Goal: Feedback & Contribution: Leave review/rating

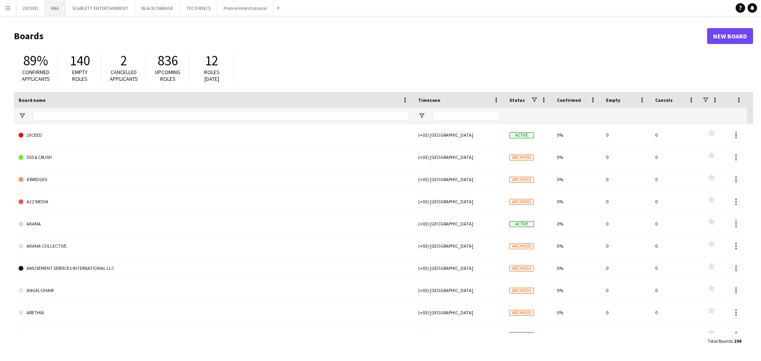
click at [57, 7] on button "RAA Close" at bounding box center [55, 7] width 21 height 15
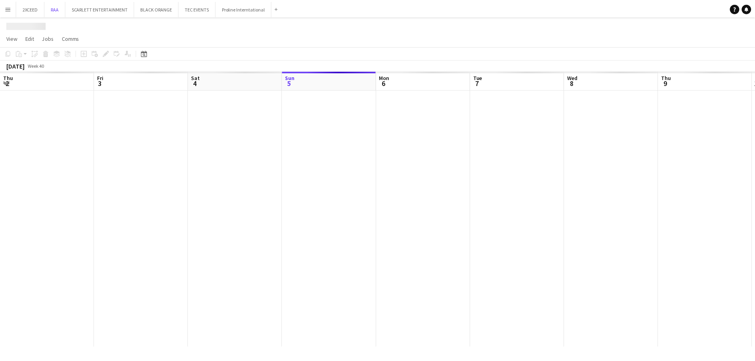
scroll to position [0, 190]
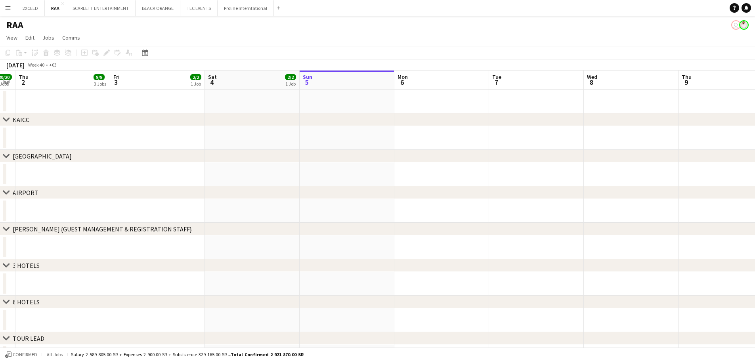
drag, startPoint x: 159, startPoint y: 138, endPoint x: 343, endPoint y: 139, distance: 184.0
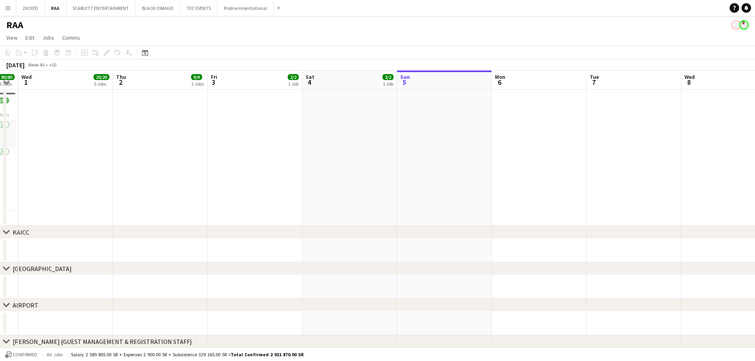
drag, startPoint x: 174, startPoint y: 206, endPoint x: 259, endPoint y: 200, distance: 85.5
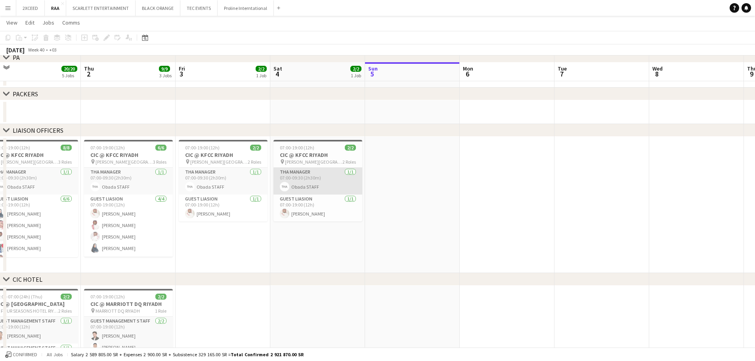
scroll to position [436, 0]
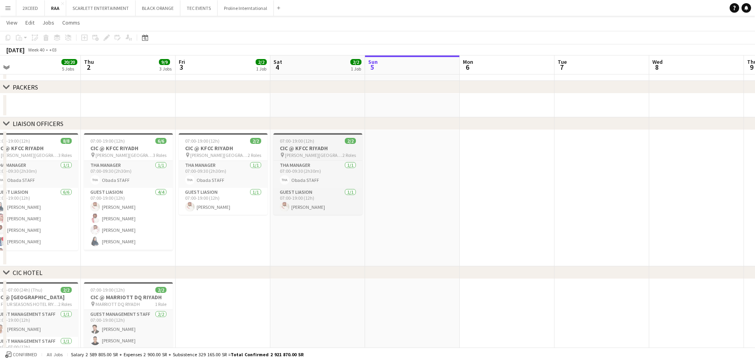
click at [323, 147] on h3 "CIC @ KFCC RIYADH" at bounding box center [318, 148] width 89 height 7
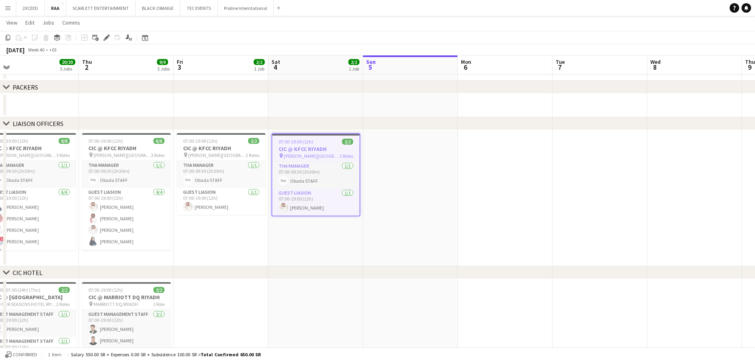
click at [57, 40] on icon "Group" at bounding box center [57, 37] width 6 height 6
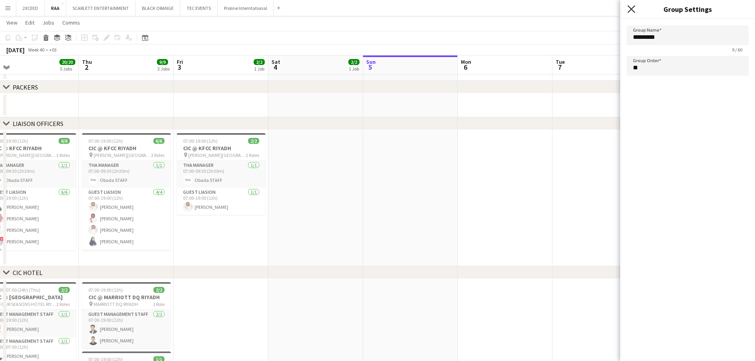
click at [630, 11] on icon "Close pop-in" at bounding box center [632, 9] width 8 height 8
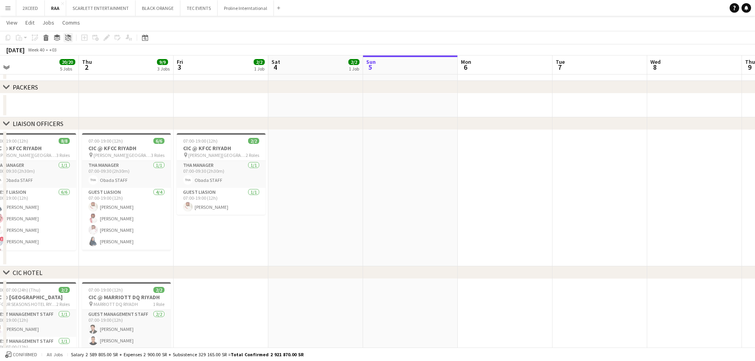
click at [71, 38] on icon at bounding box center [71, 37] width 2 height 1
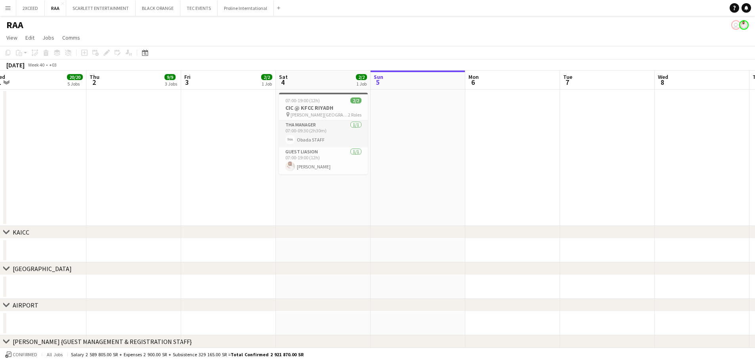
drag, startPoint x: 182, startPoint y: 168, endPoint x: 392, endPoint y: 162, distance: 209.8
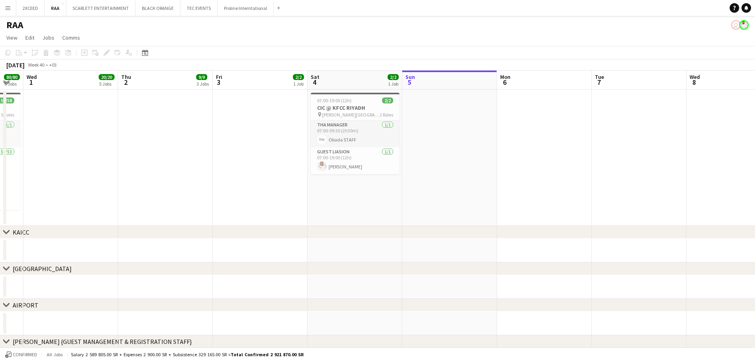
drag, startPoint x: 193, startPoint y: 208, endPoint x: 278, endPoint y: 206, distance: 84.9
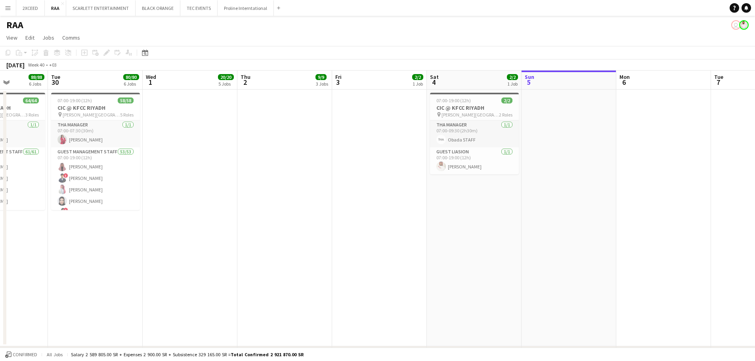
scroll to position [0, 207]
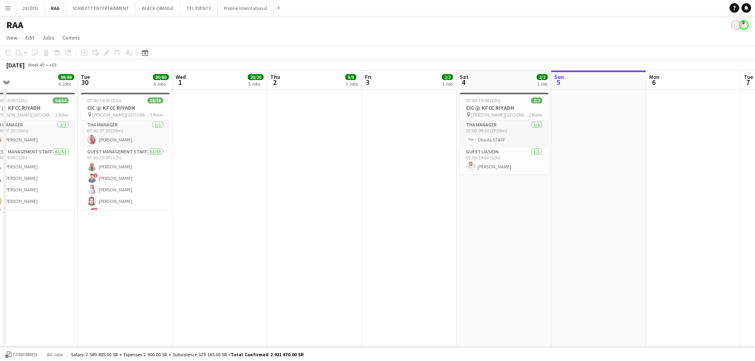
drag, startPoint x: 226, startPoint y: 186, endPoint x: 375, endPoint y: 179, distance: 148.8
click at [492, 102] on span "07:00-19:00 (12h)" at bounding box center [483, 101] width 34 height 6
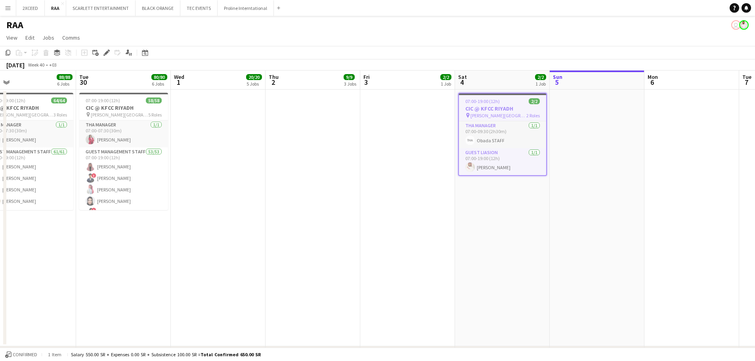
scroll to position [0, 210]
drag, startPoint x: 497, startPoint y: 103, endPoint x: 494, endPoint y: 107, distance: 5.1
click at [8, 51] on icon "Copy" at bounding box center [8, 53] width 6 height 6
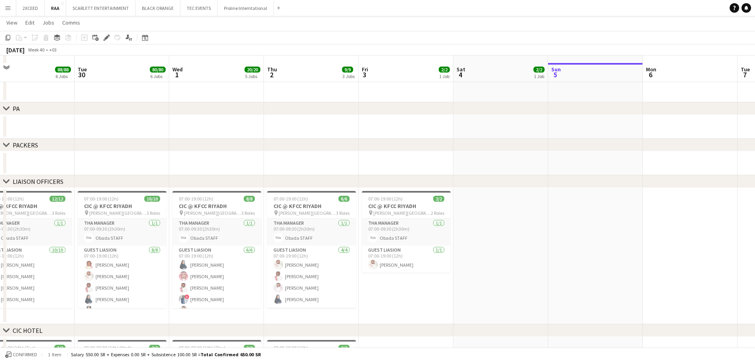
scroll to position [542, 0]
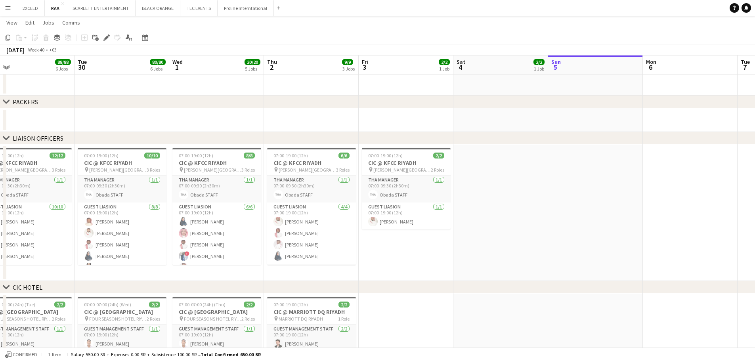
click at [484, 165] on app-date-cell at bounding box center [501, 213] width 95 height 136
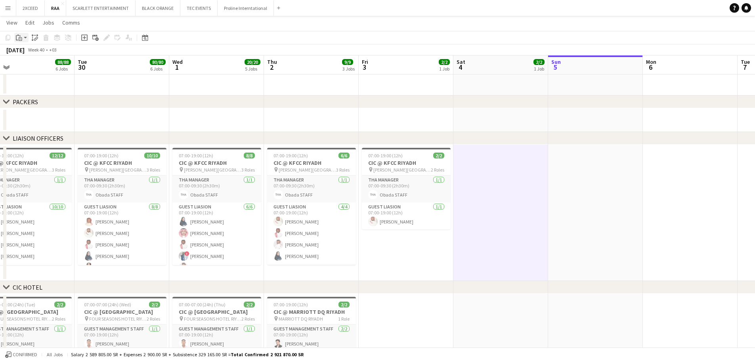
click at [18, 39] on icon "Paste" at bounding box center [19, 37] width 6 height 6
click at [50, 66] on link "Paste with crew Ctrl+Shift+V" at bounding box center [58, 66] width 75 height 7
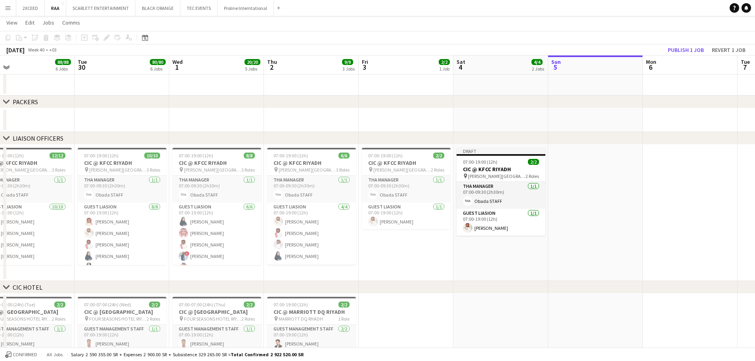
click at [582, 161] on app-date-cell at bounding box center [595, 213] width 95 height 136
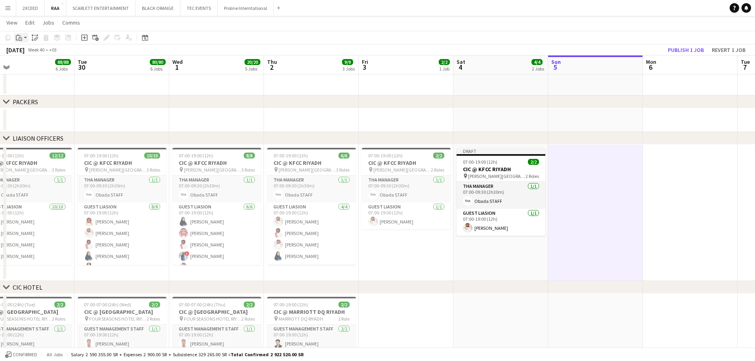
click at [20, 38] on icon at bounding box center [21, 39] width 4 height 4
click at [51, 67] on link "Paste with crew Ctrl+Shift+V" at bounding box center [58, 66] width 75 height 7
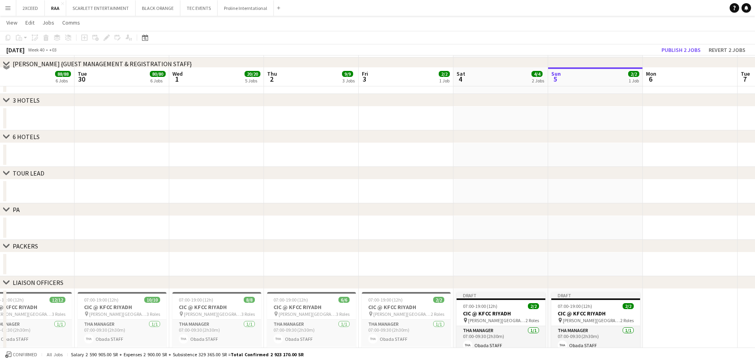
scroll to position [383, 0]
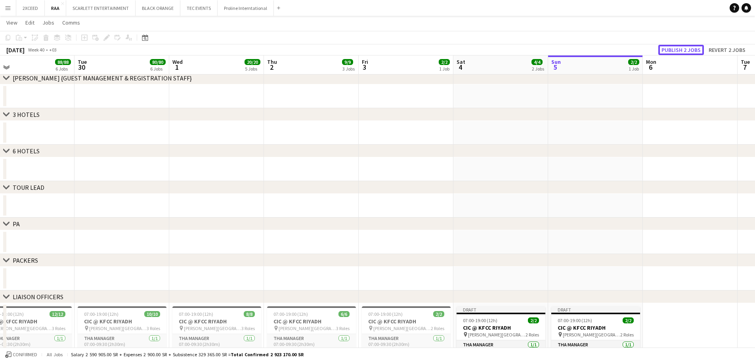
click at [674, 52] on button "Publish 2 jobs" at bounding box center [682, 50] width 46 height 10
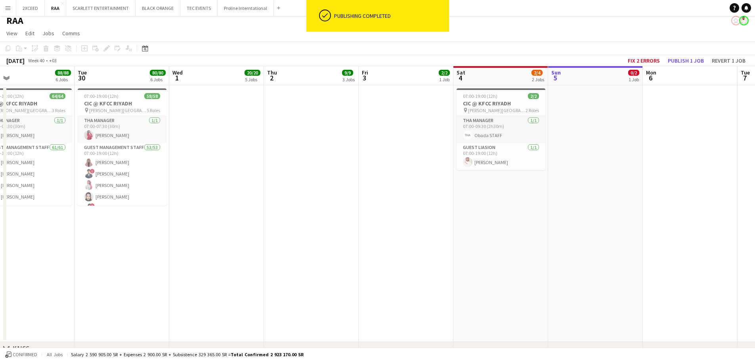
scroll to position [0, 0]
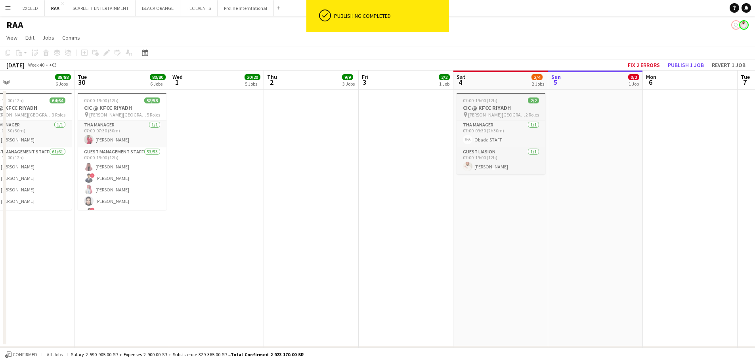
click at [508, 103] on div "07:00-19:00 (12h) 2/2" at bounding box center [501, 101] width 89 height 6
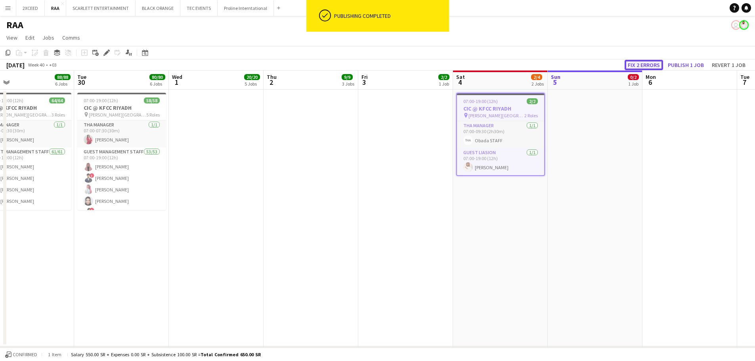
click at [640, 63] on button "Fix 2 errors" at bounding box center [644, 65] width 38 height 10
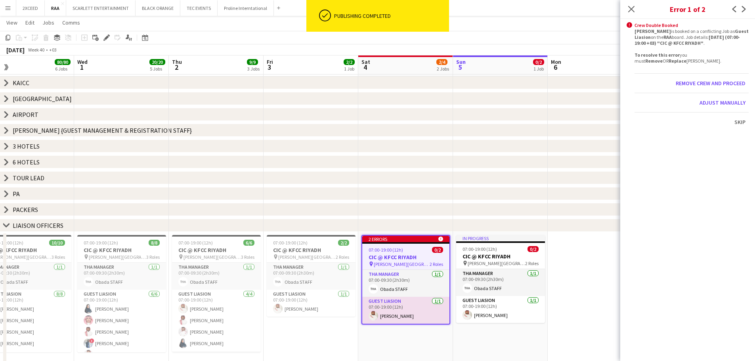
scroll to position [0, 273]
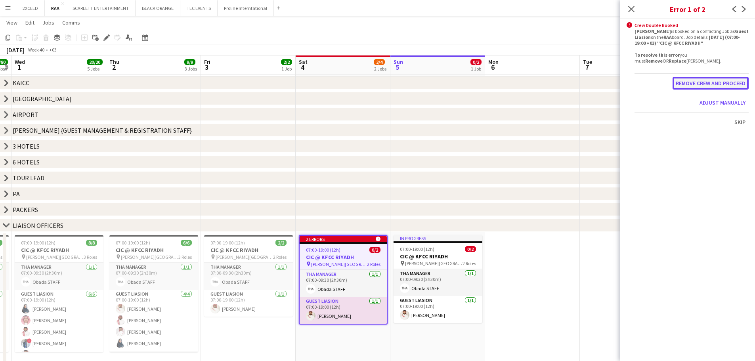
click at [709, 83] on button "Remove crew and proceed" at bounding box center [711, 83] width 76 height 13
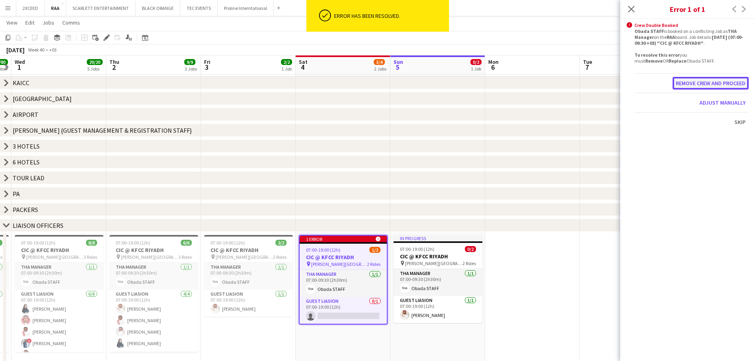
click at [709, 85] on button "Remove crew and proceed" at bounding box center [711, 83] width 76 height 13
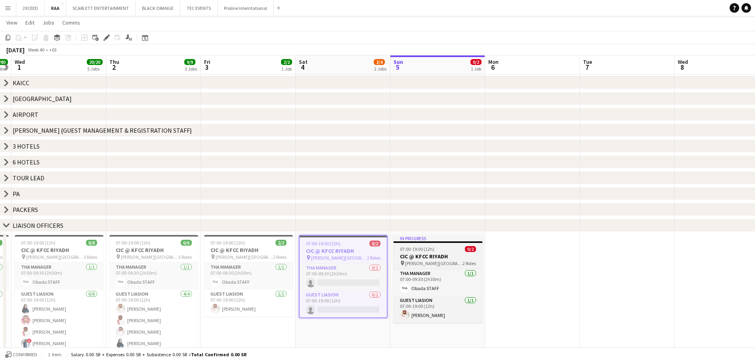
click at [435, 257] on h3 "CIC @ KFCC RIYADH" at bounding box center [438, 256] width 89 height 7
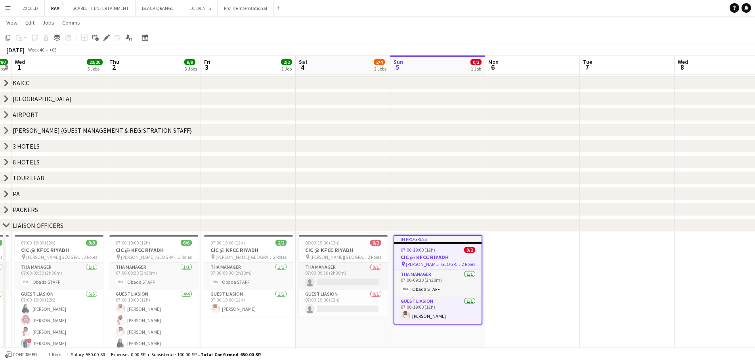
click at [514, 259] on app-date-cell at bounding box center [532, 300] width 95 height 136
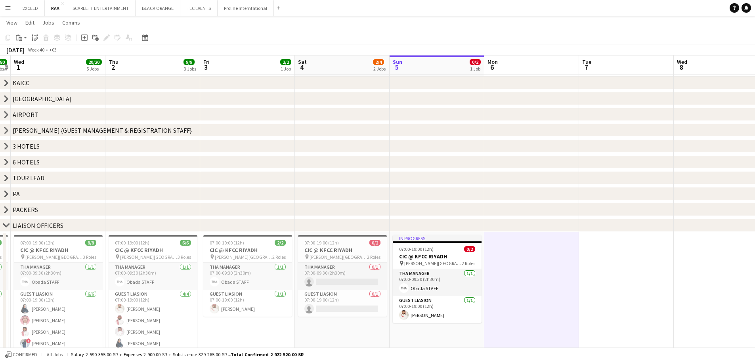
click at [437, 67] on app-board-header-date "Sun 5 0/2 1 Job" at bounding box center [437, 65] width 95 height 19
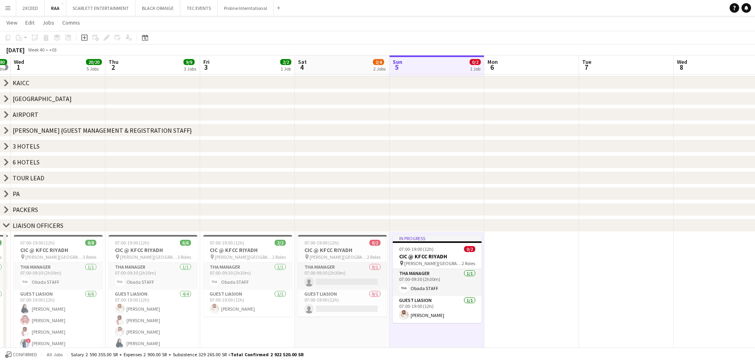
click at [441, 136] on div "chevron-right [PERSON_NAME] {GUEST MANAGEMENT & REGISTRATION STAFF}" at bounding box center [377, 130] width 755 height 13
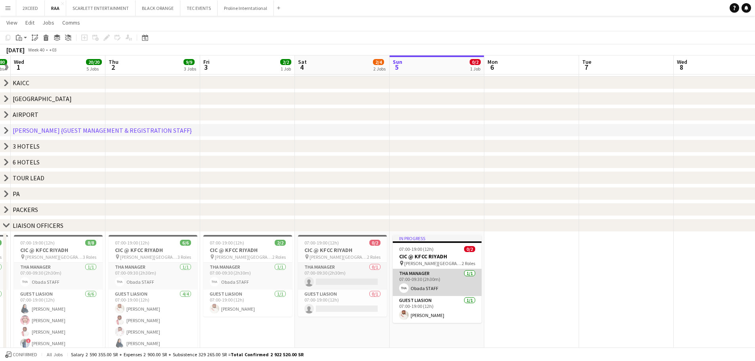
click at [427, 291] on app-card-role "THA Manager [DATE] 07:00-09:30 (2h30m) Obada STAFF" at bounding box center [437, 282] width 89 height 27
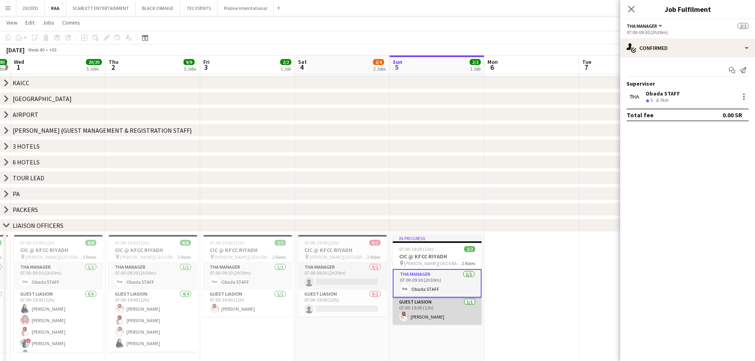
click at [432, 312] on app-card-role "Guest Liasion [DATE] 07:00-19:00 (12h) [PERSON_NAME]" at bounding box center [437, 311] width 89 height 27
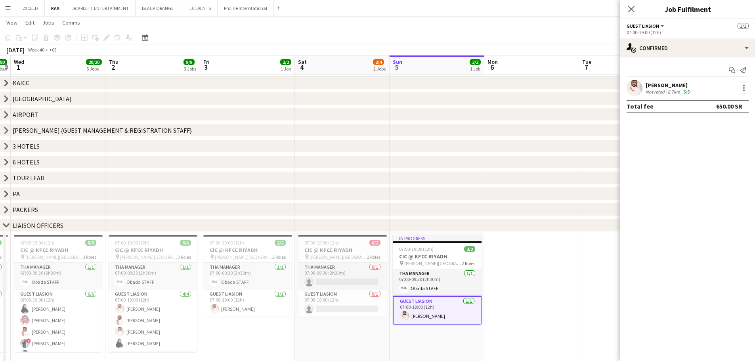
scroll to position [0, 274]
click at [342, 253] on h3 "CIC @ KFCC RIYADH" at bounding box center [342, 250] width 89 height 7
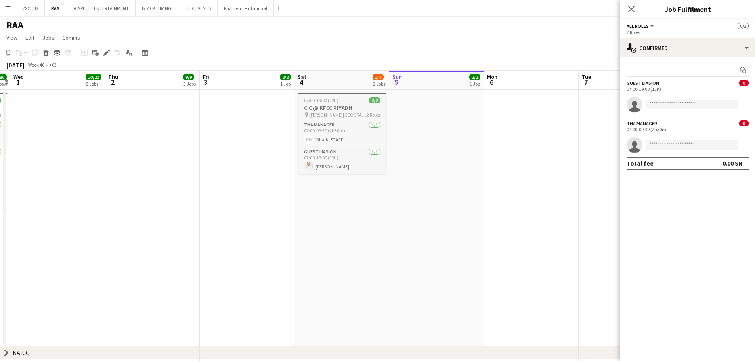
scroll to position [0, 275]
click at [342, 97] on app-job-card "07:00-19:00 (12h) 2/2 CIC @ KFCC RIYADH pin [PERSON_NAME][GEOGRAPHIC_DATA] 2 Ro…" at bounding box center [341, 134] width 89 height 82
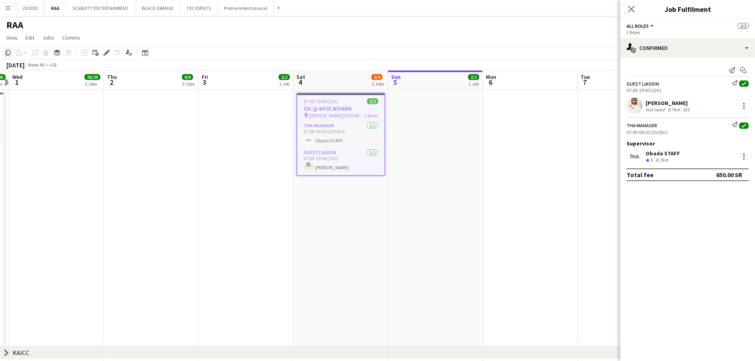
click at [8, 52] on icon "Copy" at bounding box center [8, 53] width 6 height 6
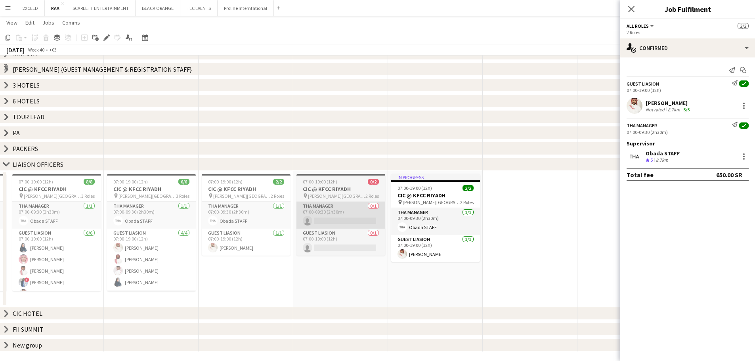
scroll to position [334, 0]
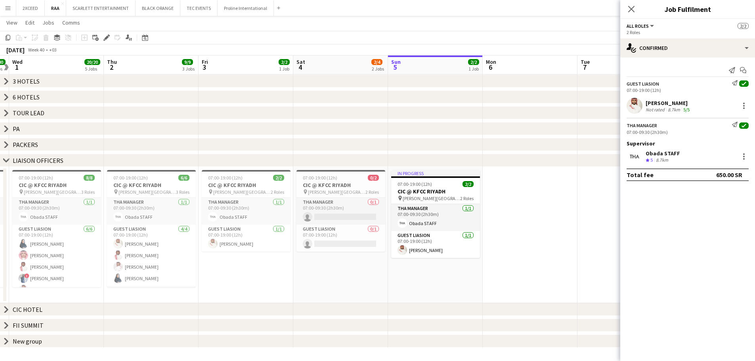
click at [341, 270] on app-date-cell "07:00-19:00 (12h) 0/2 CIC @ KFCC RIYADH pin [PERSON_NAME][GEOGRAPHIC_DATA] 2 Ro…" at bounding box center [340, 235] width 95 height 136
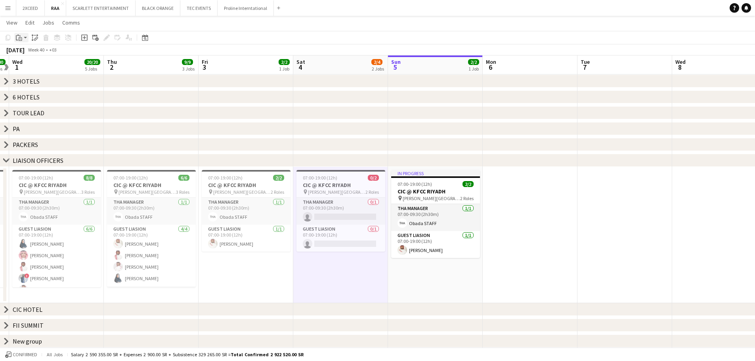
click at [24, 39] on app-action-btn "Paste" at bounding box center [21, 38] width 14 height 10
click at [43, 67] on link "Paste with crew Ctrl+Shift+V" at bounding box center [58, 66] width 75 height 7
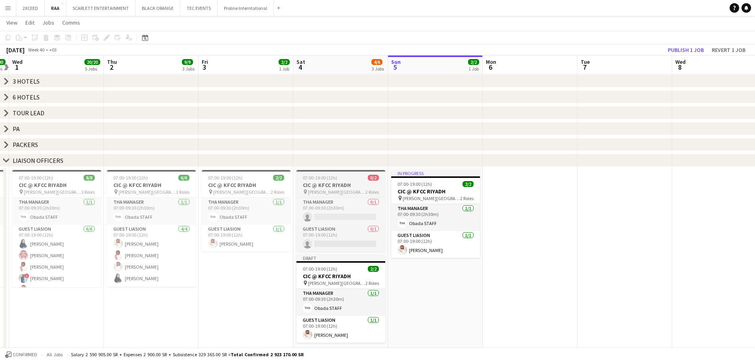
click at [335, 180] on span "07:00-19:00 (12h)" at bounding box center [320, 178] width 34 height 6
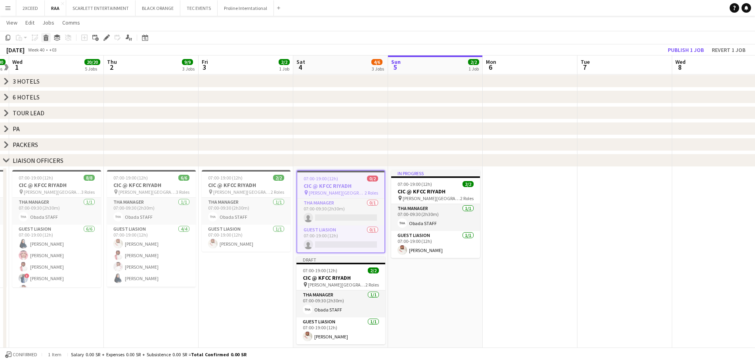
click at [46, 37] on icon at bounding box center [46, 39] width 4 height 4
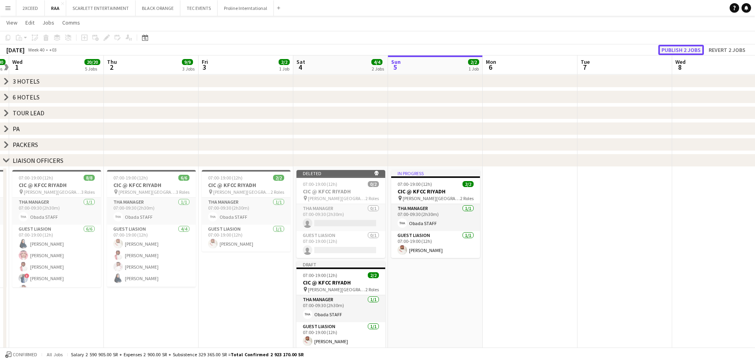
click at [678, 49] on button "Publish 2 jobs" at bounding box center [682, 50] width 46 height 10
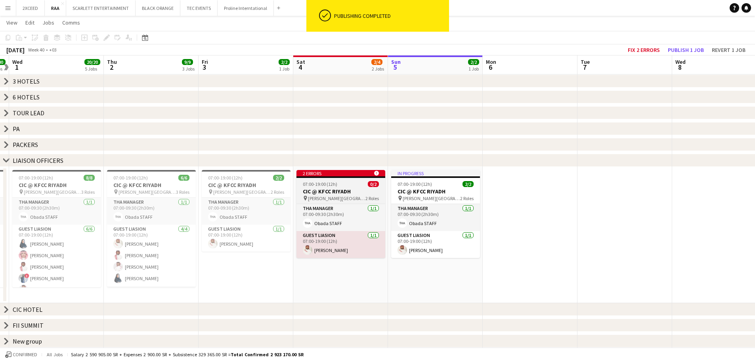
click at [375, 175] on icon "alert-circle" at bounding box center [376, 173] width 5 height 5
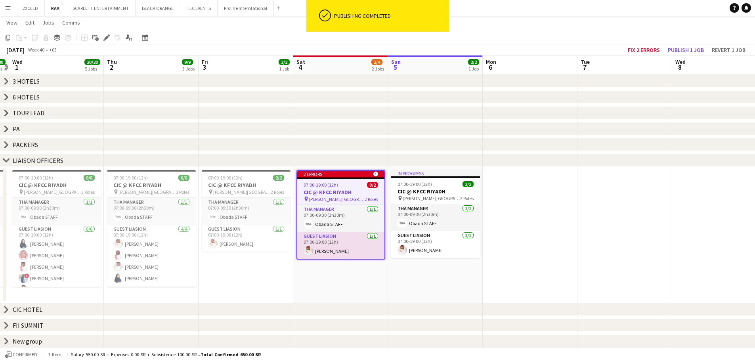
scroll to position [0, 276]
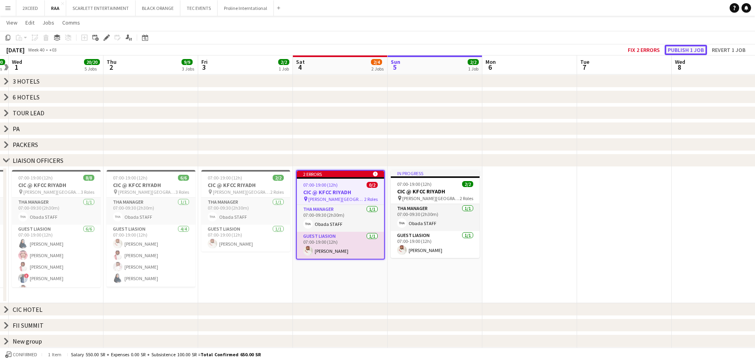
click at [678, 50] on button "Publish 1 job" at bounding box center [686, 50] width 42 height 10
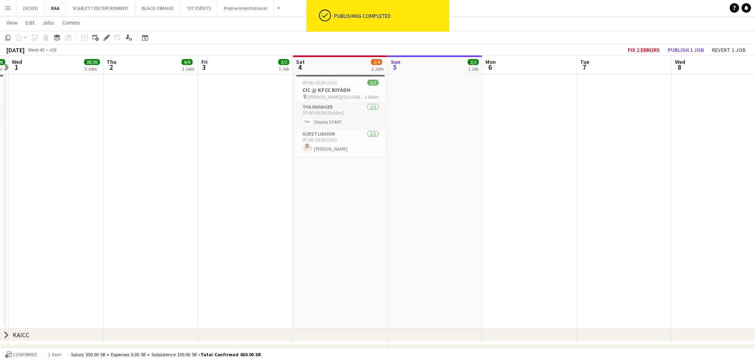
scroll to position [0, 0]
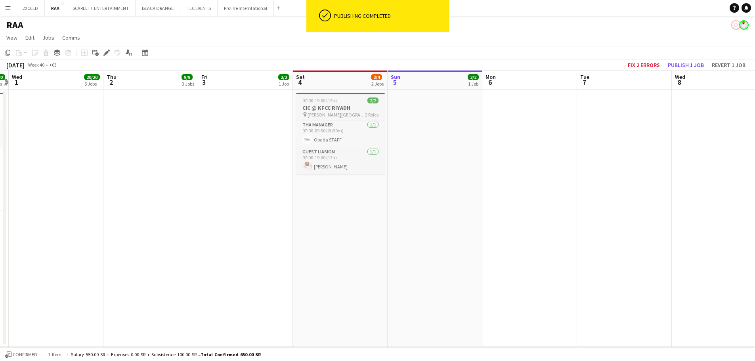
click at [341, 104] on app-job-card "07:00-19:00 (12h) 2/2 CIC @ KFCC RIYADH pin [PERSON_NAME][GEOGRAPHIC_DATA] 2 Ro…" at bounding box center [340, 134] width 89 height 82
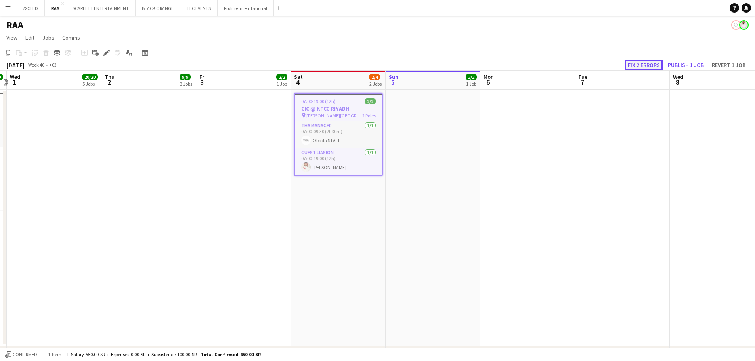
click at [644, 65] on button "Fix 2 errors" at bounding box center [644, 65] width 38 height 10
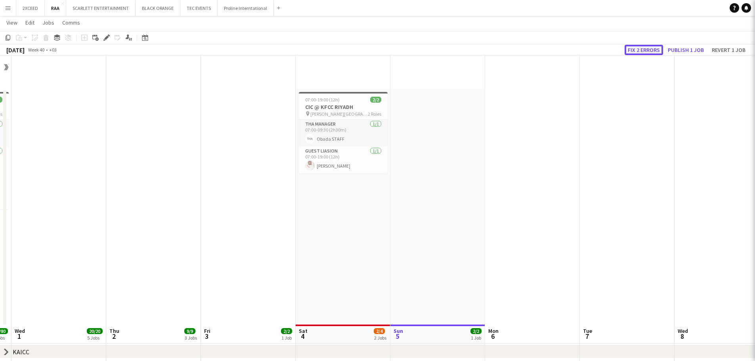
scroll to position [269, 0]
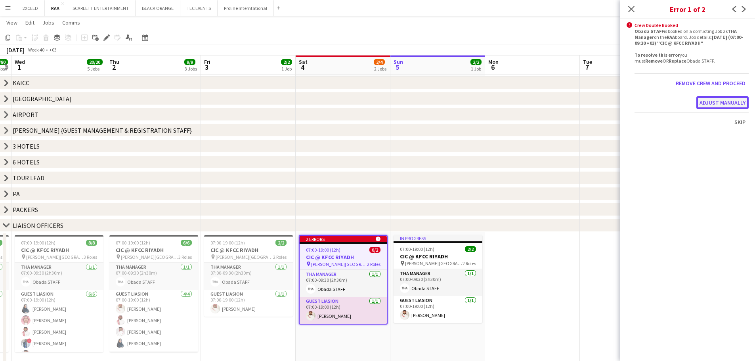
click at [724, 101] on button "Adjust manually" at bounding box center [723, 102] width 52 height 13
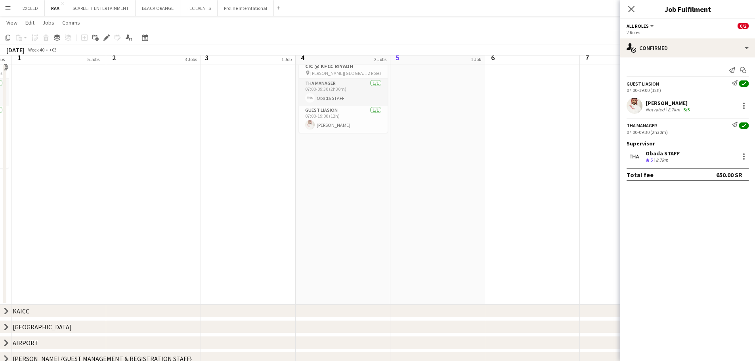
scroll to position [31, 0]
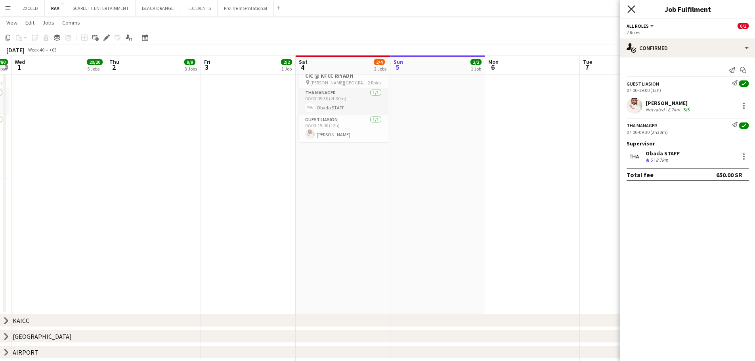
click at [634, 10] on icon "Close pop-in" at bounding box center [632, 9] width 8 height 8
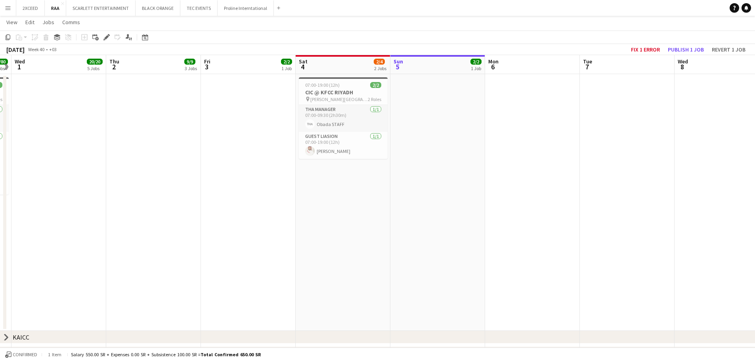
scroll to position [0, 0]
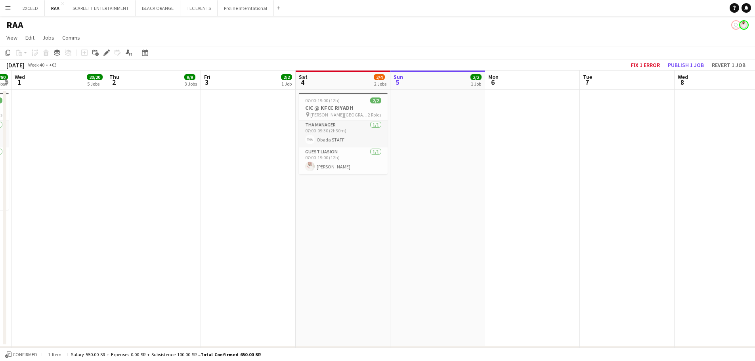
click at [349, 83] on app-board-header-date "Sat 4 2/4 2 Jobs" at bounding box center [343, 80] width 95 height 19
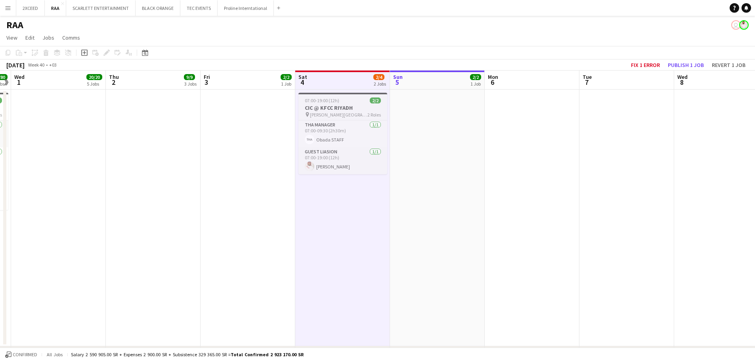
click at [357, 105] on h3 "CIC @ KFCC RIYADH" at bounding box center [343, 107] width 89 height 7
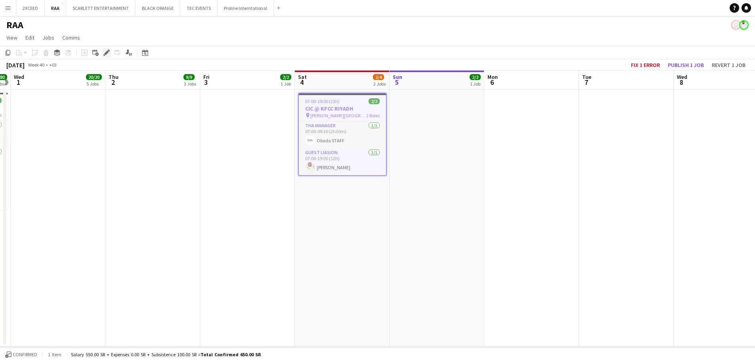
click at [106, 50] on icon "Edit" at bounding box center [106, 53] width 6 height 6
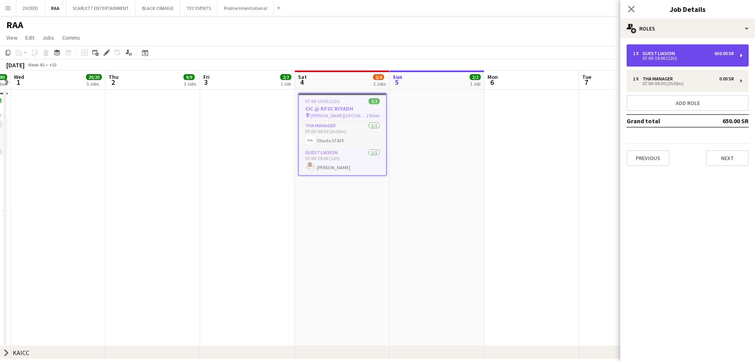
click at [693, 61] on div "1 x Guest Liasion 650.00 SR 07:00-19:00 (12h)" at bounding box center [688, 55] width 122 height 22
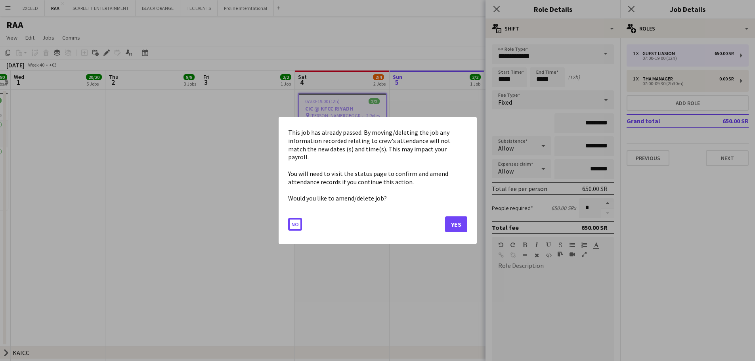
click at [500, 80] on body "Menu Boards Boards Boards All jobs Status Workforce Workforce My Workforce Recr…" at bounding box center [377, 348] width 755 height 696
click at [299, 219] on button "No" at bounding box center [295, 224] width 14 height 13
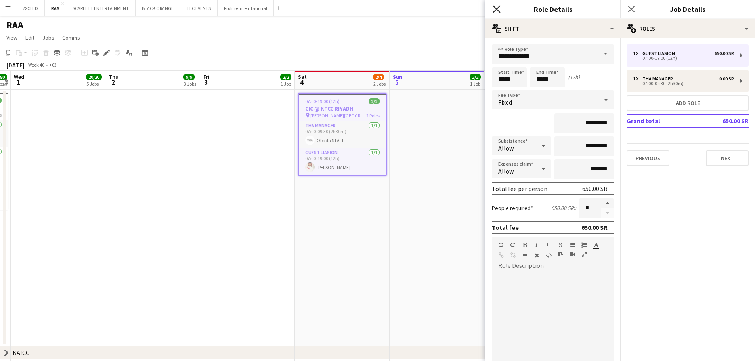
click at [495, 7] on icon at bounding box center [497, 9] width 8 height 8
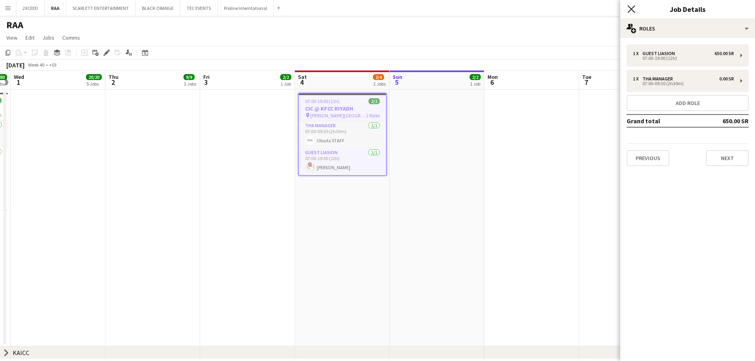
click at [630, 8] on icon at bounding box center [632, 9] width 8 height 8
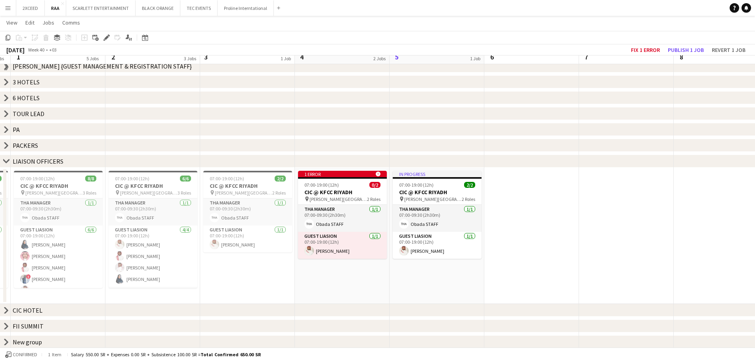
scroll to position [334, 0]
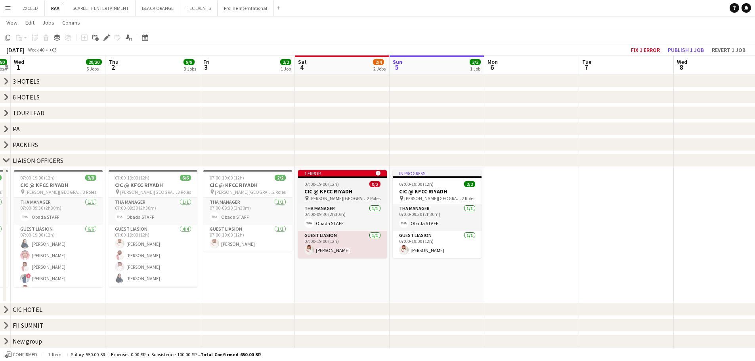
click at [335, 179] on app-job-card "1 error alert-circle 07:00-19:00 (12h) 0/2 CIC @ KFCC RIYADH pin [PERSON_NAME][…" at bounding box center [342, 214] width 89 height 88
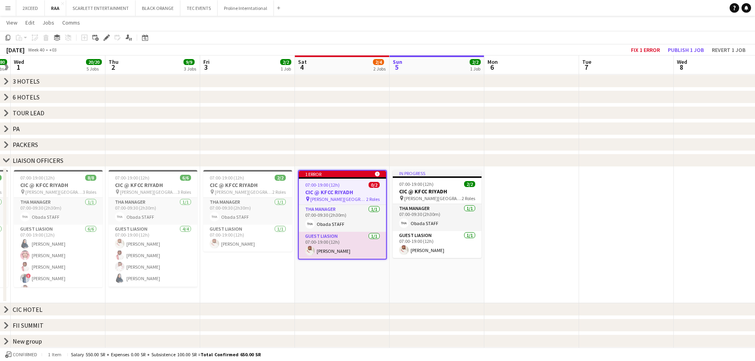
scroll to position [0, 274]
click at [343, 180] on app-job-card "1 error alert-circle 07:00-19:00 (12h) 0/2 CIC @ KFCC RIYADH pin [PERSON_NAME][…" at bounding box center [342, 215] width 89 height 90
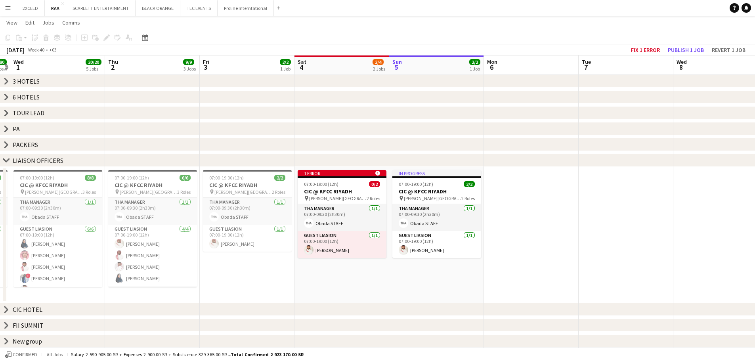
click at [358, 274] on app-date-cell "1 error alert-circle 07:00-19:00 (12h) 0/2 CIC @ KFCC RIYADH pin [PERSON_NAME][…" at bounding box center [342, 235] width 95 height 136
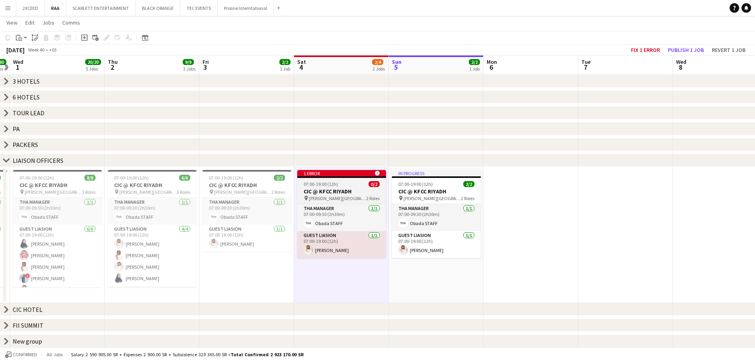
click at [341, 184] on div "07:00-19:00 (12h) 0/2" at bounding box center [341, 184] width 89 height 6
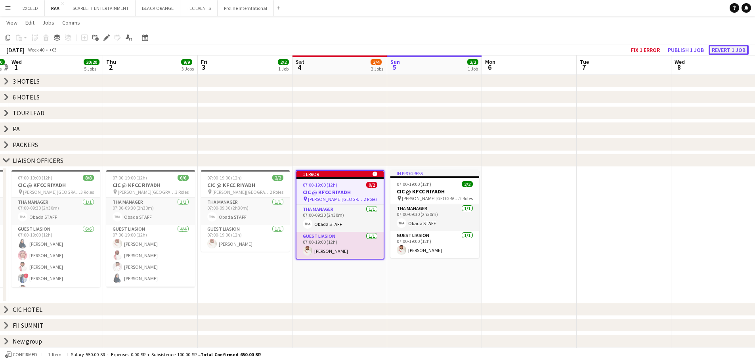
click at [725, 51] on button "Revert 1 job" at bounding box center [729, 50] width 40 height 10
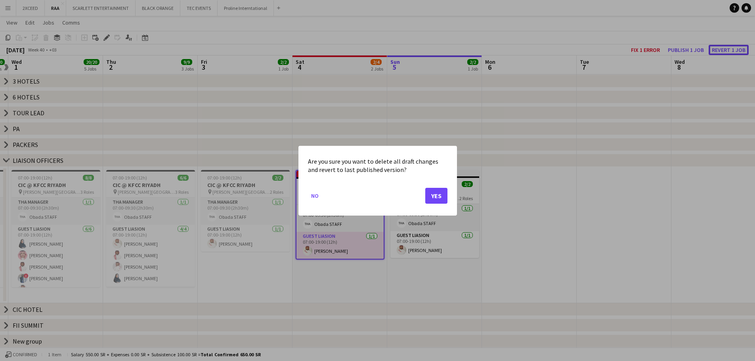
scroll to position [0, 0]
click at [435, 199] on button "Yes" at bounding box center [436, 196] width 22 height 16
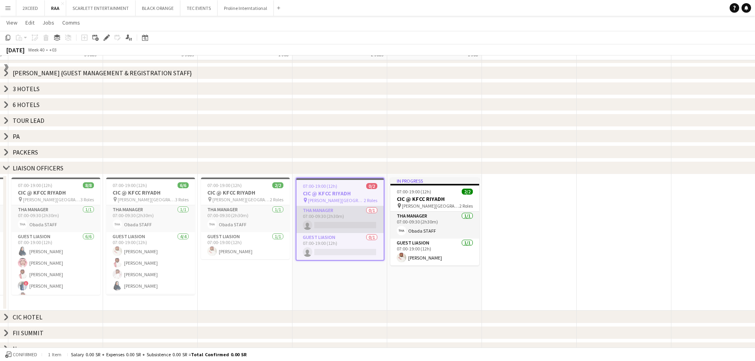
scroll to position [334, 0]
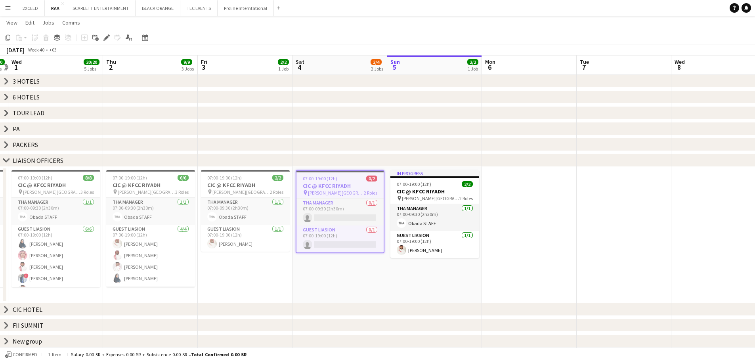
click at [347, 182] on app-calendar-viewport "Sun 28 23/23 5 Jobs Mon 29 88/88 6 Jobs Tue 30 80/80 6 Jobs Wed 1 20/20 5 Jobs …" at bounding box center [377, 22] width 755 height 651
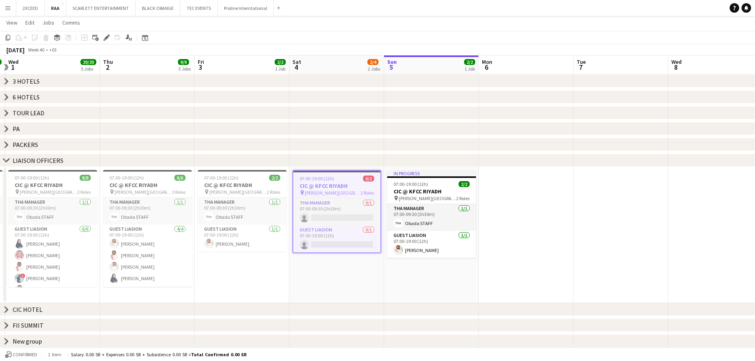
click at [351, 276] on app-date-cell "07:00-19:00 (12h) 0/2 CIC @ KFCC RIYADH pin [PERSON_NAME][GEOGRAPHIC_DATA] 2 Ro…" at bounding box center [336, 235] width 95 height 136
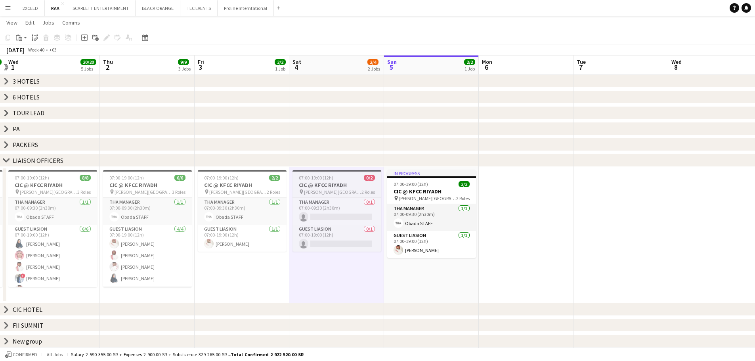
click at [334, 178] on div "07:00-19:00 (12h) 0/2" at bounding box center [337, 178] width 89 height 6
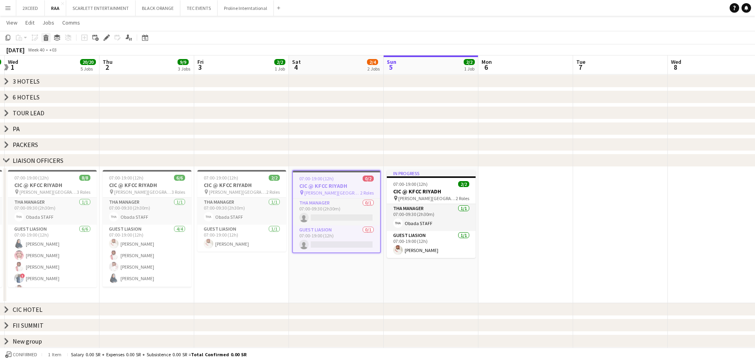
click at [46, 37] on icon at bounding box center [46, 39] width 4 height 4
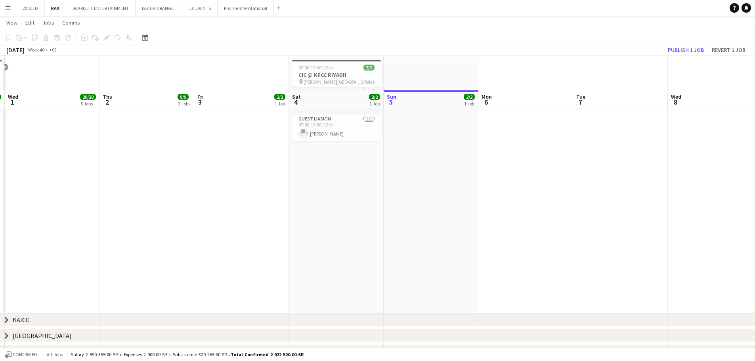
scroll to position [30, 0]
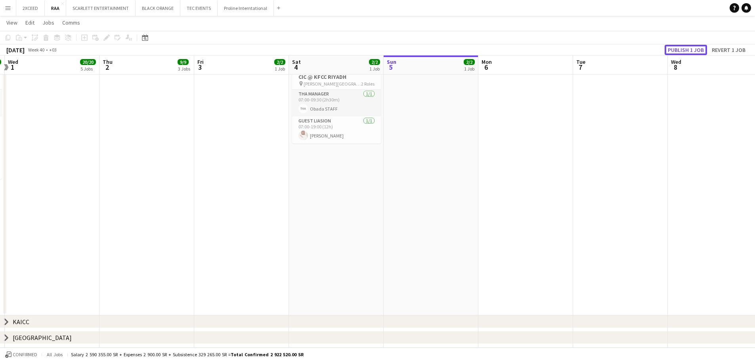
click at [684, 50] on button "Publish 1 job" at bounding box center [686, 50] width 42 height 10
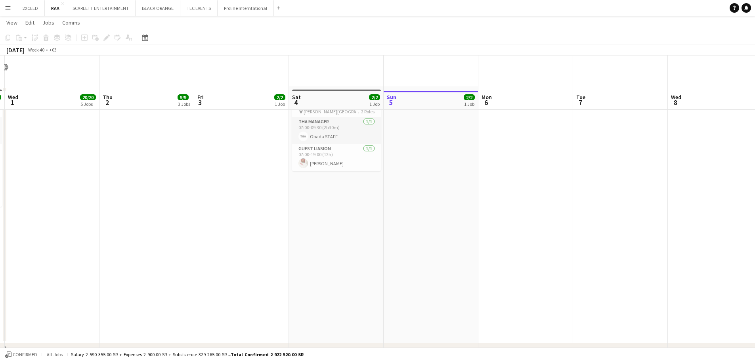
scroll to position [0, 0]
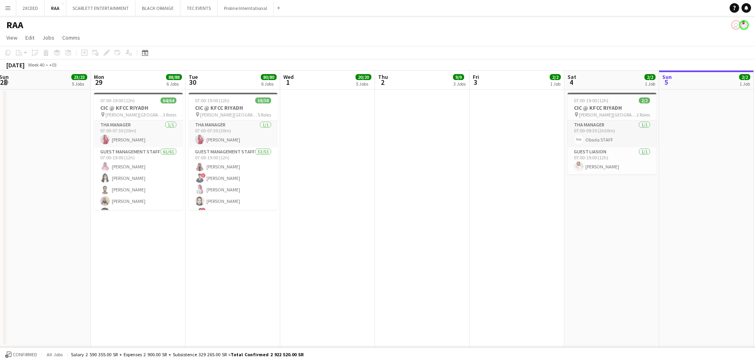
drag, startPoint x: 151, startPoint y: 245, endPoint x: 426, endPoint y: 245, distance: 275.6
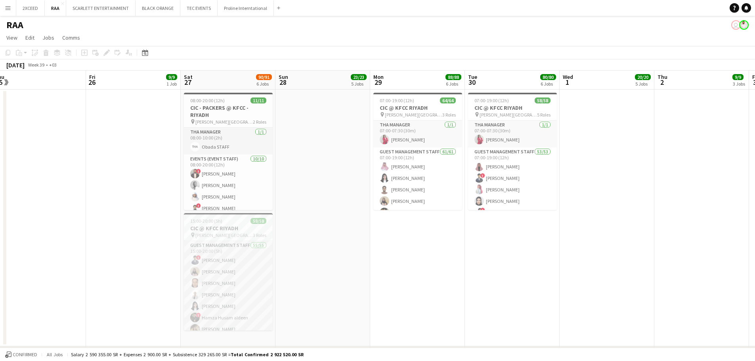
drag, startPoint x: 81, startPoint y: 258, endPoint x: 360, endPoint y: 260, distance: 279.5
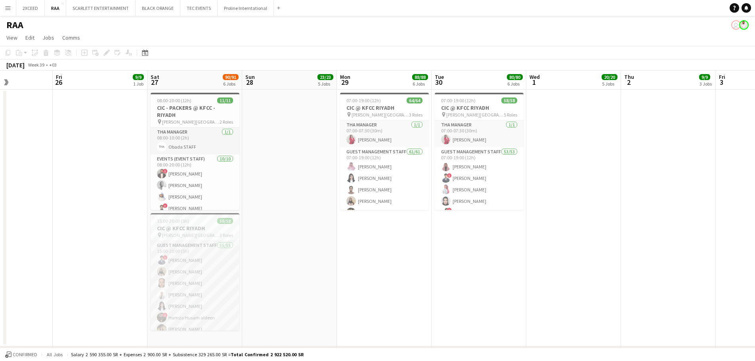
scroll to position [0, 209]
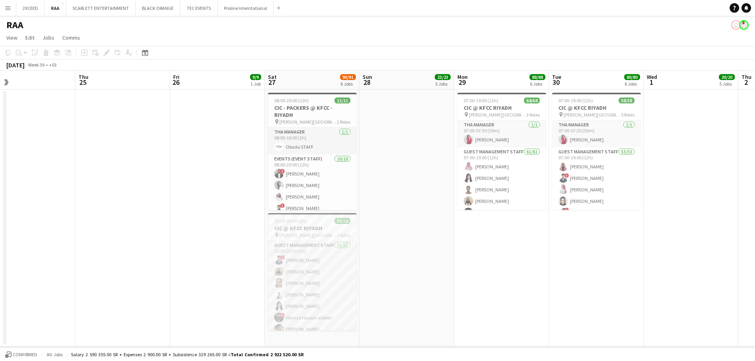
drag, startPoint x: 303, startPoint y: 268, endPoint x: 387, endPoint y: 257, distance: 84.8
click at [735, 26] on app-user-avatar "user" at bounding box center [737, 25] width 10 height 10
click at [743, 26] on app-user-avatar at bounding box center [744, 25] width 10 height 10
click at [737, 26] on app-user-avatar "user" at bounding box center [737, 25] width 10 height 10
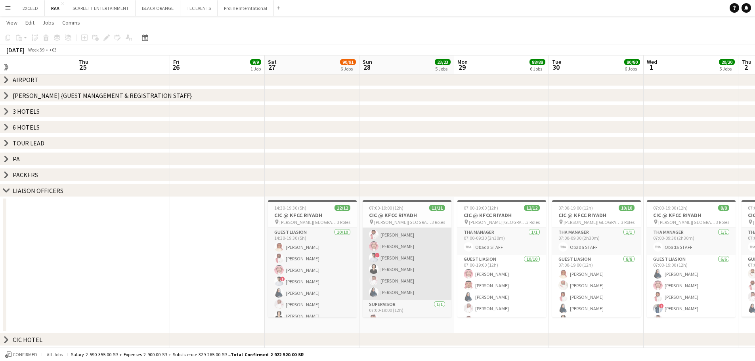
scroll to position [83, 0]
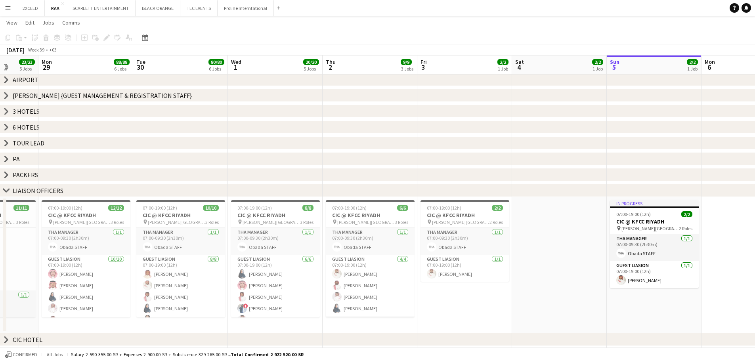
drag, startPoint x: 519, startPoint y: 328, endPoint x: 23, endPoint y: 331, distance: 496.8
click at [22, 332] on app-calendar-viewport "Fri 26 9/9 1 Job Sat 27 90/91 6 Jobs Sun 28 23/23 5 Jobs Mon 29 88/88 6 Jobs Tu…" at bounding box center [377, 52] width 755 height 651
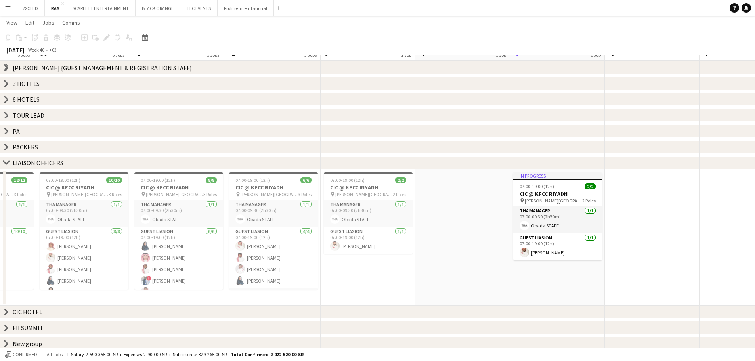
scroll to position [334, 0]
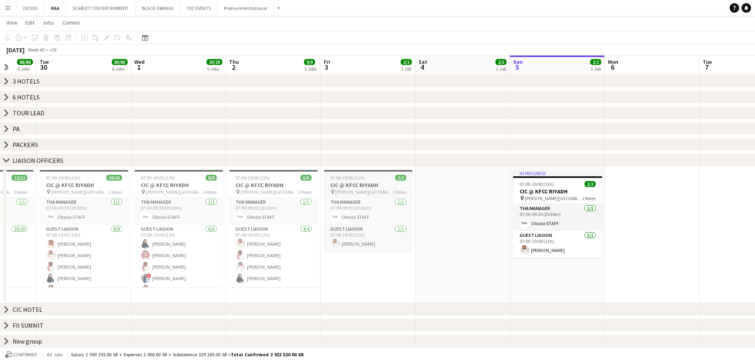
click at [373, 180] on div "07:00-19:00 (12h) 2/2" at bounding box center [368, 178] width 89 height 6
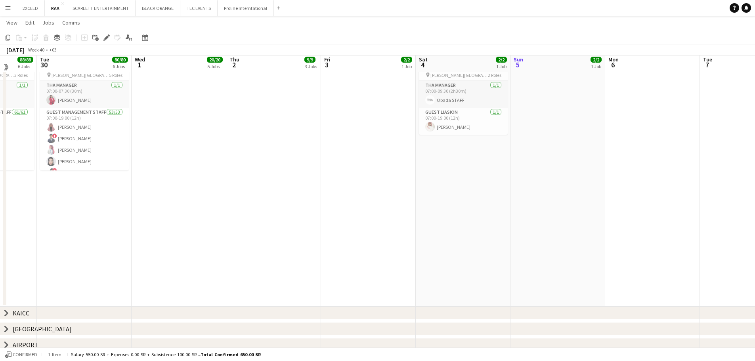
scroll to position [0, 0]
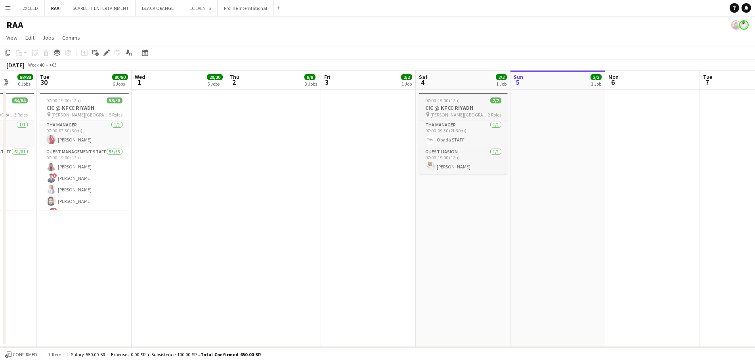
click at [448, 100] on span "07:00-19:00 (12h)" at bounding box center [442, 101] width 34 height 6
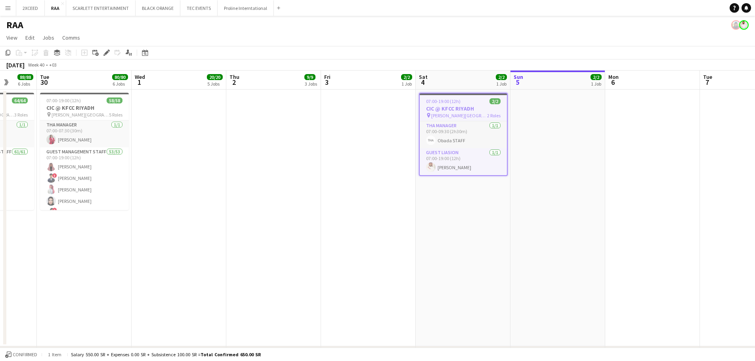
click at [461, 101] on div "07:00-19:00 (12h) 2/2" at bounding box center [463, 101] width 87 height 6
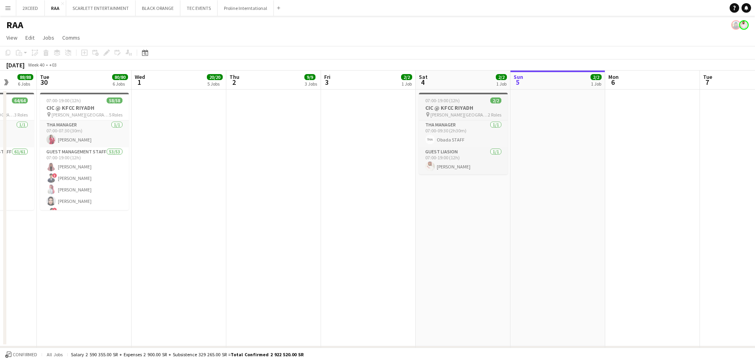
click at [458, 104] on app-job-card "07:00-19:00 (12h) 2/2 CIC @ KFCC RIYADH pin [PERSON_NAME][GEOGRAPHIC_DATA] 2 Ro…" at bounding box center [463, 134] width 89 height 82
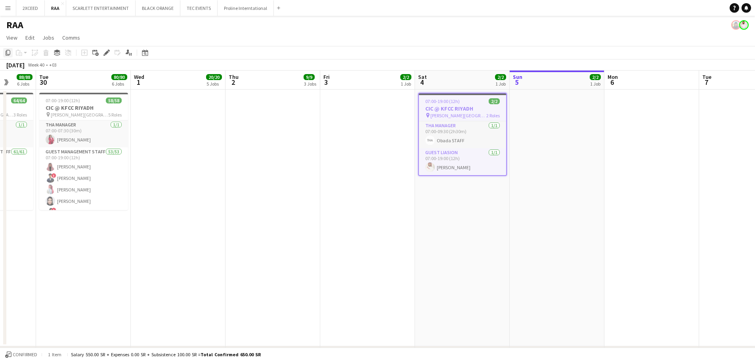
click at [9, 53] on icon "Copy" at bounding box center [8, 53] width 6 height 6
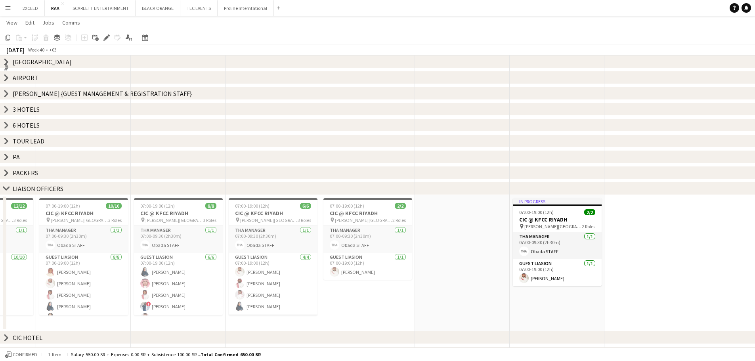
scroll to position [330, 0]
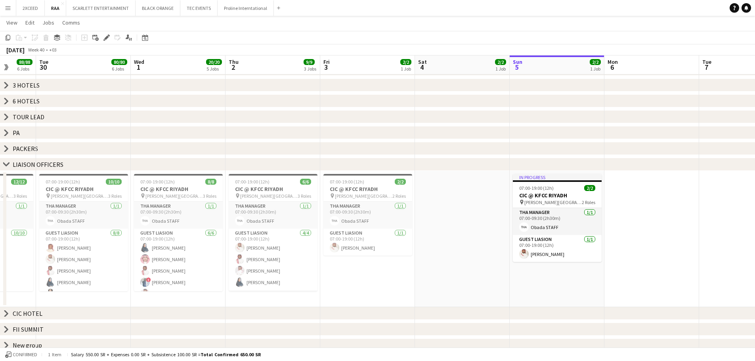
click at [449, 219] on app-date-cell at bounding box center [462, 239] width 95 height 136
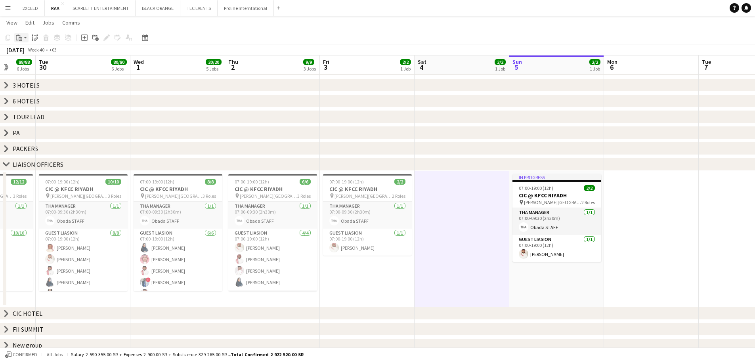
click at [23, 36] on div "Paste" at bounding box center [19, 38] width 10 height 10
click at [44, 65] on link "Paste with crew Ctrl+Shift+V" at bounding box center [58, 66] width 75 height 7
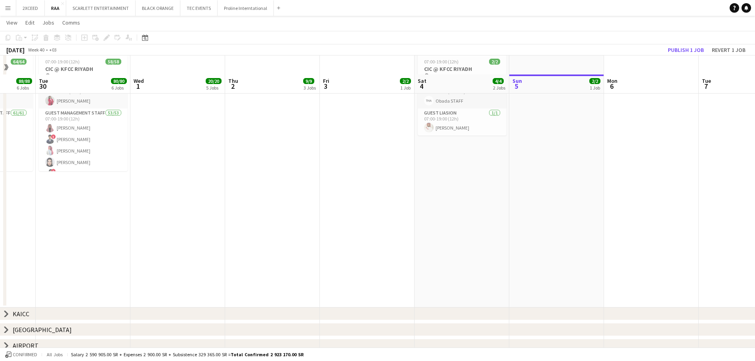
scroll to position [0, 0]
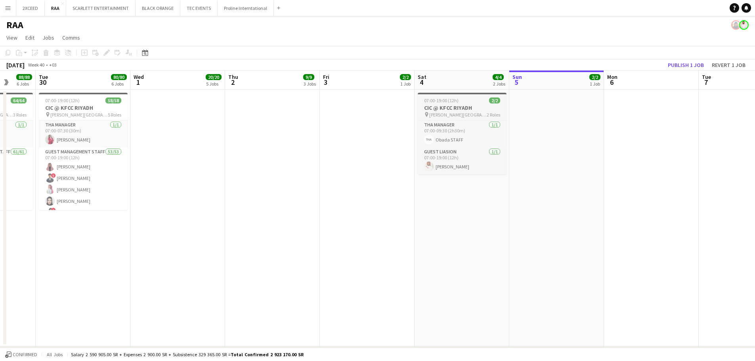
click at [459, 109] on h3 "CIC @ KFCC RIYADH" at bounding box center [462, 107] width 89 height 7
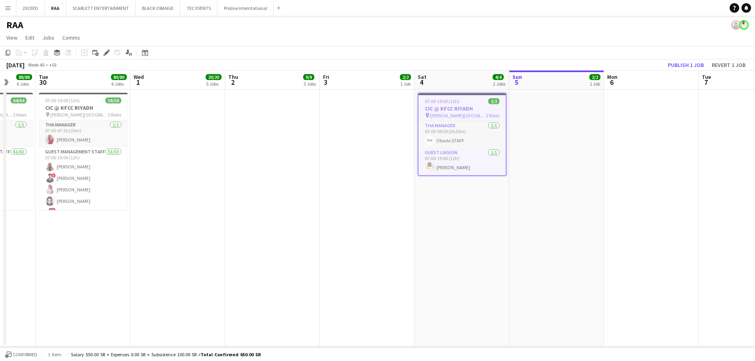
click at [45, 52] on div "Copy Paste Paste Ctrl+V Paste with crew Ctrl+Shift+V Paste linked Job [GEOGRAPH…" at bounding box center [38, 53] width 70 height 10
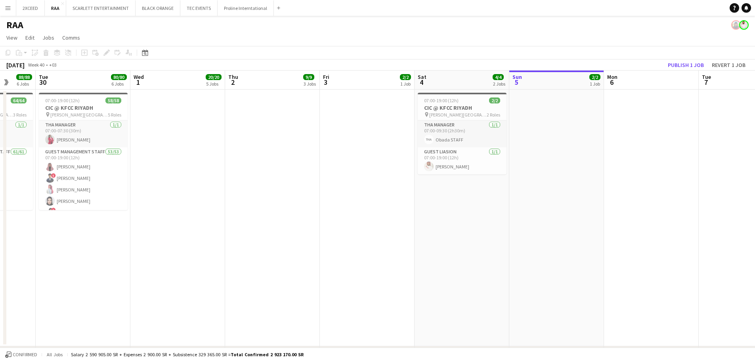
click at [469, 190] on app-date-cell "07:00-19:00 (12h) 2/2 CIC @ KFCC RIYADH pin [PERSON_NAME][GEOGRAPHIC_DATA] 2 Ro…" at bounding box center [462, 218] width 95 height 257
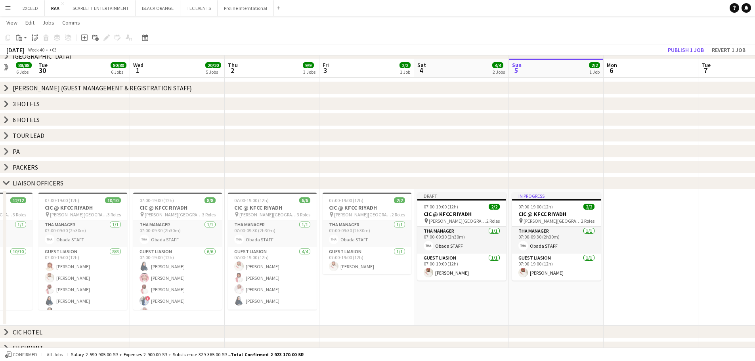
scroll to position [317, 0]
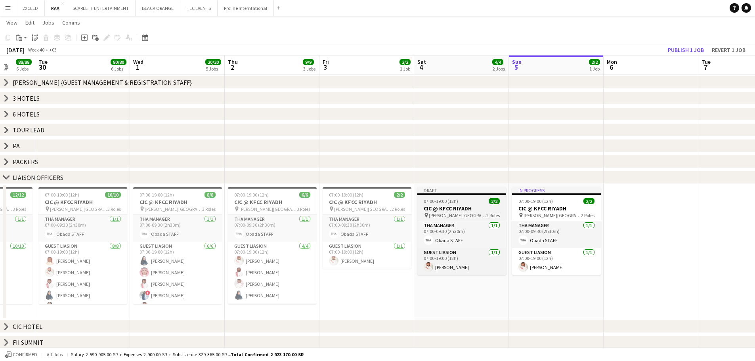
click at [462, 191] on div "Draft" at bounding box center [462, 190] width 89 height 6
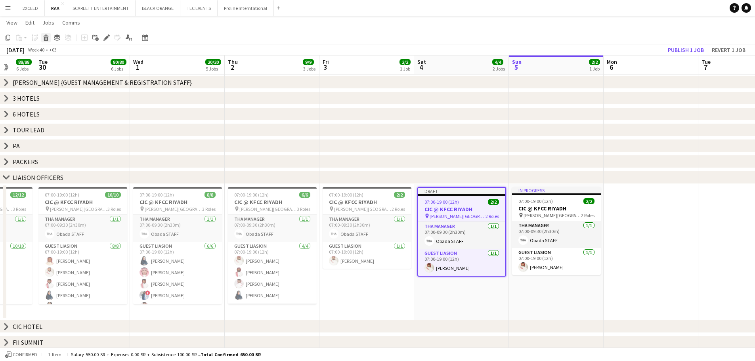
click at [46, 40] on icon at bounding box center [46, 39] width 4 height 4
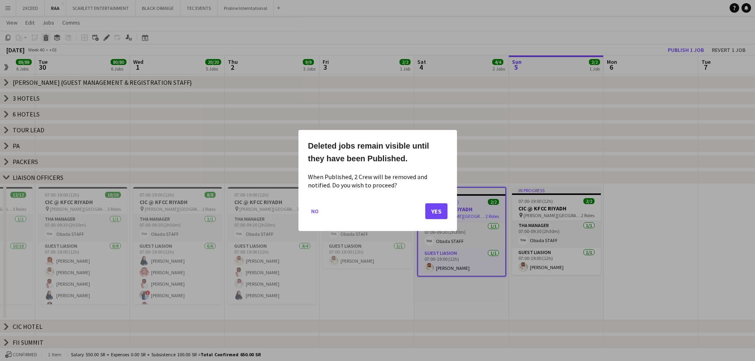
scroll to position [0, 0]
click at [437, 211] on button "Yes" at bounding box center [436, 211] width 22 height 16
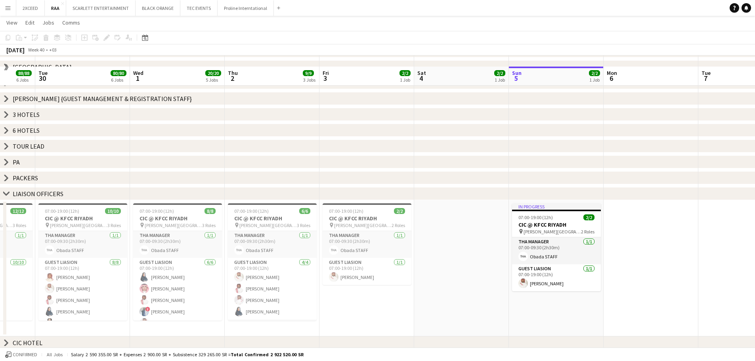
scroll to position [330, 0]
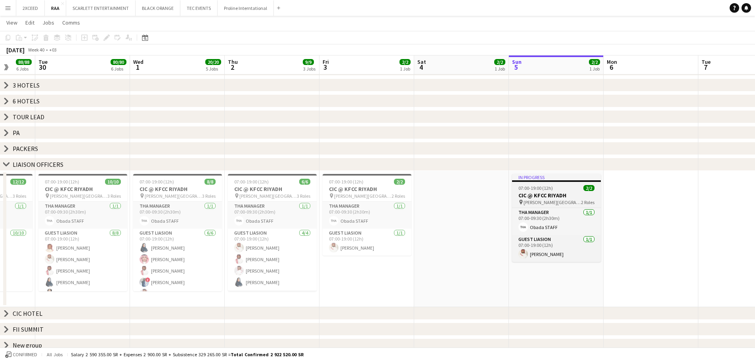
click at [546, 187] on span "07:00-19:00 (12h)" at bounding box center [536, 188] width 34 height 6
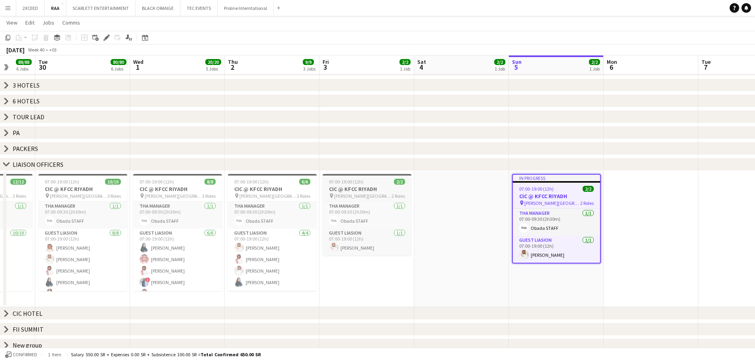
click at [363, 190] on h3 "CIC @ KFCC RIYADH" at bounding box center [367, 189] width 89 height 7
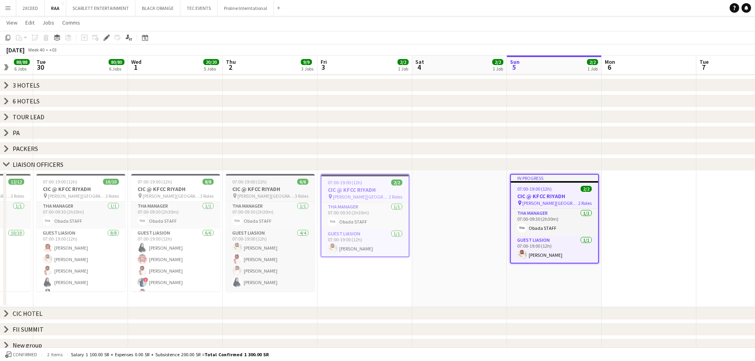
click at [271, 186] on h3 "CIC @ KFCC RIYADH" at bounding box center [270, 189] width 89 height 7
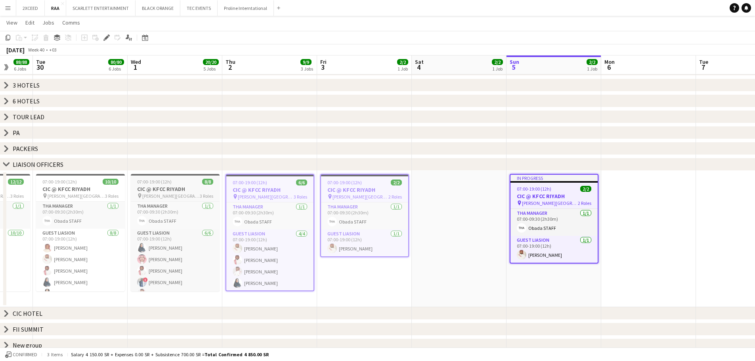
click at [197, 190] on h3 "CIC @ KFCC RIYADH" at bounding box center [175, 189] width 89 height 7
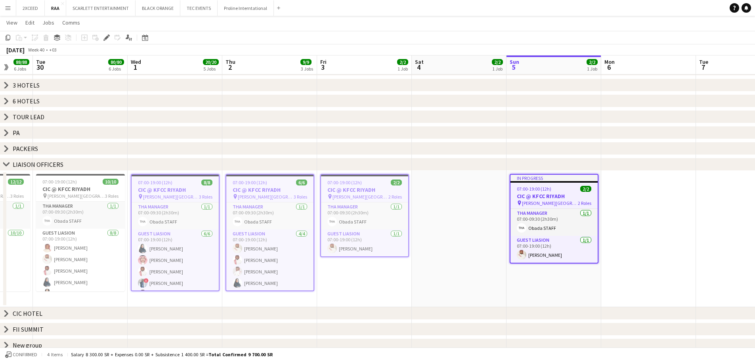
click at [10, 164] on div "chevron-right LIAISON OFFICERS" at bounding box center [377, 164] width 755 height 13
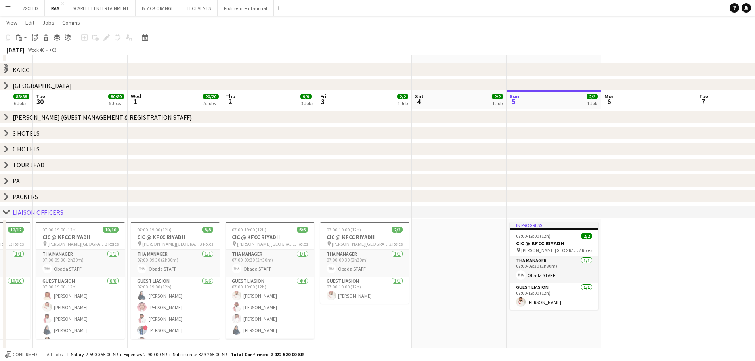
scroll to position [278, 0]
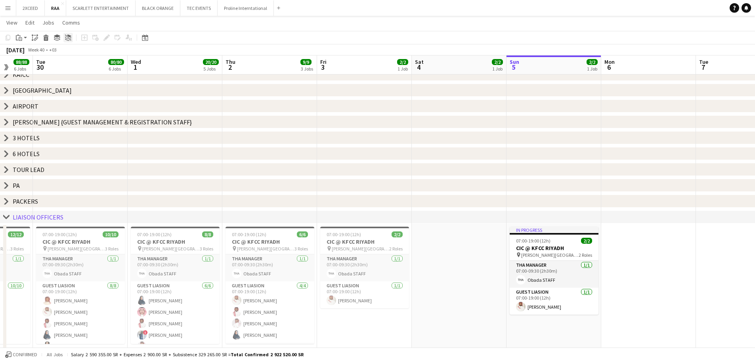
click at [66, 36] on icon at bounding box center [65, 36] width 1 height 1
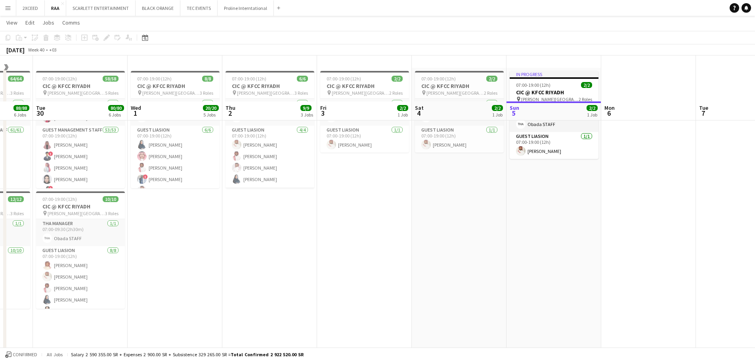
scroll to position [0, 0]
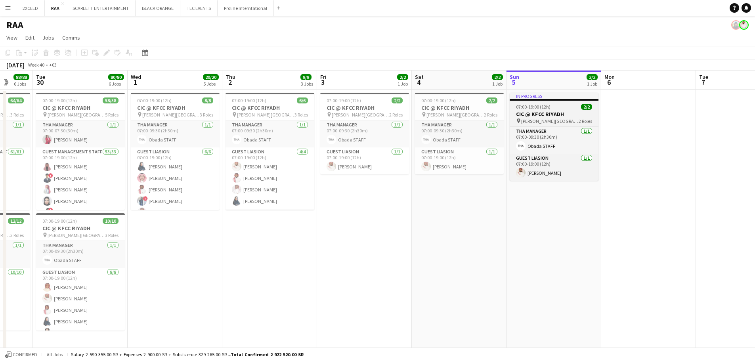
click at [548, 106] on span "07:00-19:00 (12h)" at bounding box center [533, 107] width 34 height 6
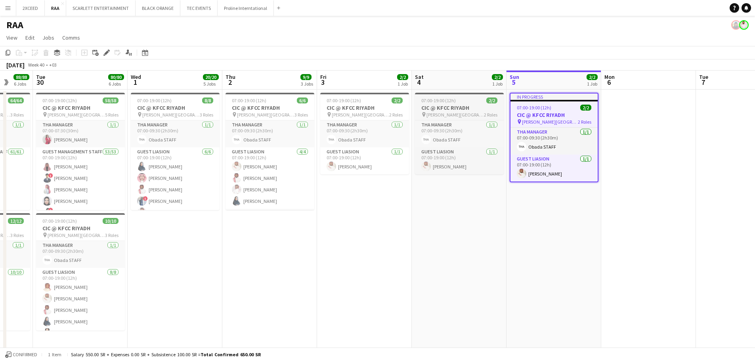
click at [446, 106] on h3 "CIC @ KFCC RIYADH" at bounding box center [459, 107] width 89 height 7
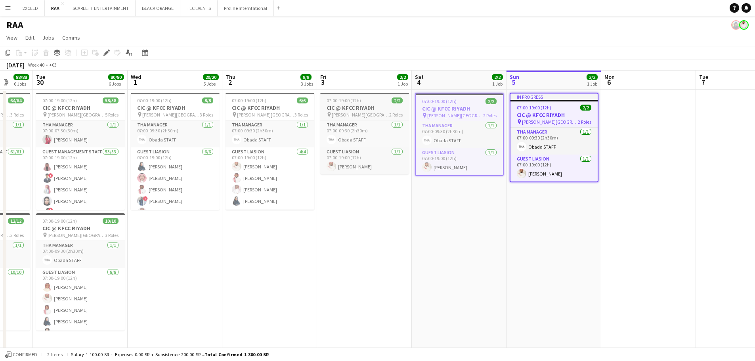
click at [356, 99] on span "07:00-19:00 (12h)" at bounding box center [344, 101] width 34 height 6
click at [273, 102] on div "07:00-19:00 (12h) 6/6" at bounding box center [270, 101] width 89 height 6
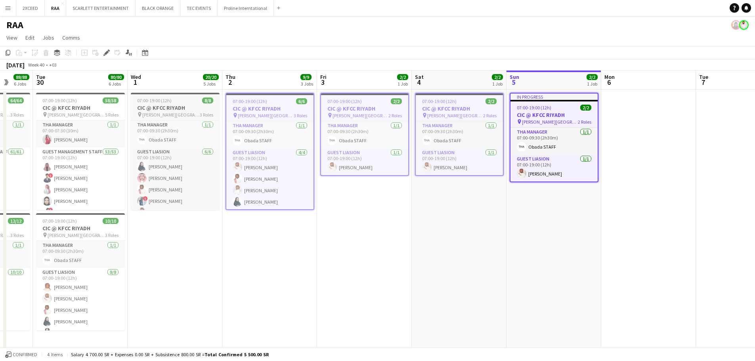
click at [172, 105] on h3 "CIC @ KFCC RIYADH" at bounding box center [175, 107] width 89 height 7
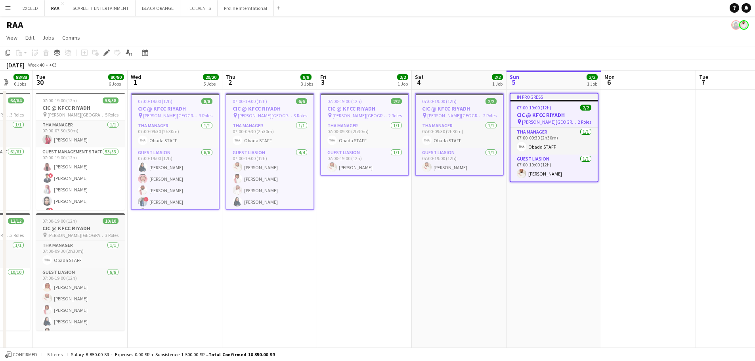
click at [72, 234] on span "[PERSON_NAME][GEOGRAPHIC_DATA]" at bounding box center [76, 235] width 57 height 6
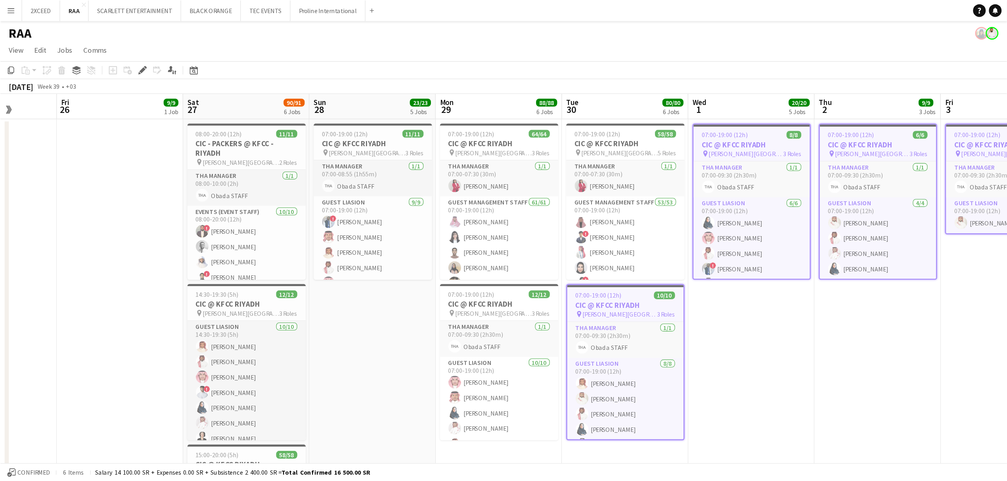
scroll to position [0, 237]
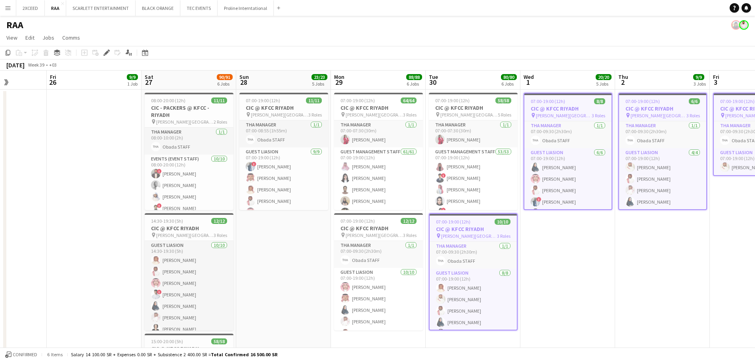
drag, startPoint x: 184, startPoint y: 257, endPoint x: 576, endPoint y: 249, distance: 393.0
click at [576, 249] on app-calendar-viewport "Tue 23 Wed 24 Thu 25 Fri 26 9/9 1 Job Sat 27 90/91 6 Jobs Sun 28 23/23 5 Jobs M…" at bounding box center [377, 363] width 755 height 584
click at [378, 224] on app-job-card "07:00-19:00 (12h) 12/12 CIC @ KFCC RIYADH pin [PERSON_NAME][GEOGRAPHIC_DATA] 3 …" at bounding box center [378, 271] width 89 height 117
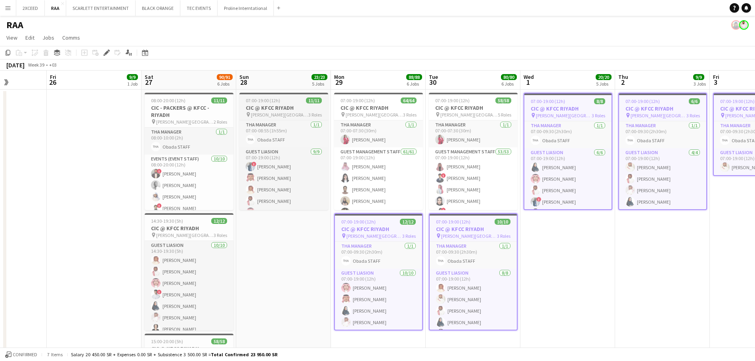
click at [266, 105] on h3 "CIC @ KFCC RIYADH" at bounding box center [283, 107] width 89 height 7
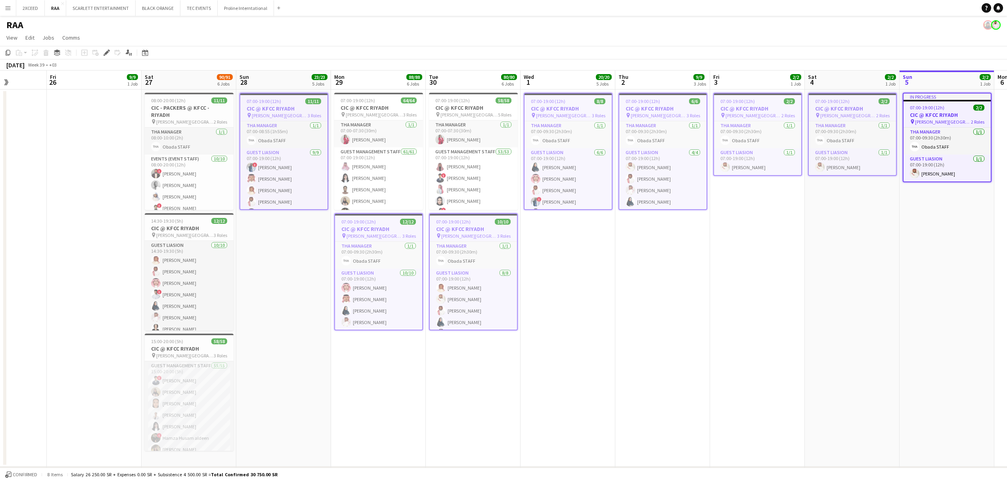
scroll to position [0, 237]
click at [196, 221] on div "14:30-19:30 (5h) 12/12" at bounding box center [189, 221] width 89 height 6
click at [54, 52] on icon "Group" at bounding box center [57, 53] width 6 height 6
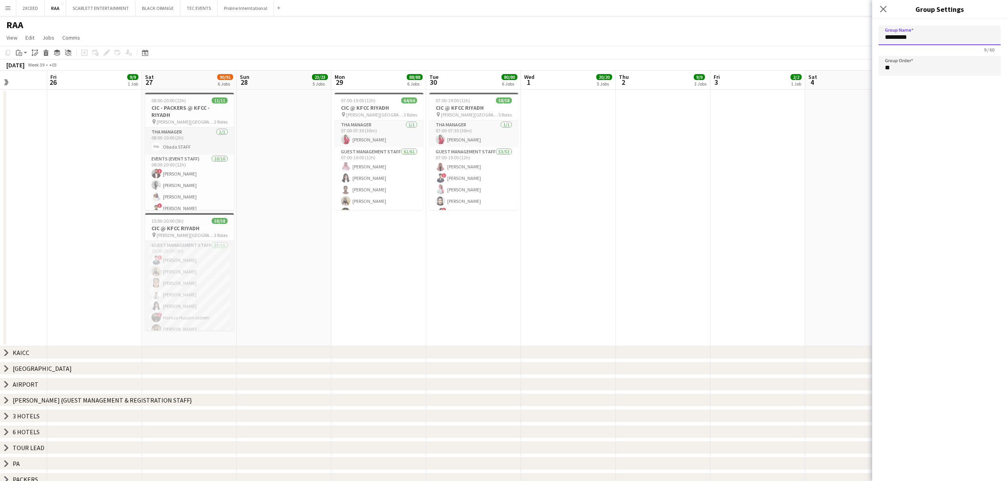
drag, startPoint x: 939, startPoint y: 36, endPoint x: 822, endPoint y: 36, distance: 117.8
click at [761, 36] on body "Menu Boards Boards Boards All jobs Status Workforce Workforce My Workforce Recr…" at bounding box center [503, 349] width 1007 height 699
type input "*******"
click at [761, 72] on input "**" at bounding box center [940, 66] width 122 height 20
type input "*"
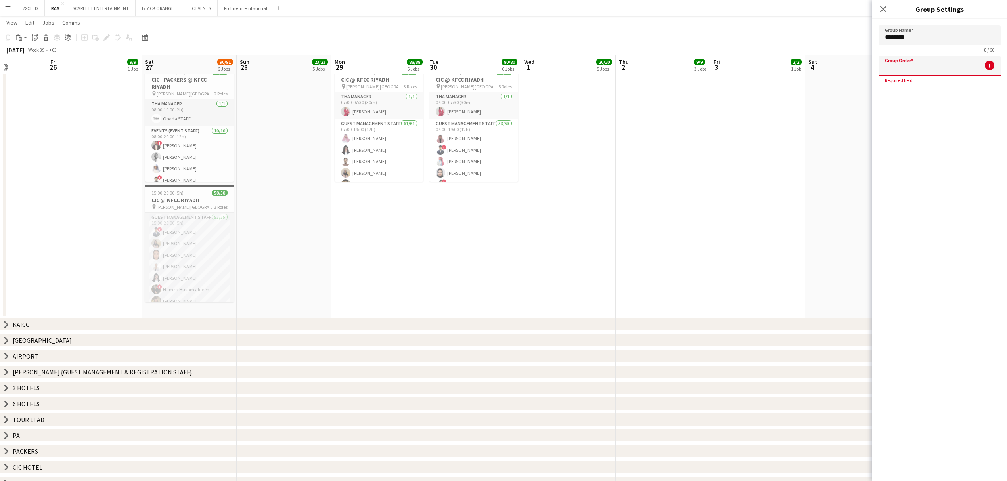
scroll to position [17, 0]
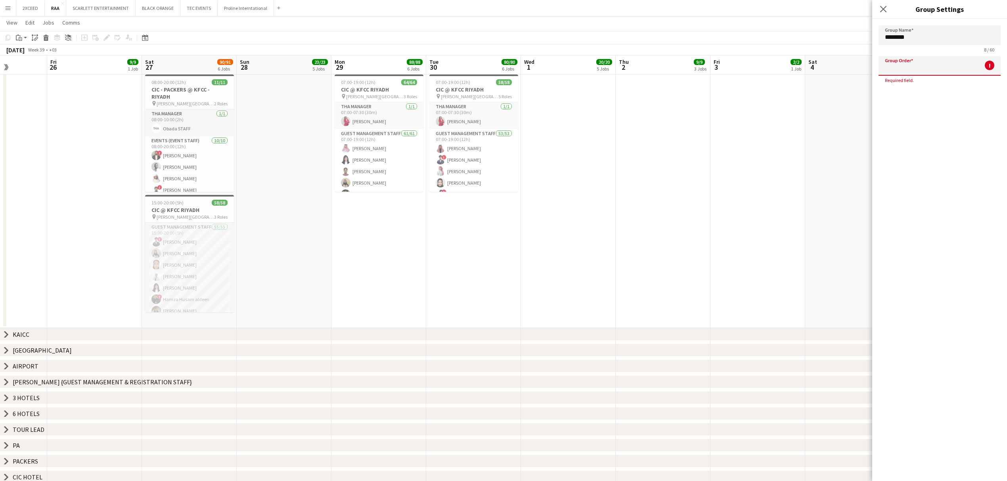
type input "*"
click at [761, 35] on input "*******" at bounding box center [940, 35] width 122 height 20
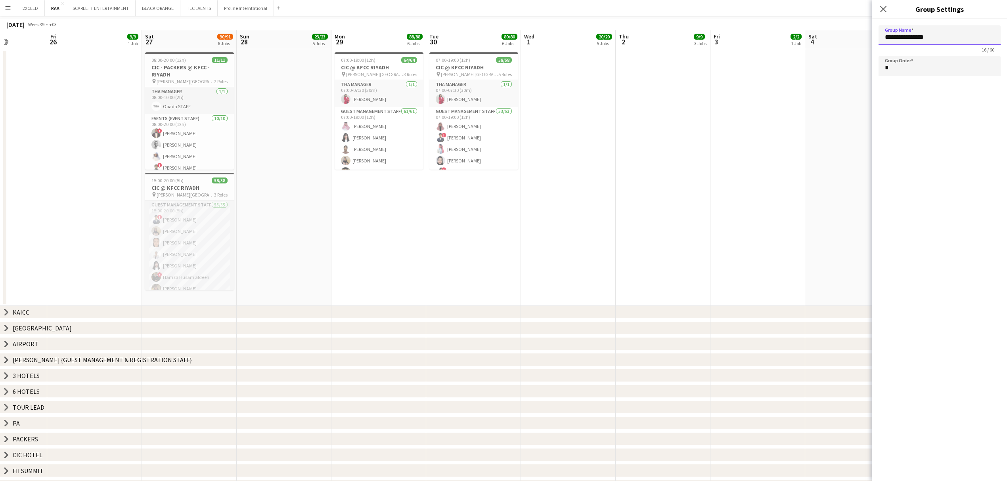
scroll to position [0, 0]
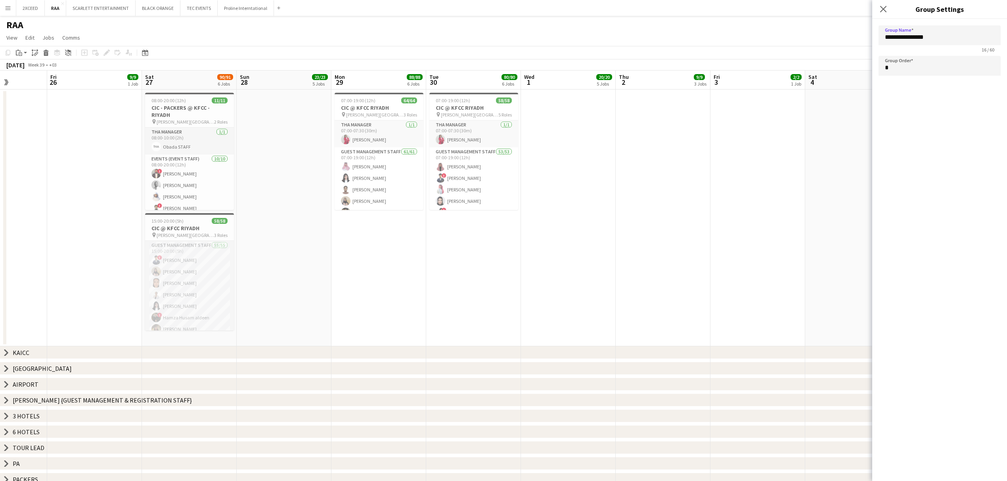
click at [738, 193] on app-date-cell at bounding box center [758, 218] width 95 height 257
type input "*********"
type input "**"
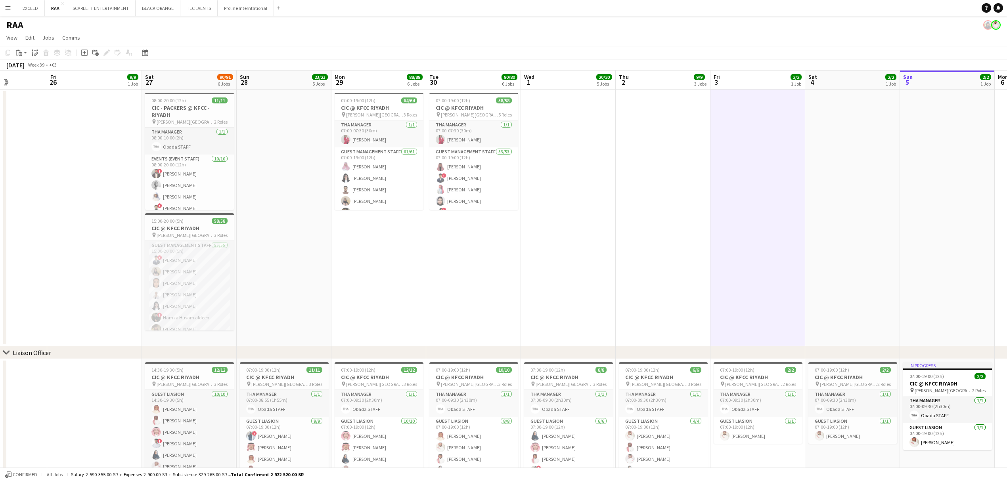
click at [65, 353] on div "chevron-right Liaison Officer" at bounding box center [503, 353] width 1007 height 13
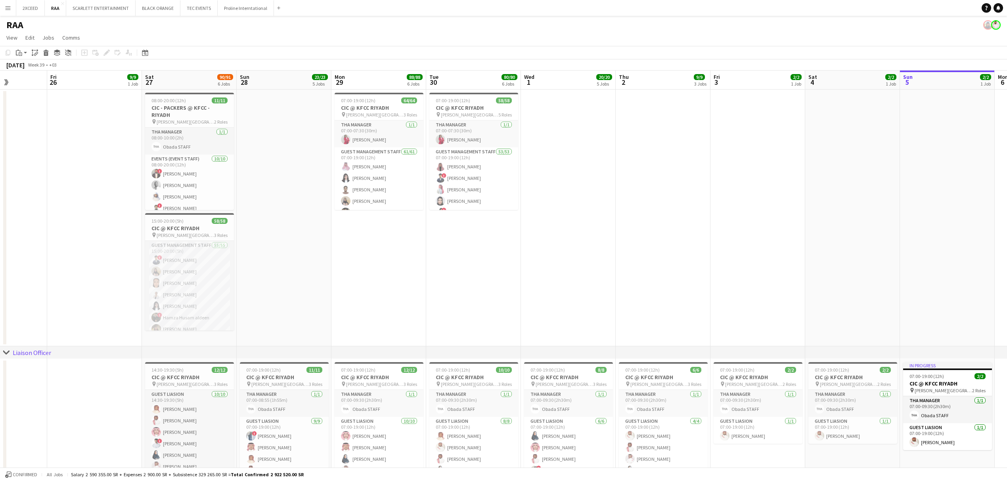
click at [761, 238] on app-date-cell at bounding box center [758, 218] width 95 height 257
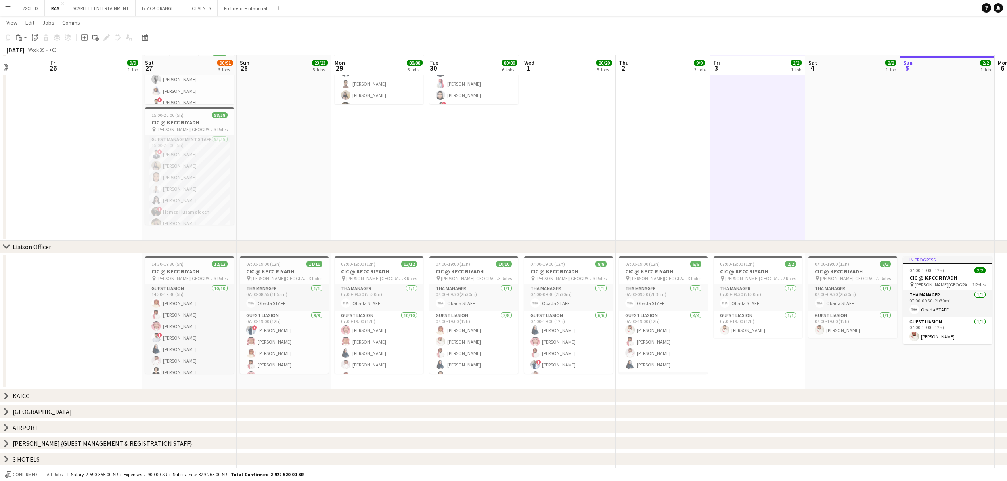
scroll to position [105, 0]
click at [761, 354] on app-date-cell "07:00-19:00 (12h) 2/2 CIC @ KFCC RIYADH pin [PERSON_NAME][GEOGRAPHIC_DATA] 2 Ro…" at bounding box center [852, 321] width 95 height 136
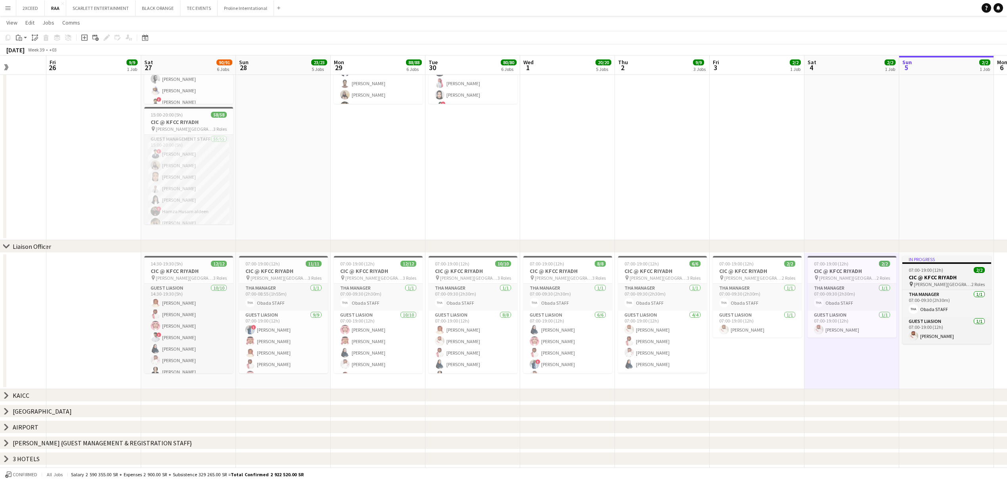
click at [761, 262] on div "In progress" at bounding box center [946, 259] width 89 height 6
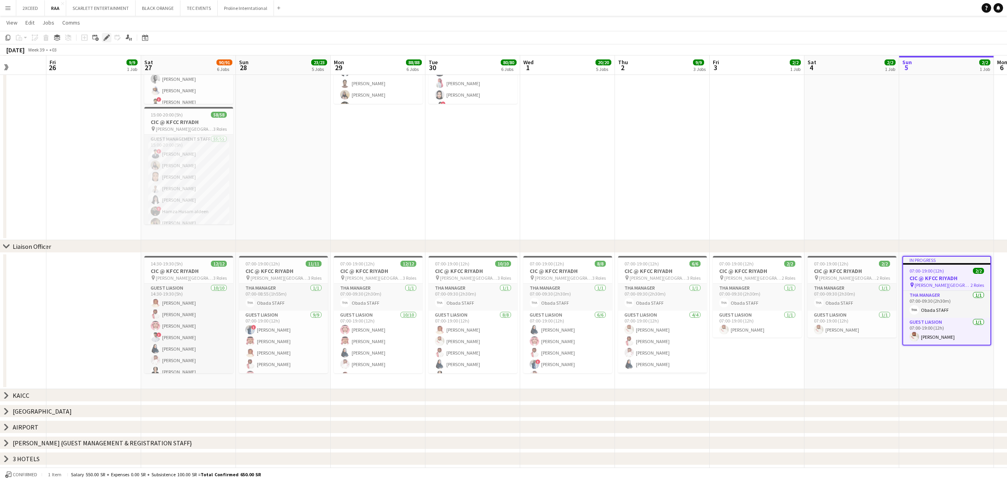
click at [103, 34] on icon "Edit" at bounding box center [106, 37] width 6 height 6
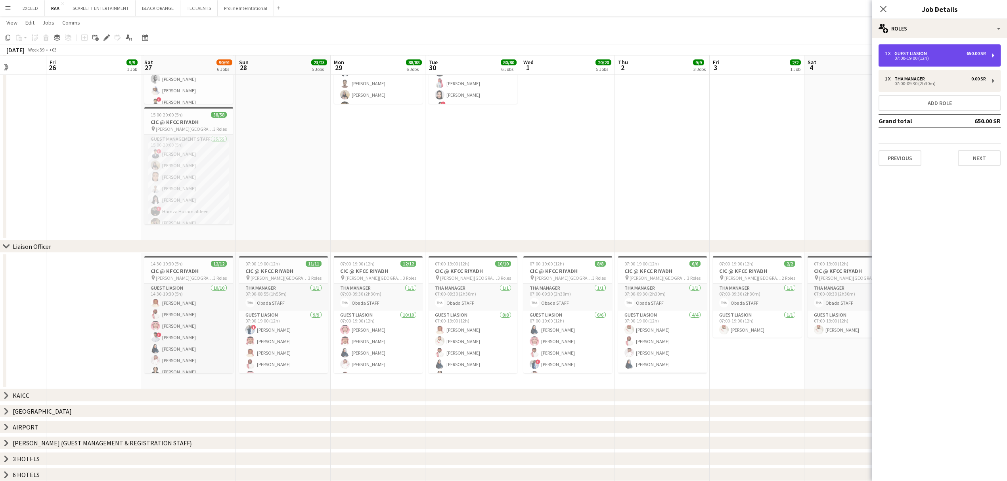
click at [761, 64] on div "1 x Guest Liasion 650.00 SR 07:00-19:00 (12h)" at bounding box center [940, 55] width 122 height 22
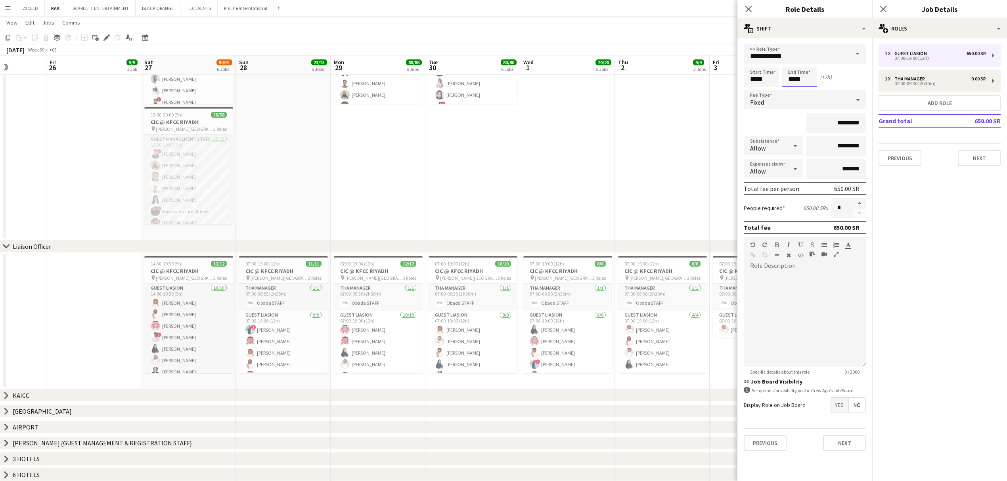
scroll to position [0, 0]
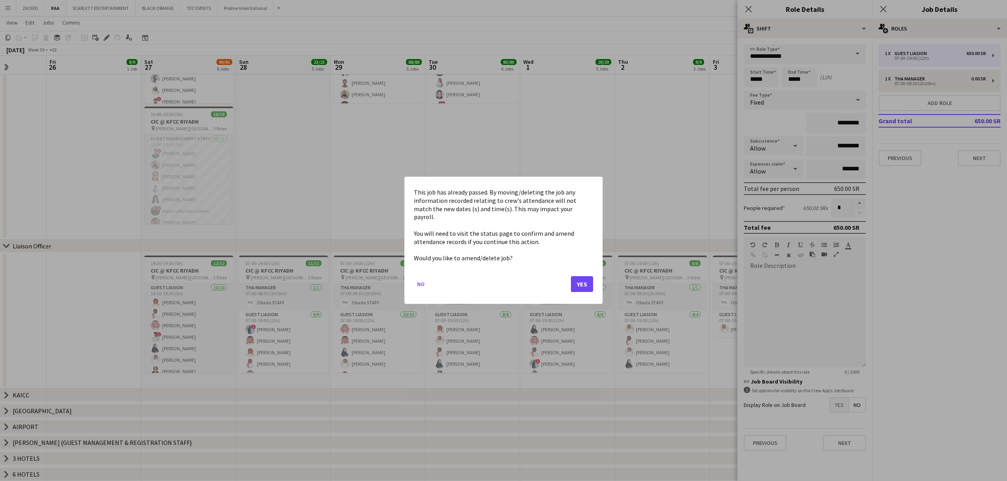
click at [761, 80] on body "Menu Boards Boards Boards All jobs Status Workforce Workforce My Workforce Recr…" at bounding box center [503, 241] width 1007 height 695
click at [582, 280] on button "Yes" at bounding box center [582, 285] width 22 height 16
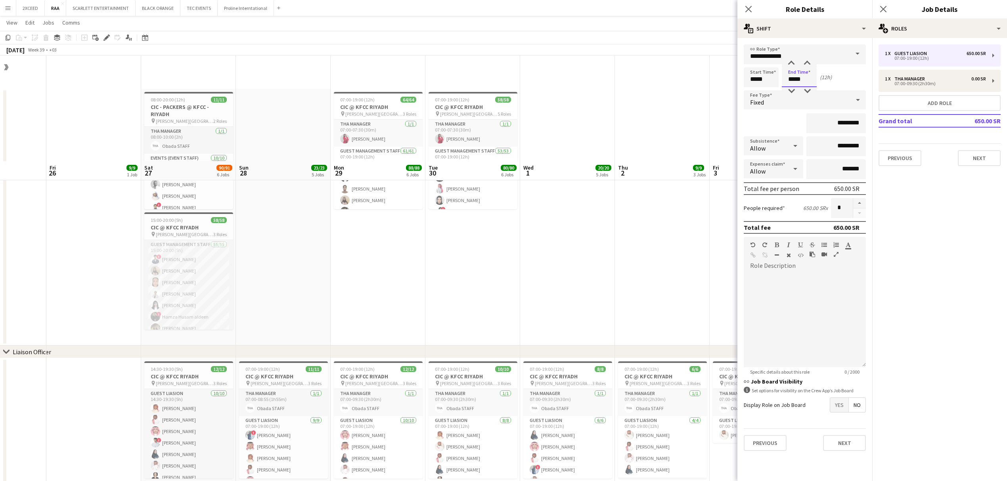
scroll to position [105, 0]
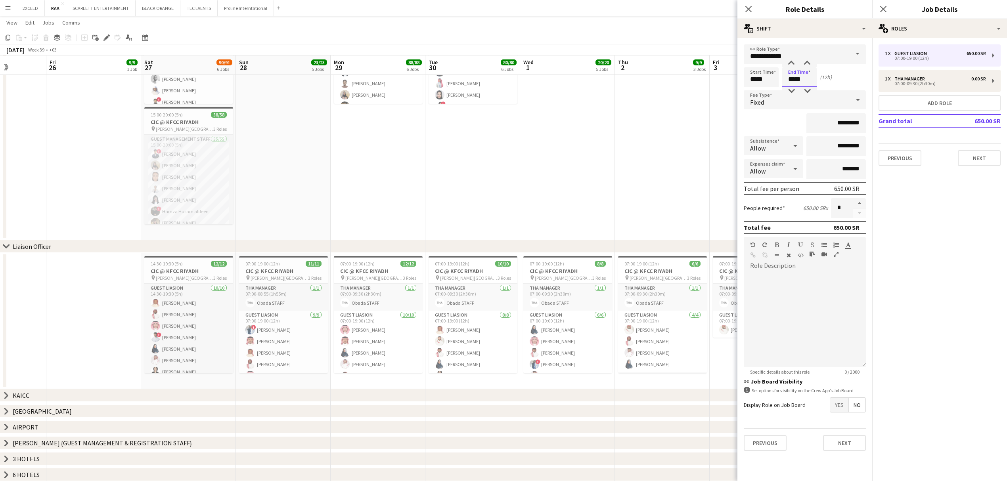
click at [761, 79] on input "*****" at bounding box center [799, 77] width 35 height 20
type input "*****"
click at [659, 166] on app-date-cell at bounding box center [662, 111] width 95 height 257
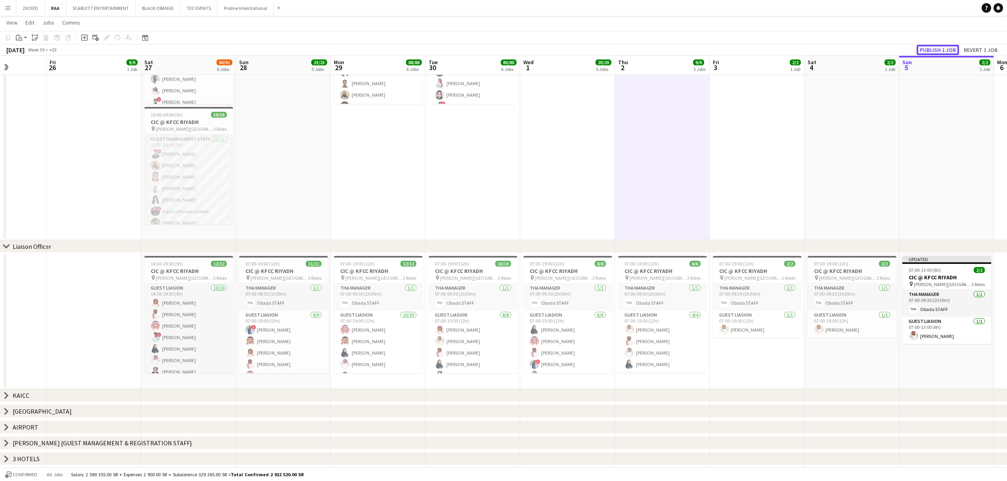
click at [761, 48] on button "Publish 1 job" at bounding box center [938, 50] width 42 height 10
click at [237, 344] on app-calendar-viewport "Tue 23 Wed 24 Thu 25 Fri 26 9/9 1 Job Sat 27 90/91 6 Jobs Sun 28 23/23 5 Jobs M…" at bounding box center [503, 250] width 1007 height 651
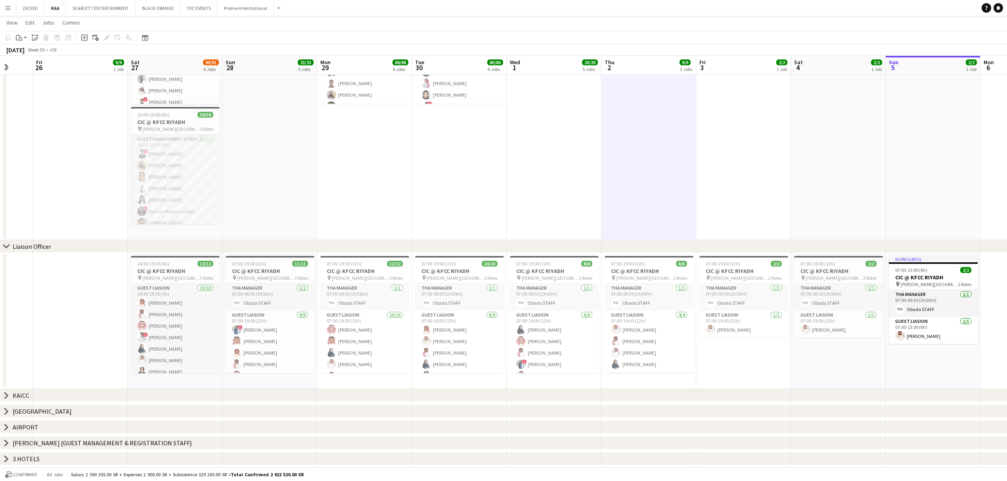
click at [484, 121] on app-date-cell "07:00-19:00 (12h) 58/58 CIC @ KFCC RIYADH pin [PERSON_NAME][GEOGRAPHIC_DATA] 5 …" at bounding box center [459, 111] width 95 height 257
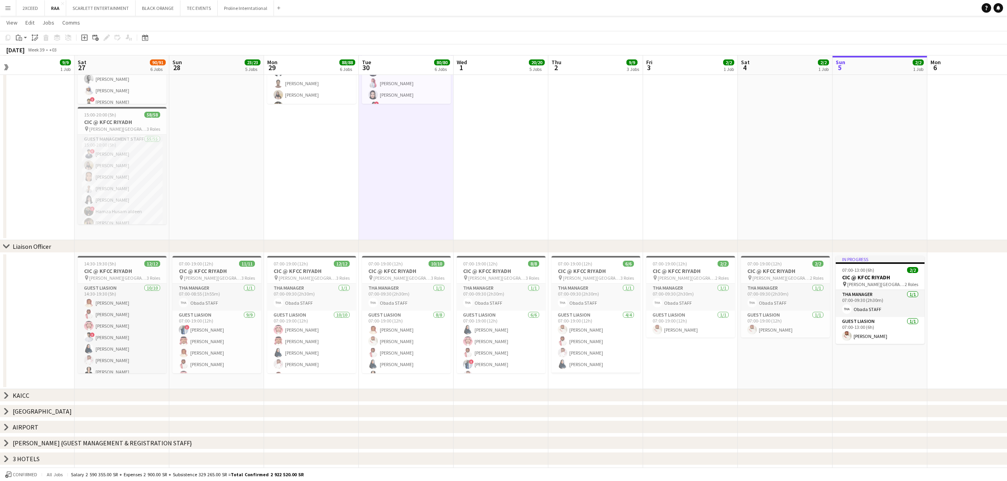
drag, startPoint x: 912, startPoint y: 361, endPoint x: 764, endPoint y: 363, distance: 147.9
click at [761, 361] on app-calendar-viewport "Tue 23 Wed 24 Thu 25 Fri 26 9/9 1 Job Sat 27 90/91 6 Jobs Sun 28 23/23 5 Jobs M…" at bounding box center [503, 250] width 1007 height 651
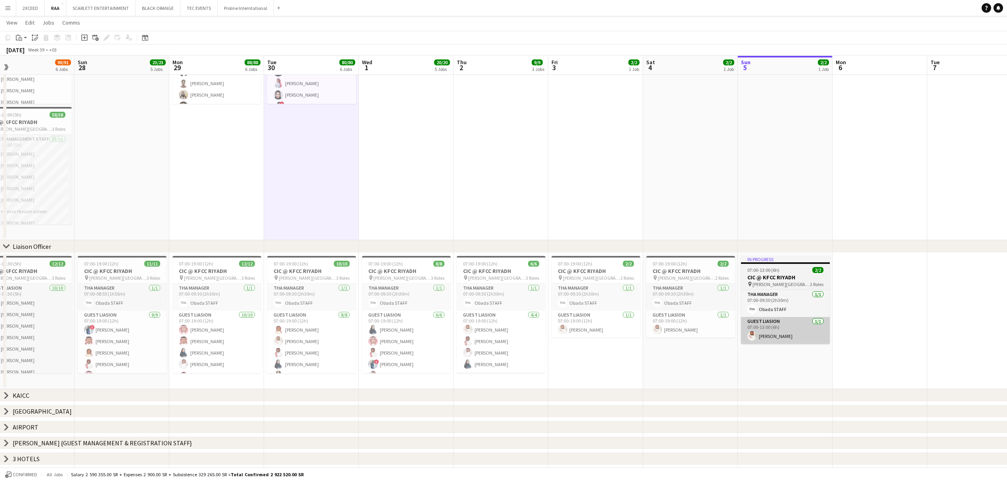
scroll to position [0, 305]
click at [761, 281] on div "pin [PERSON_NAME][GEOGRAPHIC_DATA] 2 Roles" at bounding box center [785, 284] width 89 height 6
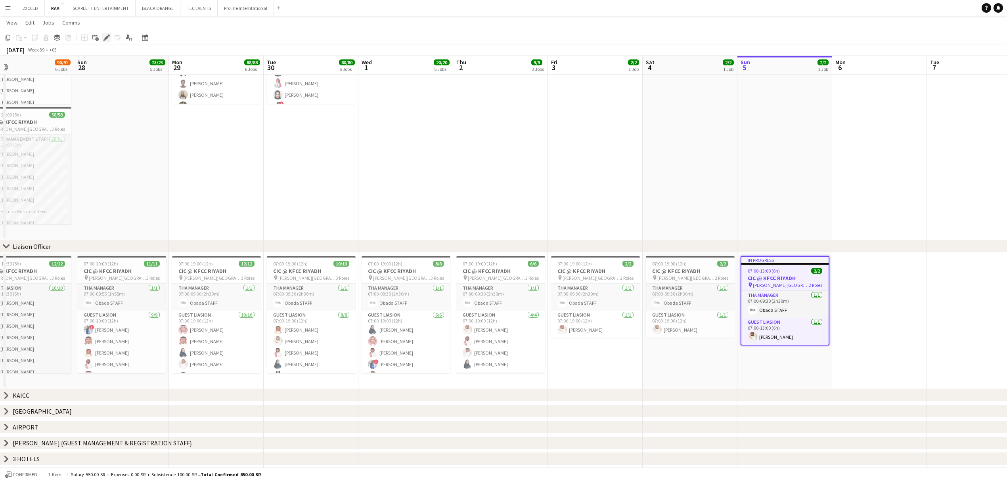
click at [105, 40] on icon at bounding box center [104, 40] width 2 height 2
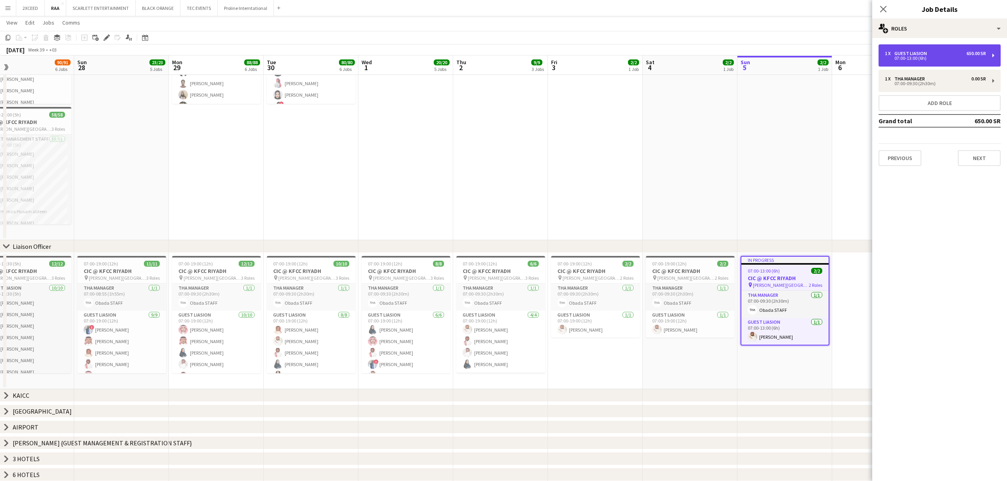
click at [761, 60] on div "1 x Guest Liasion 650.00 SR 07:00-13:00 (6h)" at bounding box center [940, 55] width 122 height 22
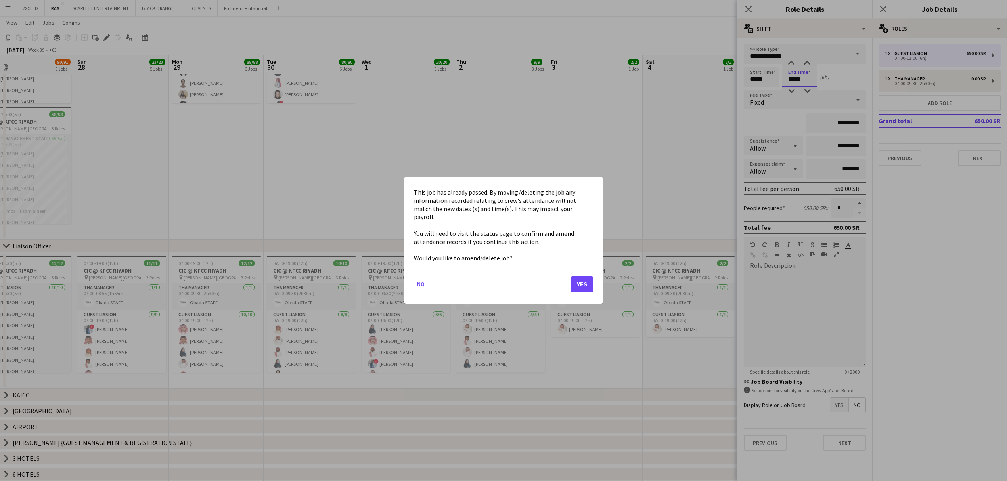
scroll to position [0, 0]
drag, startPoint x: 795, startPoint y: 80, endPoint x: 787, endPoint y: 79, distance: 7.9
click at [761, 79] on body "Menu Boards Boards Boards All jobs Status Workforce Workforce My Workforce Recr…" at bounding box center [503, 241] width 1007 height 695
click at [586, 283] on button "Yes" at bounding box center [582, 285] width 22 height 16
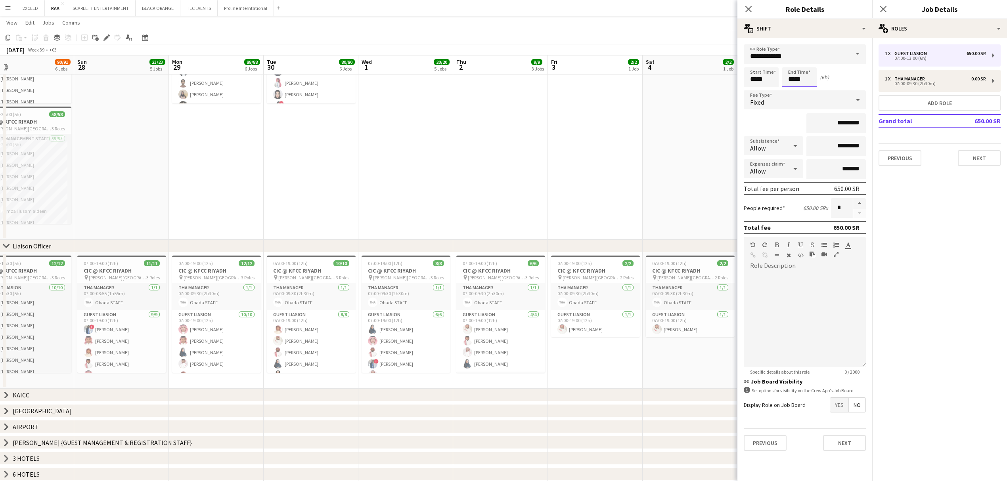
scroll to position [105, 0]
drag, startPoint x: 795, startPoint y: 82, endPoint x: 787, endPoint y: 82, distance: 7.1
click at [761, 82] on input "*****" at bounding box center [799, 77] width 35 height 20
type input "*****"
click at [761, 361] on button "Next" at bounding box center [844, 443] width 43 height 16
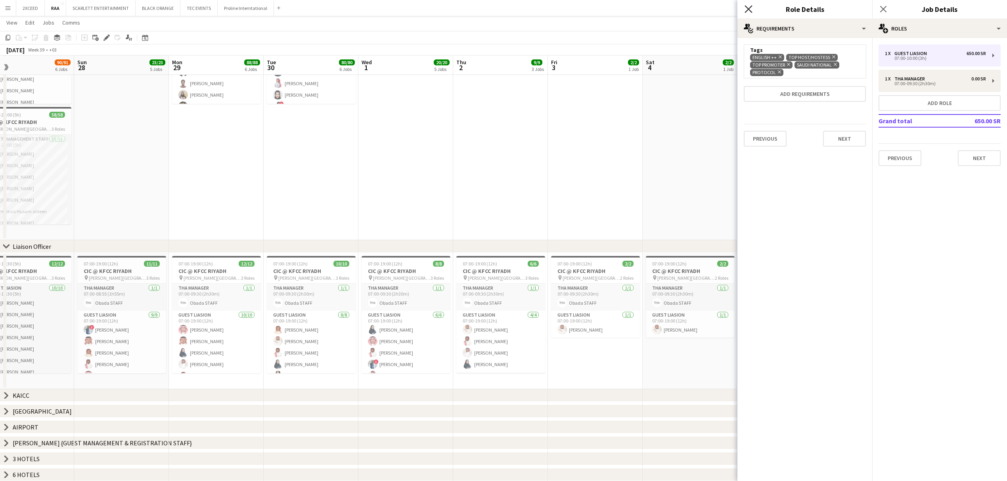
click at [748, 7] on icon "Close pop-in" at bounding box center [749, 9] width 8 height 8
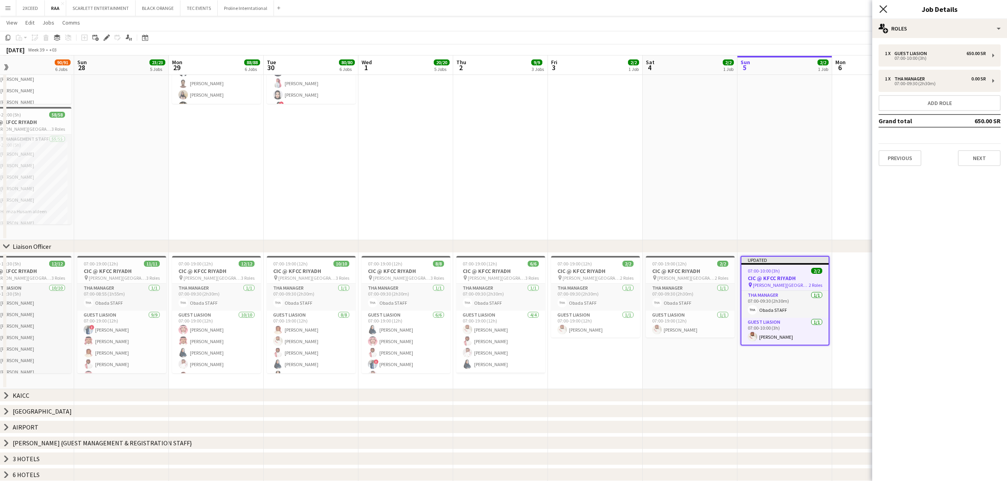
click at [761, 6] on icon "Close pop-in" at bounding box center [883, 9] width 8 height 8
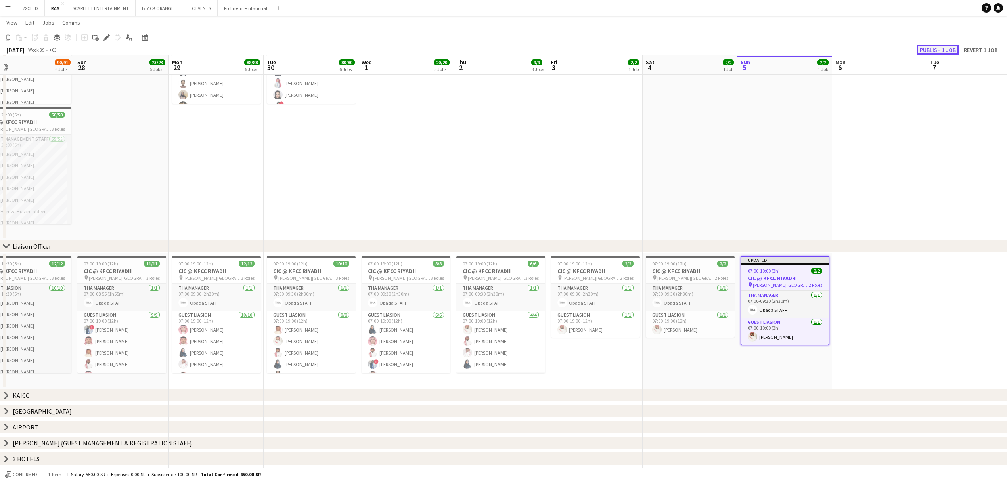
click at [761, 51] on button "Publish 1 job" at bounding box center [938, 50] width 42 height 10
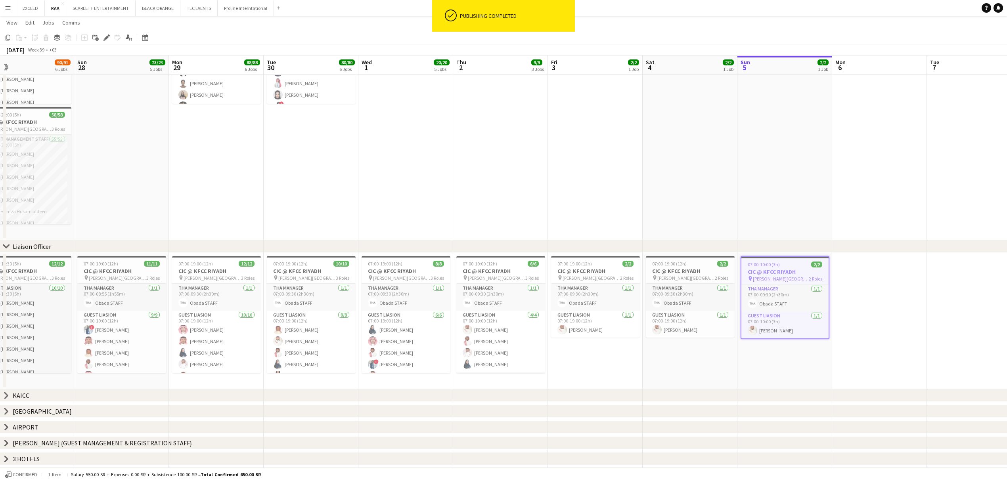
click at [761, 191] on app-date-cell at bounding box center [784, 111] width 95 height 257
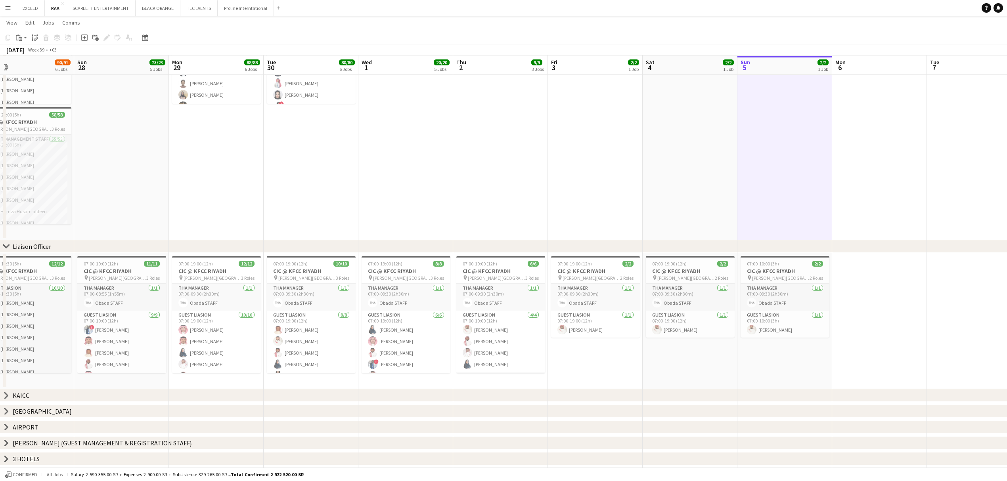
click at [8, 6] on app-icon "Menu" at bounding box center [8, 8] width 6 height 6
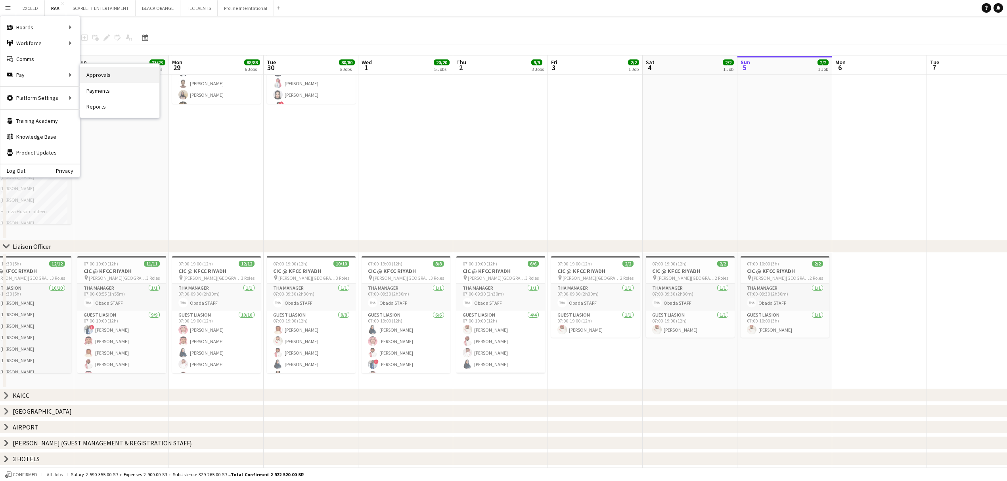
click at [123, 74] on link "Approvals" at bounding box center [119, 75] width 79 height 16
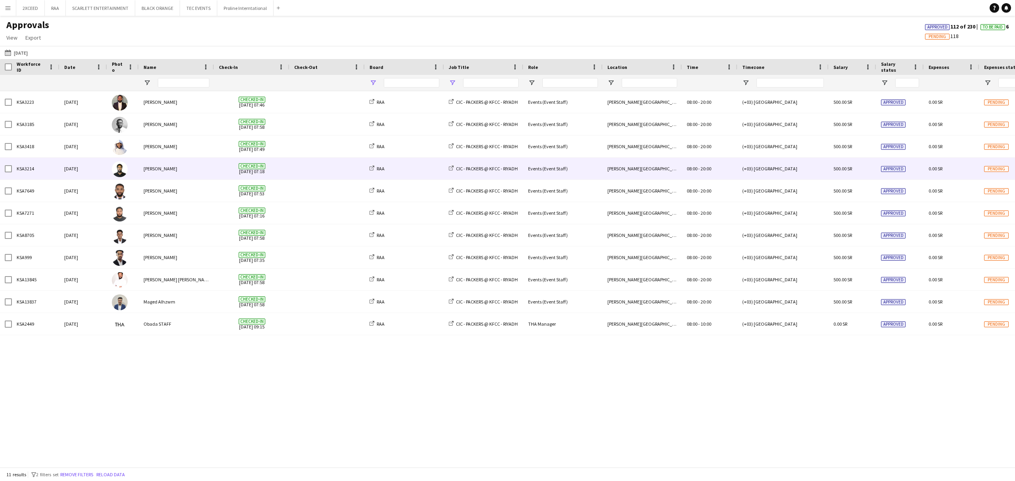
type input "*******"
type input "**********"
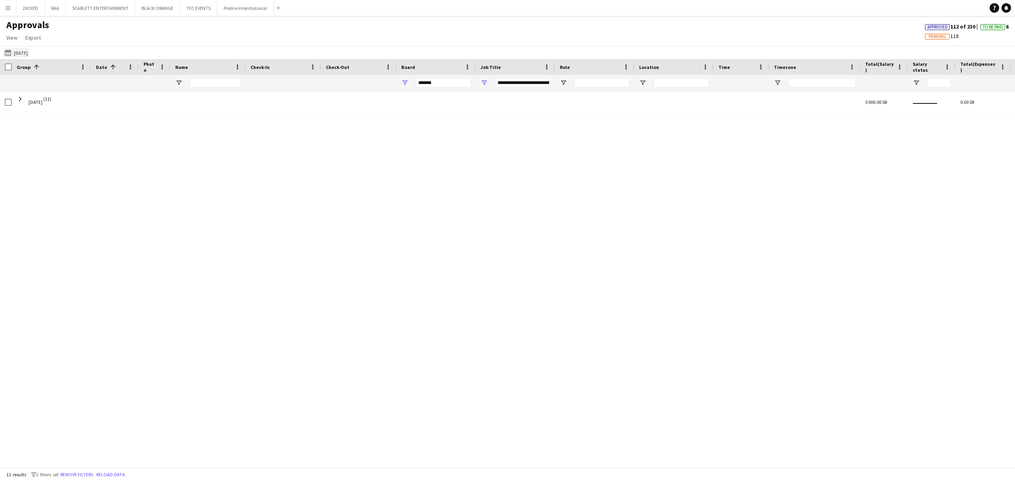
click at [24, 52] on button "[DATE] [DATE]" at bounding box center [16, 53] width 26 height 10
click at [94, 123] on span "3" at bounding box center [93, 125] width 10 height 10
click at [112, 178] on button "Apply" at bounding box center [107, 183] width 29 height 16
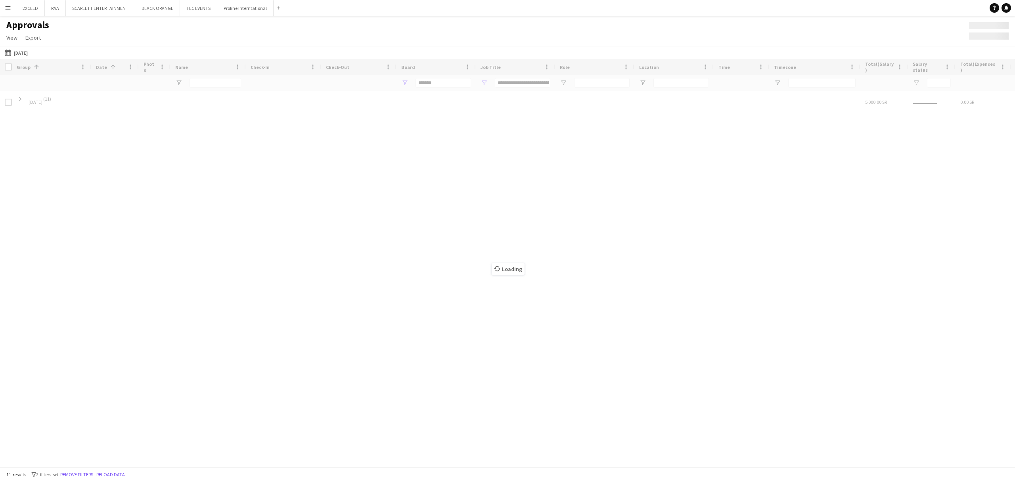
type input "***"
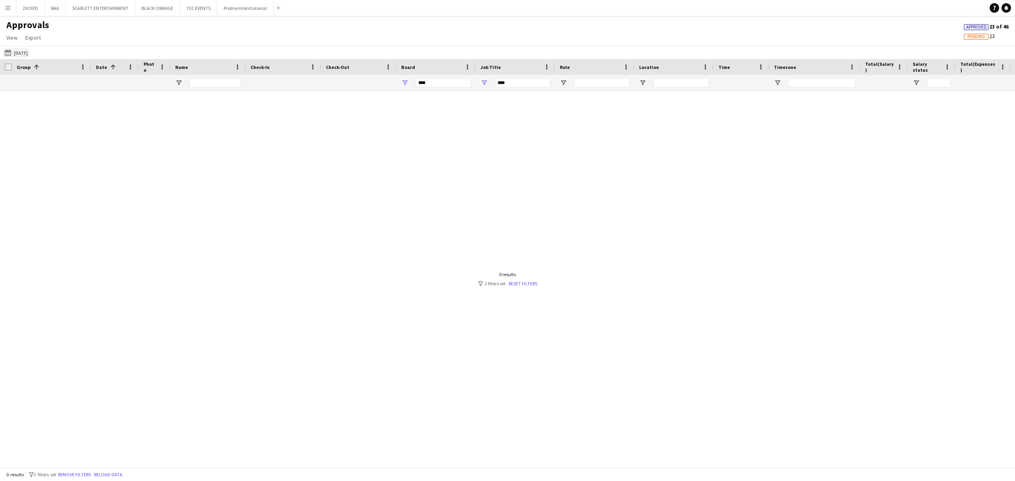
click at [24, 50] on button "[DATE] [DATE]" at bounding box center [16, 53] width 26 height 10
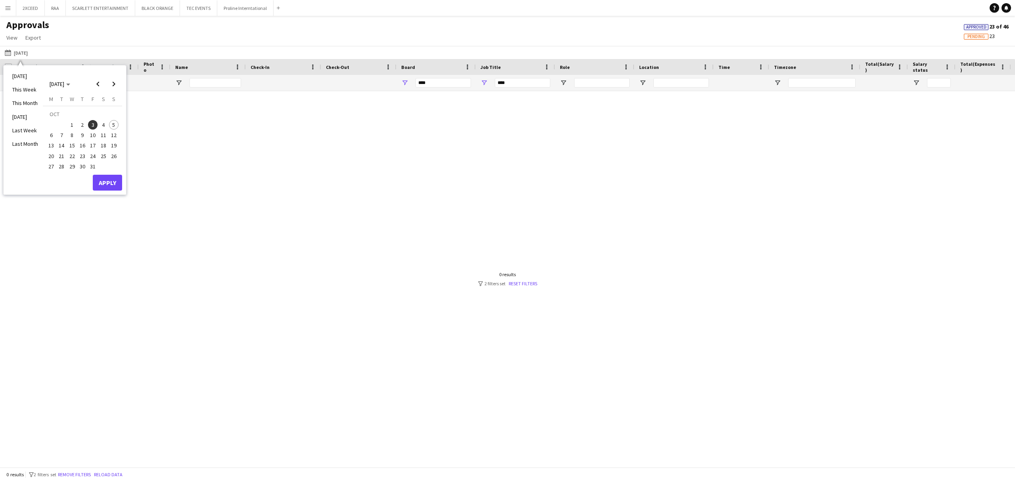
click at [102, 123] on span "4" at bounding box center [104, 125] width 10 height 10
click at [111, 181] on button "Apply" at bounding box center [107, 183] width 29 height 16
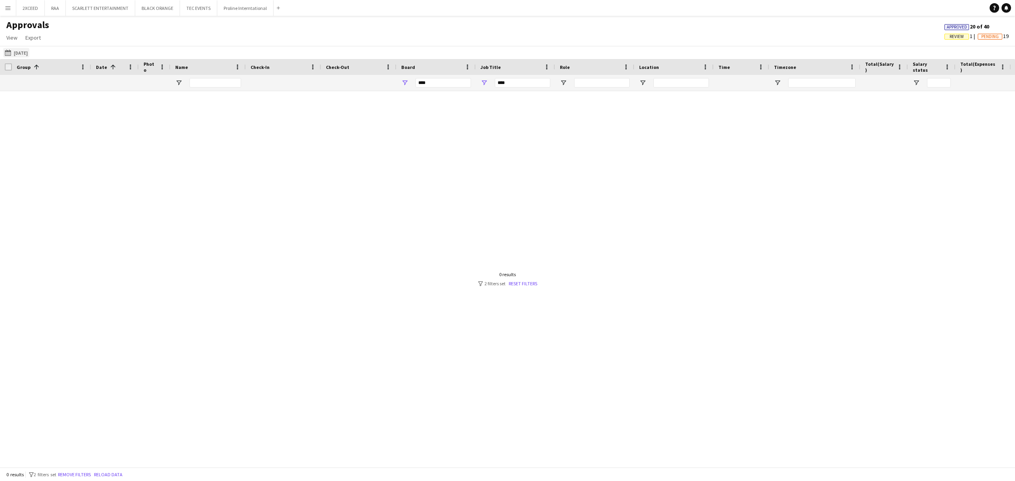
click at [29, 53] on button "[DATE] [DATE]" at bounding box center [16, 53] width 26 height 10
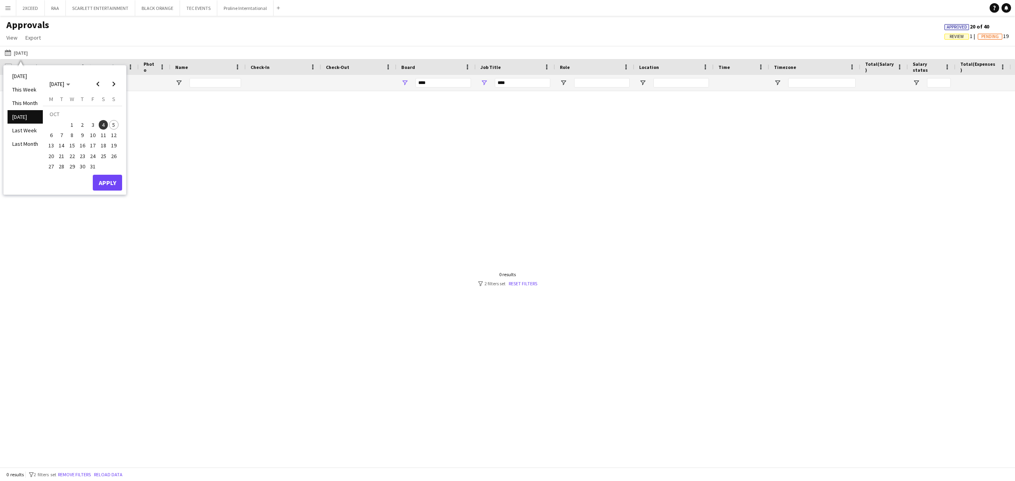
click at [113, 124] on span "5" at bounding box center [114, 125] width 10 height 10
click at [116, 178] on button "Apply" at bounding box center [107, 183] width 29 height 16
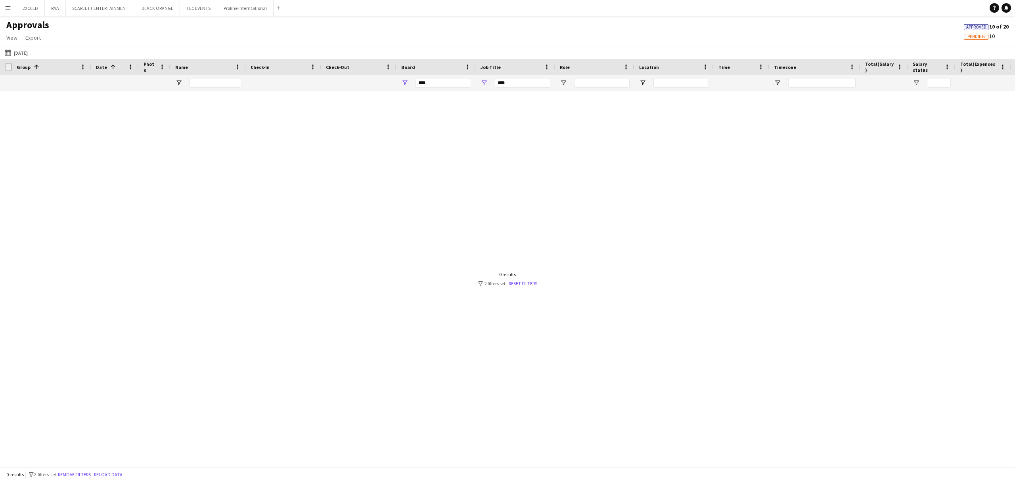
click at [444, 80] on div "***" at bounding box center [444, 83] width 56 height 10
type input "***"
click at [525, 283] on link "Reset filters" at bounding box center [523, 284] width 29 height 6
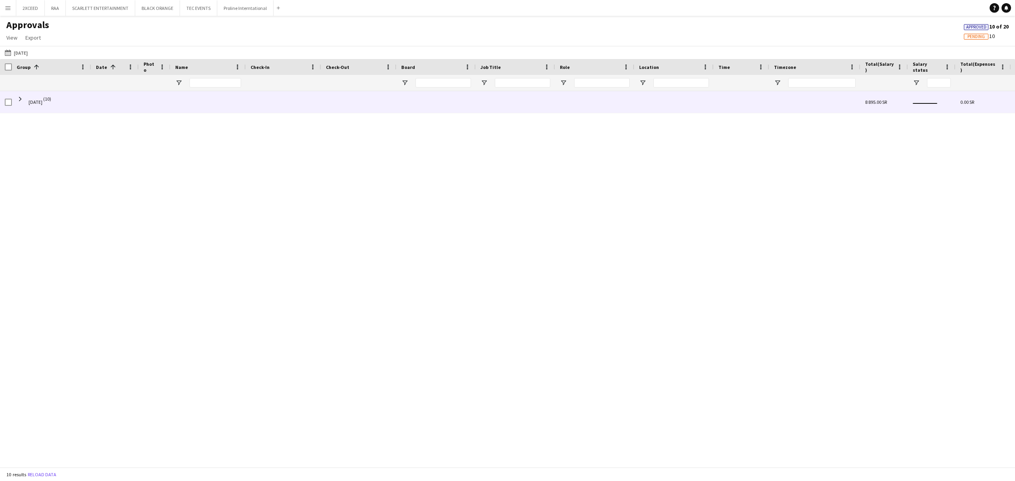
click at [20, 102] on span at bounding box center [20, 99] width 7 height 7
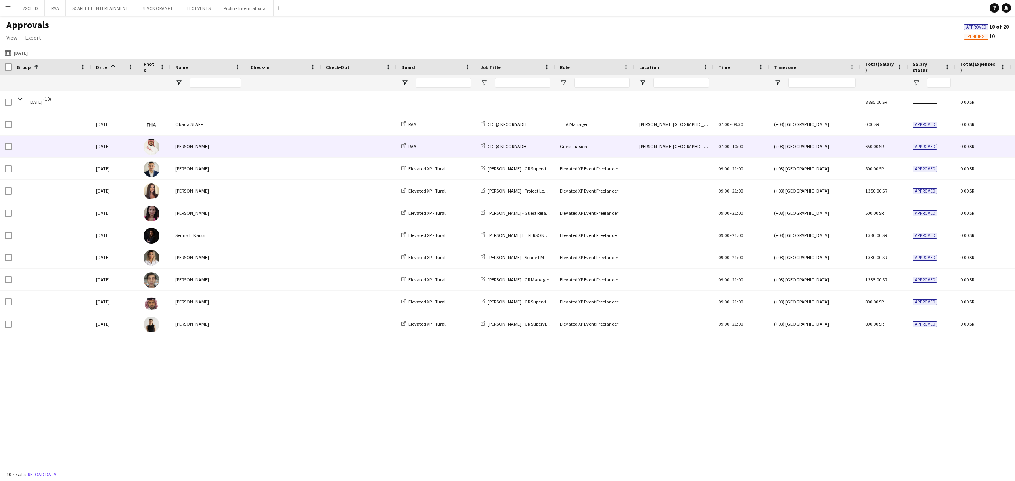
click at [330, 153] on span at bounding box center [359, 147] width 66 height 22
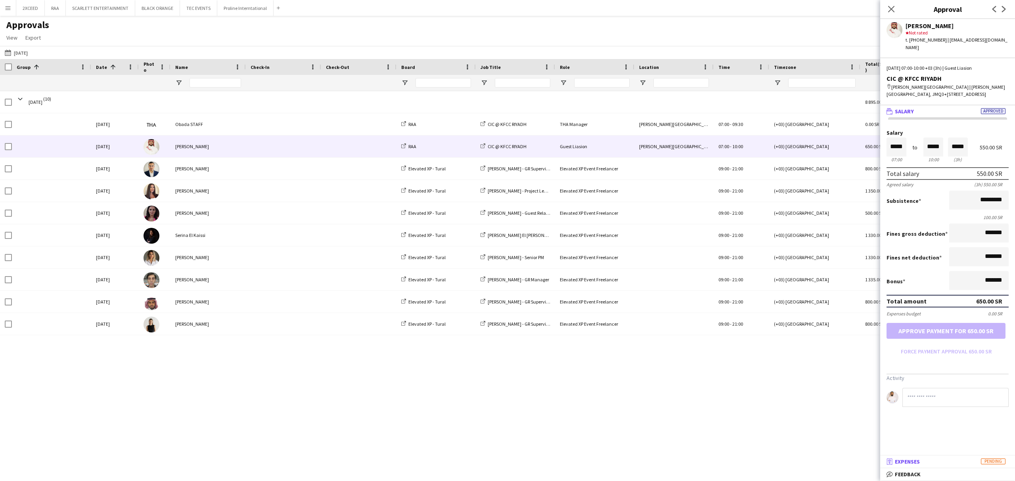
click at [761, 361] on mat-panel-title "receipt Expenses Pending" at bounding box center [946, 461] width 132 height 7
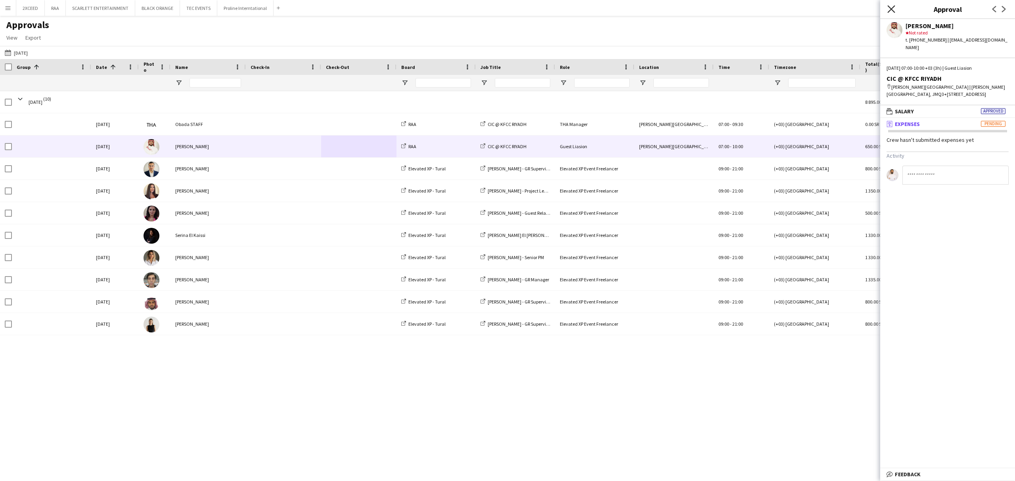
click at [761, 9] on icon "Close pop-in" at bounding box center [891, 9] width 8 height 8
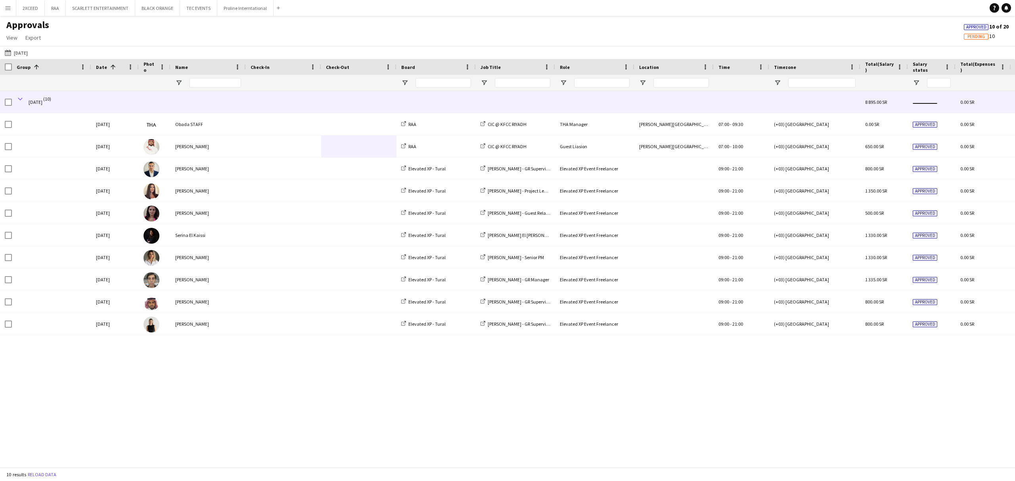
click at [18, 99] on span at bounding box center [20, 99] width 7 height 7
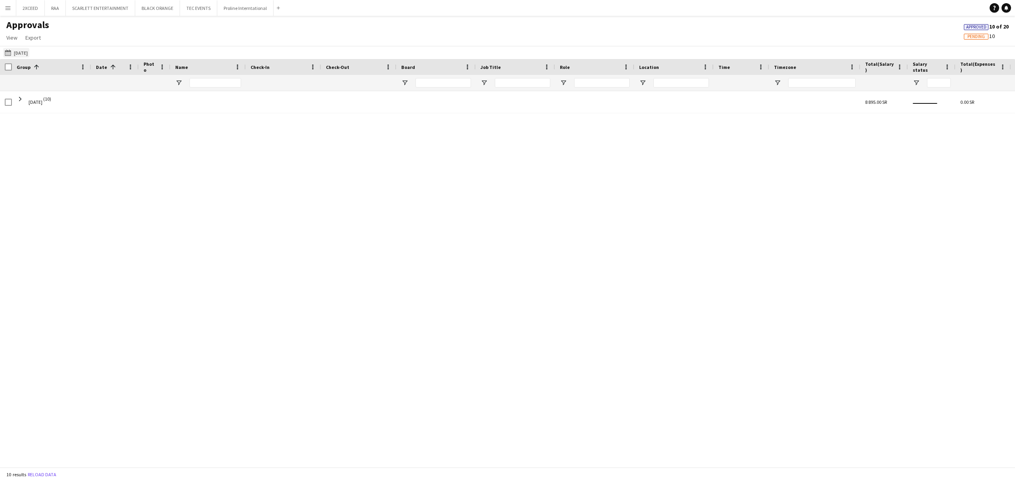
click at [11, 52] on app-icon "[DATE]" at bounding box center [9, 53] width 9 height 6
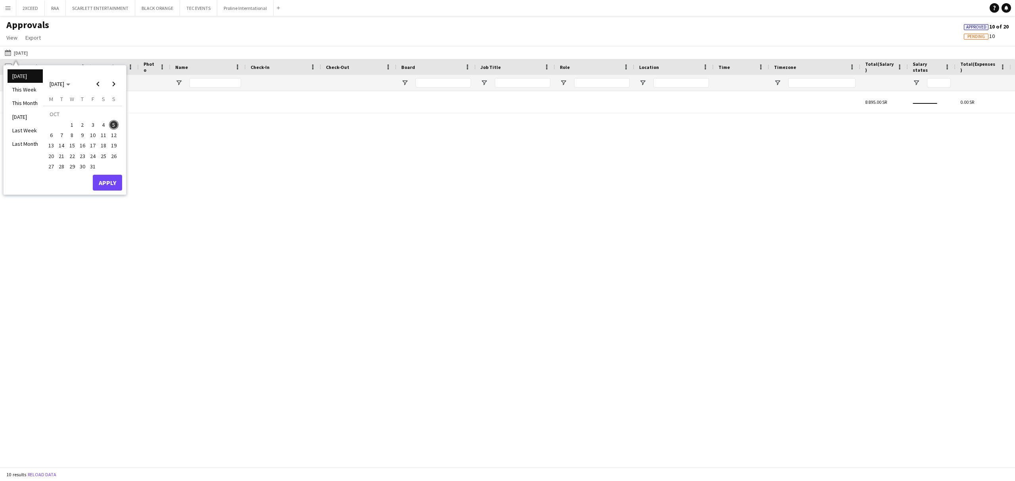
click at [103, 124] on span "4" at bounding box center [104, 125] width 10 height 10
click at [108, 182] on button "Apply" at bounding box center [107, 183] width 29 height 16
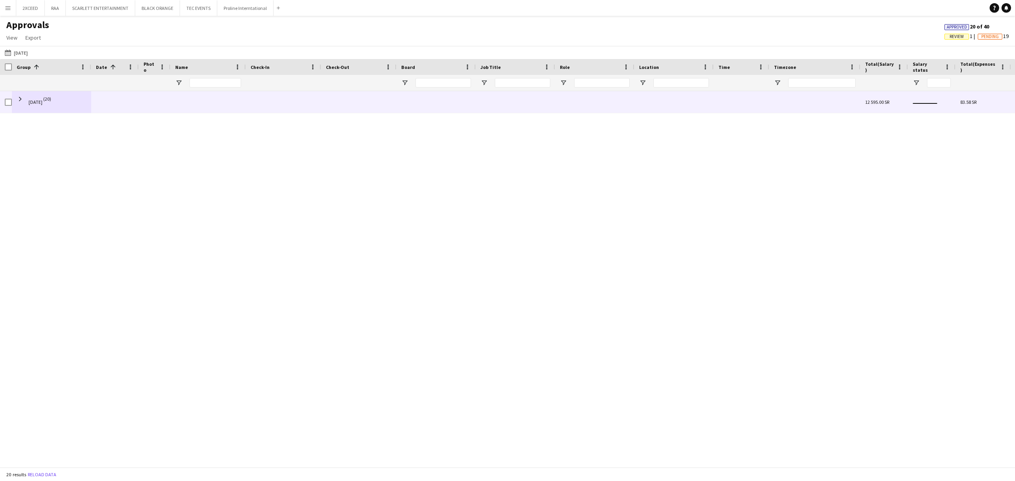
click at [121, 108] on div at bounding box center [115, 102] width 48 height 22
click at [25, 102] on span "[DATE] (20)" at bounding box center [52, 102] width 70 height 22
click at [19, 97] on span at bounding box center [20, 99] width 7 height 7
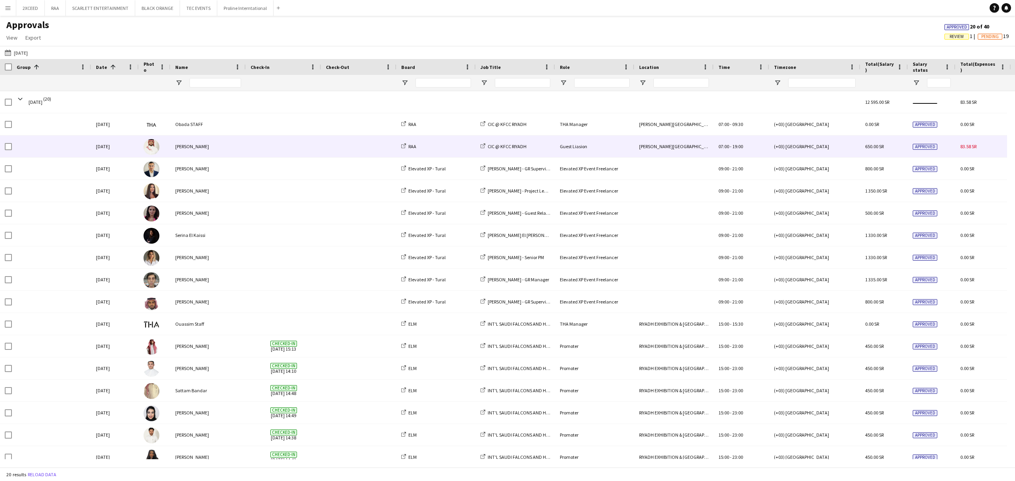
click at [280, 147] on span at bounding box center [284, 147] width 66 height 22
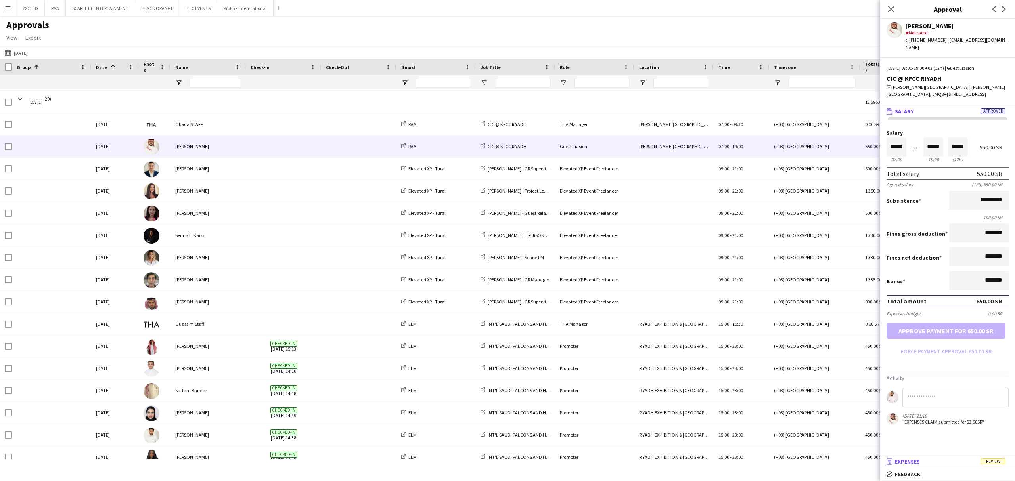
click at [761, 361] on mat-panel-title "receipt Expenses Review" at bounding box center [946, 461] width 132 height 7
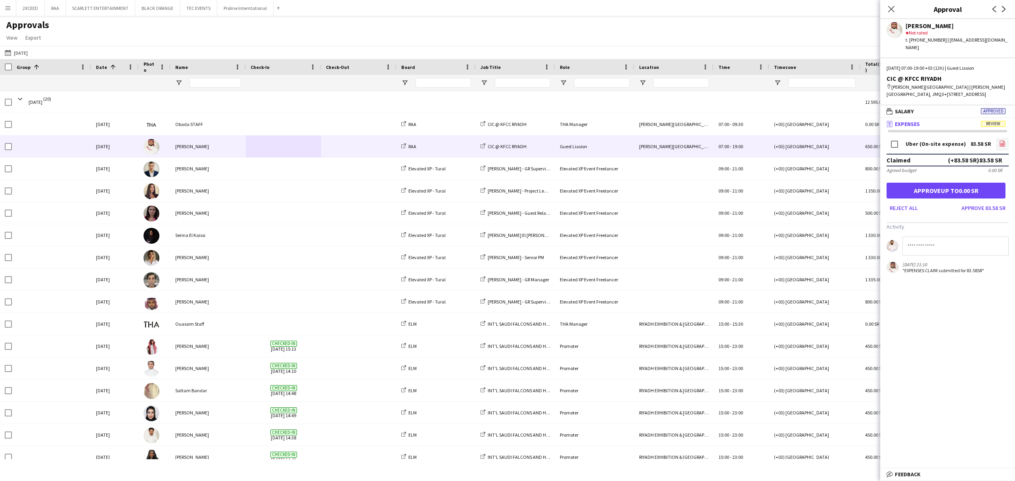
click at [761, 140] on icon "file-image" at bounding box center [1002, 143] width 6 height 6
click at [761, 202] on button "Approve 83.58 SR" at bounding box center [983, 208] width 50 height 13
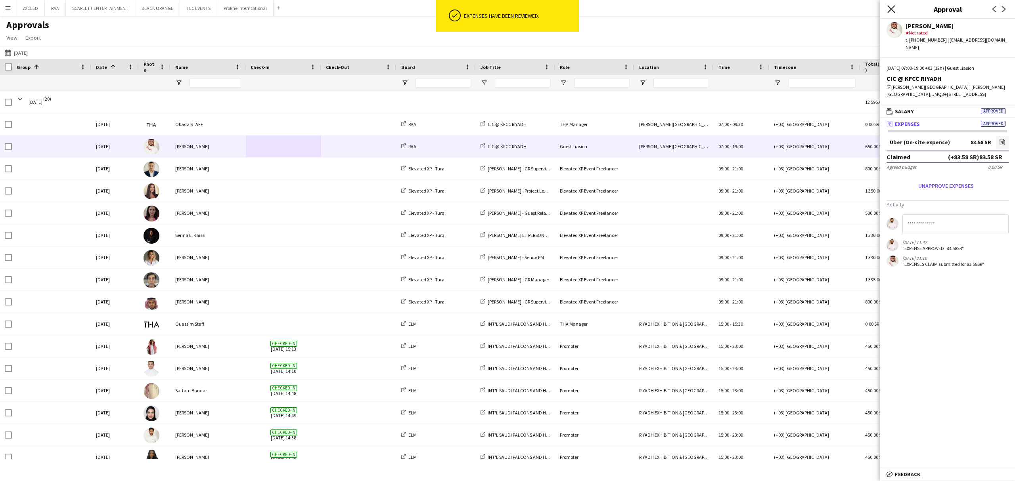
click at [761, 8] on icon at bounding box center [891, 9] width 8 height 8
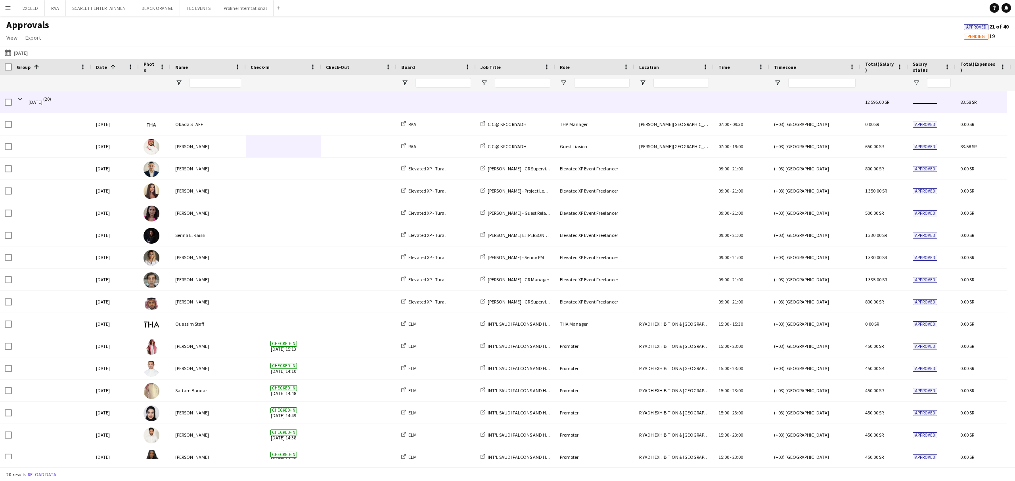
click at [19, 98] on span at bounding box center [20, 99] width 7 height 7
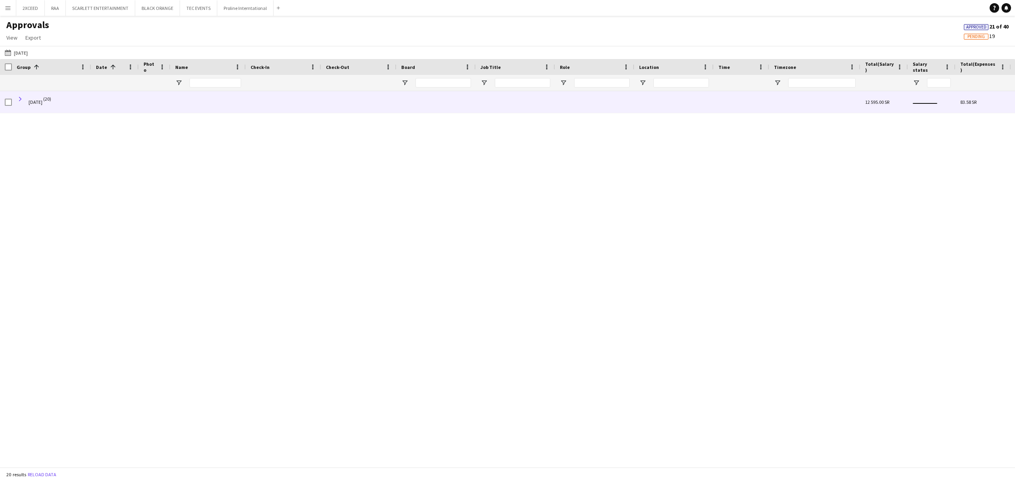
click at [20, 99] on span at bounding box center [20, 99] width 7 height 7
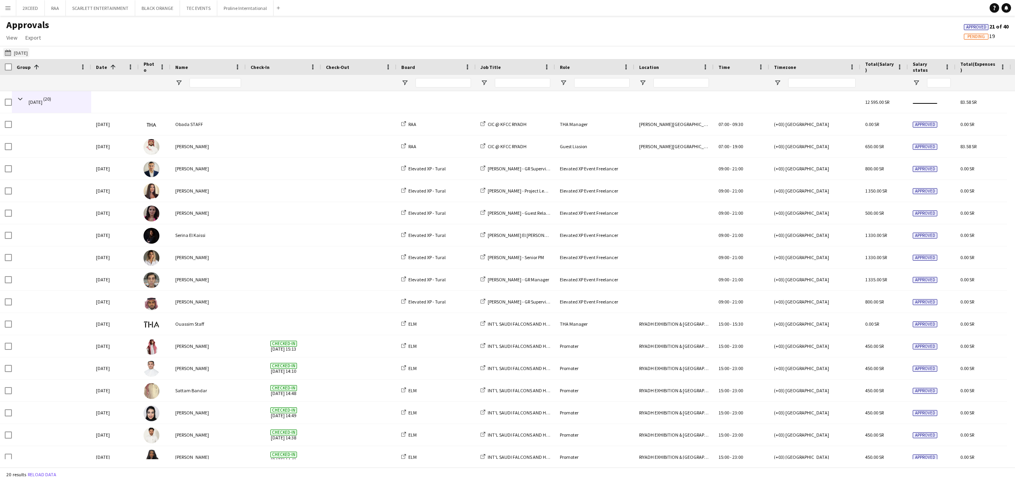
click at [22, 52] on button "[DATE] [DATE]" at bounding box center [16, 53] width 26 height 10
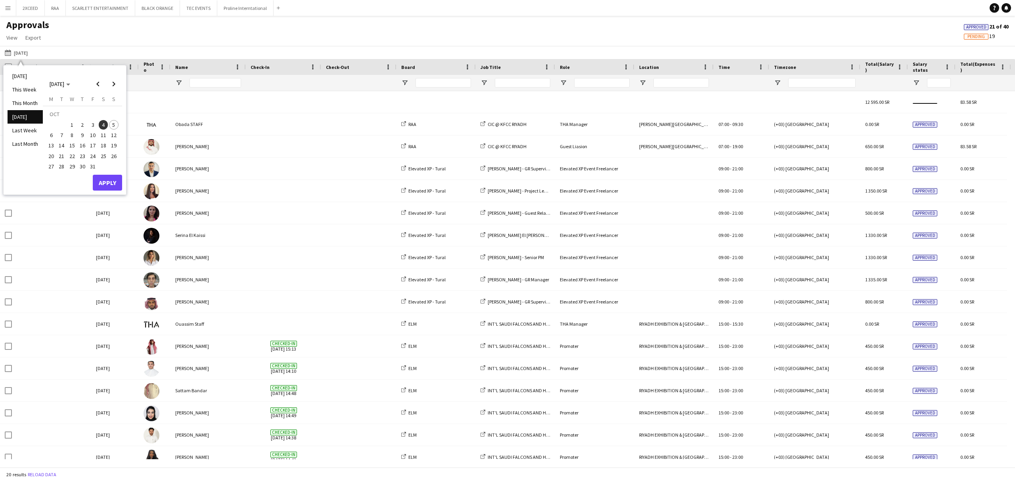
click at [93, 124] on span "3" at bounding box center [93, 125] width 10 height 10
click at [108, 184] on button "Apply" at bounding box center [107, 183] width 29 height 16
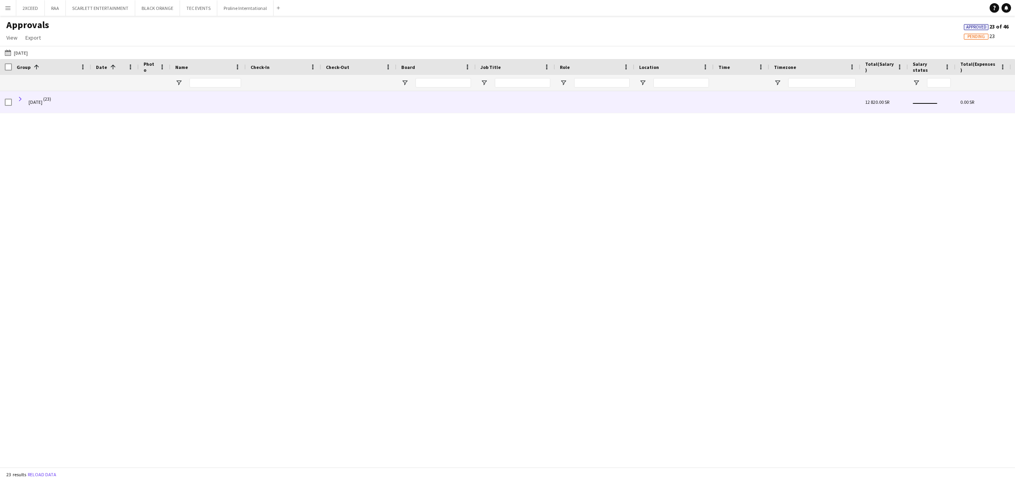
click at [17, 97] on span at bounding box center [20, 99] width 7 height 7
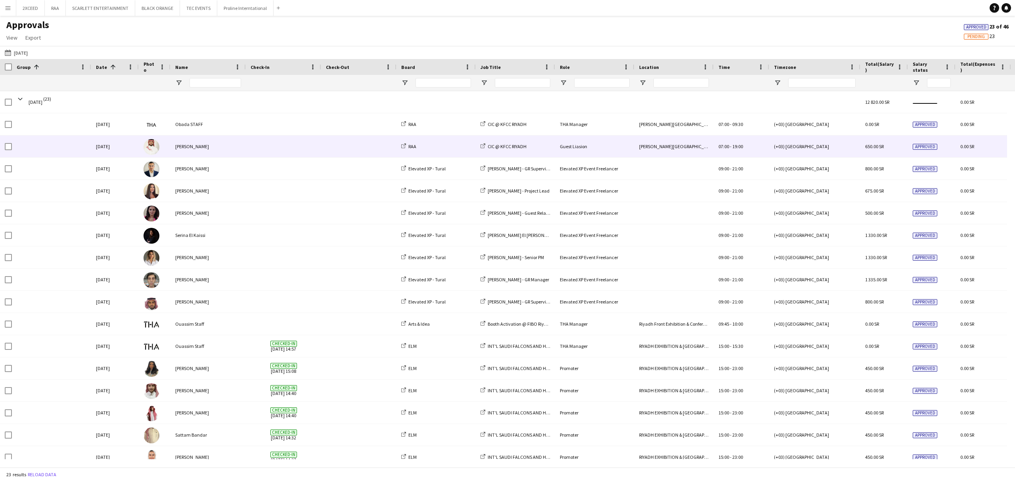
click at [289, 144] on span at bounding box center [284, 147] width 66 height 22
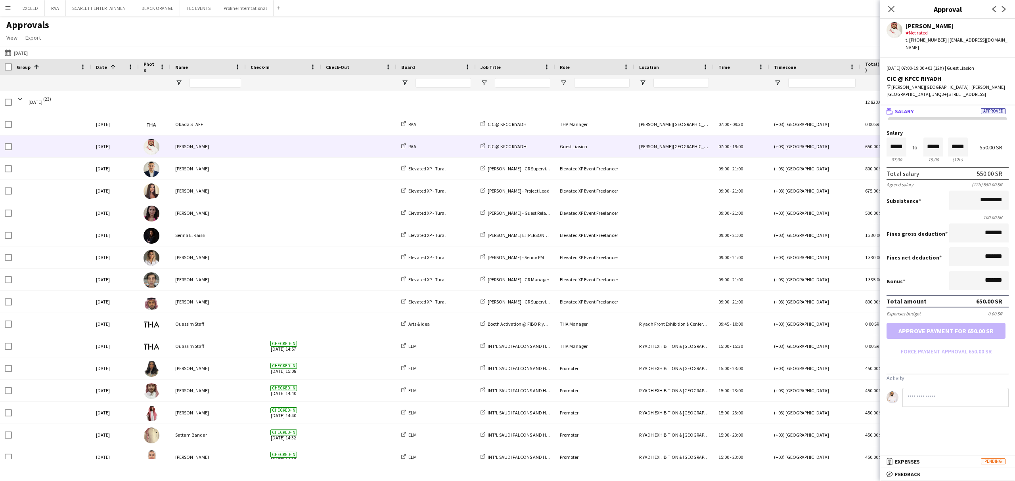
click at [761, 361] on mat-panel-title "receipt Expenses Pending" at bounding box center [946, 461] width 132 height 7
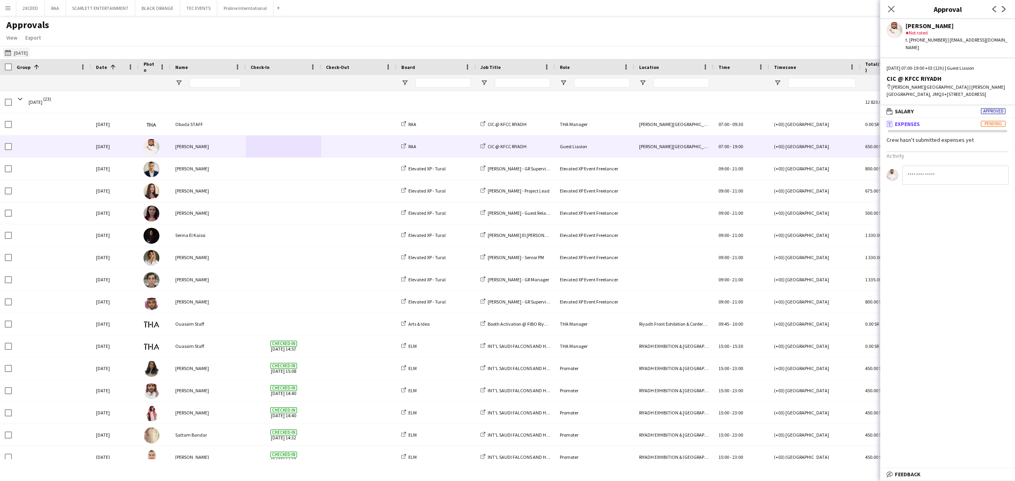
click at [24, 49] on button "[DATE] [DATE]" at bounding box center [16, 53] width 26 height 10
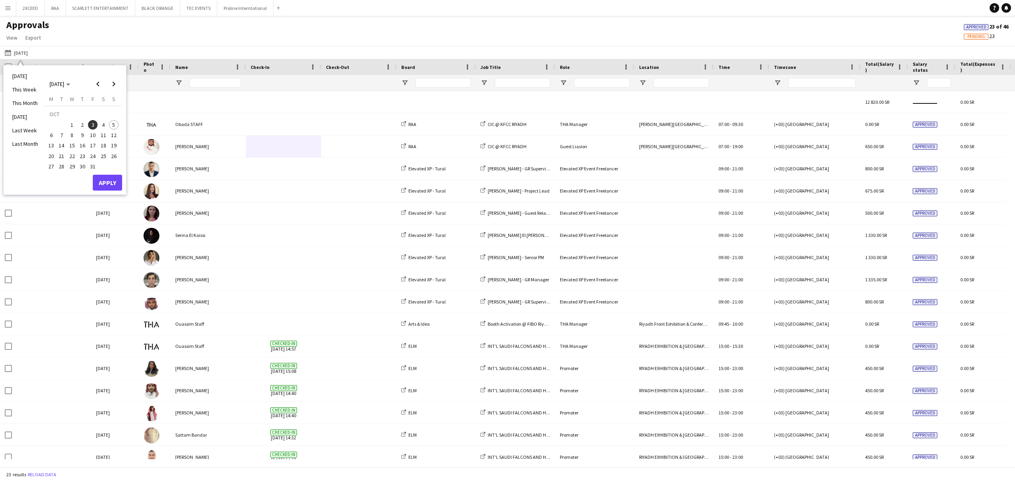
click at [82, 124] on span "2" at bounding box center [83, 125] width 10 height 10
click at [109, 182] on button "Apply" at bounding box center [107, 183] width 29 height 16
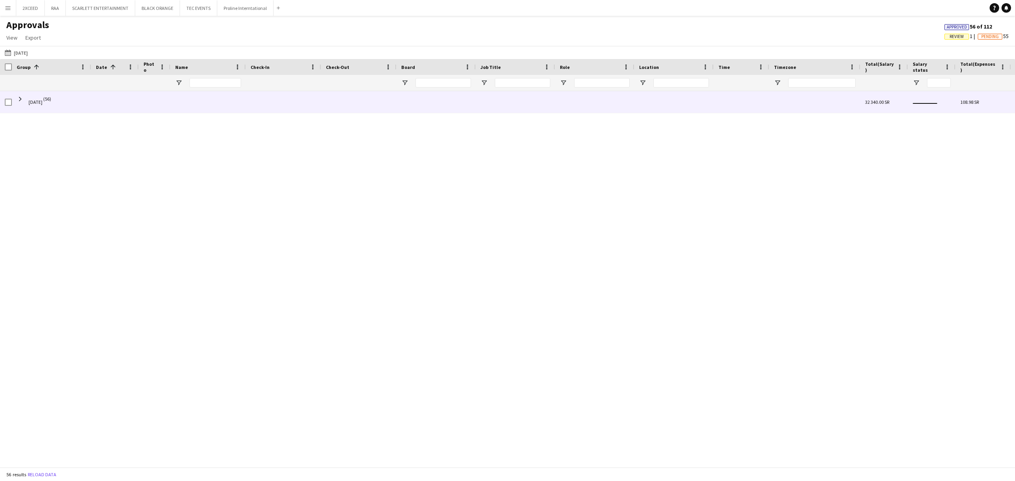
click at [22, 99] on span at bounding box center [20, 99] width 7 height 7
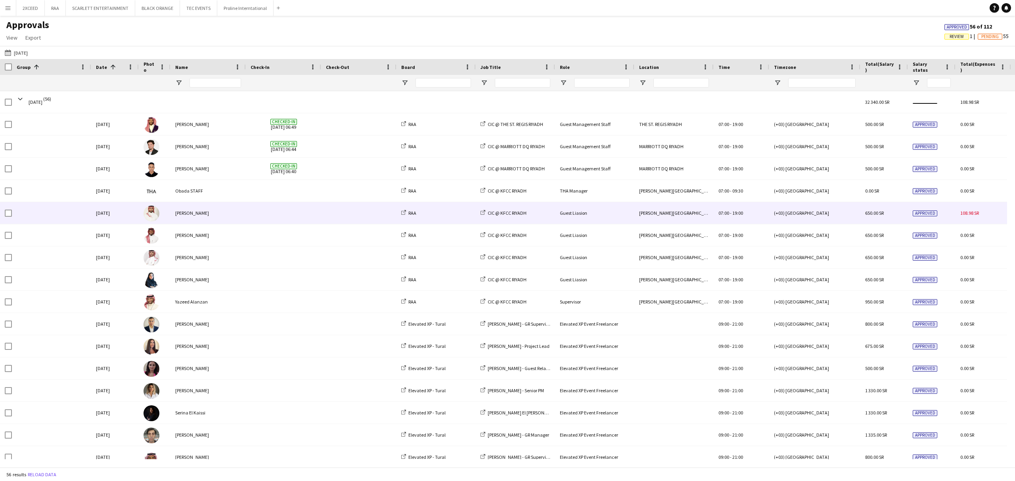
click at [259, 214] on span at bounding box center [284, 213] width 66 height 22
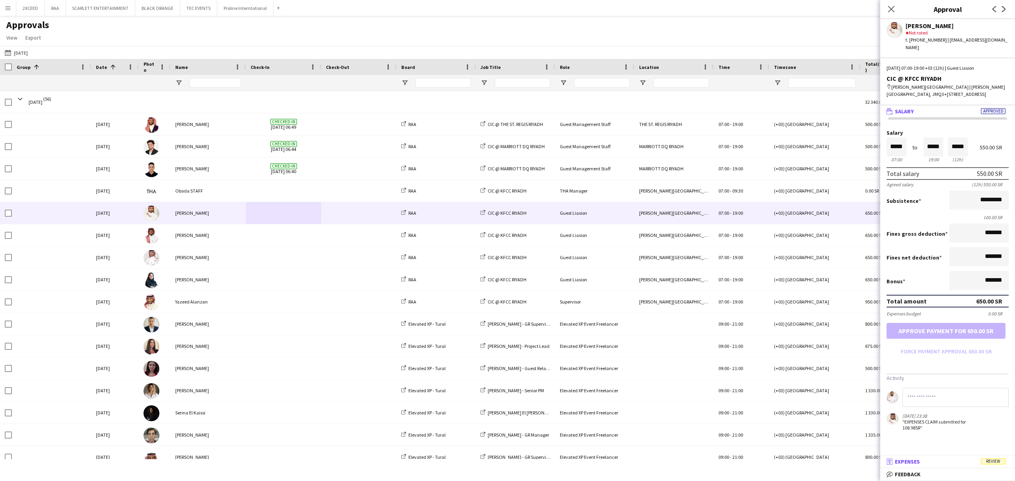
click at [761, 361] on span "Review" at bounding box center [993, 462] width 25 height 6
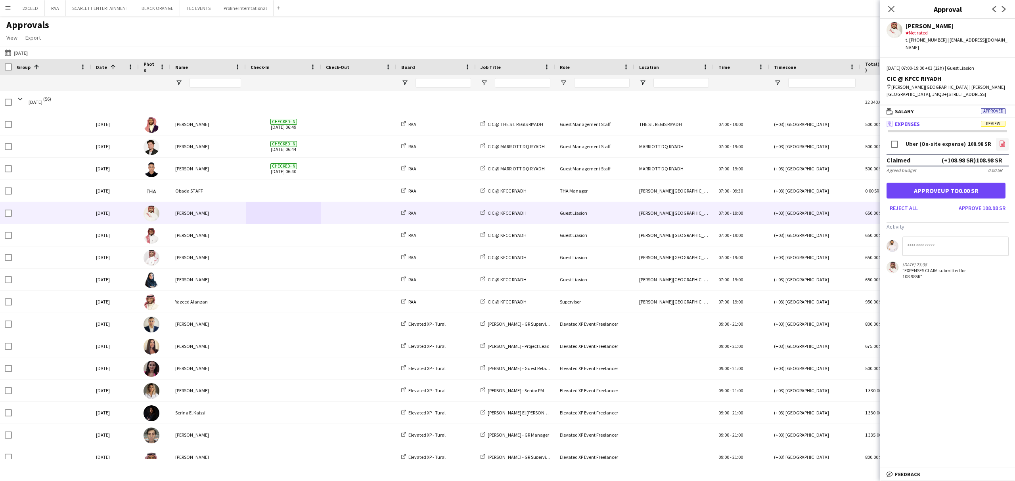
click at [761, 138] on link "file-image" at bounding box center [1002, 144] width 13 height 13
click at [761, 202] on button "Approve 108.98 SR" at bounding box center [982, 208] width 53 height 13
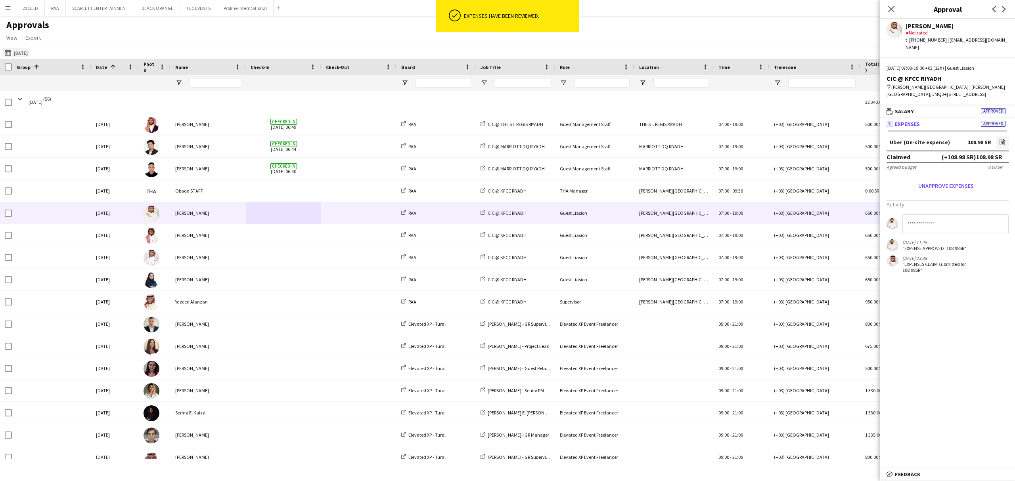
click at [24, 53] on button "[DATE] [DATE]" at bounding box center [16, 53] width 26 height 10
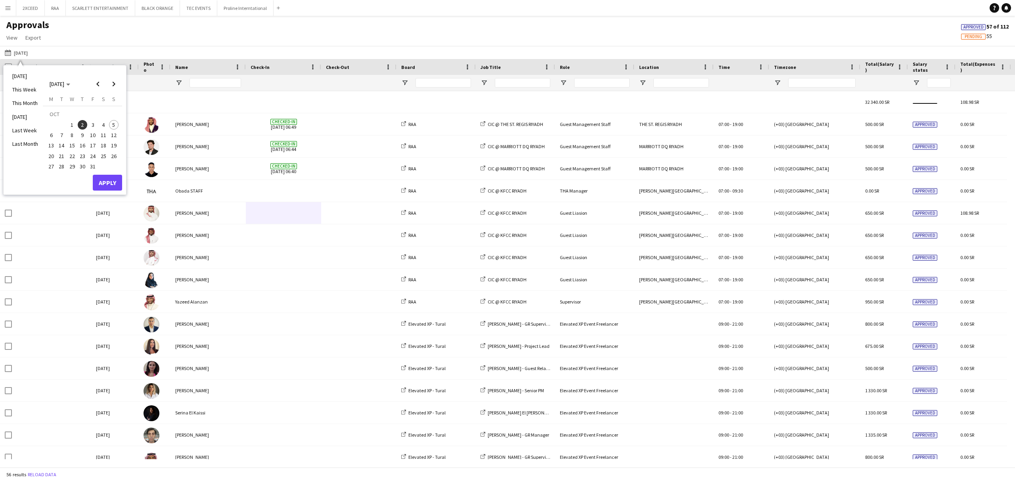
click at [72, 126] on span "1" at bounding box center [72, 125] width 10 height 10
click at [111, 181] on button "Apply" at bounding box center [107, 183] width 29 height 16
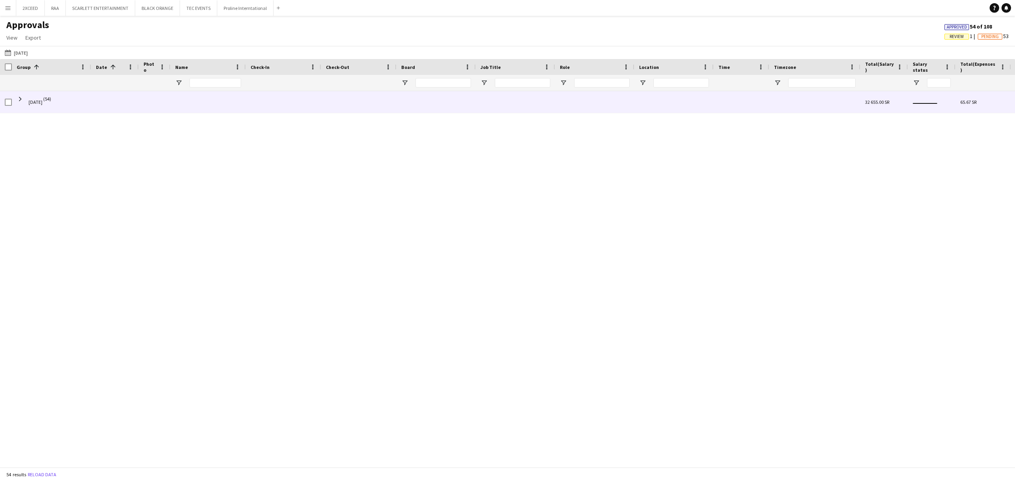
click at [35, 102] on span "[DATE]" at bounding box center [36, 102] width 14 height 22
click at [18, 98] on span at bounding box center [20, 99] width 7 height 7
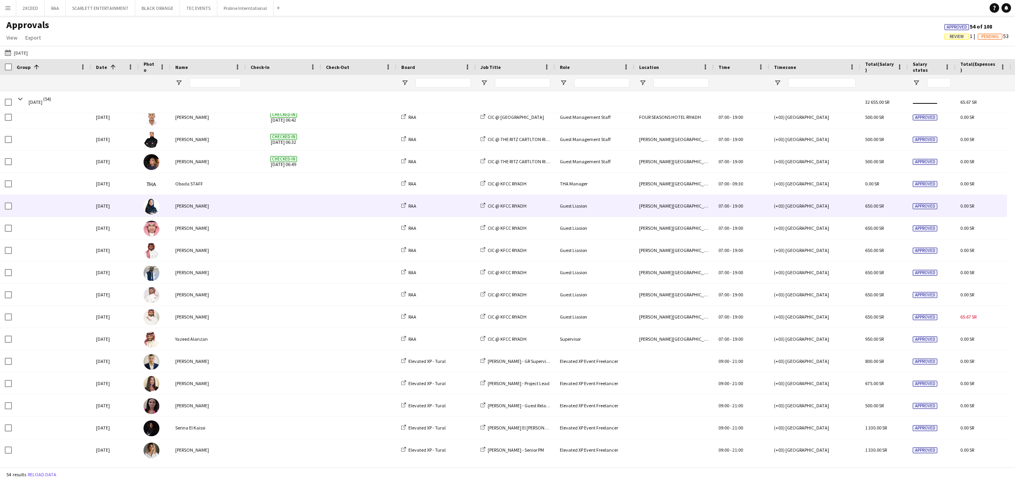
scroll to position [105, 0]
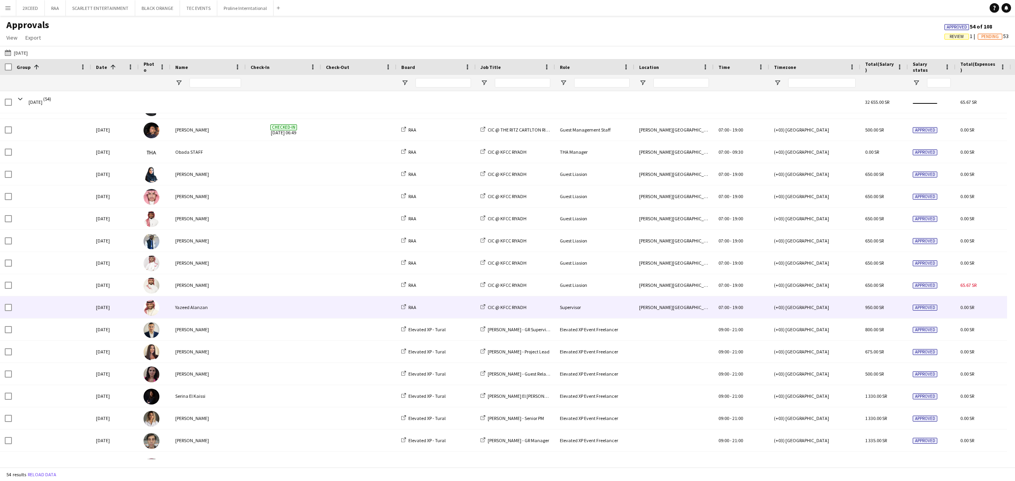
click at [428, 308] on div "RAA" at bounding box center [435, 308] width 79 height 22
click at [192, 310] on div "Yazeed Alanzan" at bounding box center [207, 308] width 75 height 22
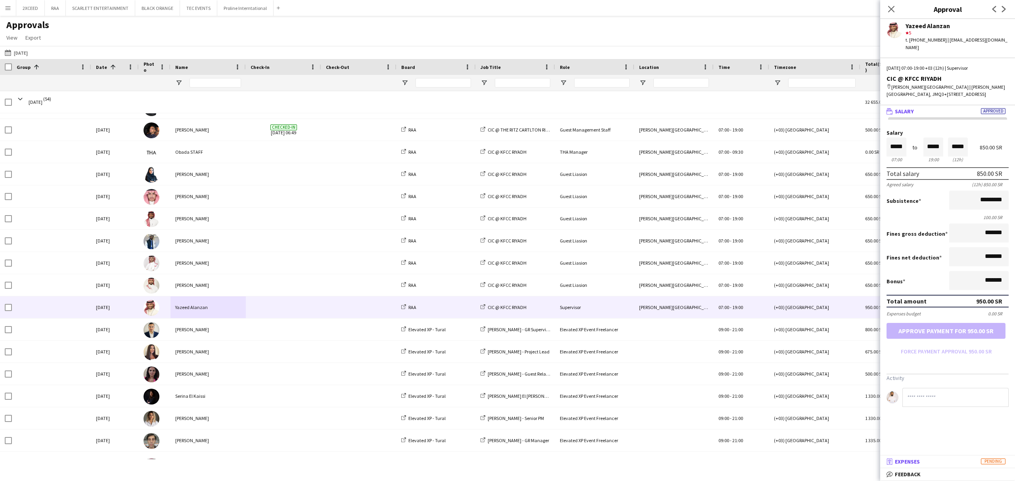
click at [761, 361] on mat-panel-title "receipt Expenses Pending" at bounding box center [946, 461] width 132 height 7
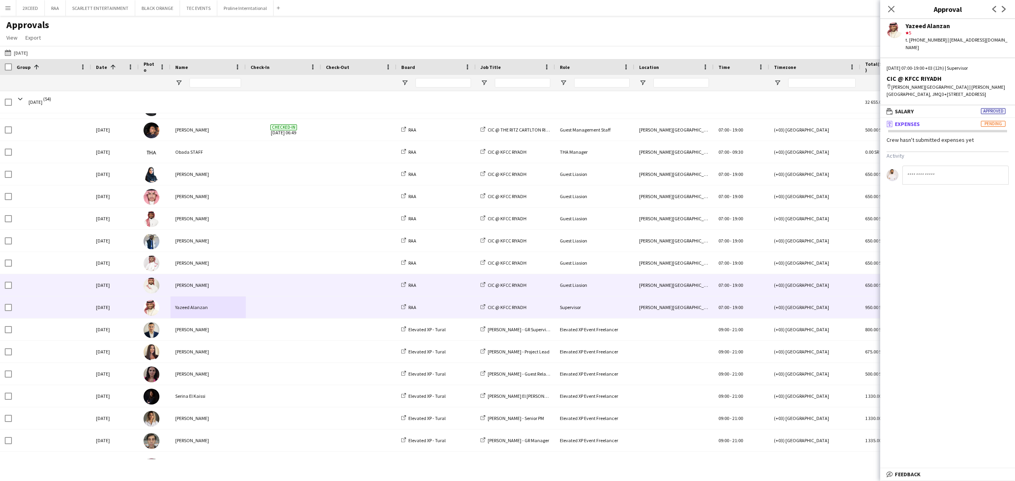
click at [370, 286] on span at bounding box center [359, 285] width 66 height 22
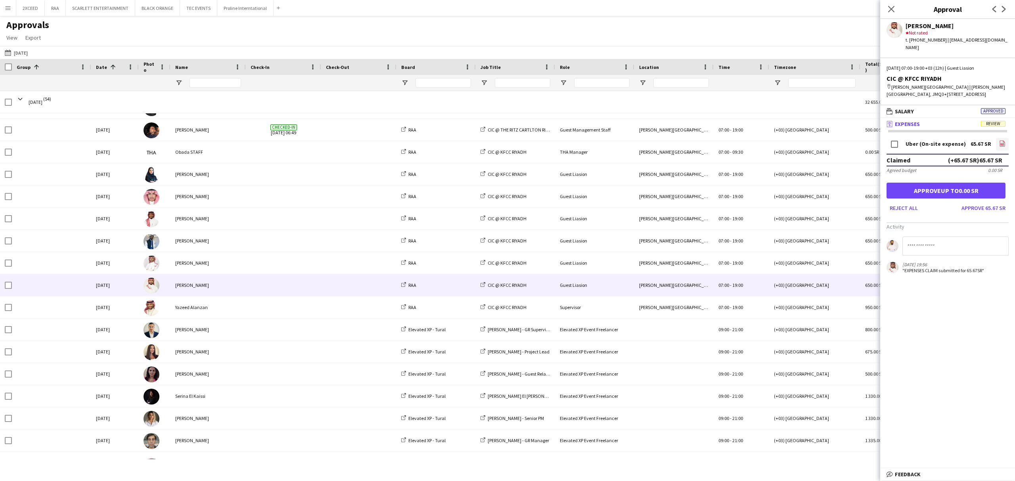
click at [761, 140] on icon "file-image" at bounding box center [1002, 143] width 6 height 6
click at [761, 138] on link "file-image" at bounding box center [1002, 144] width 13 height 13
click at [761, 202] on button "Approve 65.67 SR" at bounding box center [983, 208] width 50 height 13
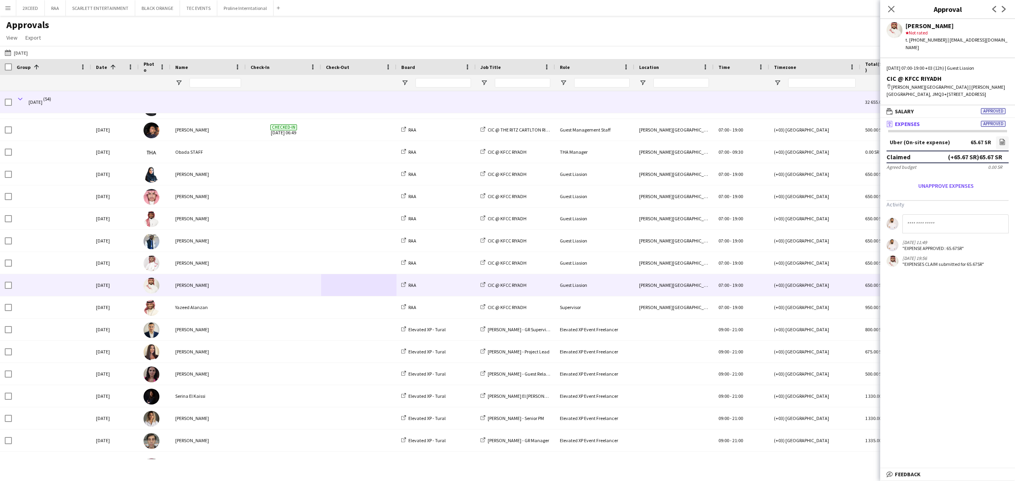
click at [20, 98] on span at bounding box center [20, 99] width 7 height 7
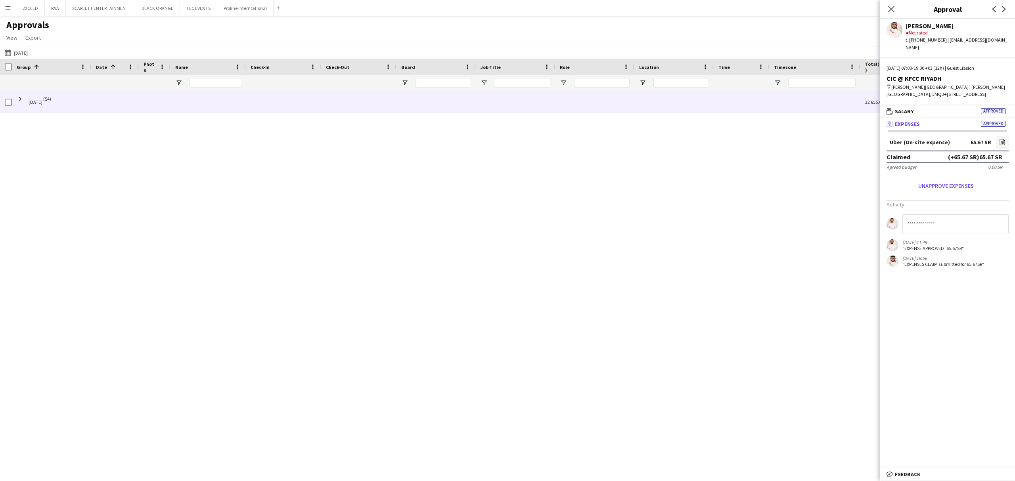
scroll to position [0, 0]
click at [20, 98] on span at bounding box center [20, 99] width 7 height 7
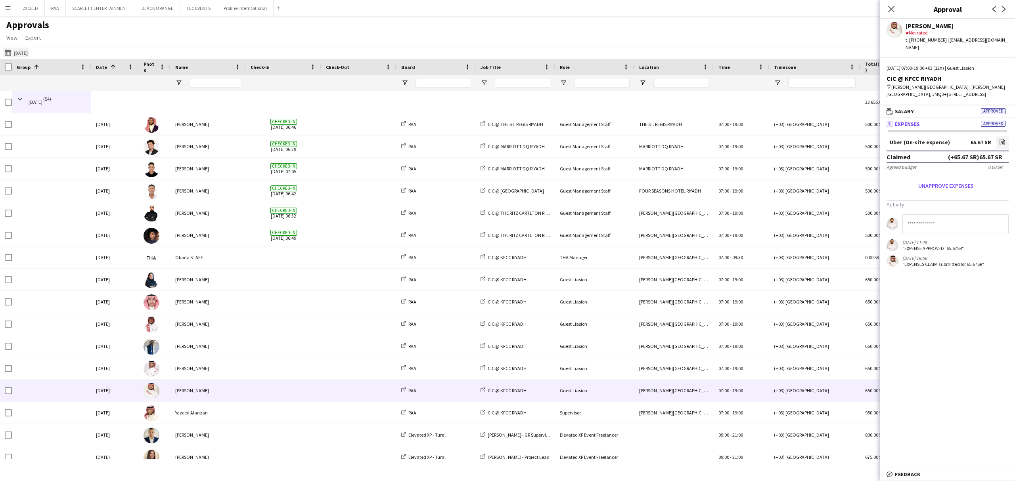
click at [23, 52] on button "[DATE] [DATE]" at bounding box center [16, 53] width 26 height 10
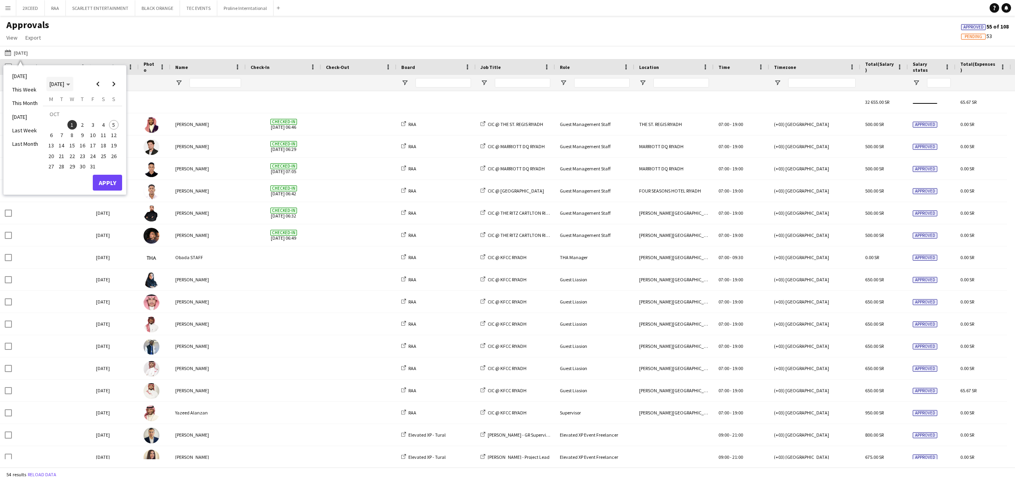
click at [61, 85] on span "[DATE]" at bounding box center [57, 83] width 15 height 7
click at [98, 86] on span "Previous 24 years" at bounding box center [98, 84] width 16 height 16
click at [119, 84] on span "Next 24 years" at bounding box center [114, 84] width 16 height 16
click at [72, 121] on span "2025" at bounding box center [73, 125] width 16 height 10
click at [57, 132] on span "SEP" at bounding box center [55, 135] width 16 height 10
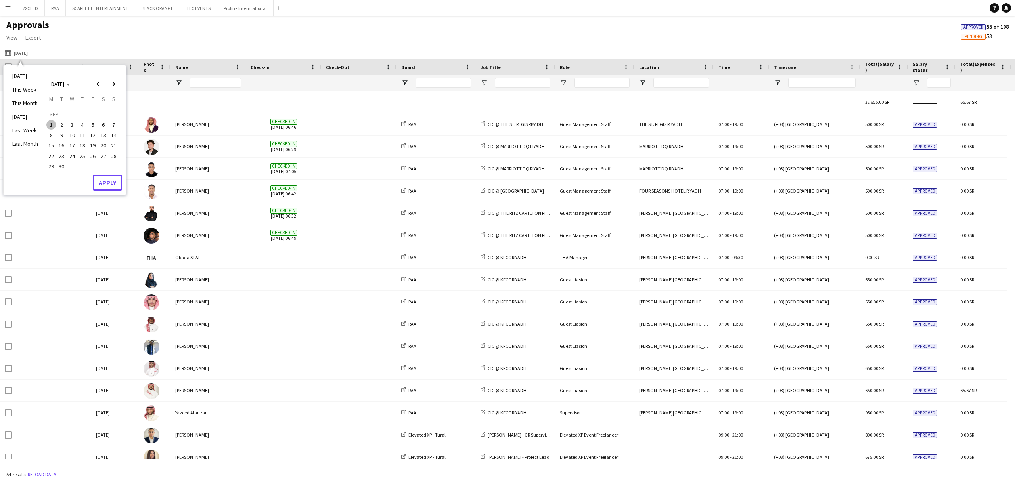
click at [111, 184] on button "Apply" at bounding box center [107, 183] width 29 height 16
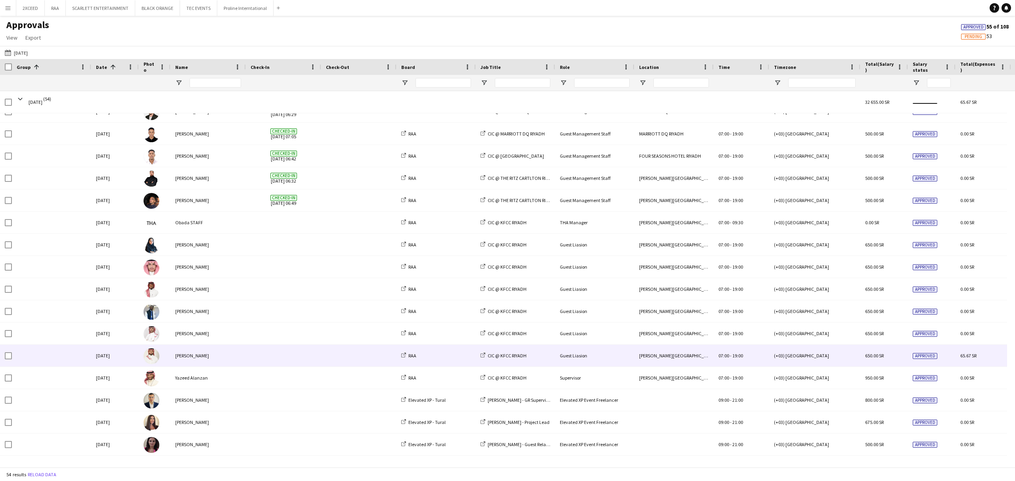
scroll to position [35, 0]
click at [322, 349] on div at bounding box center [358, 356] width 75 height 22
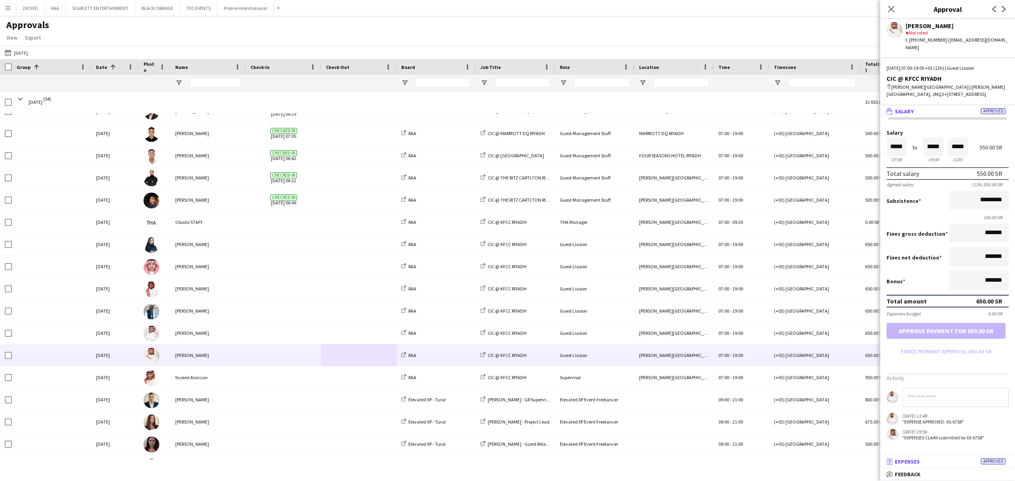
click at [761, 361] on mat-panel-title "receipt Expenses Approved" at bounding box center [946, 461] width 132 height 7
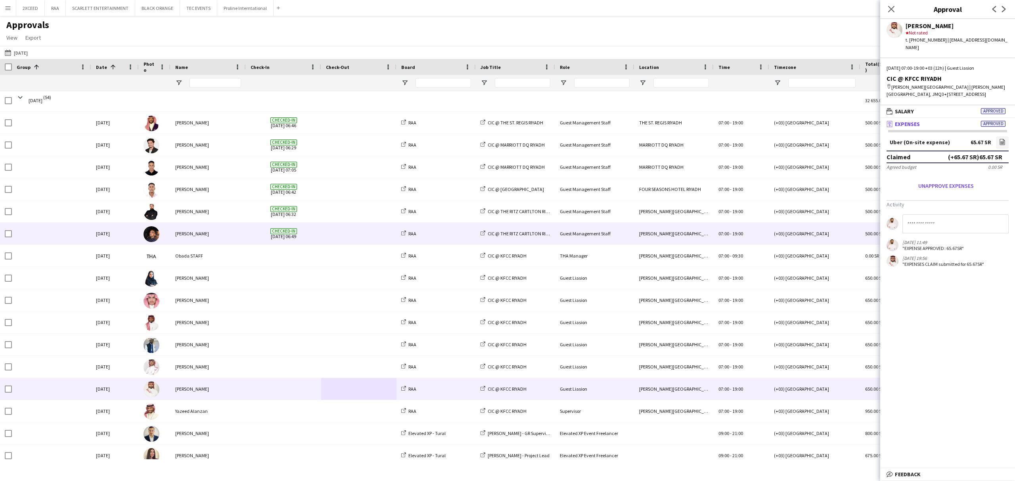
scroll to position [0, 0]
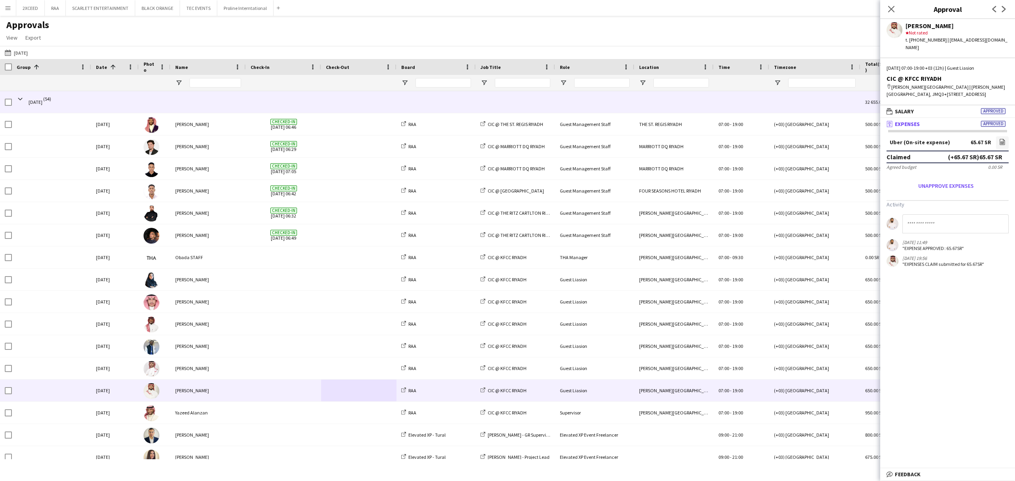
click at [29, 102] on span "[DATE]" at bounding box center [36, 102] width 14 height 22
click at [21, 98] on span at bounding box center [20, 99] width 7 height 7
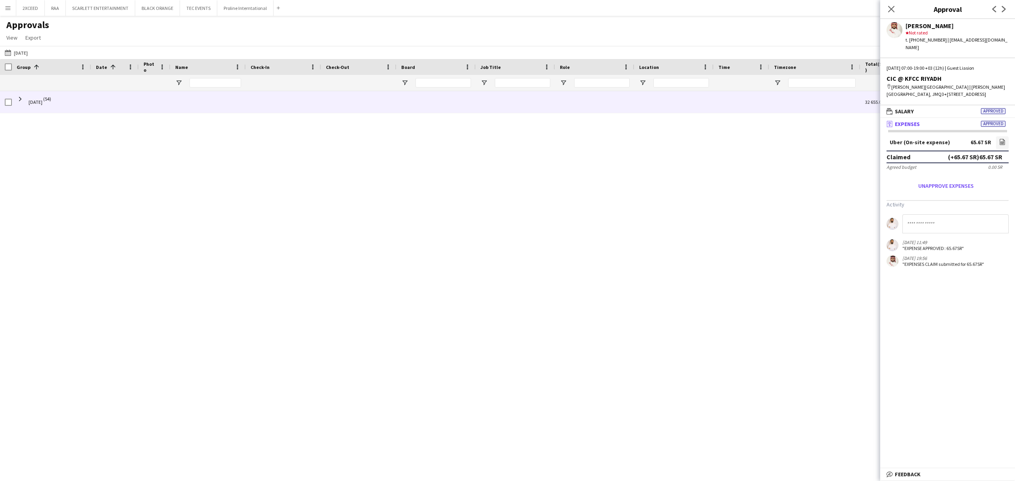
click at [39, 101] on span "[DATE]" at bounding box center [36, 102] width 14 height 22
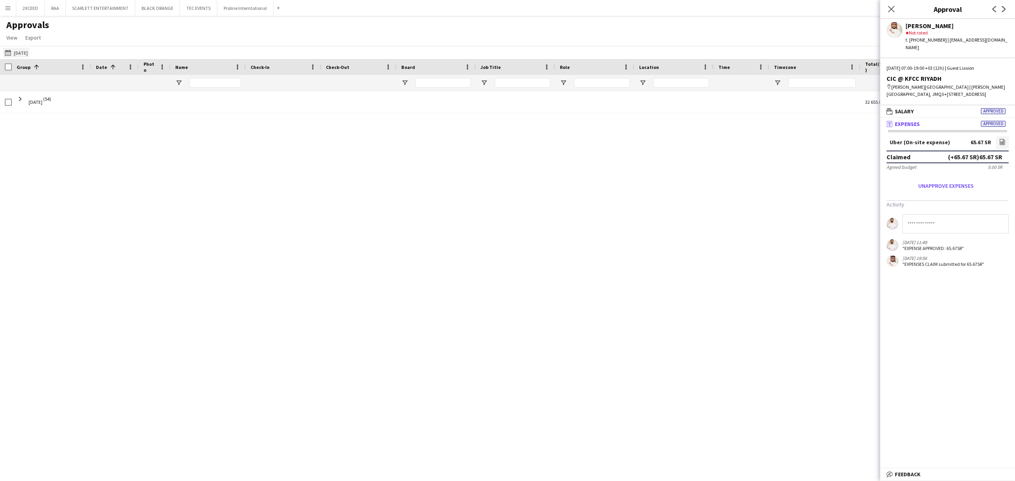
click at [24, 50] on button "[DATE] [DATE]" at bounding box center [16, 53] width 26 height 10
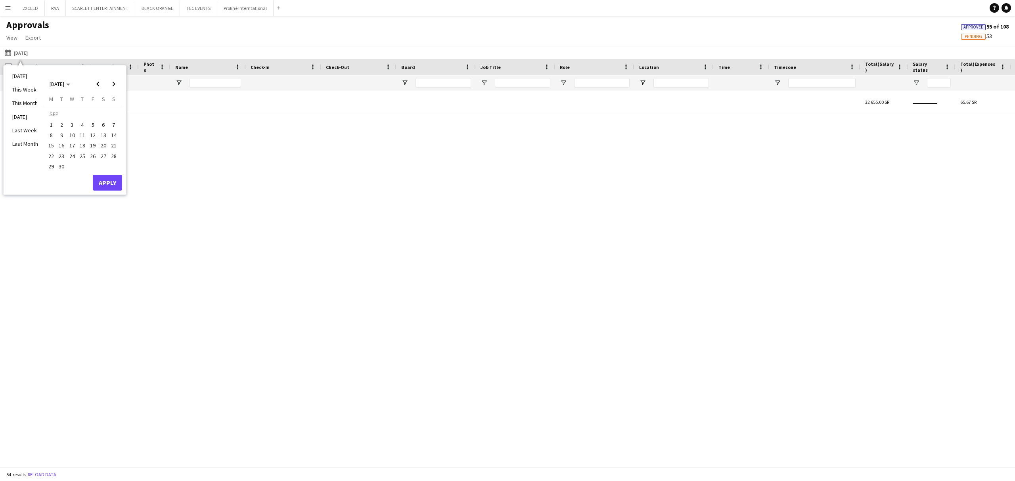
click at [61, 164] on span "30" at bounding box center [62, 167] width 10 height 10
click at [103, 182] on button "Apply" at bounding box center [107, 183] width 29 height 16
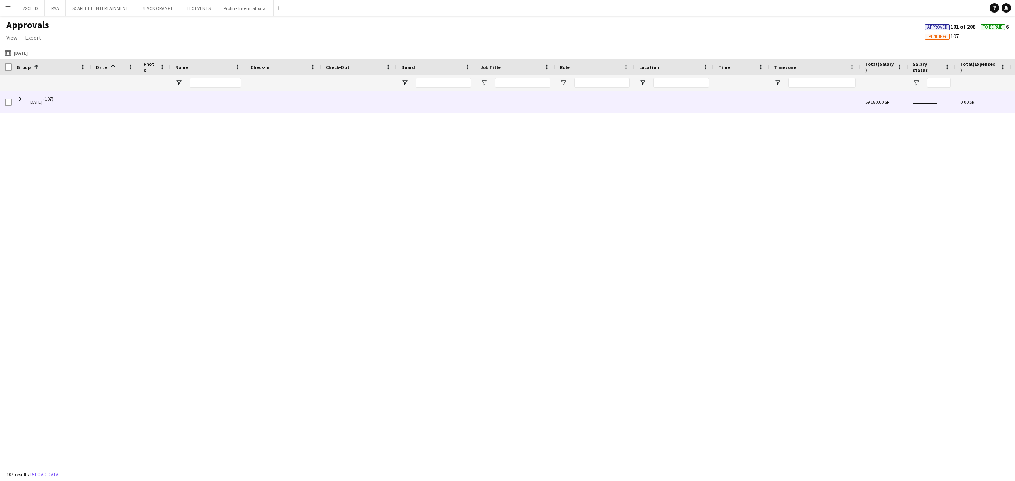
click at [103, 105] on div at bounding box center [115, 102] width 48 height 22
click at [114, 100] on div at bounding box center [115, 102] width 48 height 22
click at [19, 98] on span at bounding box center [20, 99] width 7 height 7
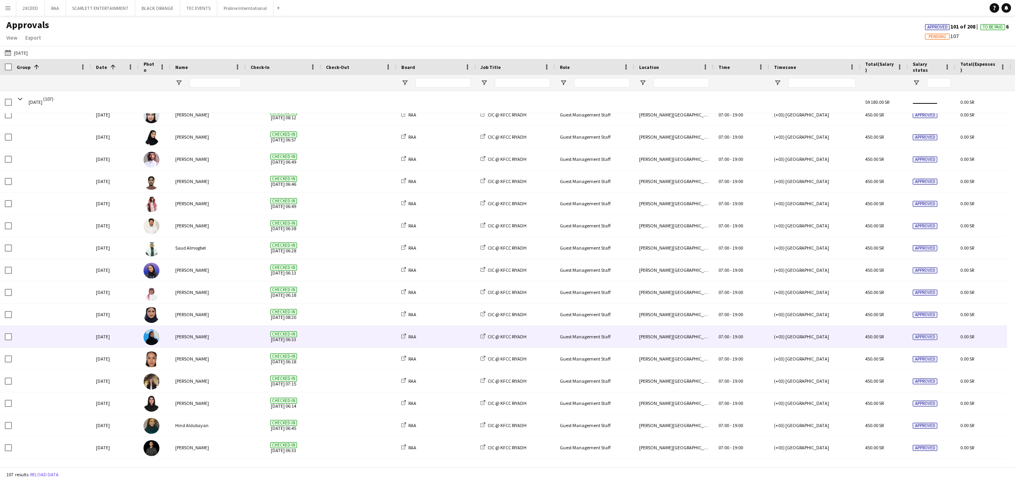
scroll to position [170, 0]
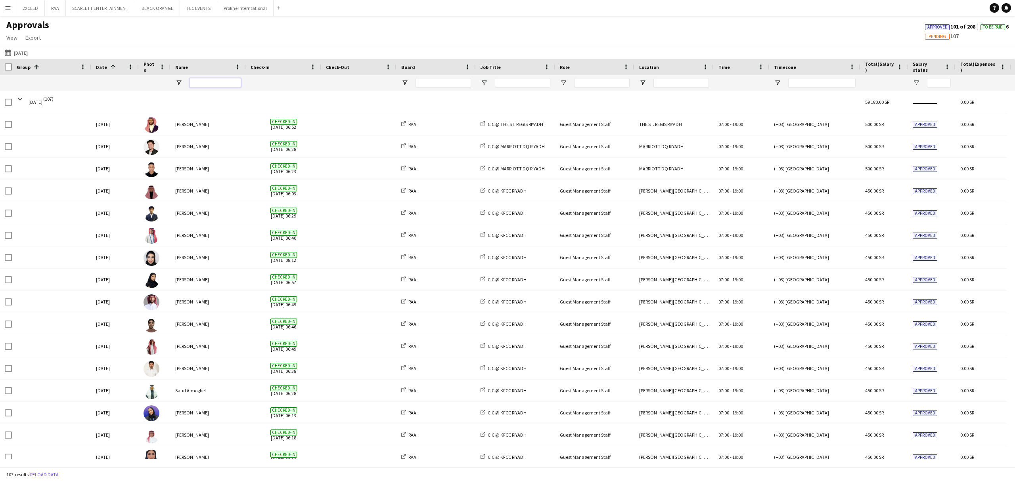
click at [202, 84] on input "Name Filter Input" at bounding box center [216, 83] width 52 height 10
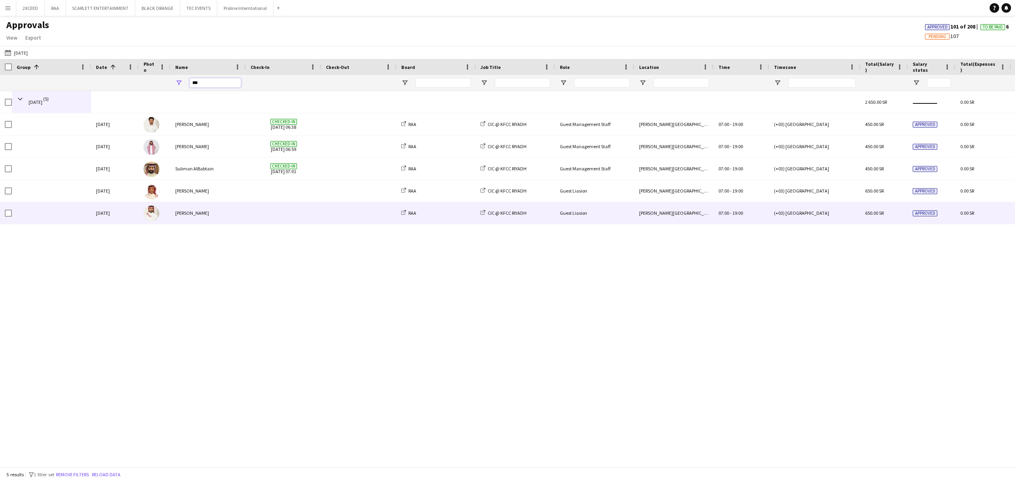
type input "***"
click at [255, 214] on span at bounding box center [284, 213] width 66 height 22
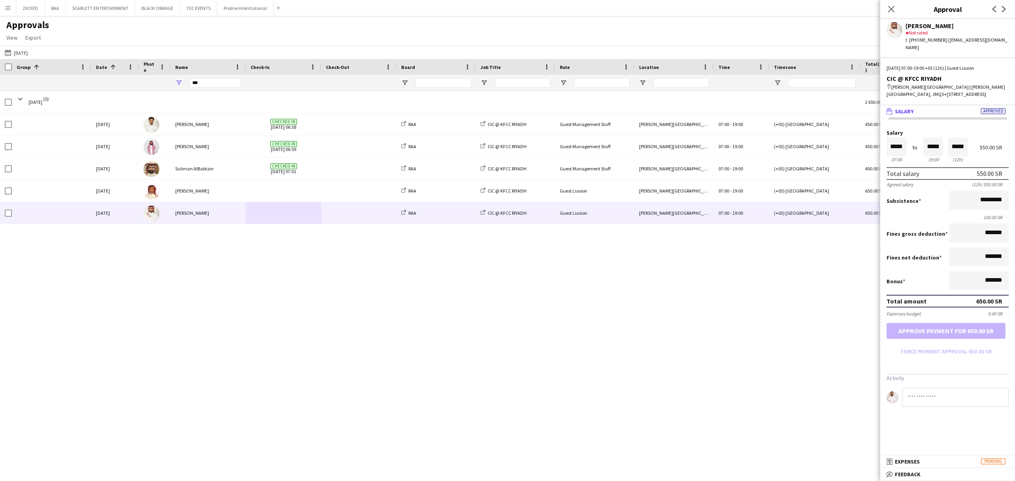
click at [761, 361] on mat-panel-title "receipt Expenses Pending" at bounding box center [946, 461] width 132 height 7
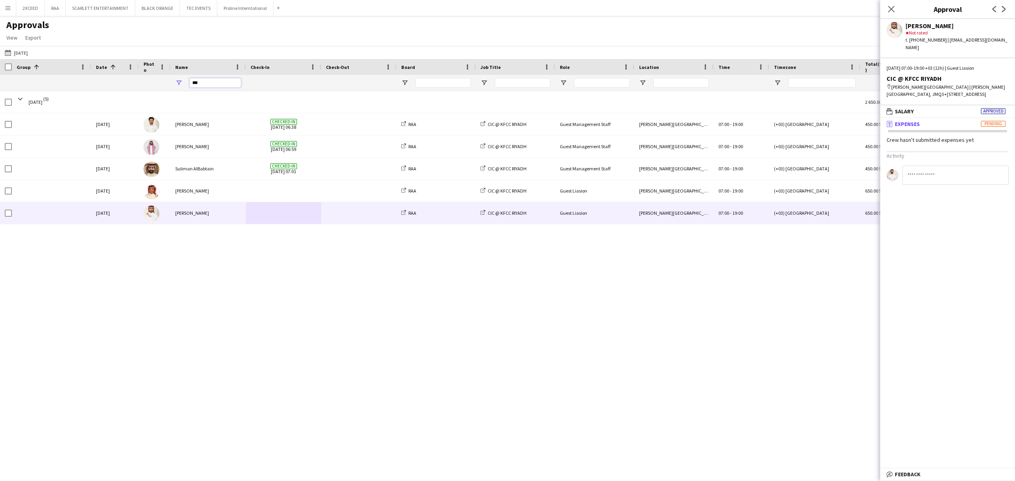
drag, startPoint x: 194, startPoint y: 82, endPoint x: 152, endPoint y: 83, distance: 42.0
click at [151, 83] on div at bounding box center [759, 83] width 1519 height 16
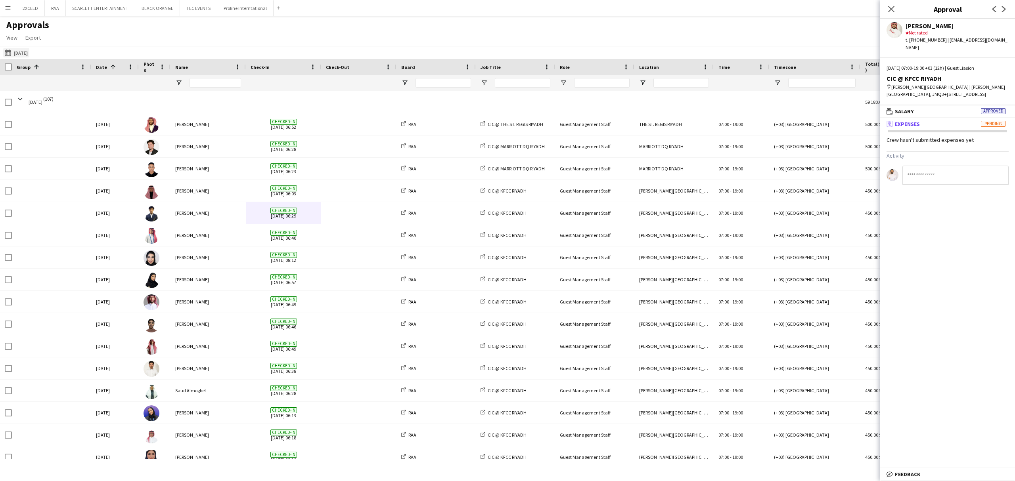
click at [23, 51] on button "[DATE] [DATE]" at bounding box center [16, 53] width 26 height 10
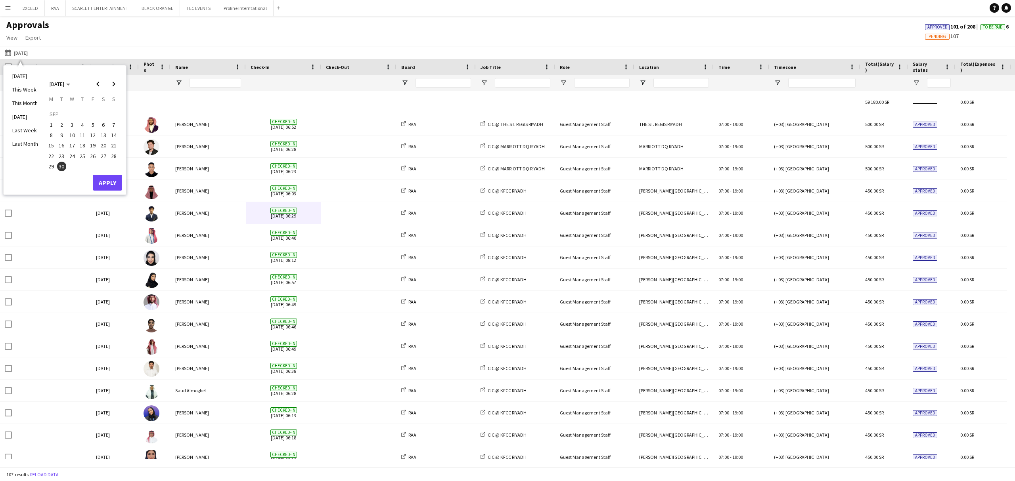
click at [50, 164] on span "29" at bounding box center [51, 167] width 10 height 10
click at [102, 181] on button "Apply" at bounding box center [107, 183] width 29 height 16
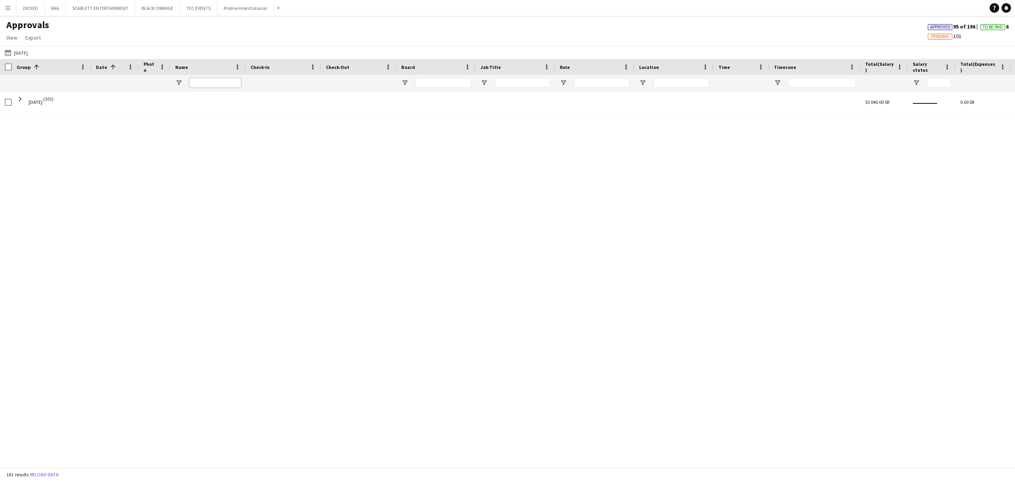
click at [200, 84] on input "Name Filter Input" at bounding box center [216, 83] width 52 height 10
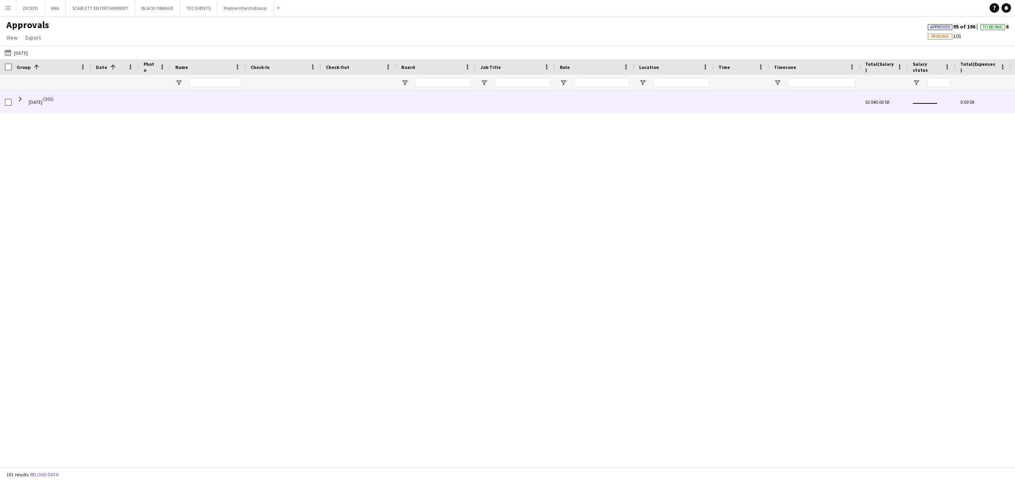
click at [174, 97] on div at bounding box center [207, 102] width 75 height 22
click at [37, 102] on span "[DATE]" at bounding box center [36, 102] width 14 height 22
click at [19, 98] on span at bounding box center [20, 99] width 7 height 7
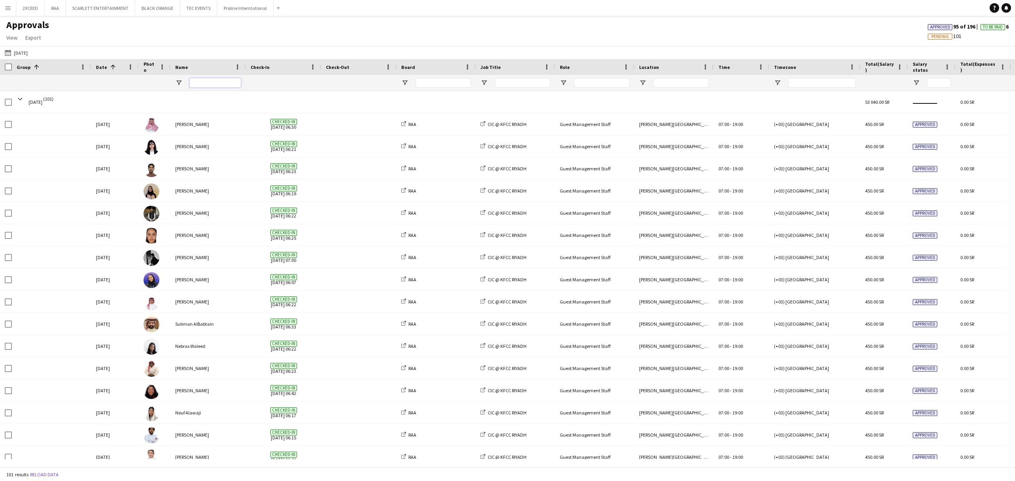
click at [208, 83] on input "Name Filter Input" at bounding box center [216, 83] width 52 height 10
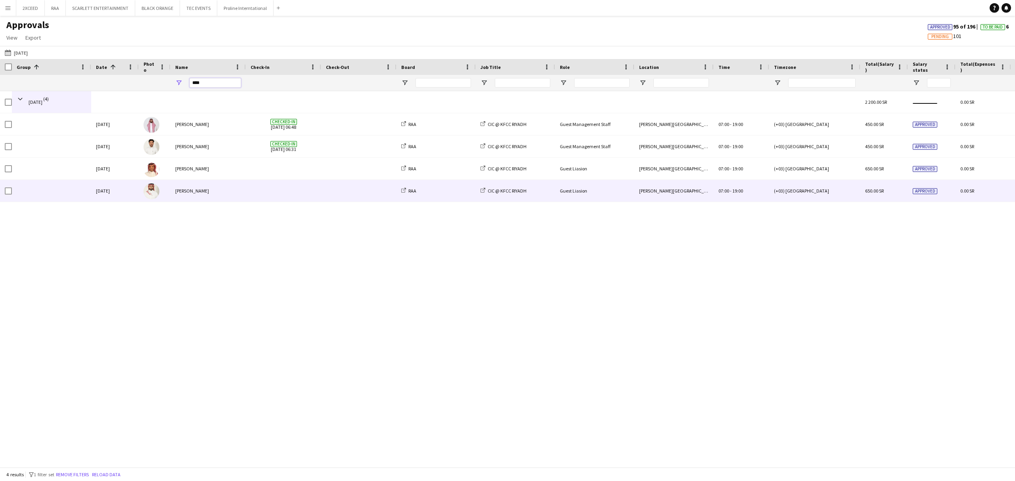
type input "****"
click at [273, 189] on span at bounding box center [284, 191] width 66 height 22
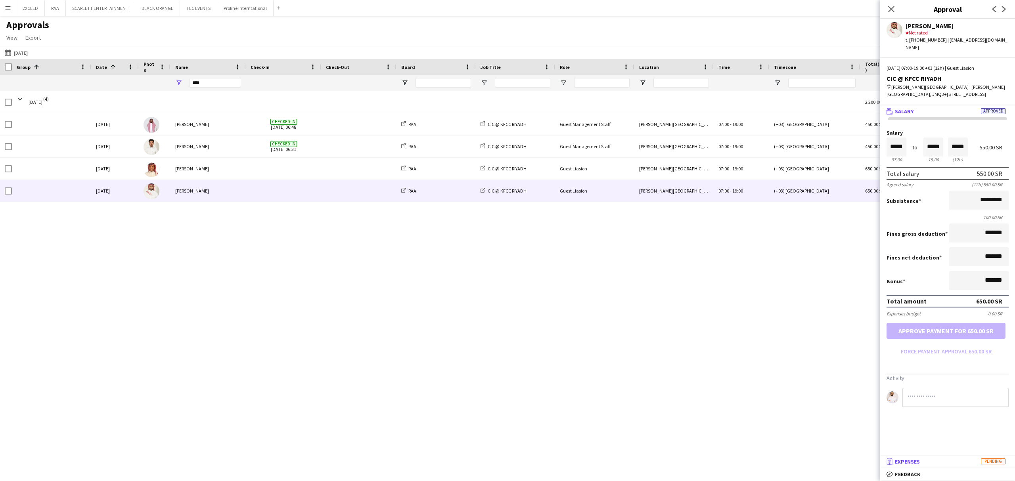
click at [761, 361] on mat-panel-title "receipt Expenses Pending" at bounding box center [946, 461] width 132 height 7
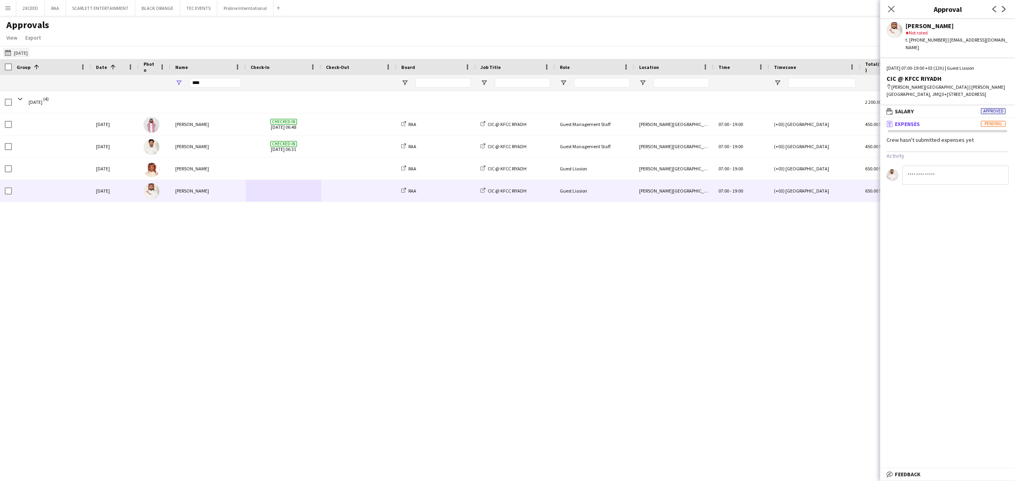
click at [26, 53] on button "[DATE] [DATE]" at bounding box center [16, 53] width 26 height 10
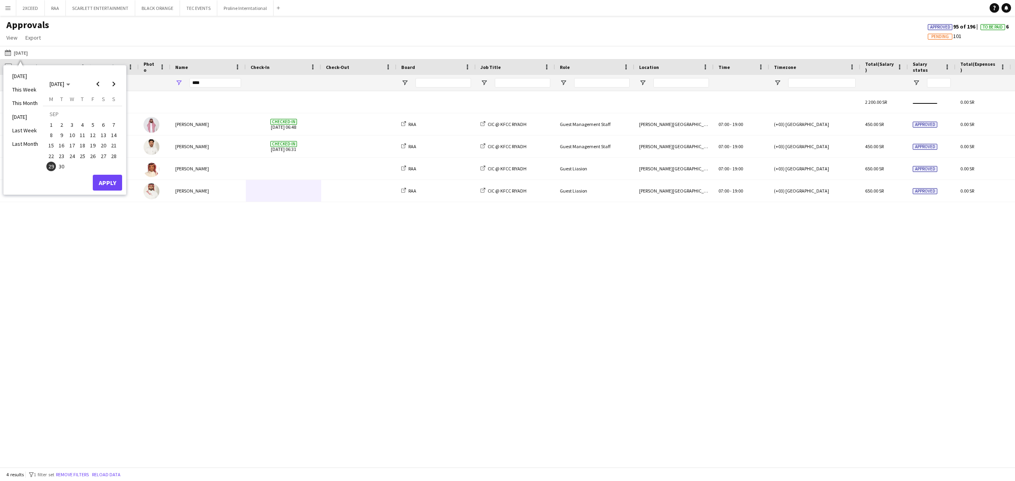
click at [116, 157] on span "28" at bounding box center [114, 156] width 10 height 10
click at [113, 178] on button "Apply" at bounding box center [107, 183] width 29 height 16
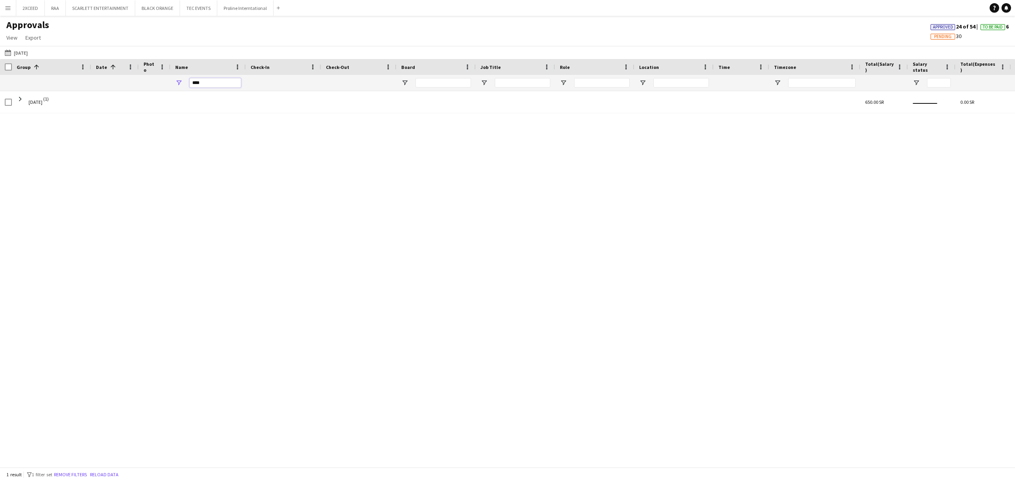
drag, startPoint x: 201, startPoint y: 83, endPoint x: 167, endPoint y: 81, distance: 33.7
click at [167, 81] on div at bounding box center [759, 83] width 1519 height 16
click at [52, 9] on button "RAA Close" at bounding box center [55, 7] width 21 height 15
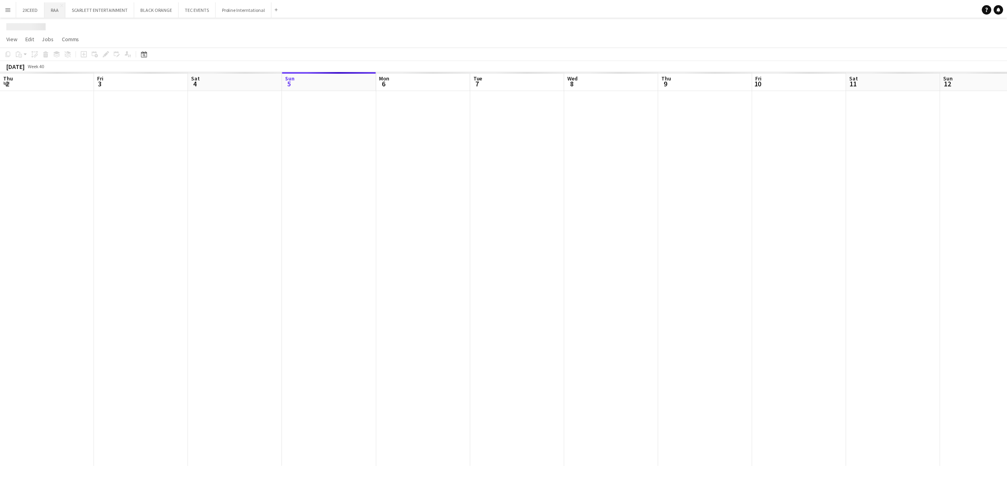
scroll to position [0, 190]
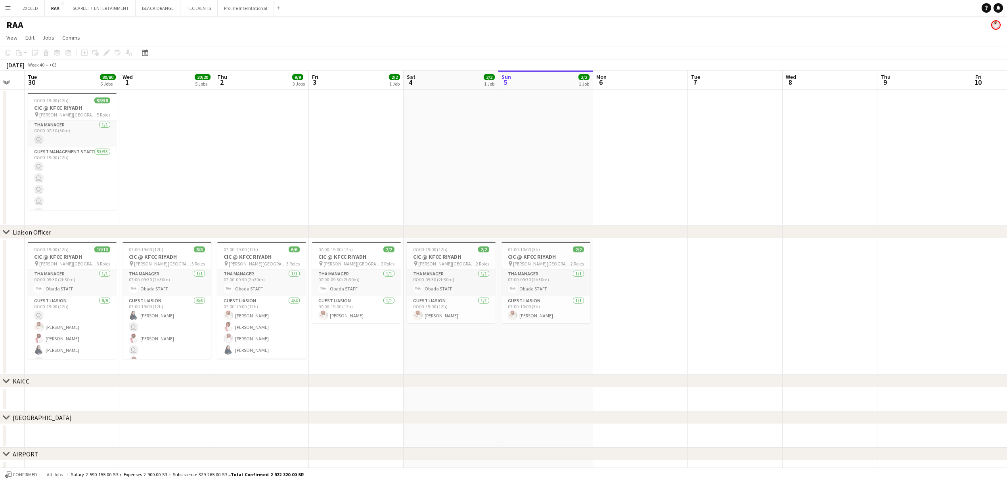
drag, startPoint x: 370, startPoint y: 204, endPoint x: 729, endPoint y: 198, distance: 358.5
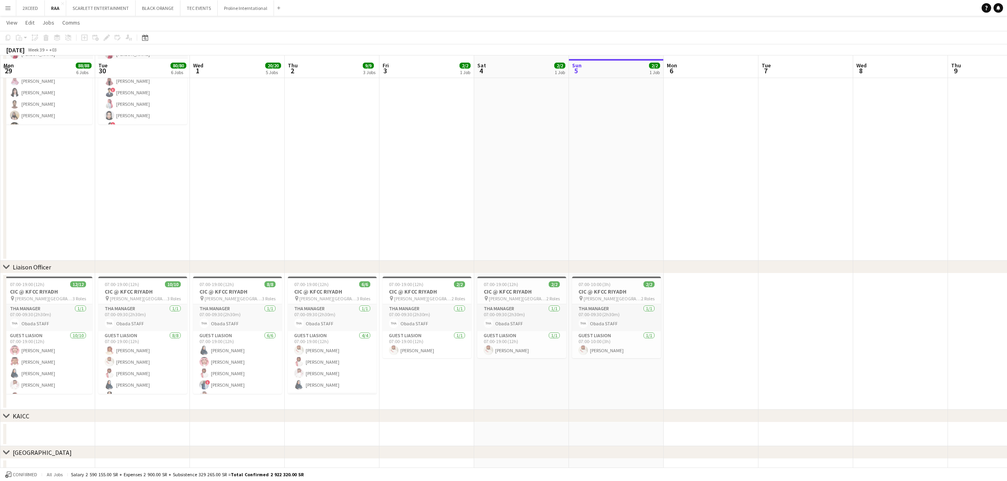
scroll to position [88, 0]
click at [6, 4] on button "Menu" at bounding box center [8, 8] width 16 height 16
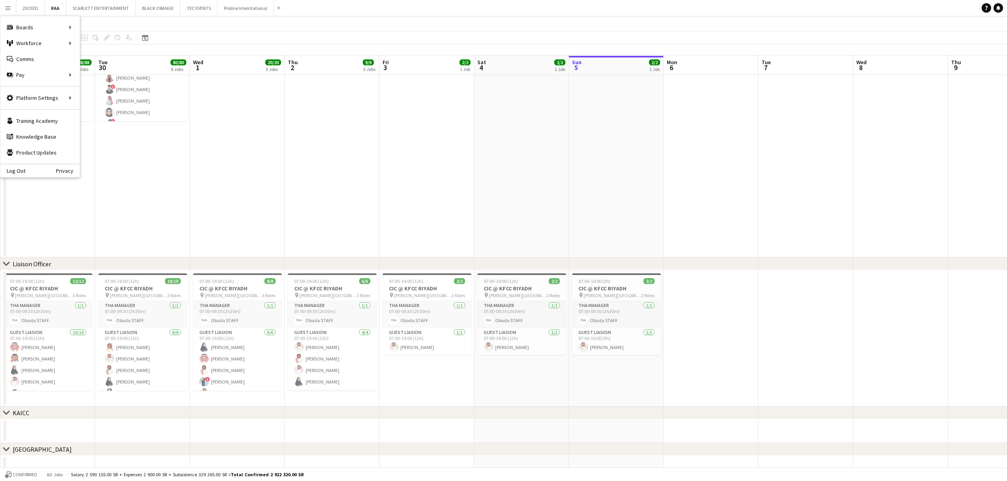
click at [8, 8] on app-icon "Menu" at bounding box center [8, 8] width 6 height 6
click at [119, 90] on link "Payments" at bounding box center [119, 91] width 79 height 16
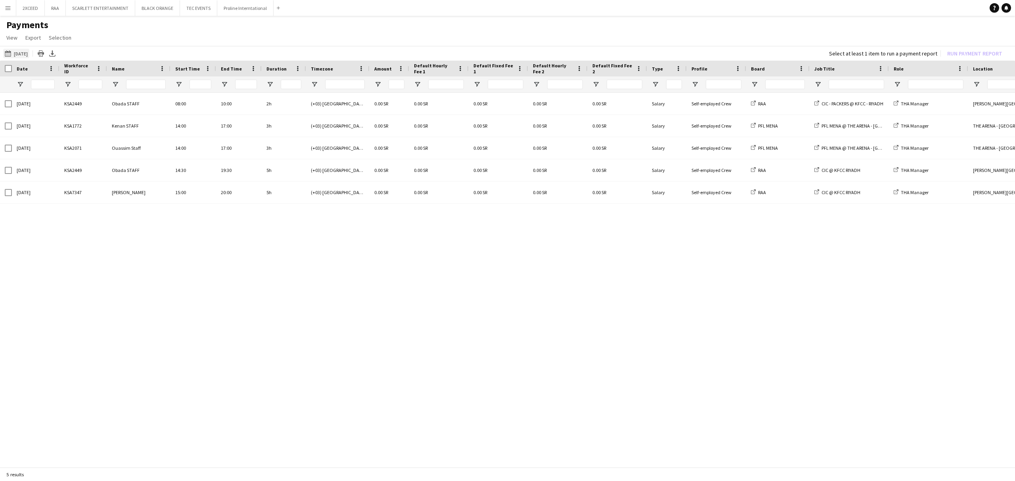
click at [13, 53] on app-icon "[DATE]" at bounding box center [9, 53] width 9 height 6
click at [72, 121] on span "1" at bounding box center [72, 126] width 10 height 10
click at [113, 179] on button "Apply" at bounding box center [107, 184] width 29 height 16
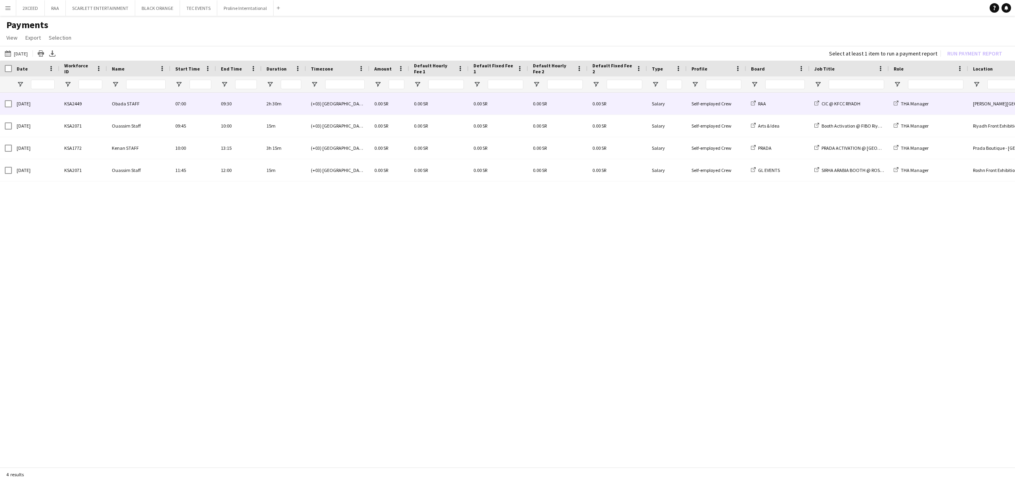
click at [761, 105] on div "CIC @ KFCC RIYADH" at bounding box center [849, 104] width 79 height 22
click at [293, 102] on div "2h 30m" at bounding box center [284, 104] width 44 height 22
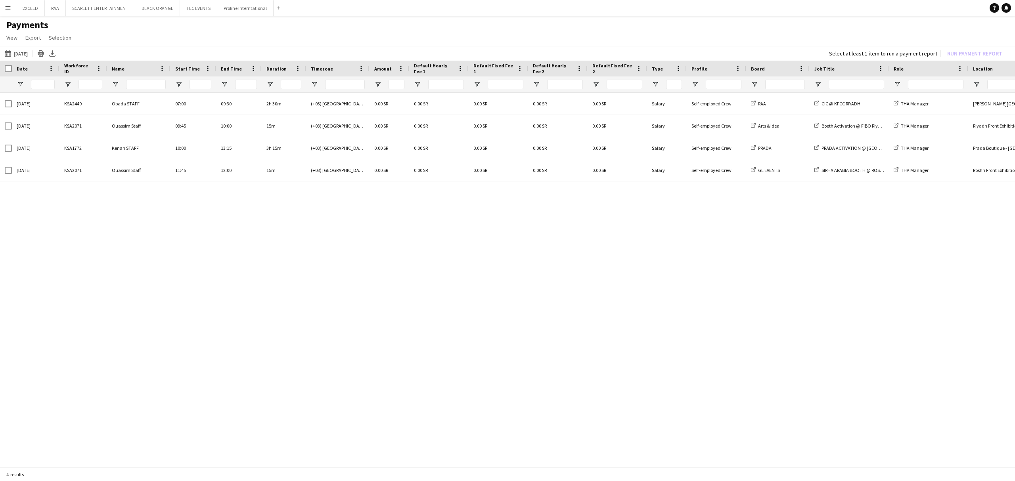
click at [4, 10] on button "Menu" at bounding box center [8, 8] width 16 height 16
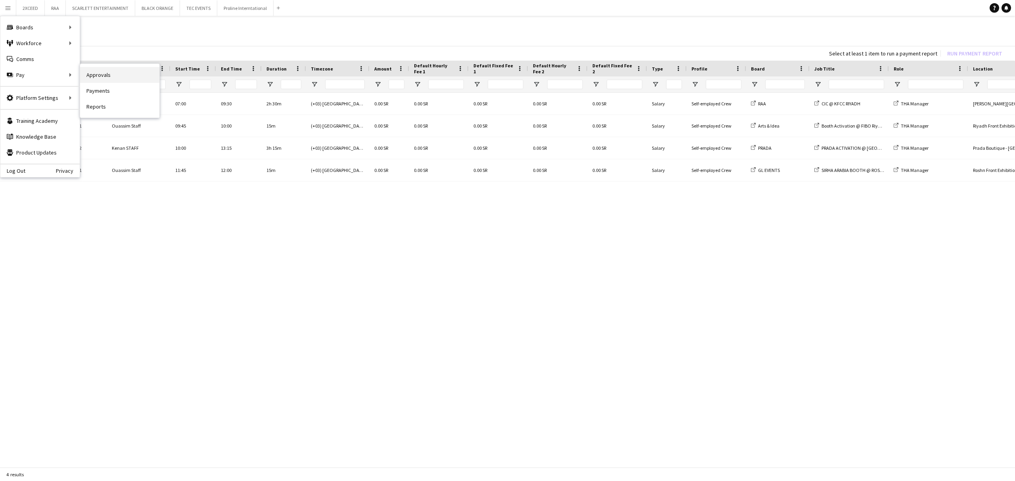
click at [127, 78] on link "Approvals" at bounding box center [119, 75] width 79 height 16
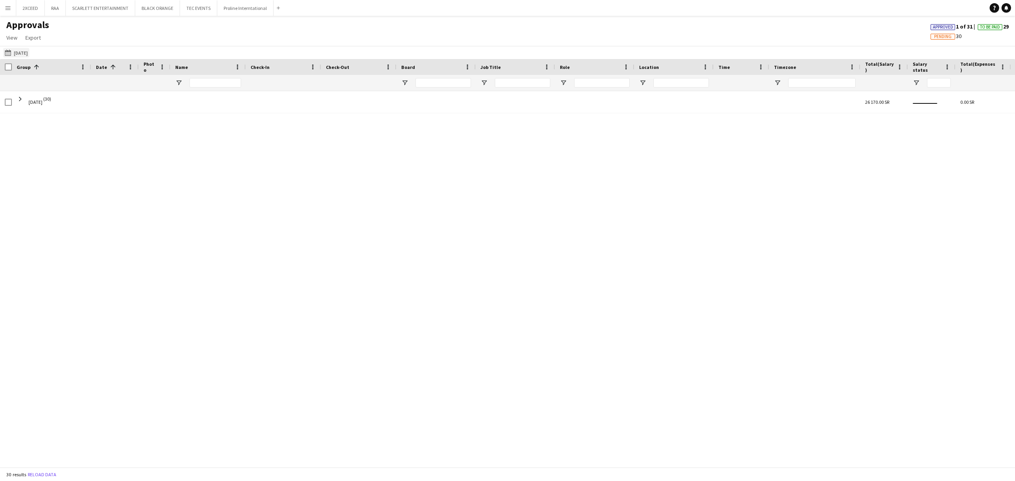
click at [27, 48] on button "[DATE] [DATE]" at bounding box center [16, 53] width 26 height 10
click at [73, 126] on span "1" at bounding box center [72, 125] width 10 height 10
click at [109, 180] on button "Apply" at bounding box center [107, 183] width 29 height 16
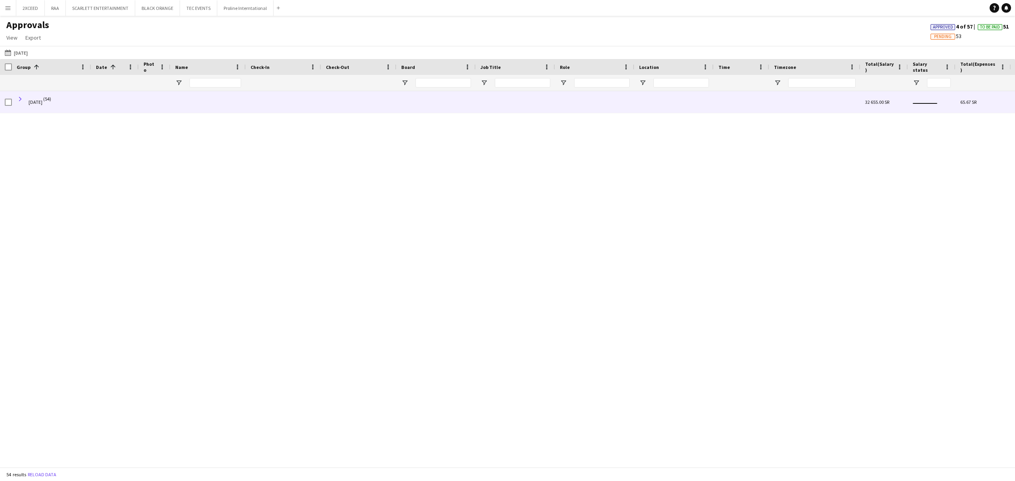
click at [20, 100] on span at bounding box center [20, 99] width 7 height 7
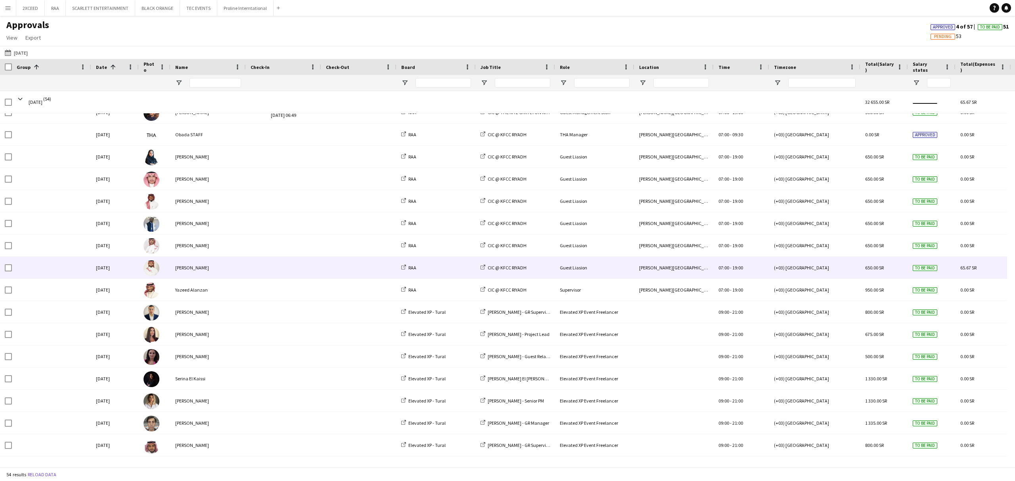
scroll to position [190, 0]
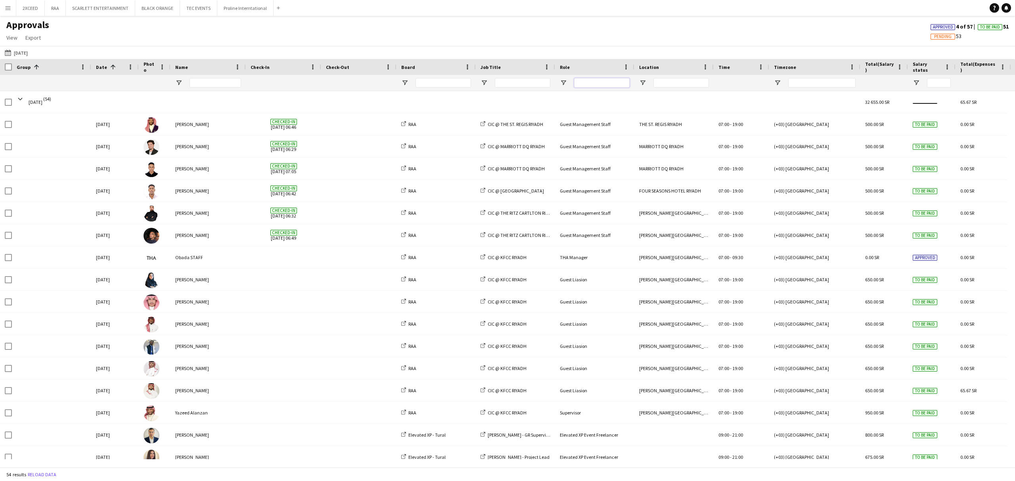
click at [594, 79] on input "Role Filter Input" at bounding box center [602, 83] width 56 height 10
click at [565, 83] on span "Open Filter Menu" at bounding box center [563, 82] width 7 height 7
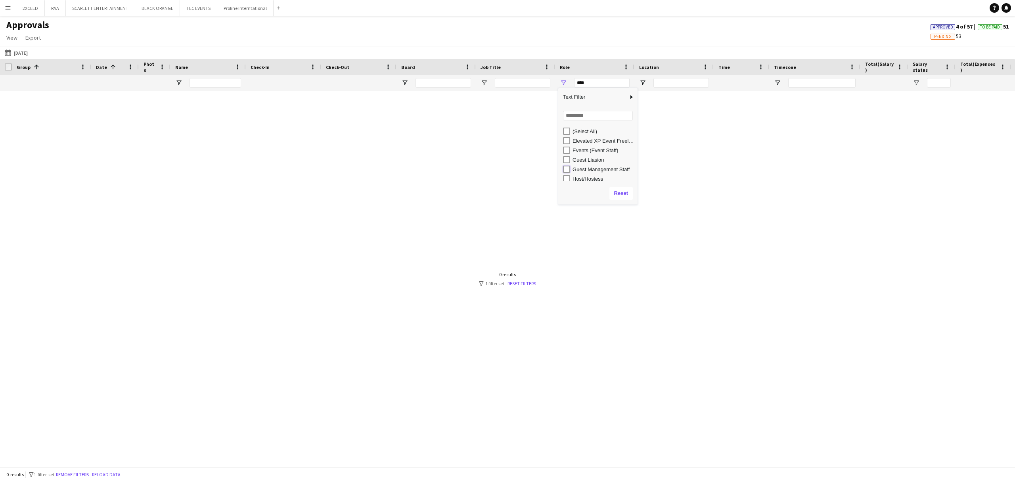
type input "**********"
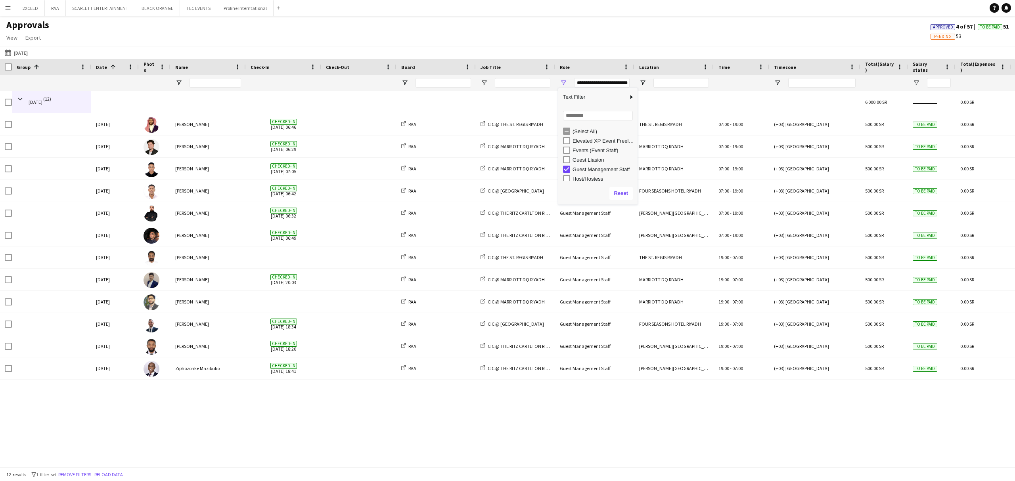
click at [402, 361] on div "[DATE] (12) 6 000.00 SR 0.00 SR 6 000.00 SR [DATE] [PERSON_NAME] Checked-in [DA…" at bounding box center [507, 275] width 1015 height 368
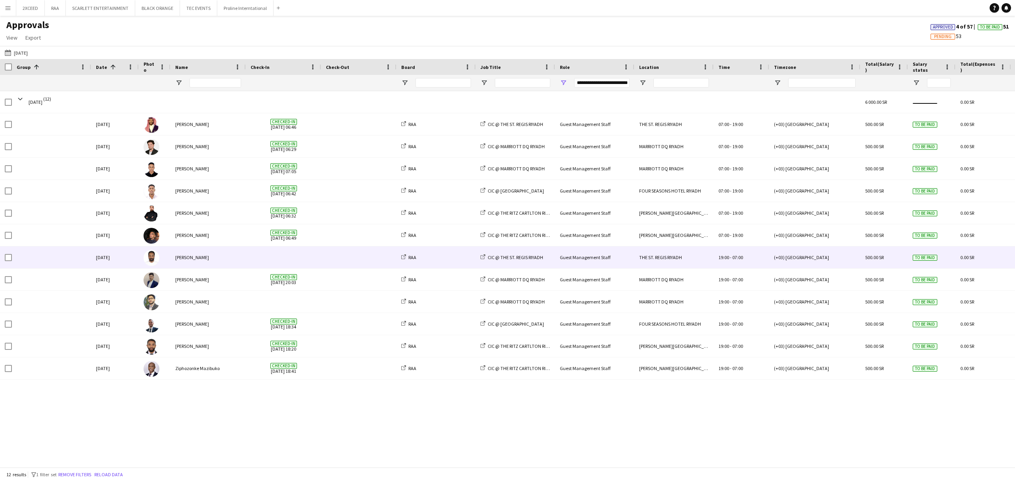
click at [380, 257] on span at bounding box center [359, 258] width 66 height 22
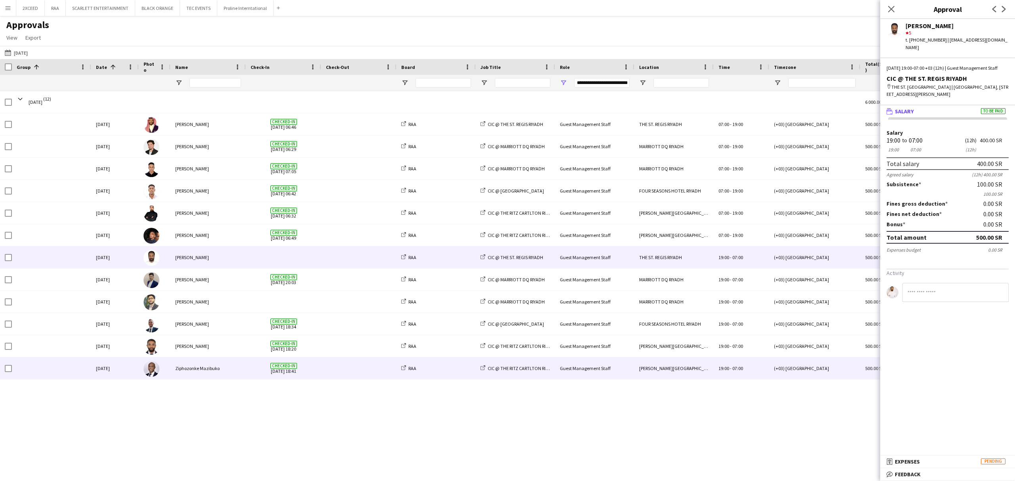
click at [379, 361] on span at bounding box center [359, 369] width 66 height 22
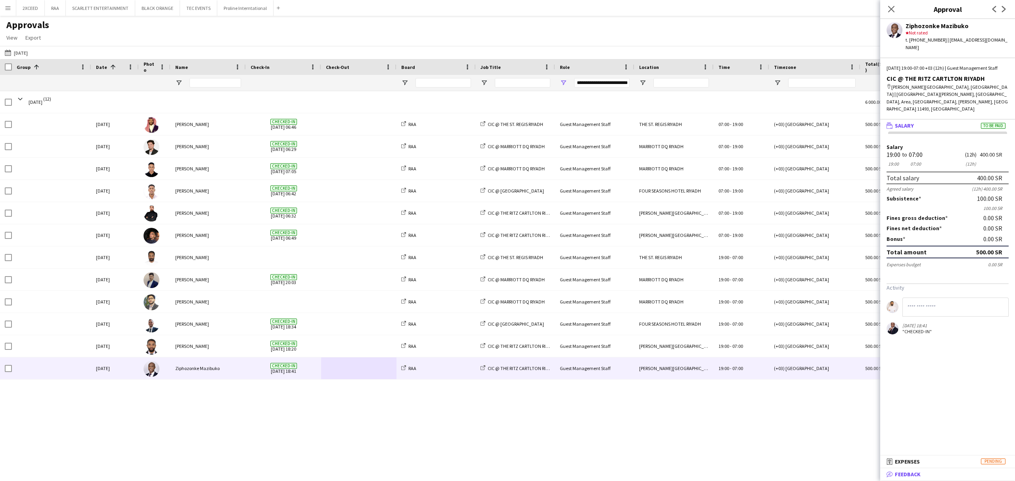
click at [761, 361] on mat-expansion-panel-header "bubble-pencil Feedback" at bounding box center [947, 475] width 135 height 12
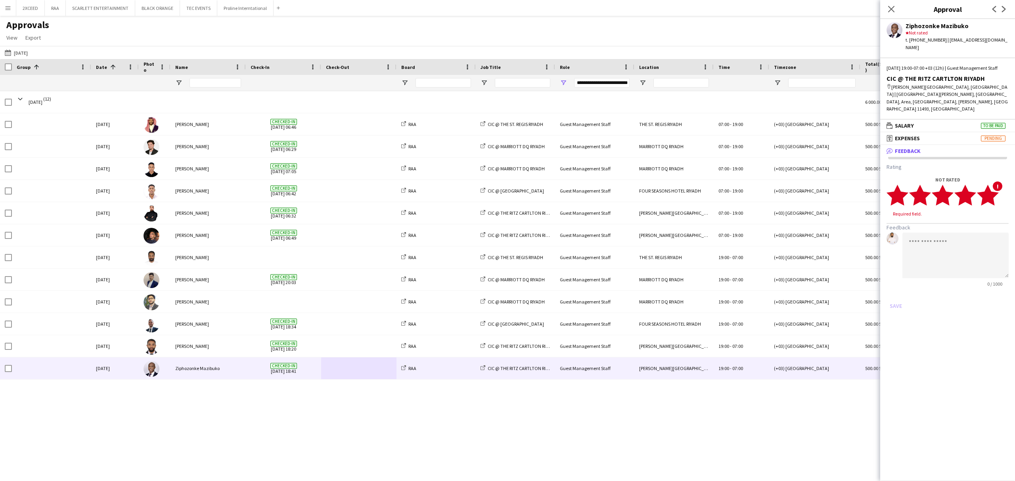
click at [761, 186] on icon "star" at bounding box center [988, 195] width 22 height 22
click at [761, 235] on textarea at bounding box center [955, 248] width 106 height 46
drag, startPoint x: 994, startPoint y: 240, endPoint x: 909, endPoint y: 219, distance: 87.0
click at [761, 225] on textarea "**********" at bounding box center [955, 248] width 106 height 46
click at [761, 236] on textarea "**********" at bounding box center [955, 248] width 106 height 46
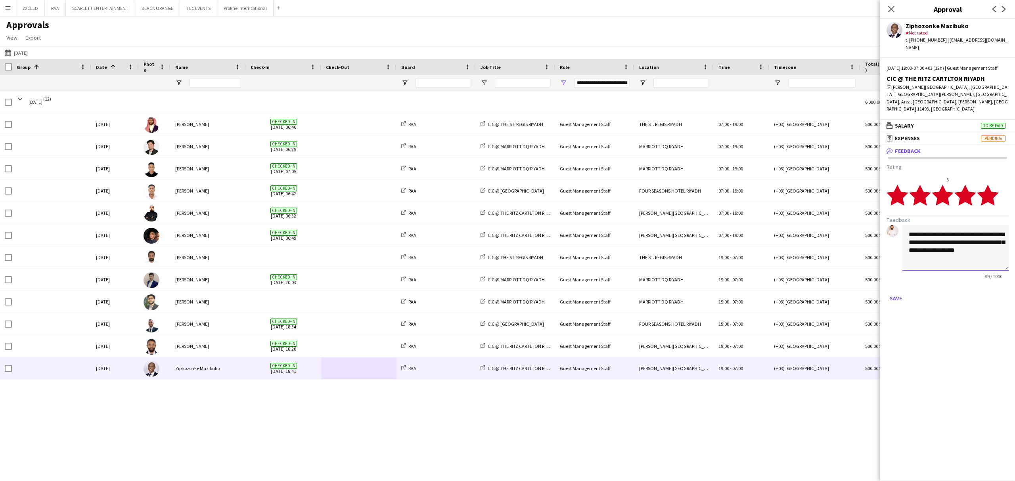
click at [761, 247] on textarea "**********" at bounding box center [955, 248] width 106 height 46
click at [761, 239] on textarea "**********" at bounding box center [955, 248] width 106 height 46
drag, startPoint x: 987, startPoint y: 240, endPoint x: 907, endPoint y: 219, distance: 82.4
click at [761, 225] on textarea "**********" at bounding box center [955, 248] width 106 height 46
click at [761, 240] on textarea "**********" at bounding box center [955, 248] width 106 height 46
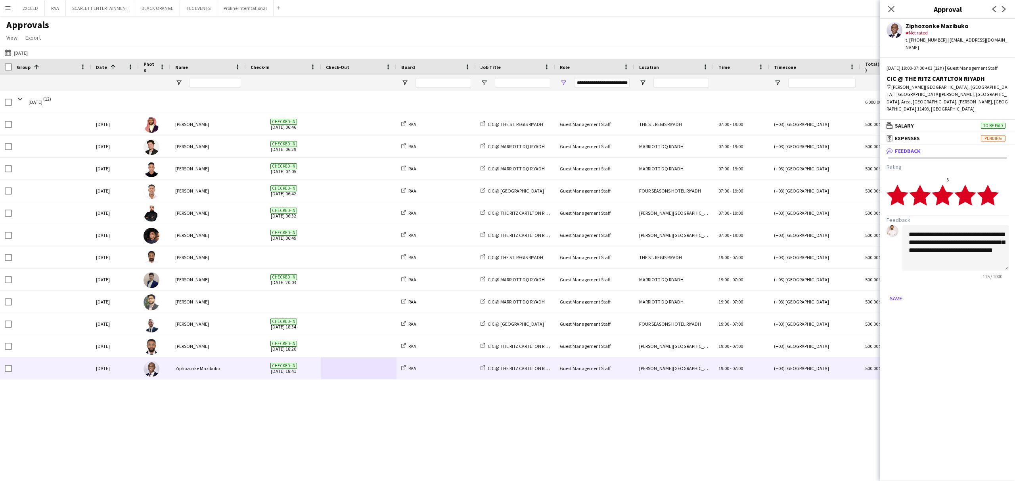
click at [761, 290] on div "**********" at bounding box center [947, 234] width 135 height 154
click at [761, 245] on textarea "**********" at bounding box center [955, 248] width 106 height 46
drag, startPoint x: 935, startPoint y: 251, endPoint x: 907, endPoint y: 216, distance: 43.7
click at [761, 225] on textarea "**********" at bounding box center [955, 248] width 106 height 46
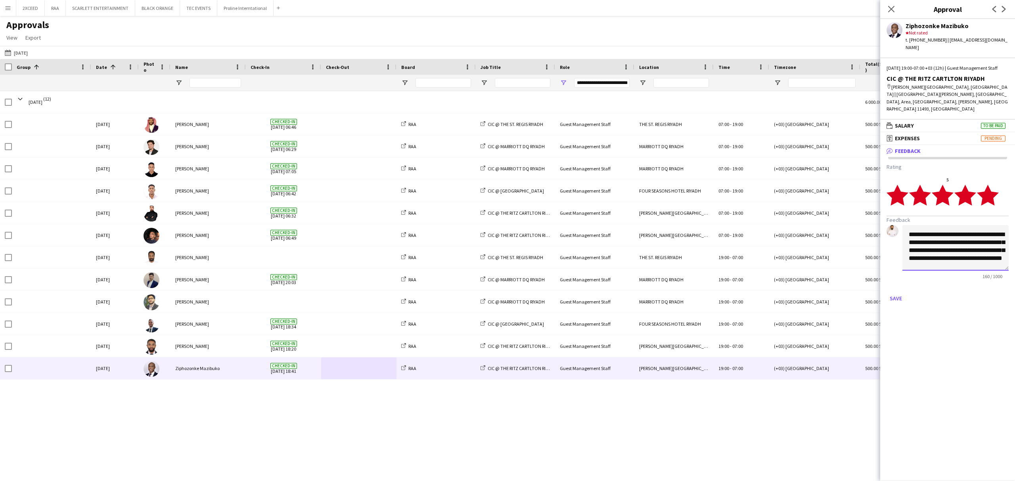
paste textarea "**********"
type textarea "**********"
click at [761, 292] on button "Save" at bounding box center [896, 298] width 19 height 13
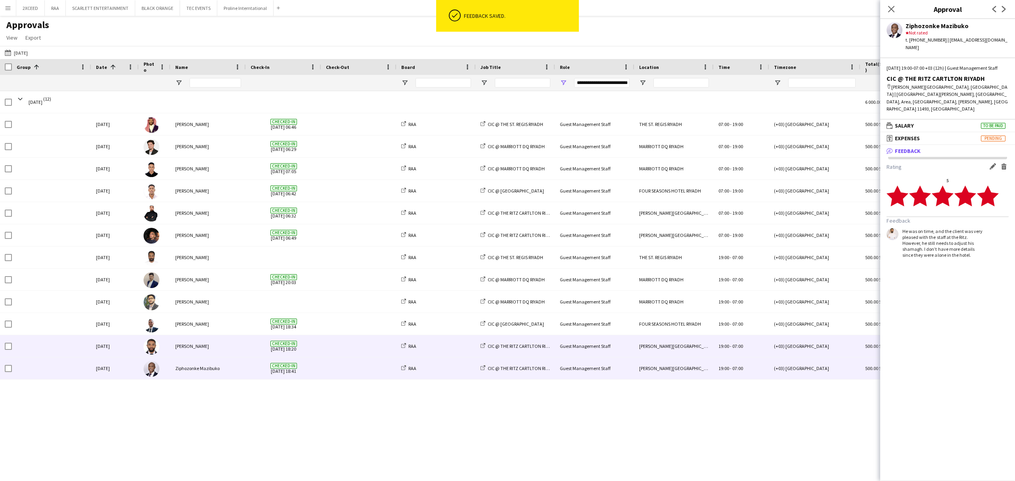
click at [457, 345] on div "RAA" at bounding box center [435, 346] width 79 height 22
click at [439, 348] on div "RAA" at bounding box center [435, 346] width 79 height 22
click at [232, 349] on div "[PERSON_NAME]" at bounding box center [207, 346] width 75 height 22
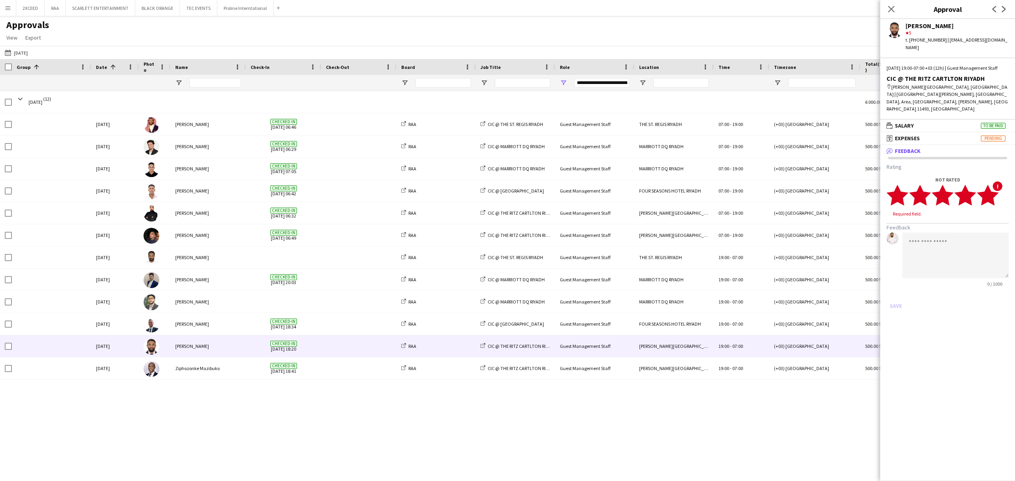
click at [761, 188] on polygon at bounding box center [988, 195] width 22 height 21
click at [761, 243] on textarea at bounding box center [955, 248] width 106 height 46
paste textarea "**********"
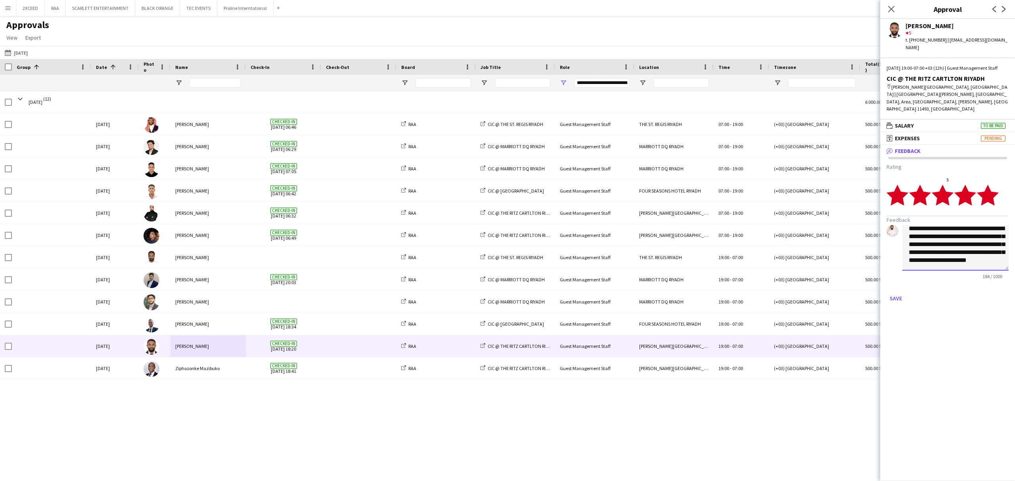
drag, startPoint x: 982, startPoint y: 244, endPoint x: 939, endPoint y: 237, distance: 43.9
click at [761, 237] on textarea "**********" at bounding box center [955, 248] width 106 height 46
click at [761, 256] on textarea "**********" at bounding box center [955, 248] width 106 height 46
type textarea "**********"
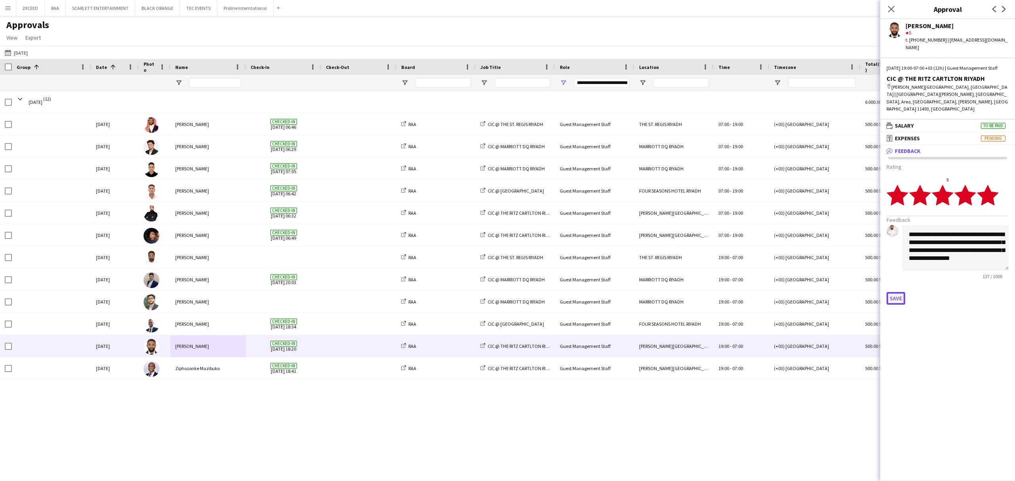
click at [761, 292] on button "Save" at bounding box center [896, 298] width 19 height 13
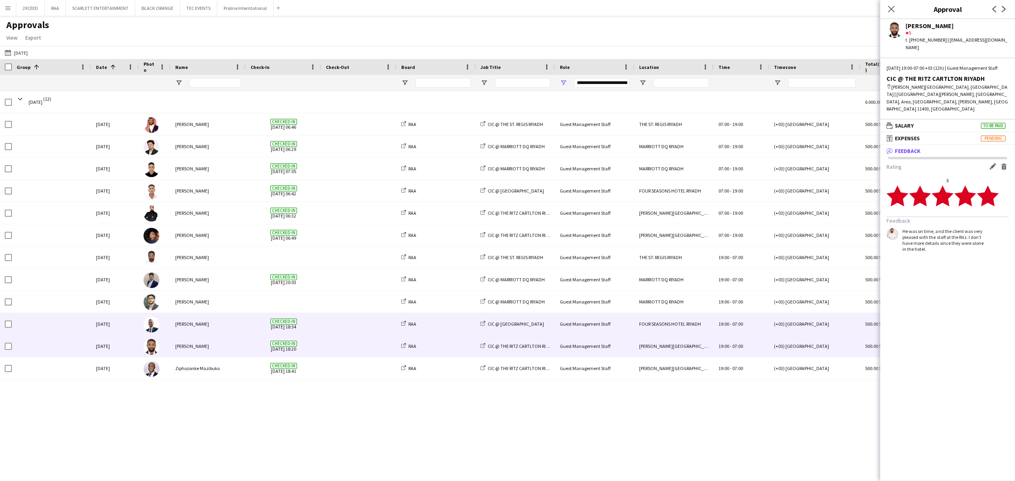
click at [521, 330] on div "CIC @ [GEOGRAPHIC_DATA]" at bounding box center [515, 324] width 79 height 22
click at [411, 327] on span "RAA" at bounding box center [412, 324] width 8 height 6
click at [215, 330] on div "[PERSON_NAME]" at bounding box center [207, 324] width 75 height 22
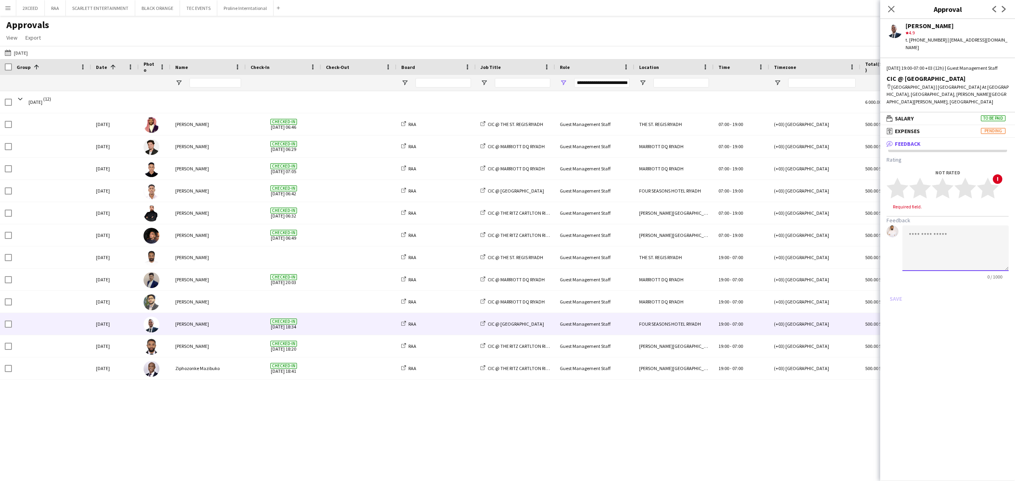
click at [761, 234] on textarea at bounding box center [955, 249] width 106 height 46
paste textarea "**********"
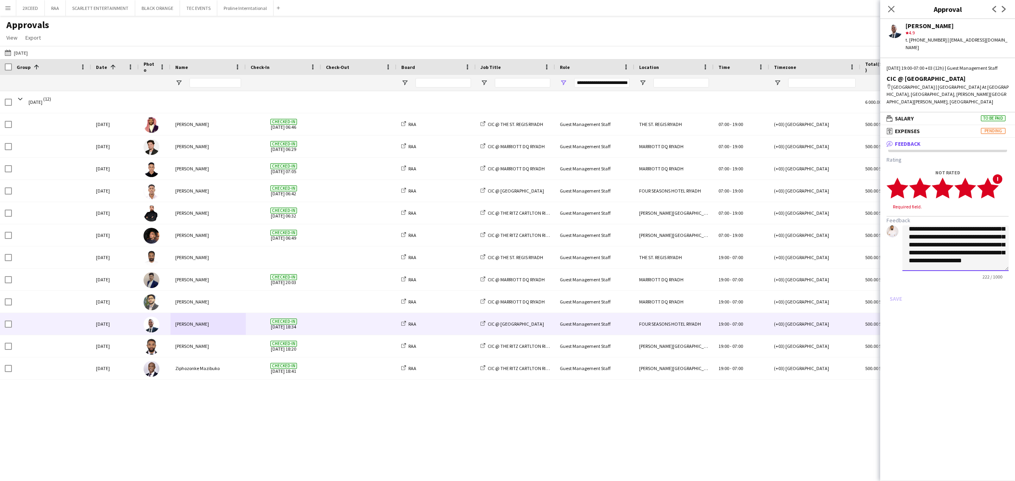
type textarea "**********"
click at [761, 190] on icon "star" at bounding box center [988, 188] width 22 height 22
click at [761, 290] on button "Save" at bounding box center [896, 291] width 19 height 13
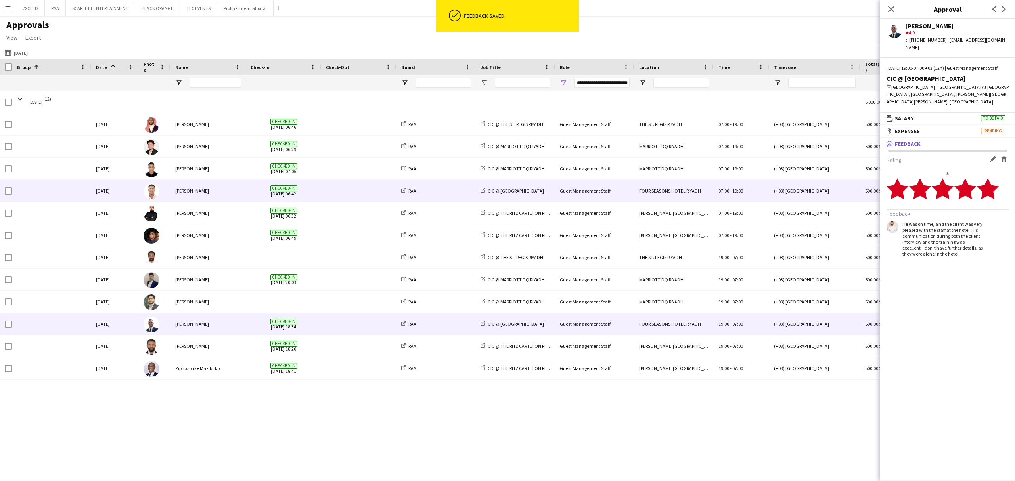
click at [336, 192] on span at bounding box center [359, 191] width 66 height 22
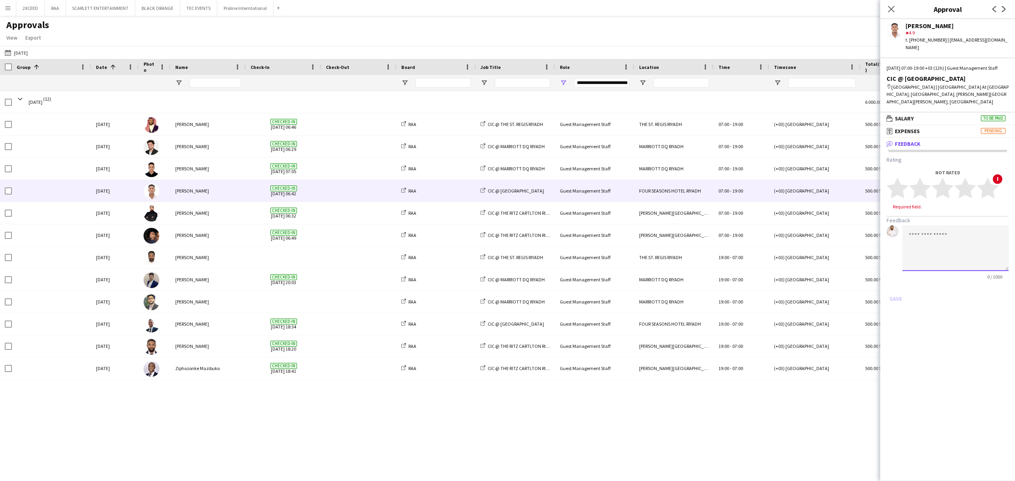
click at [761, 241] on textarea at bounding box center [955, 249] width 106 height 46
paste textarea "**********"
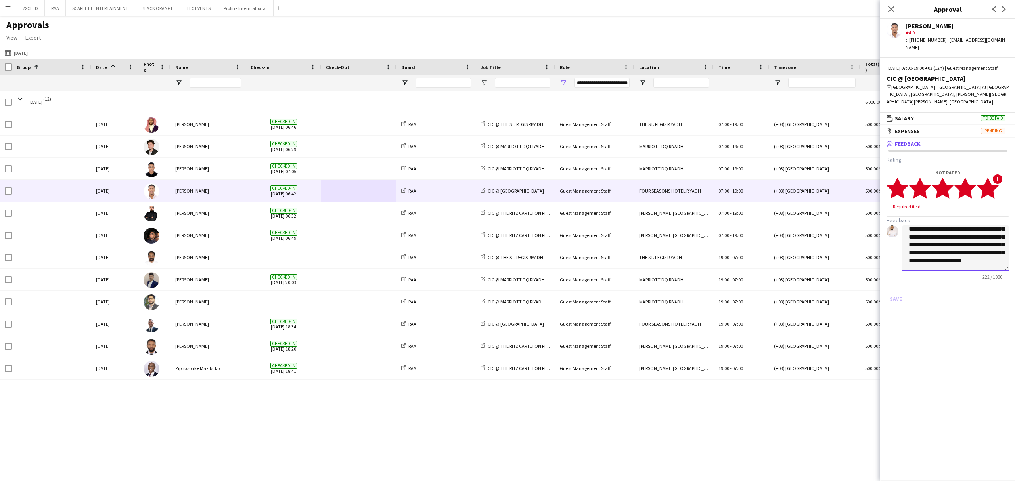
type textarea "**********"
click at [761, 189] on icon "star" at bounding box center [988, 188] width 22 height 22
click at [761, 290] on button "Save" at bounding box center [896, 291] width 19 height 13
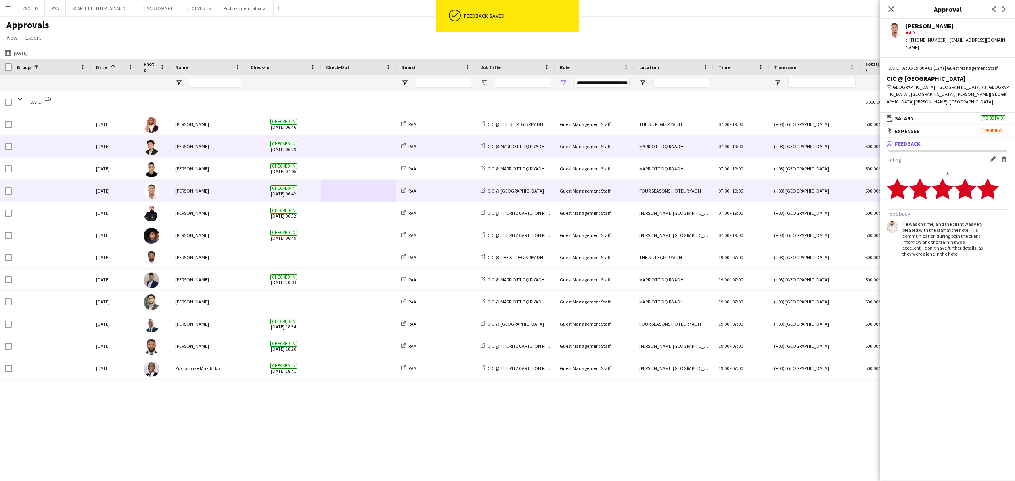
click at [339, 145] on span at bounding box center [359, 147] width 66 height 22
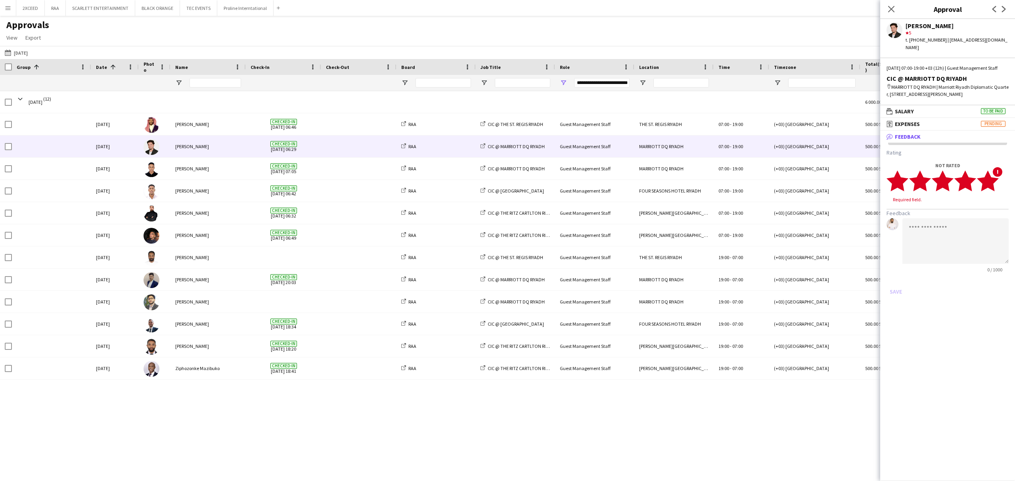
click at [761, 187] on polygon at bounding box center [988, 180] width 22 height 21
click at [761, 237] on textarea at bounding box center [955, 234] width 106 height 46
paste textarea "**********"
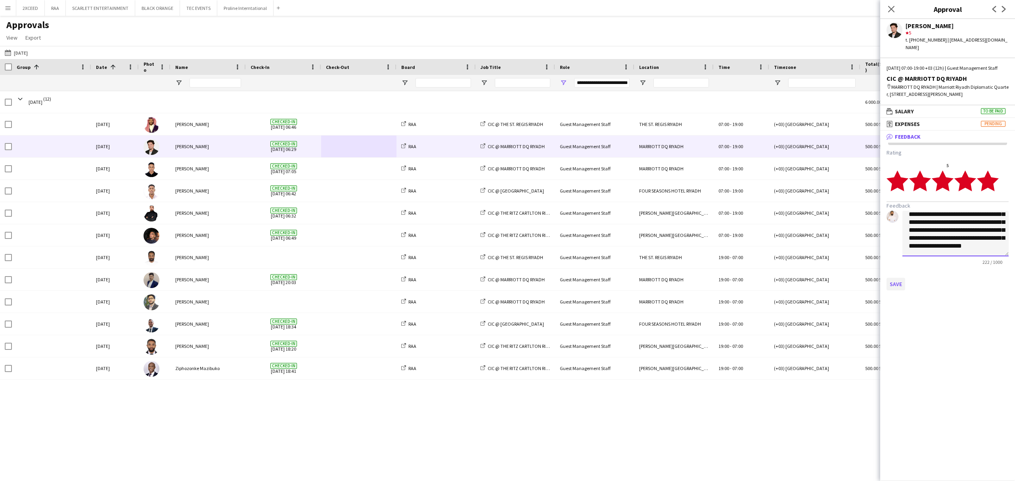
type textarea "**********"
click at [761, 291] on button "Save" at bounding box center [896, 284] width 19 height 13
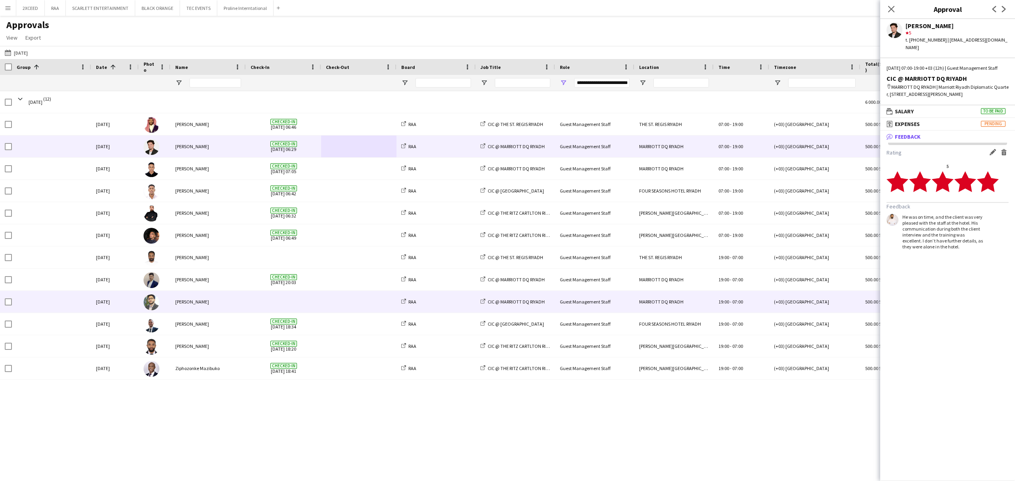
click at [342, 300] on span at bounding box center [359, 302] width 66 height 22
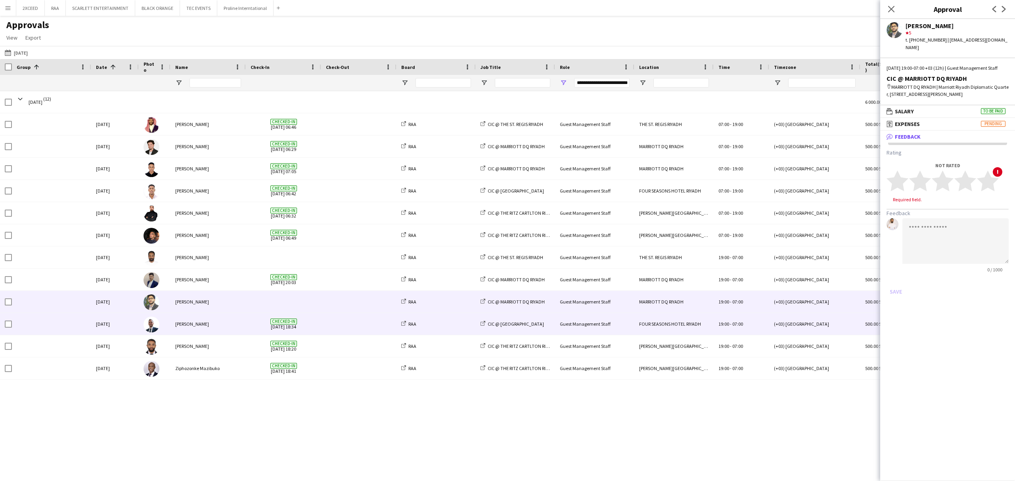
click at [358, 321] on span at bounding box center [359, 324] width 66 height 22
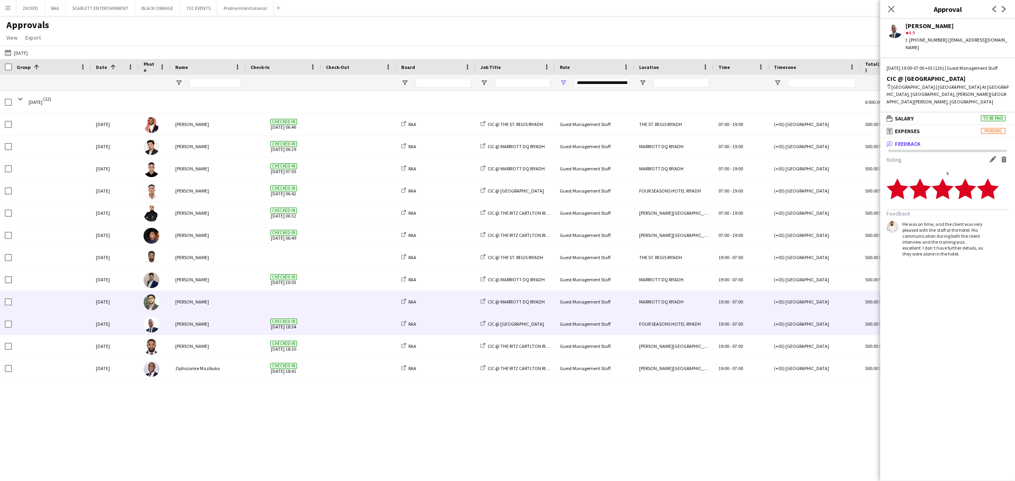
click at [360, 306] on span at bounding box center [359, 302] width 66 height 22
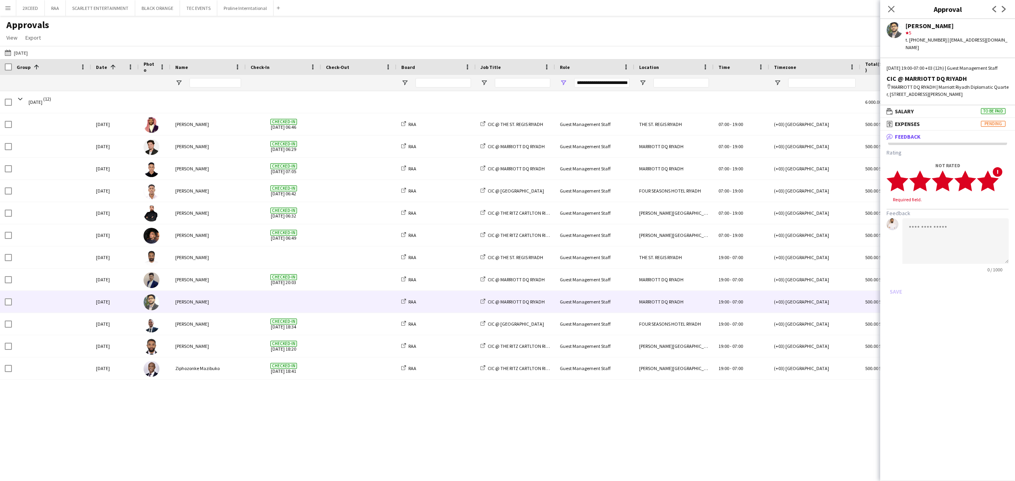
click at [761, 186] on polygon at bounding box center [988, 180] width 22 height 21
click at [761, 234] on textarea at bounding box center [955, 234] width 106 height 46
paste textarea "**********"
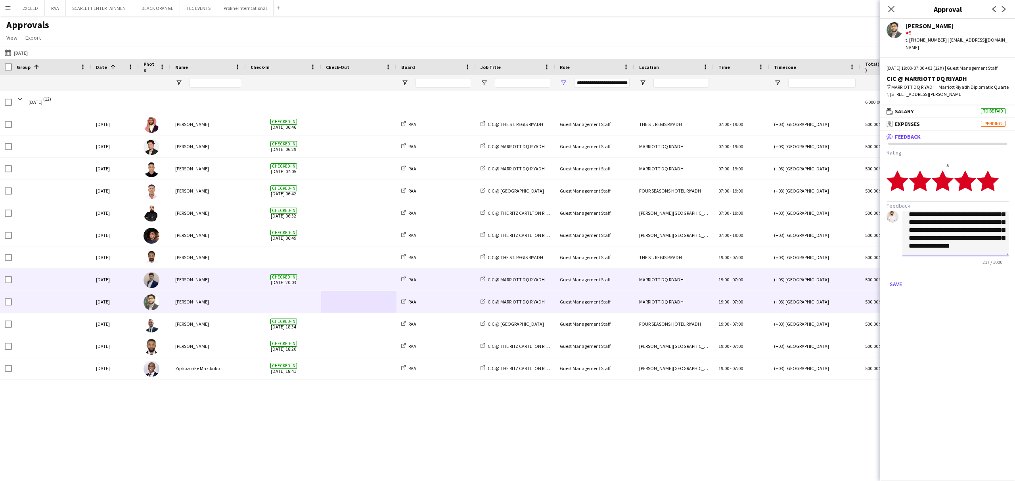
type textarea "**********"
click at [441, 280] on div "RAA" at bounding box center [435, 280] width 79 height 22
click at [286, 280] on span "Checked-in [DATE] 20:03" at bounding box center [284, 280] width 66 height 22
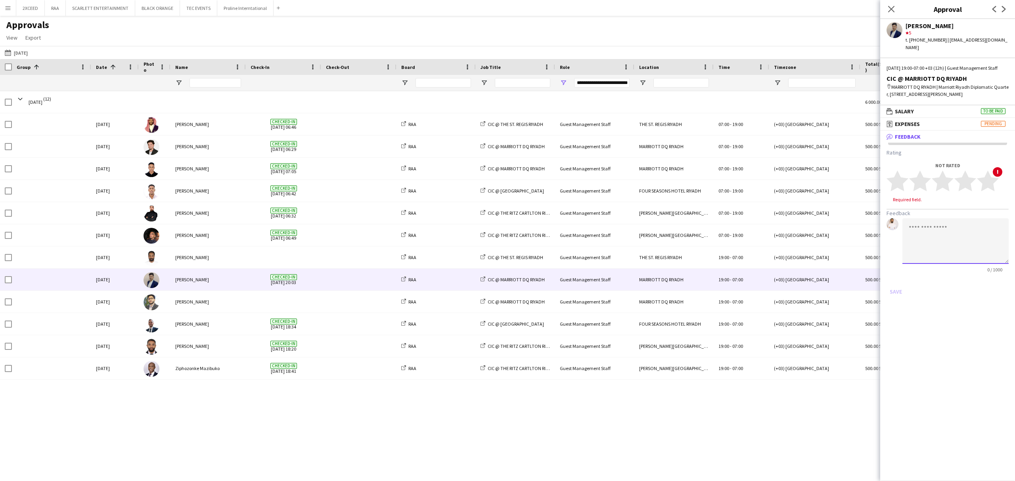
click at [761, 241] on textarea at bounding box center [955, 241] width 106 height 46
paste textarea "**********"
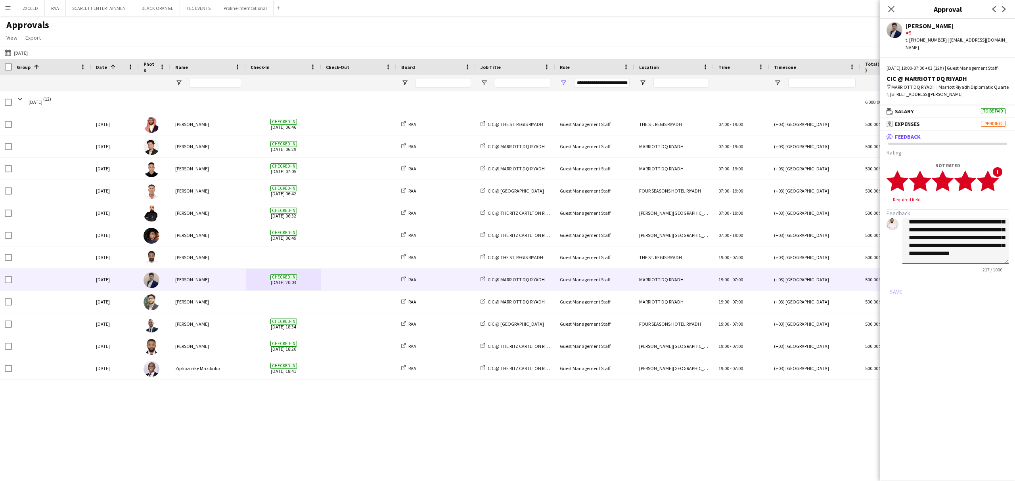
type textarea "**********"
click at [761, 189] on polygon at bounding box center [988, 180] width 22 height 21
click at [761, 241] on textarea "**********" at bounding box center [955, 234] width 106 height 46
click at [761, 284] on button "Save" at bounding box center [896, 284] width 19 height 13
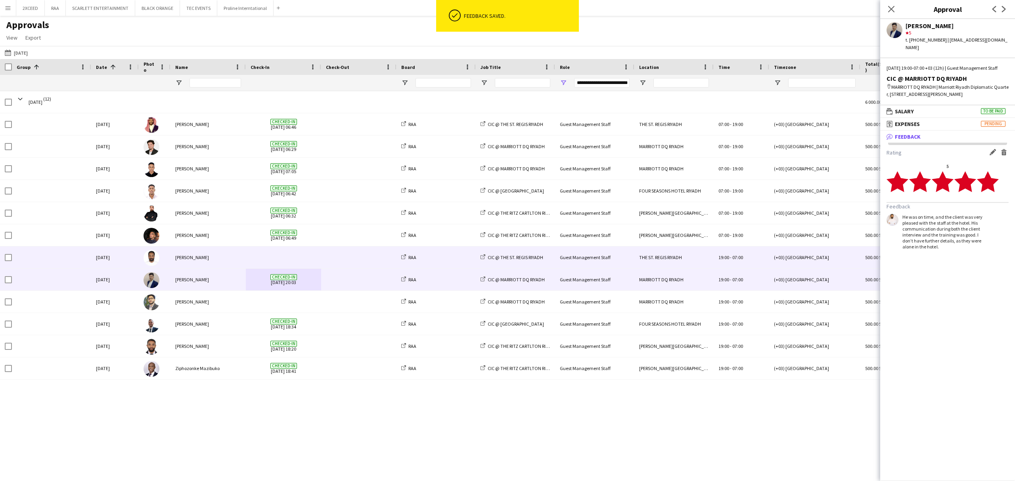
click at [370, 257] on span at bounding box center [359, 258] width 66 height 22
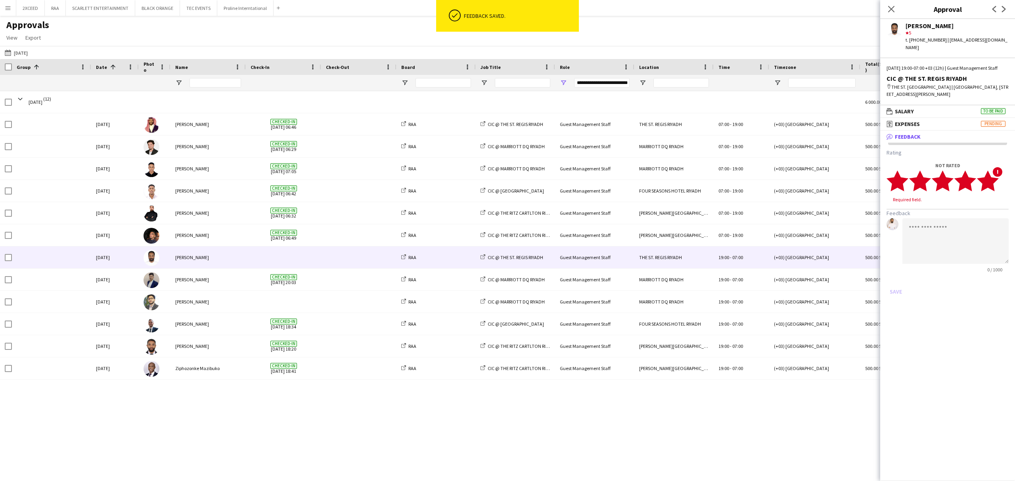
click at [761, 187] on polygon at bounding box center [988, 180] width 22 height 21
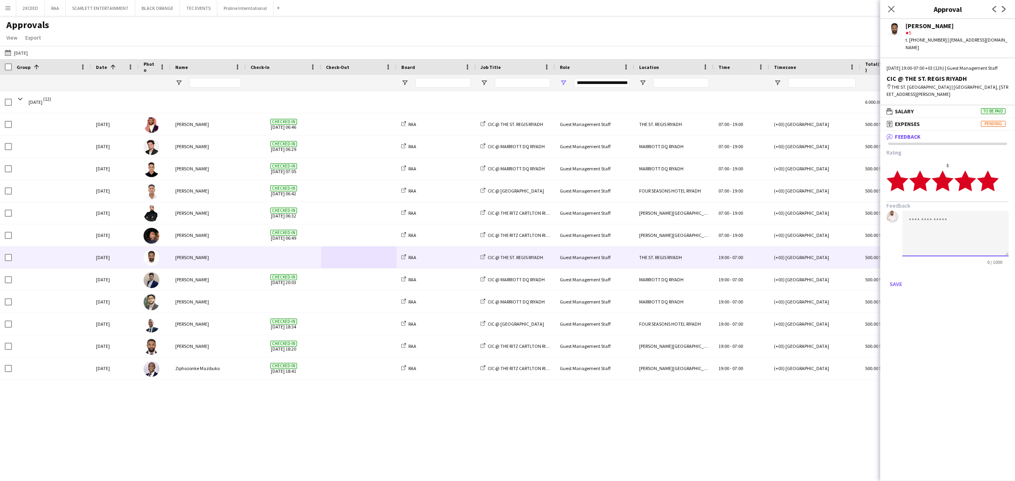
click at [761, 230] on textarea at bounding box center [955, 234] width 106 height 46
type textarea "**********"
click at [761, 287] on div "Save" at bounding box center [948, 284] width 122 height 13
drag, startPoint x: 948, startPoint y: 245, endPoint x: 909, endPoint y: 223, distance: 45.2
click at [761, 223] on textarea "**********" at bounding box center [955, 234] width 106 height 46
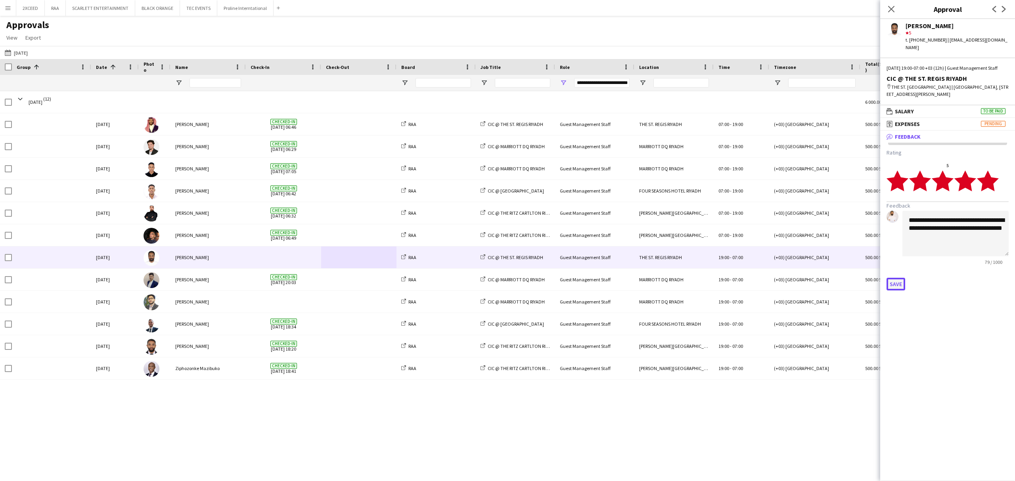
click at [761, 289] on button "Save" at bounding box center [896, 284] width 19 height 13
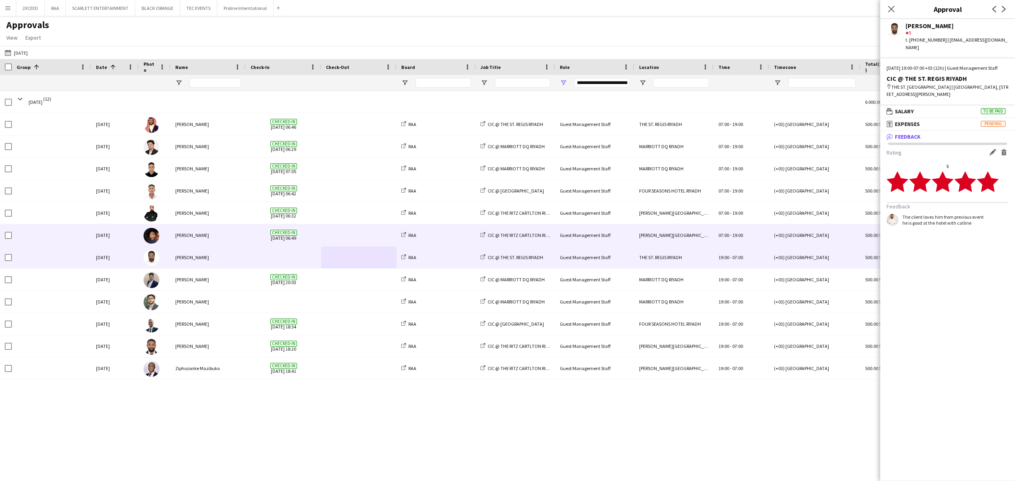
click at [461, 239] on div "RAA" at bounding box center [435, 235] width 79 height 22
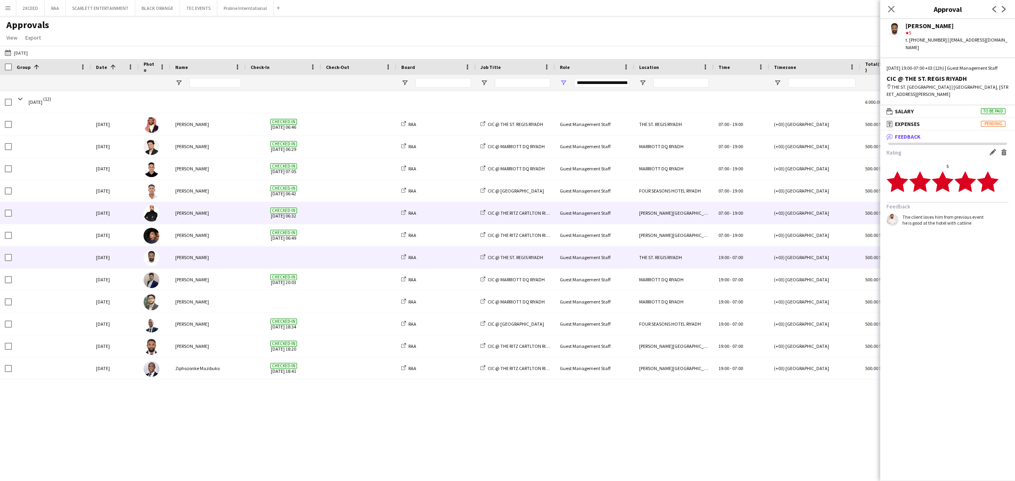
click at [322, 213] on div at bounding box center [358, 213] width 75 height 22
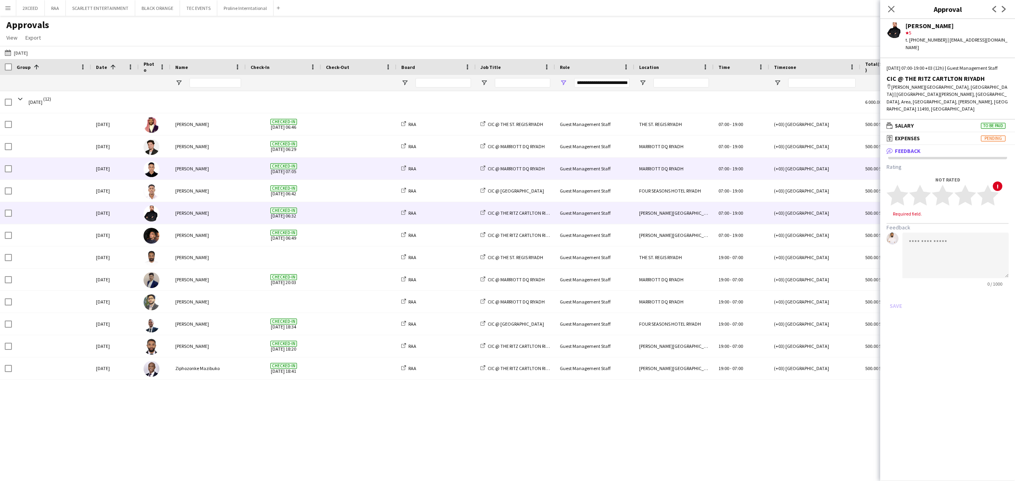
click at [340, 167] on span at bounding box center [359, 169] width 66 height 22
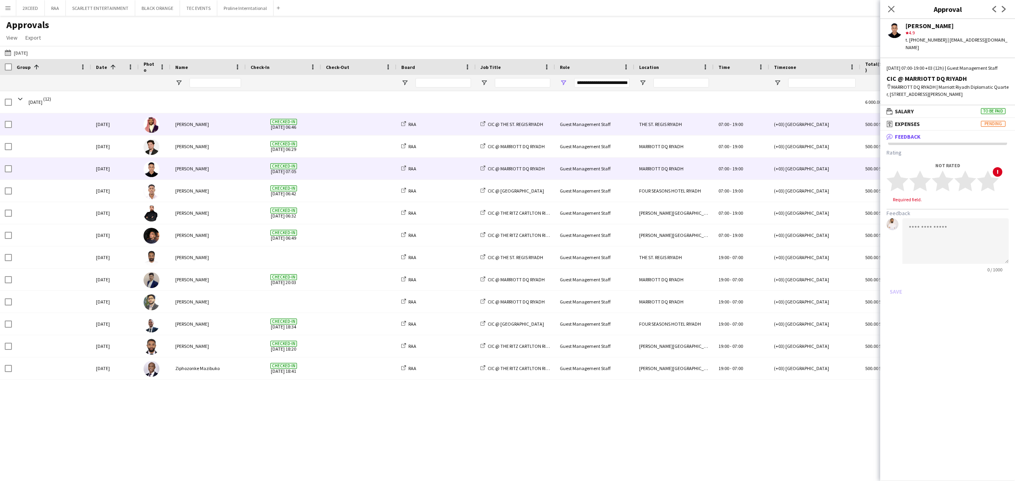
click at [322, 126] on div at bounding box center [358, 124] width 75 height 22
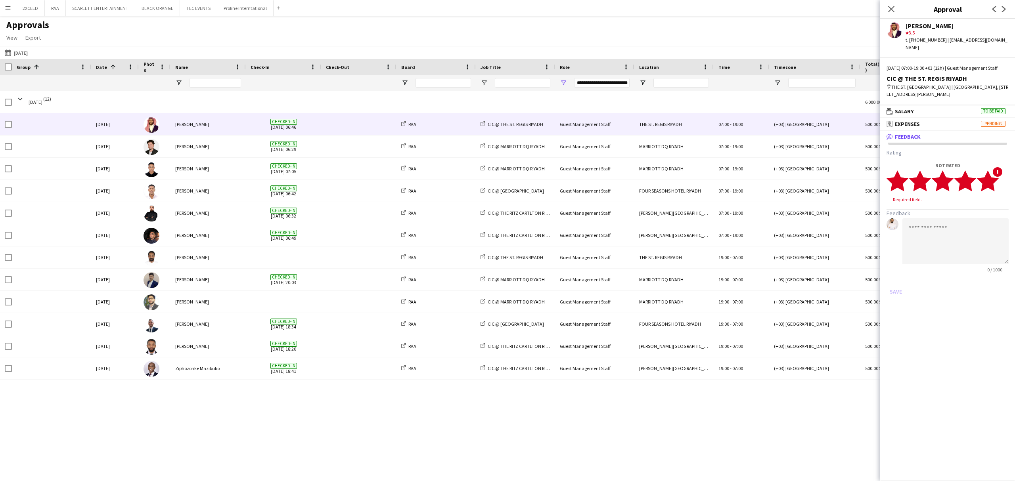
click at [761, 184] on polygon at bounding box center [988, 180] width 22 height 21
click at [761, 234] on textarea at bounding box center [955, 234] width 106 height 46
paste textarea "**********"
type textarea "**********"
click at [761, 283] on button "Save" at bounding box center [896, 284] width 19 height 13
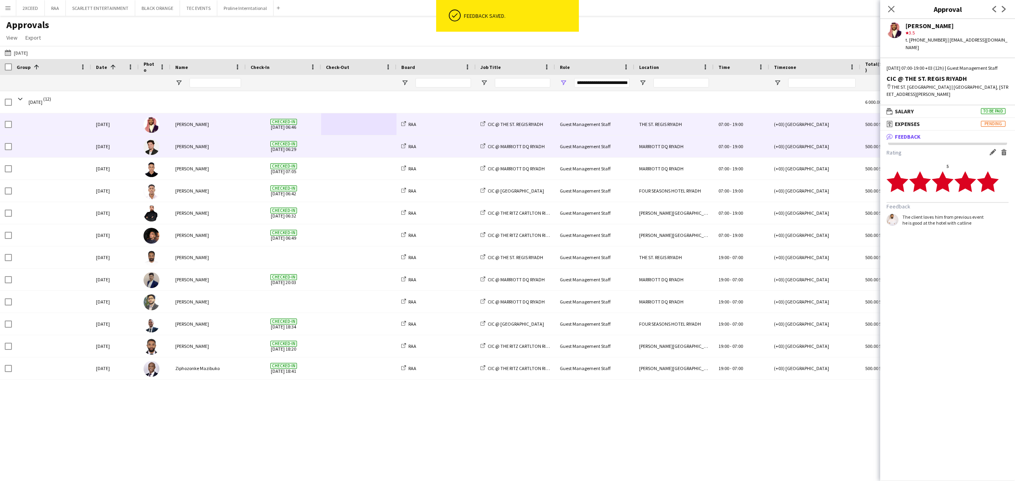
click at [364, 150] on span at bounding box center [359, 147] width 66 height 22
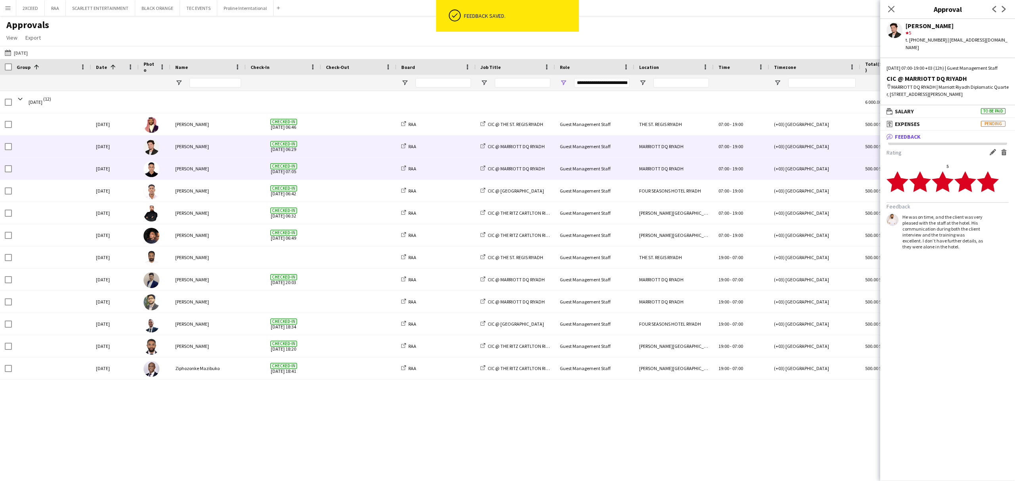
click at [348, 166] on span at bounding box center [359, 169] width 66 height 22
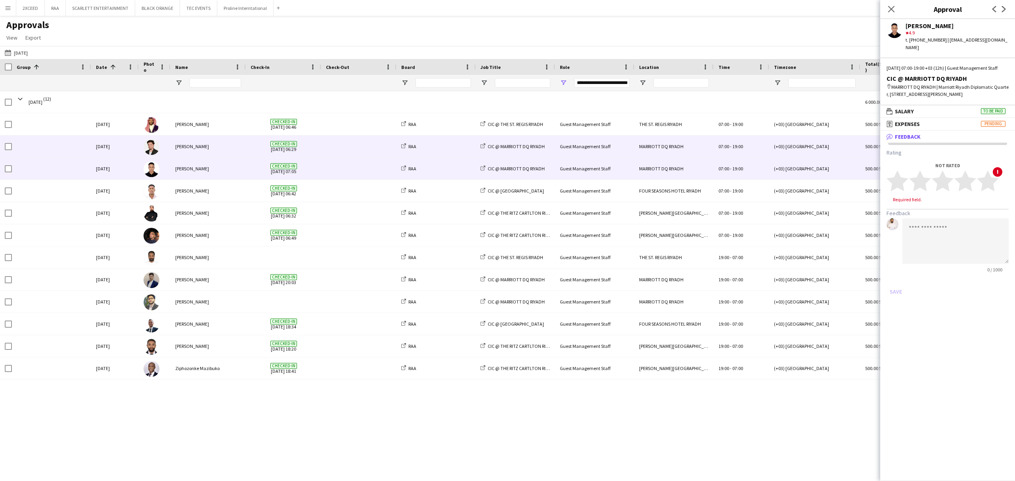
click at [351, 149] on span at bounding box center [359, 147] width 66 height 22
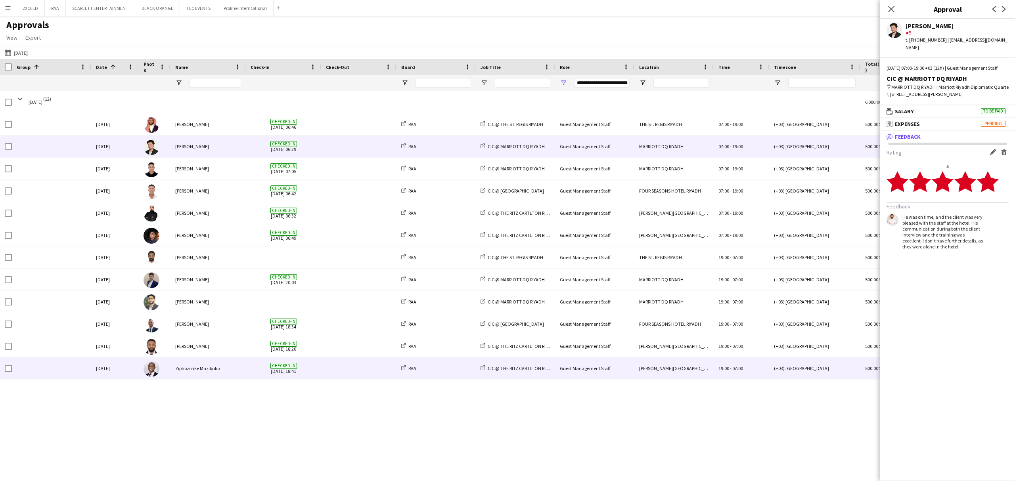
click at [356, 361] on span at bounding box center [359, 369] width 66 height 22
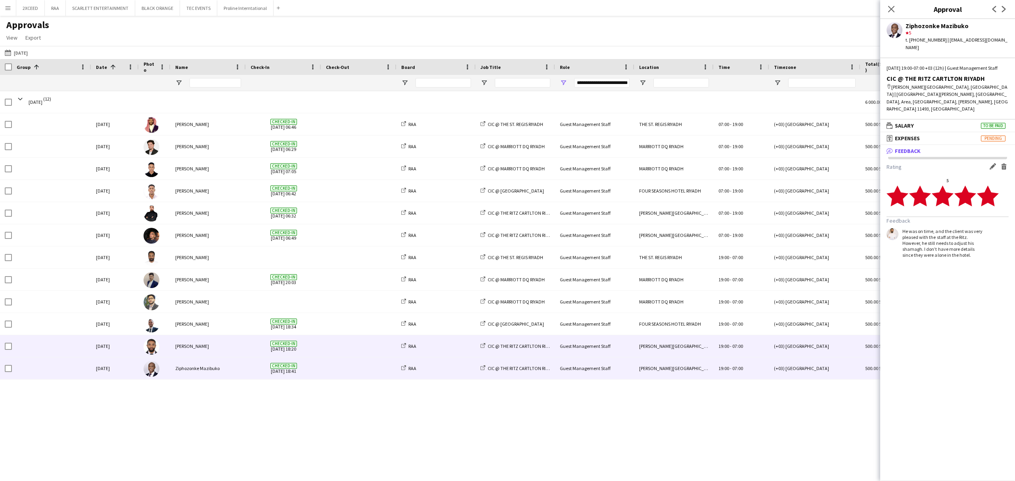
click at [367, 348] on span at bounding box center [359, 346] width 66 height 22
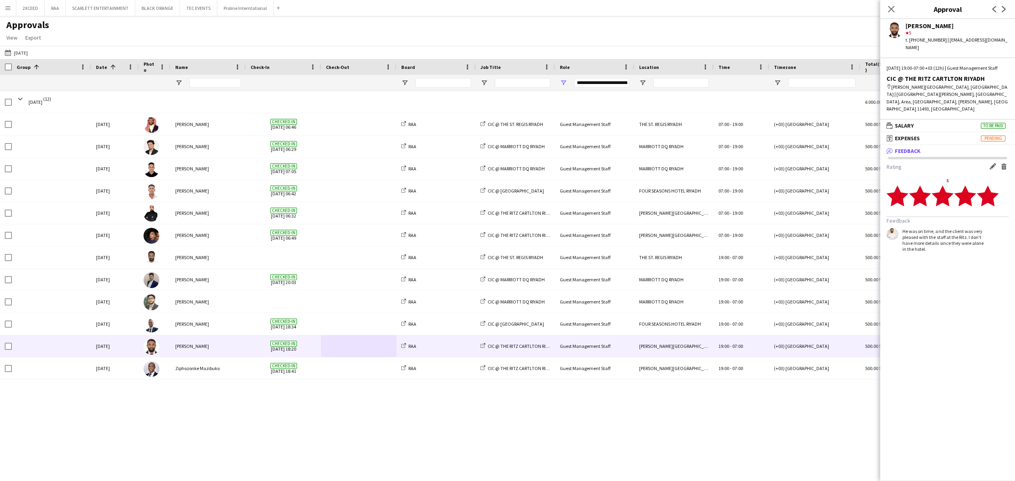
drag, startPoint x: 925, startPoint y: 243, endPoint x: 903, endPoint y: 223, distance: 29.7
click at [761, 228] on div "He was on time, and the client was very pleased with the staff at the Ritz. I d…" at bounding box center [943, 240] width 82 height 24
copy div "He was on time, and the client was very pleased with the staff at the Ritz. I d…"
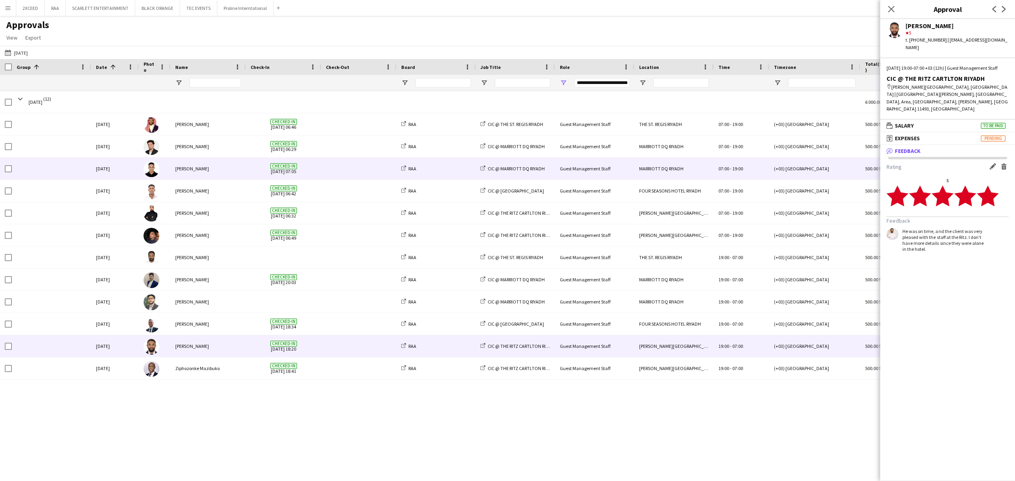
click at [343, 168] on span at bounding box center [359, 169] width 66 height 22
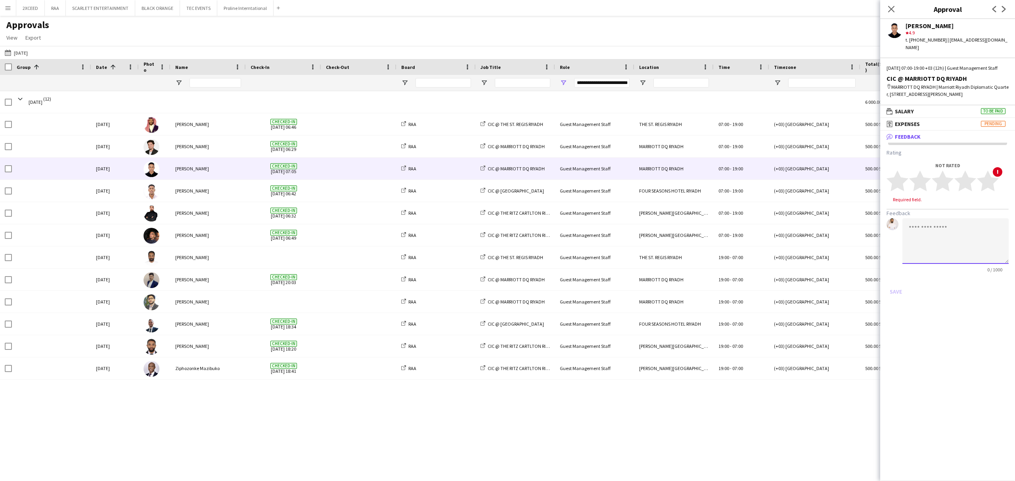
click at [761, 238] on textarea at bounding box center [955, 241] width 106 height 46
paste textarea "**********"
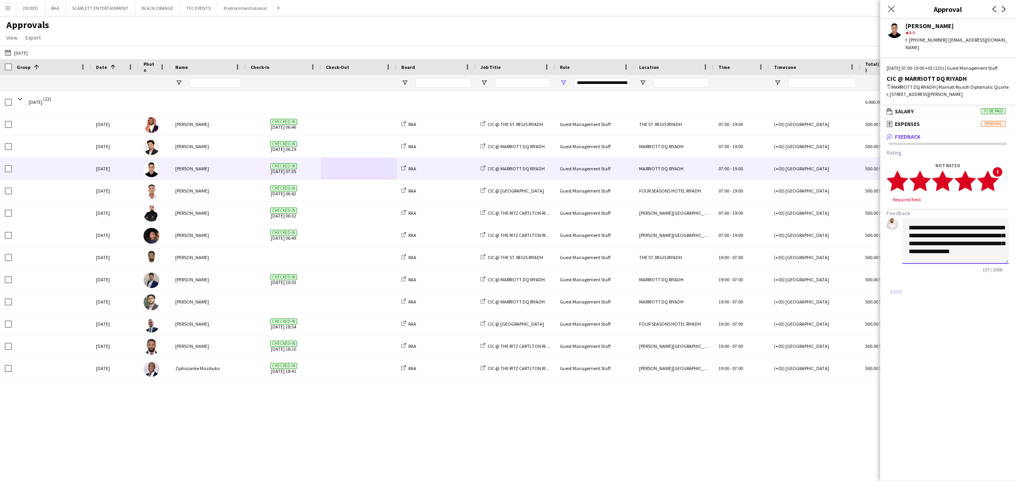
type textarea "**********"
click at [761, 192] on icon "star" at bounding box center [988, 181] width 22 height 22
click at [761, 291] on button "Save" at bounding box center [896, 284] width 19 height 13
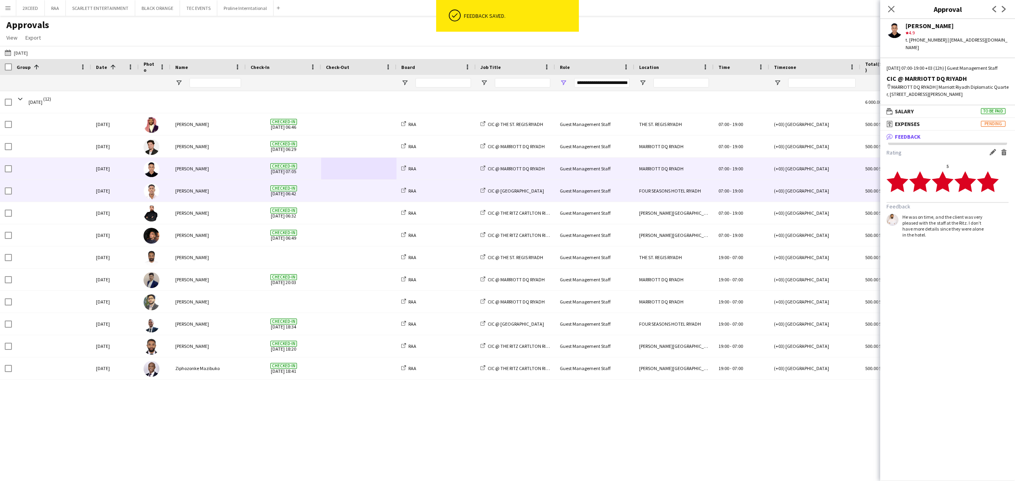
click at [329, 196] on span at bounding box center [359, 191] width 66 height 22
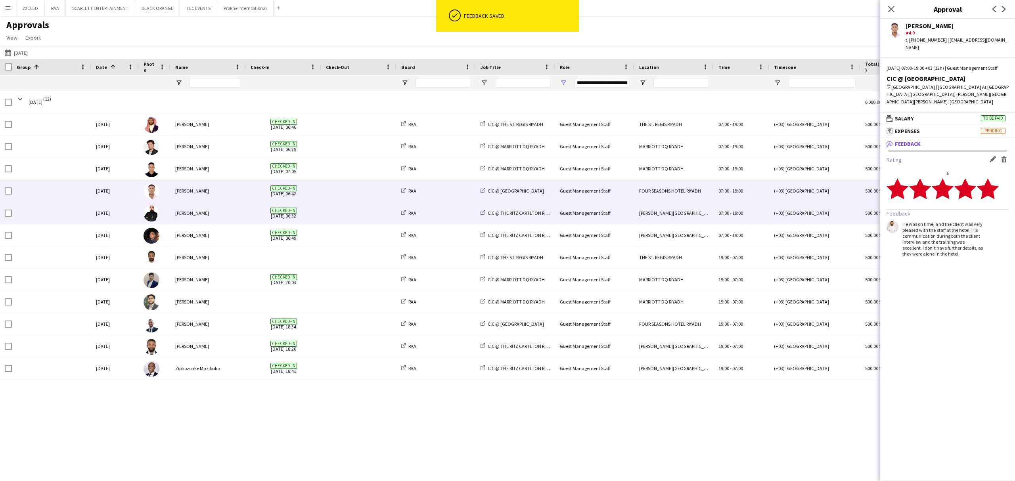
click at [324, 213] on div at bounding box center [358, 213] width 75 height 22
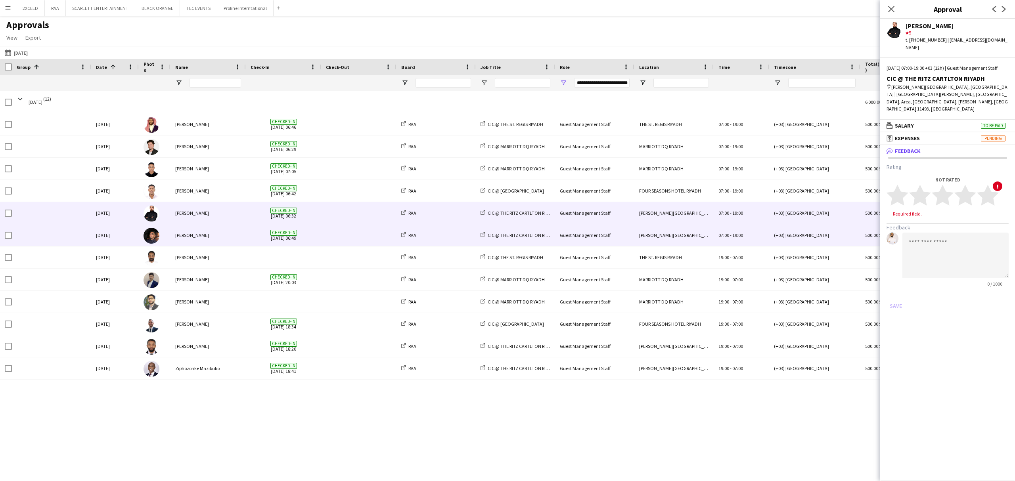
click at [337, 234] on span at bounding box center [359, 235] width 66 height 22
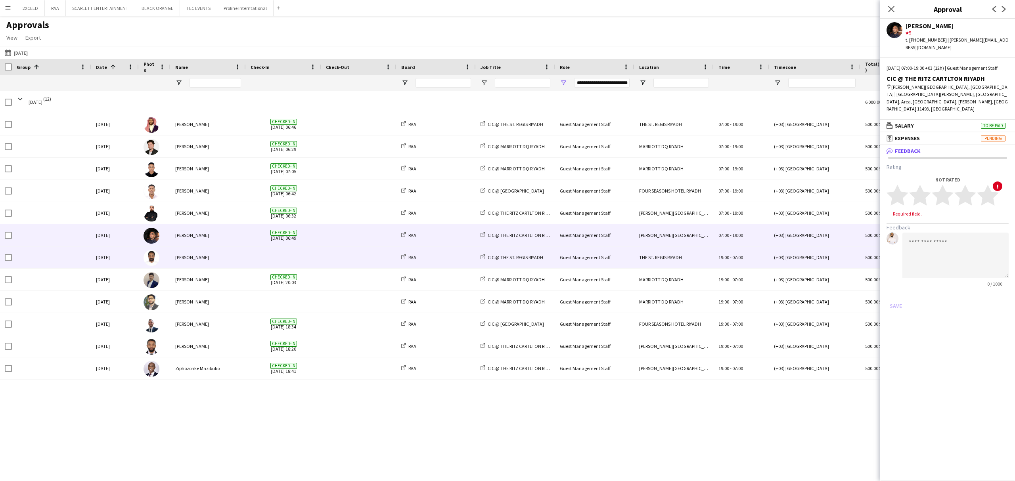
click at [346, 257] on span at bounding box center [359, 258] width 66 height 22
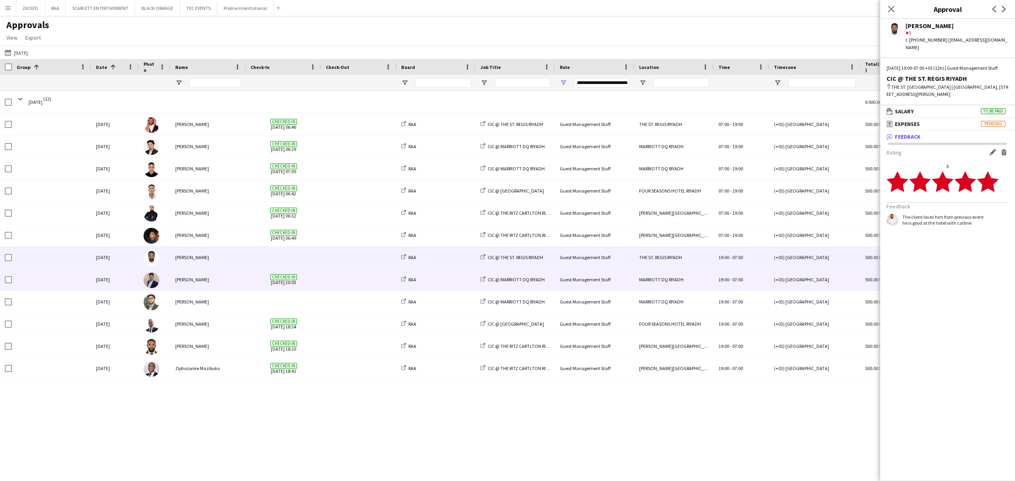
click at [338, 285] on span at bounding box center [359, 280] width 66 height 22
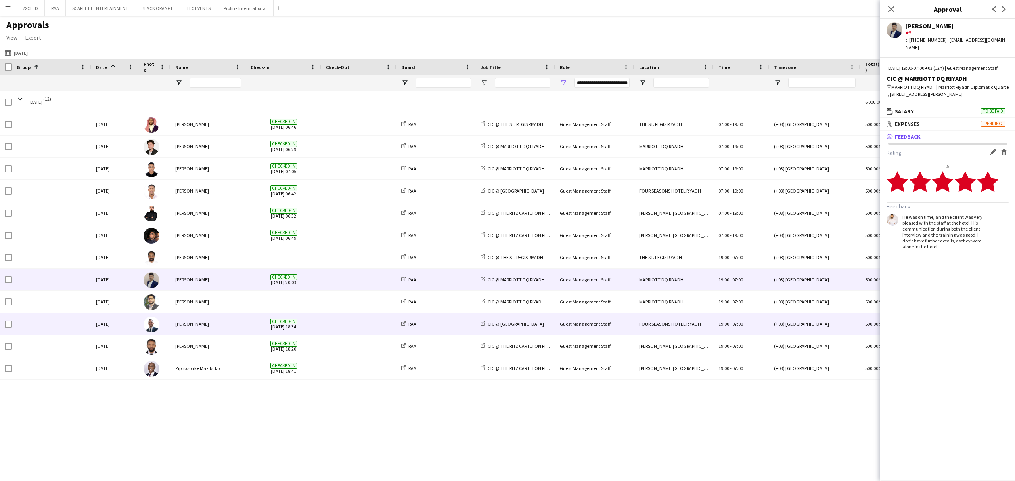
click at [345, 329] on span at bounding box center [359, 324] width 66 height 22
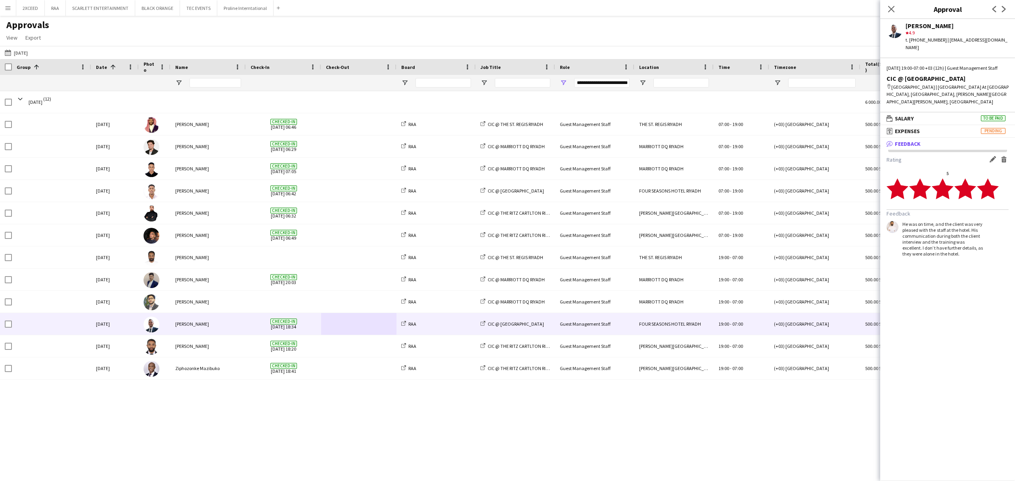
drag, startPoint x: 944, startPoint y: 253, endPoint x: 902, endPoint y: 219, distance: 54.7
click at [761, 219] on form "Rating Edit feedback Delete feedback 5 star star star star star star star star …" at bounding box center [948, 206] width 122 height 101
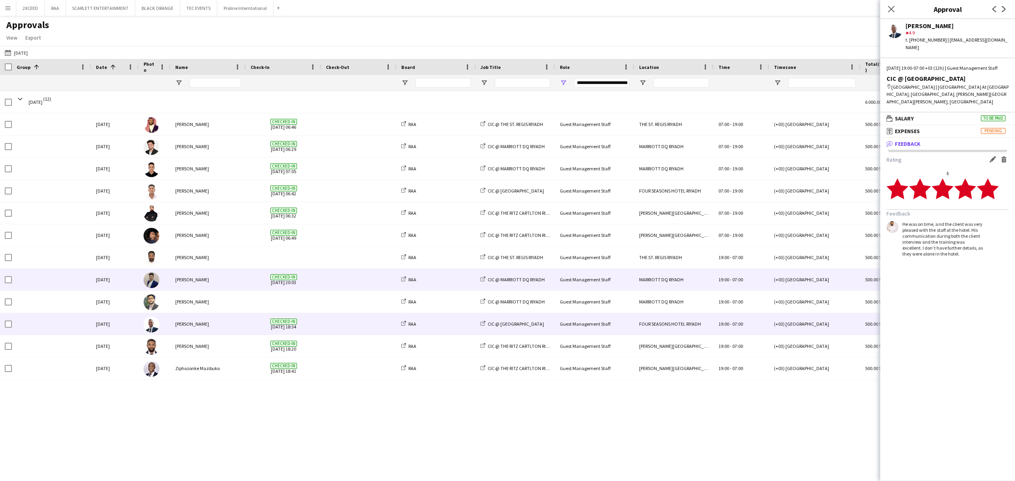
click at [336, 277] on span at bounding box center [359, 280] width 66 height 22
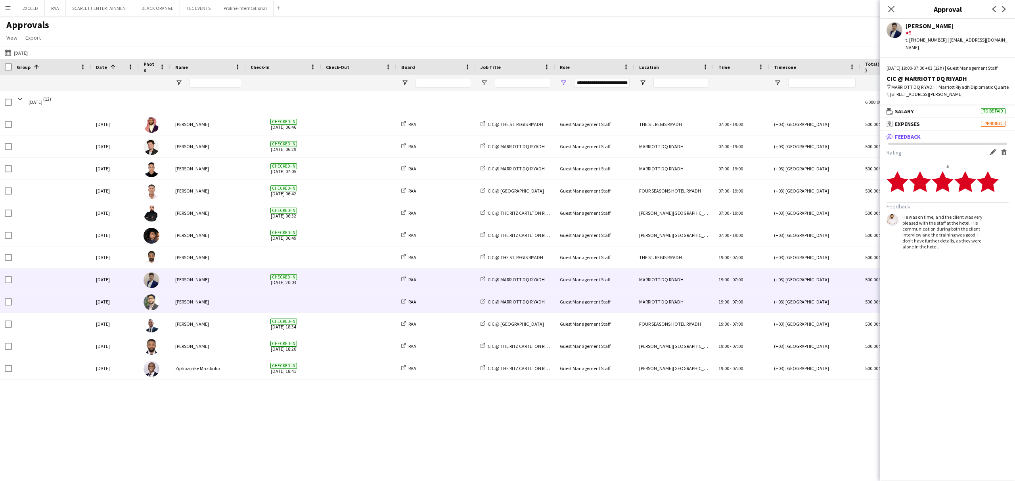
click at [327, 302] on span at bounding box center [359, 302] width 66 height 22
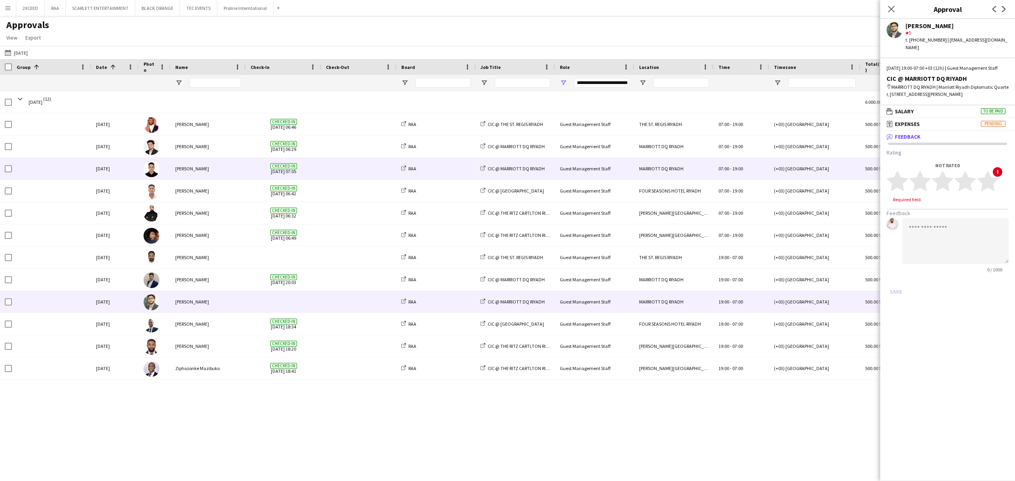
click at [332, 161] on span at bounding box center [359, 169] width 66 height 22
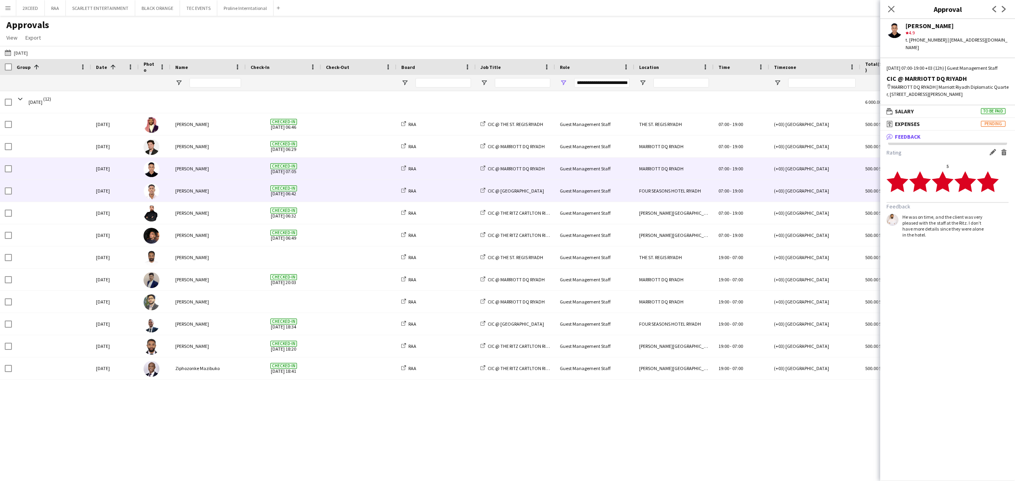
click at [337, 189] on span at bounding box center [359, 191] width 66 height 22
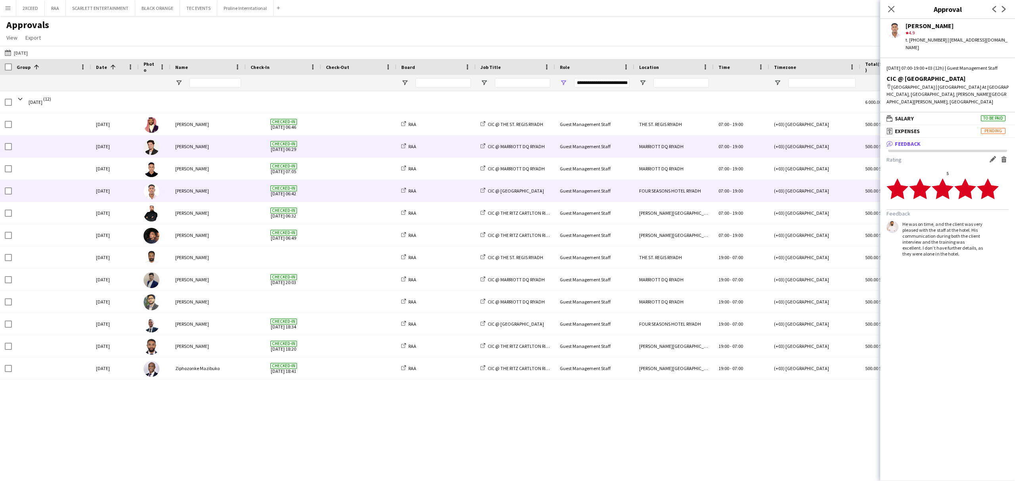
click at [299, 147] on span "Checked-in [DATE] 06:29" at bounding box center [284, 147] width 66 height 22
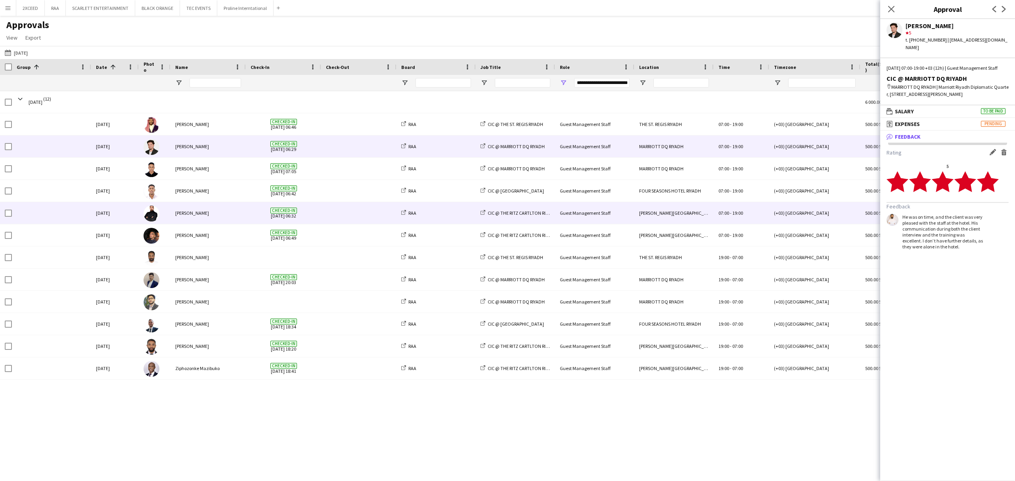
click at [335, 214] on span at bounding box center [359, 213] width 66 height 22
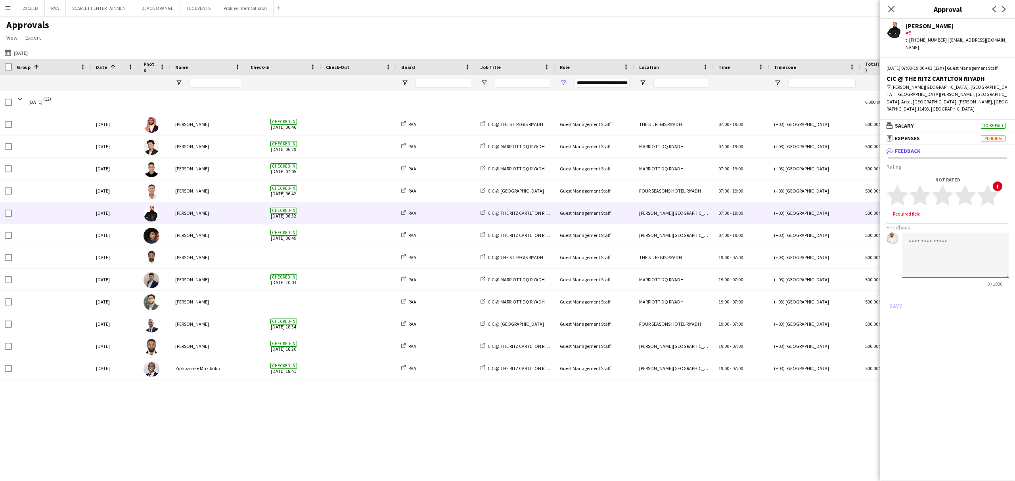
click at [761, 236] on textarea at bounding box center [955, 256] width 106 height 46
paste textarea "**********"
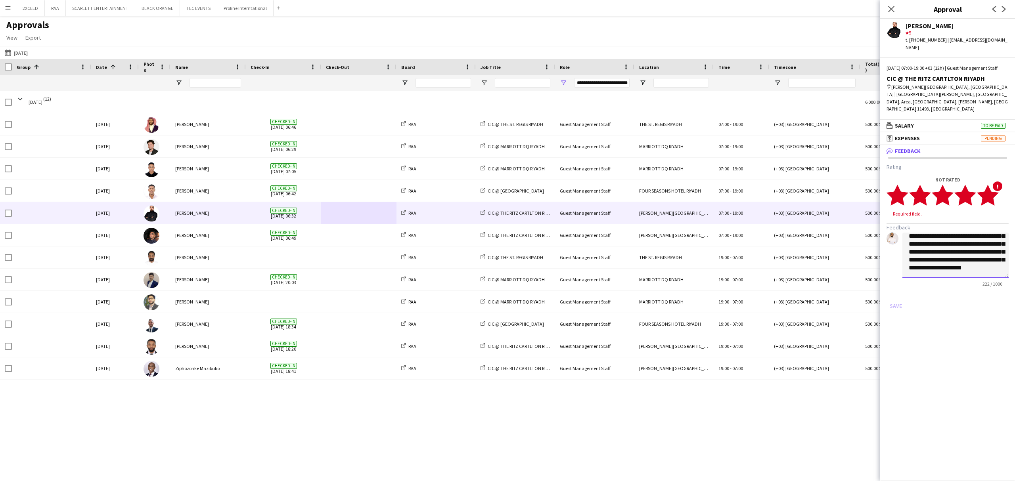
type textarea "**********"
click at [761, 184] on icon "star" at bounding box center [988, 195] width 22 height 22
click at [761, 292] on button "Save" at bounding box center [896, 298] width 19 height 13
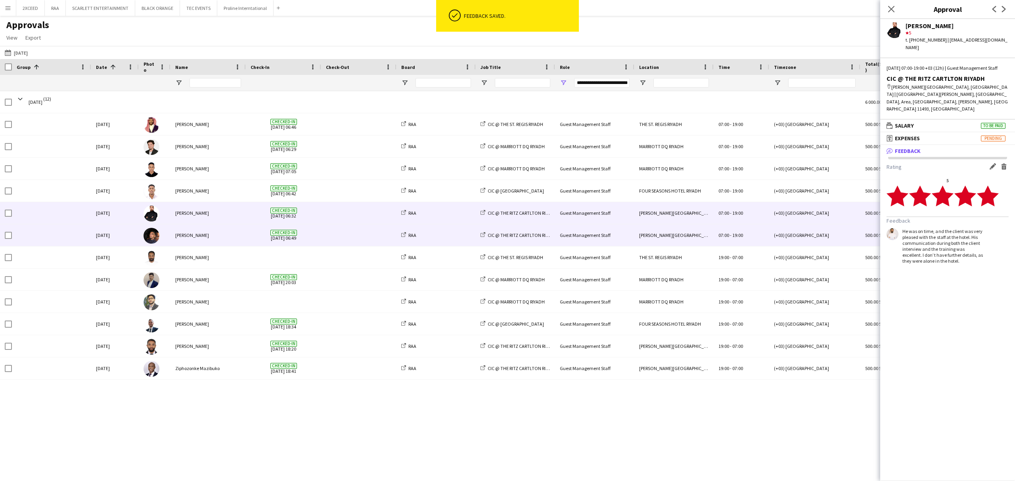
click at [356, 235] on span at bounding box center [359, 235] width 66 height 22
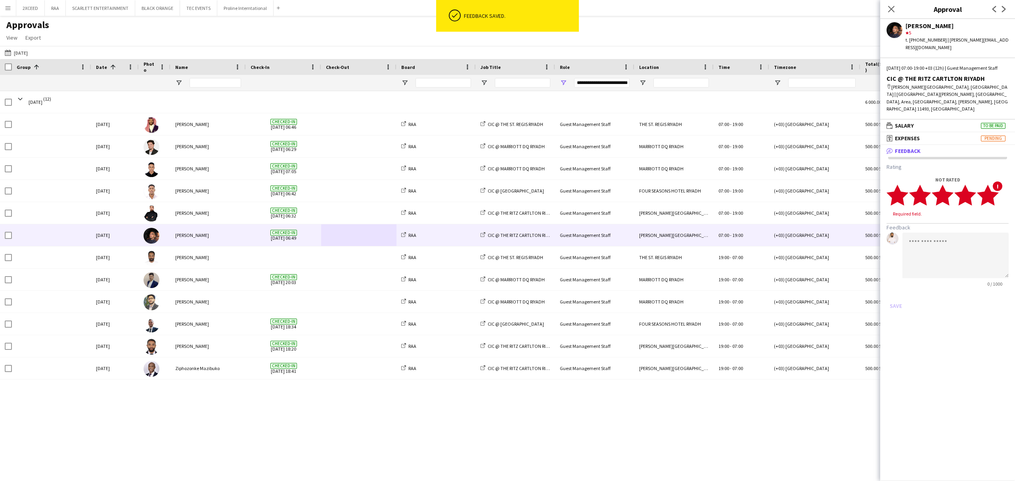
click at [761, 184] on icon "star" at bounding box center [988, 195] width 22 height 22
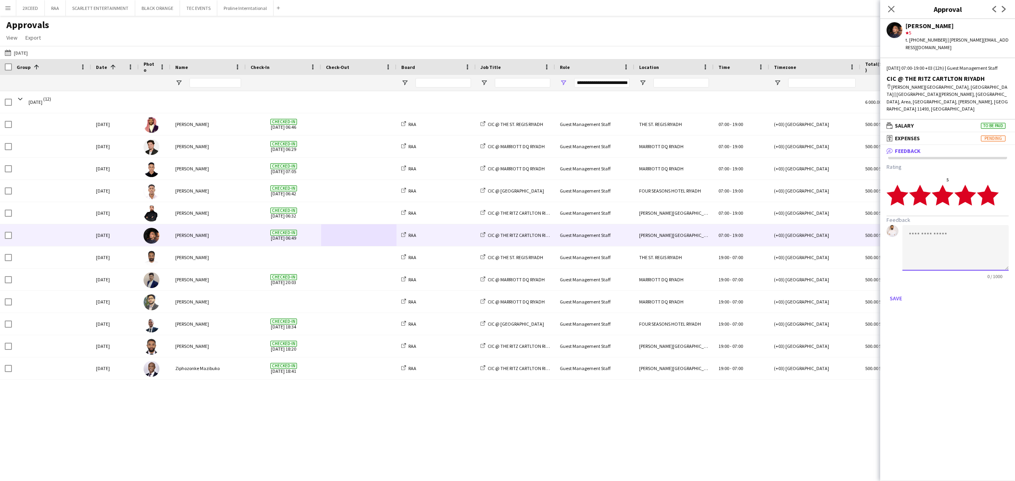
click at [761, 228] on textarea at bounding box center [955, 248] width 106 height 46
paste textarea "**********"
type textarea "**********"
click at [761, 292] on button "Save" at bounding box center [896, 298] width 19 height 13
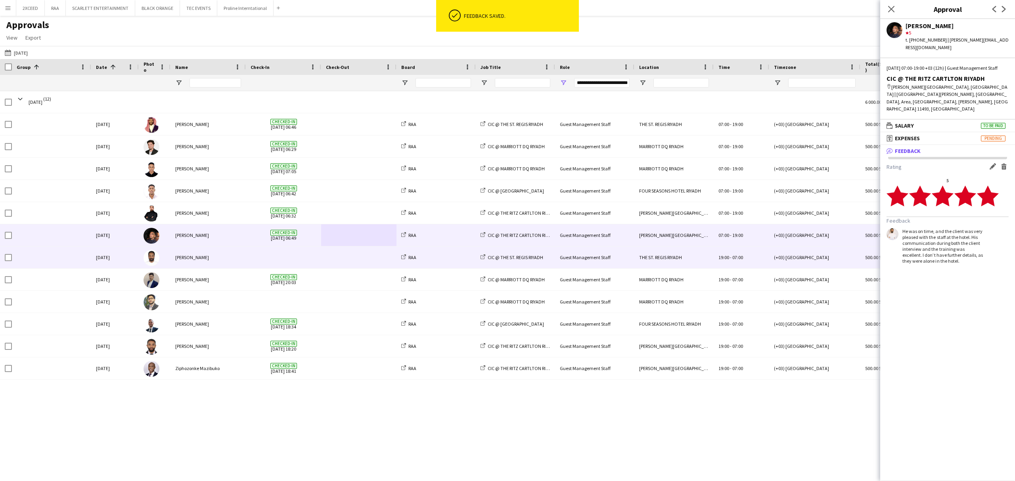
click at [351, 264] on span at bounding box center [359, 258] width 66 height 22
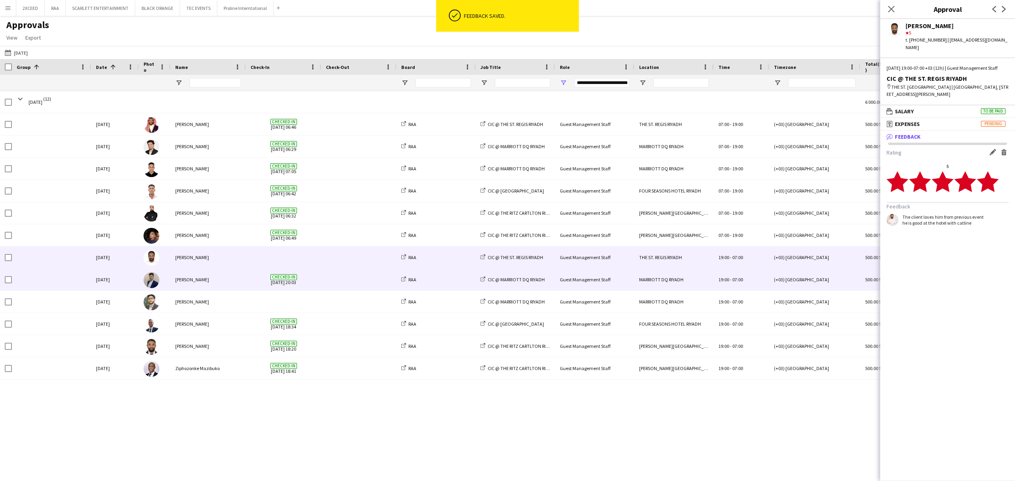
click at [347, 281] on span at bounding box center [359, 280] width 66 height 22
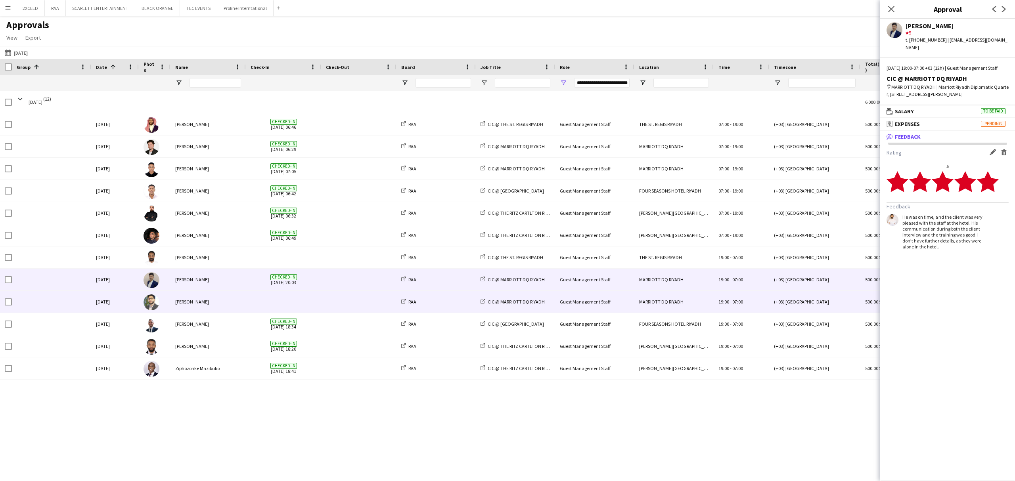
click at [350, 304] on span at bounding box center [359, 302] width 66 height 22
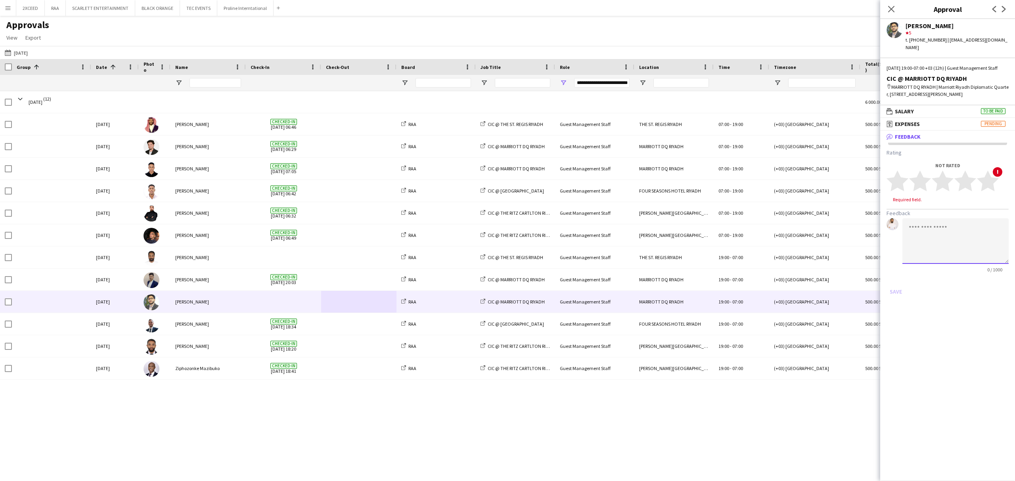
click at [761, 247] on textarea at bounding box center [955, 241] width 106 height 46
paste textarea "**********"
drag, startPoint x: 979, startPoint y: 264, endPoint x: 907, endPoint y: 232, distance: 78.4
click at [761, 232] on textarea "**********" at bounding box center [955, 241] width 106 height 46
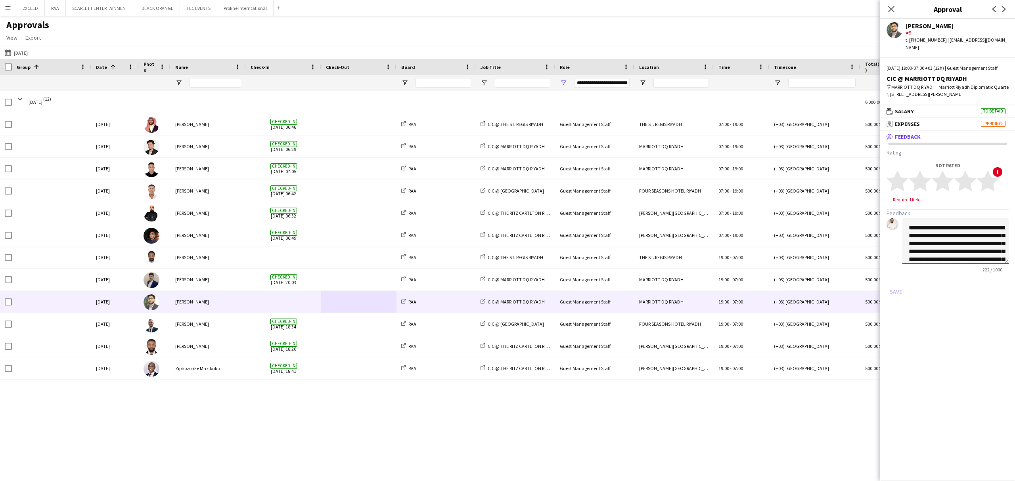
paste textarea "**********"
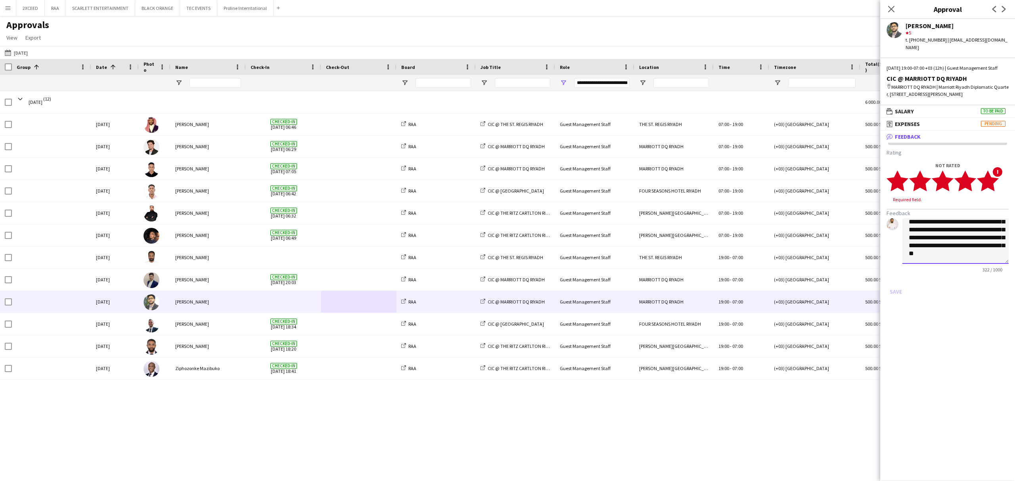
type textarea "**********"
click at [761, 189] on icon "star" at bounding box center [988, 181] width 22 height 22
click at [761, 289] on button "Save" at bounding box center [896, 284] width 19 height 13
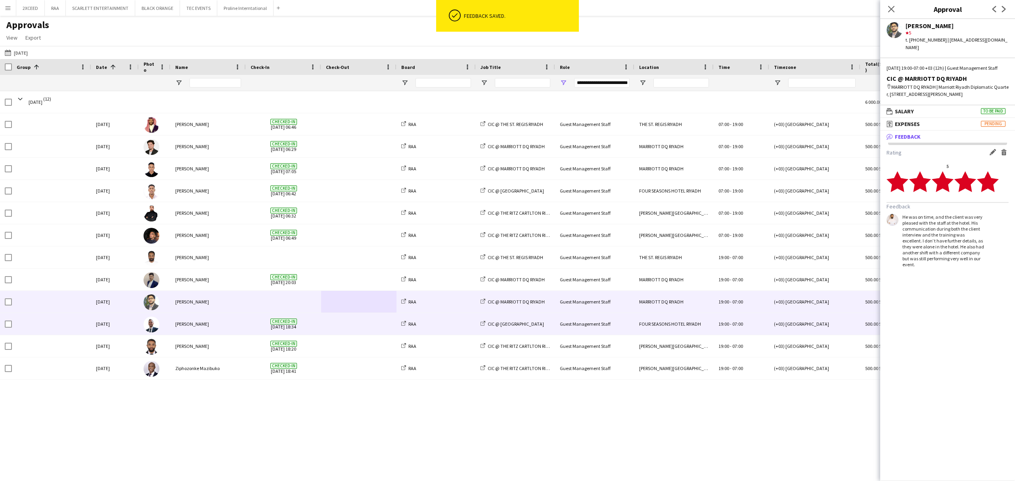
click at [343, 331] on span at bounding box center [359, 324] width 66 height 22
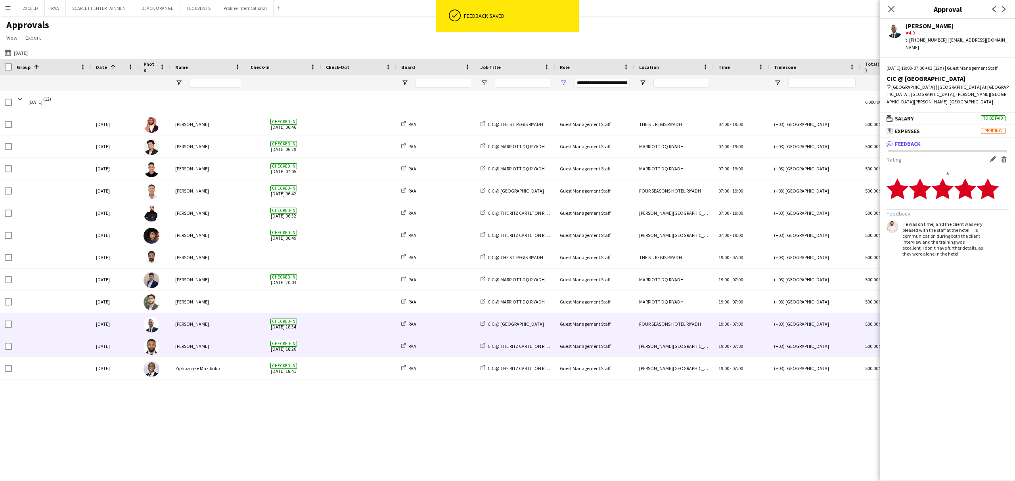
click at [354, 348] on span at bounding box center [359, 346] width 66 height 22
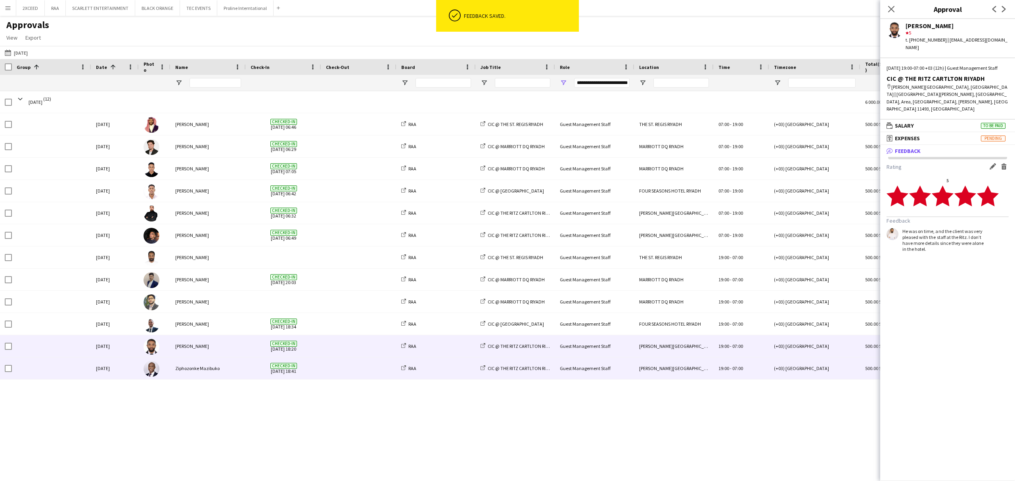
click at [368, 361] on span at bounding box center [359, 369] width 66 height 22
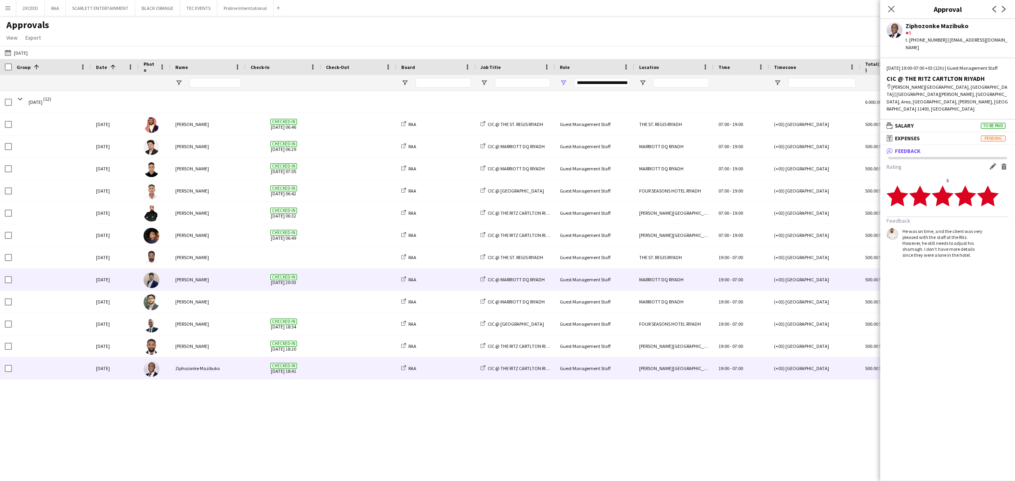
click at [363, 284] on span at bounding box center [359, 280] width 66 height 22
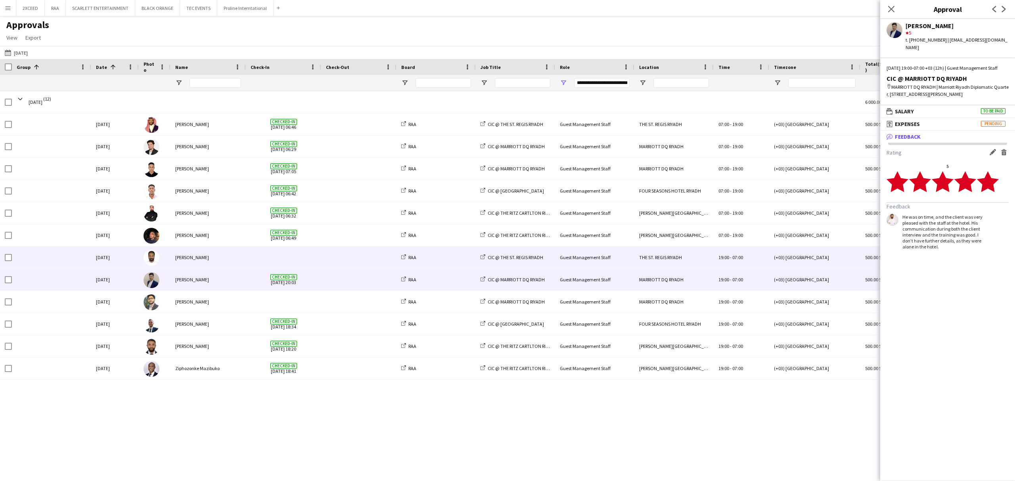
click at [362, 262] on span at bounding box center [359, 258] width 66 height 22
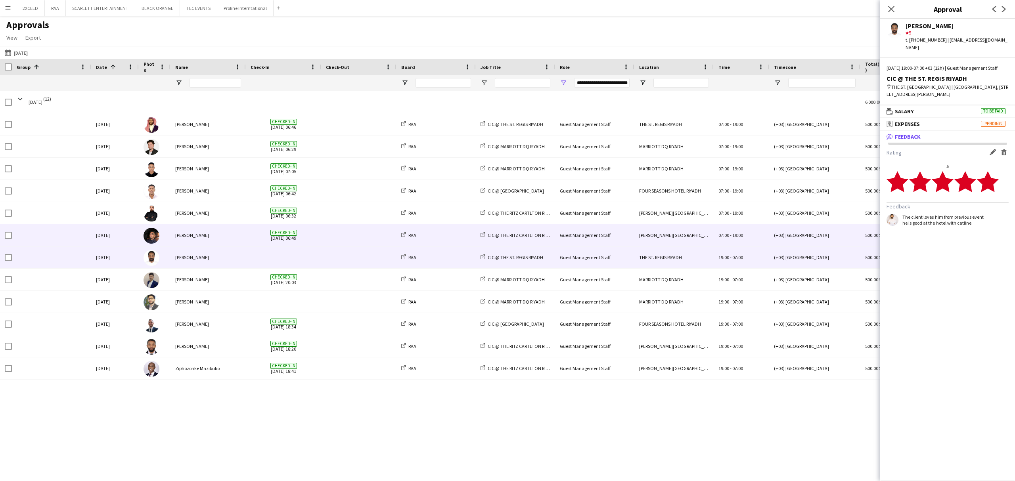
click at [366, 238] on span at bounding box center [359, 235] width 66 height 22
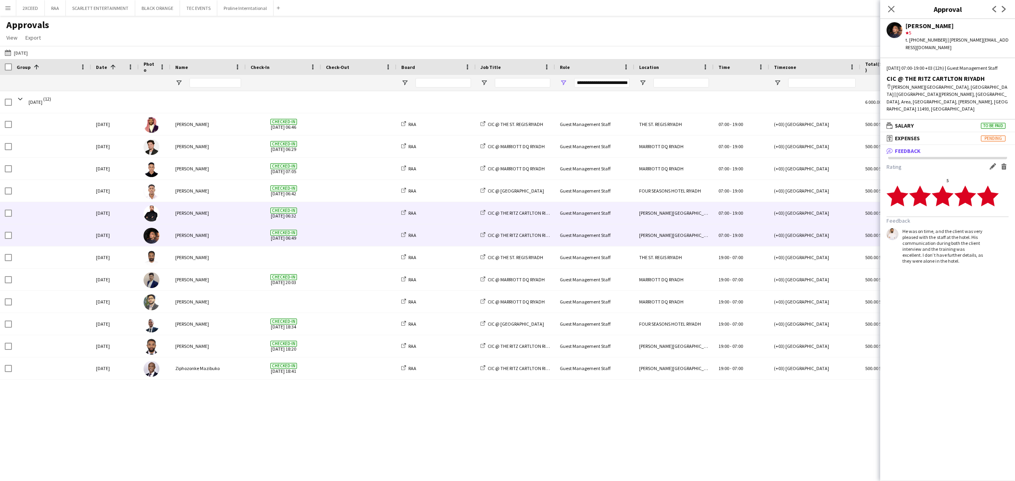
click at [366, 213] on span at bounding box center [359, 213] width 66 height 22
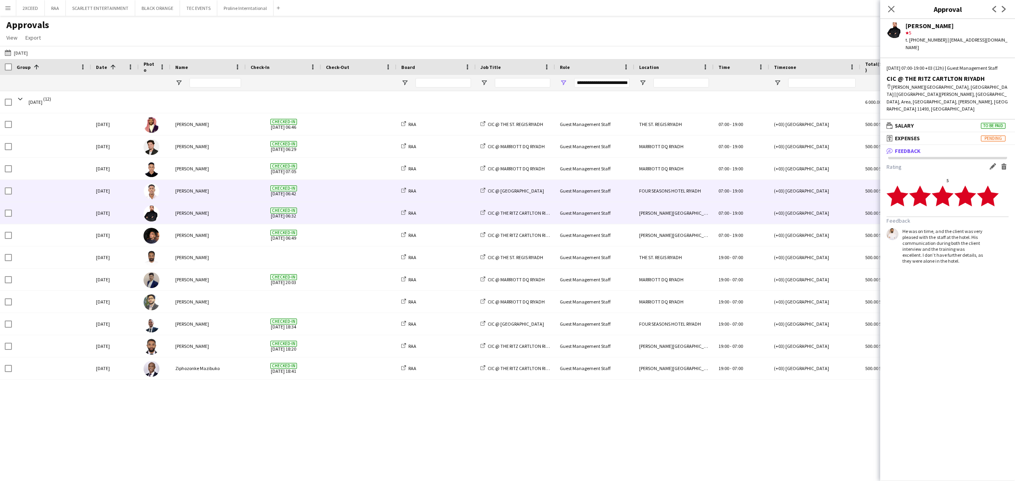
click at [370, 192] on span at bounding box center [359, 191] width 66 height 22
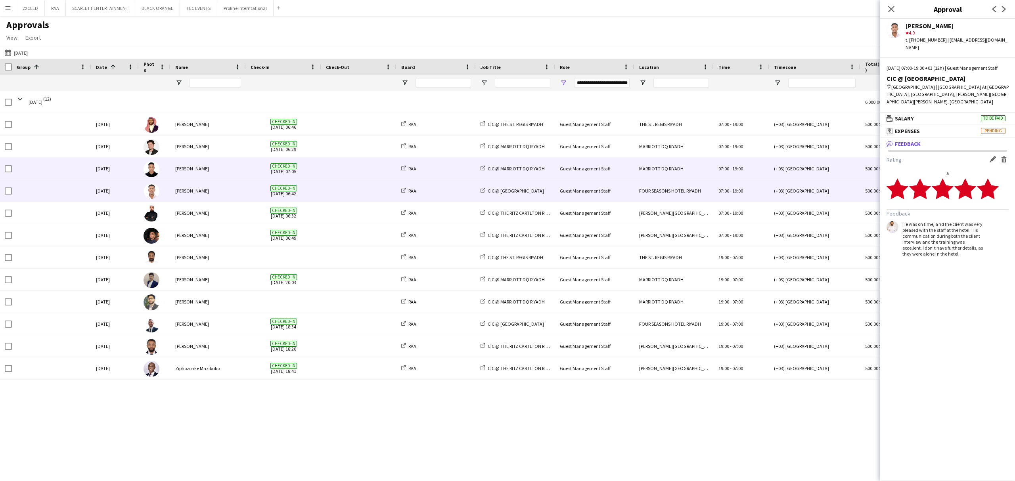
click at [372, 173] on span at bounding box center [359, 169] width 66 height 22
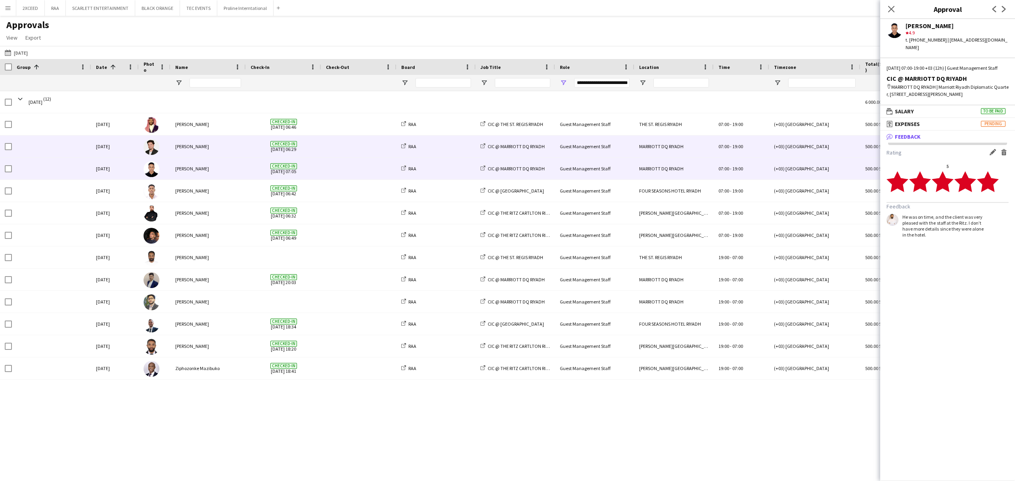
click at [371, 149] on span at bounding box center [359, 147] width 66 height 22
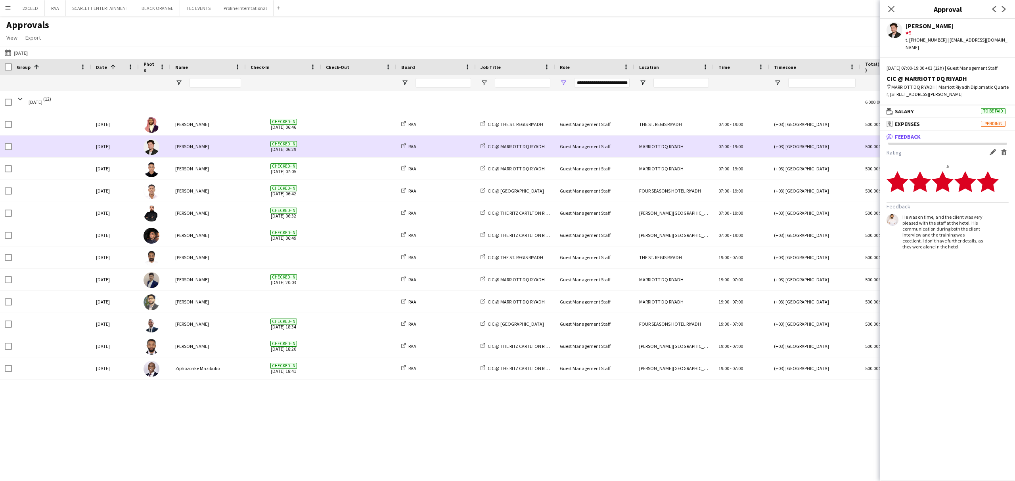
click at [366, 132] on span at bounding box center [359, 124] width 66 height 22
